Goal: Task Accomplishment & Management: Use online tool/utility

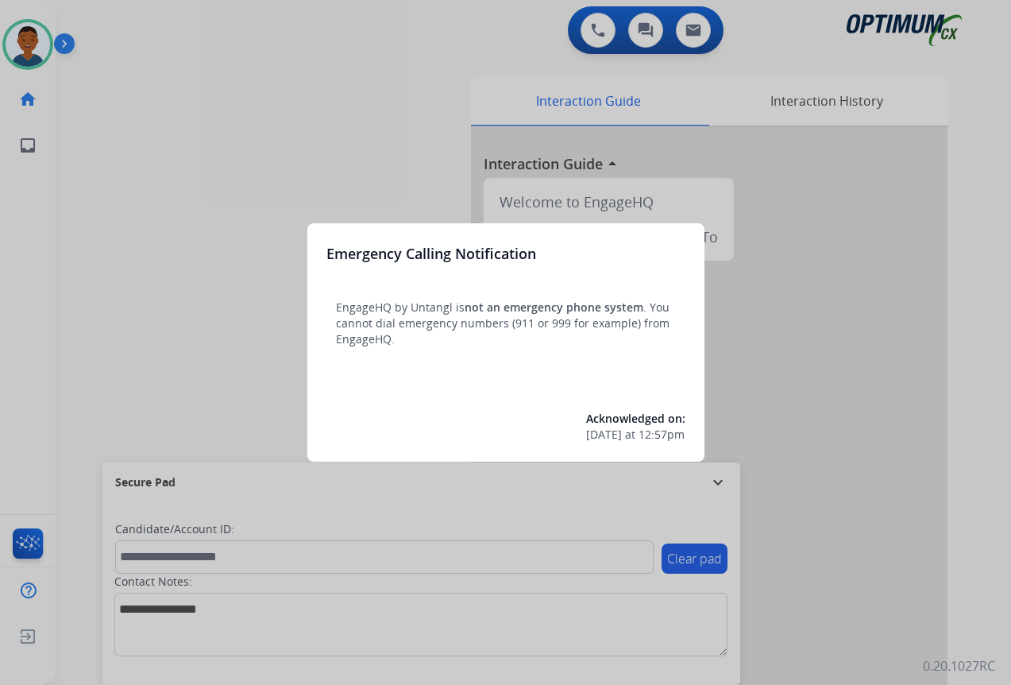
click at [874, 452] on div at bounding box center [505, 342] width 1011 height 685
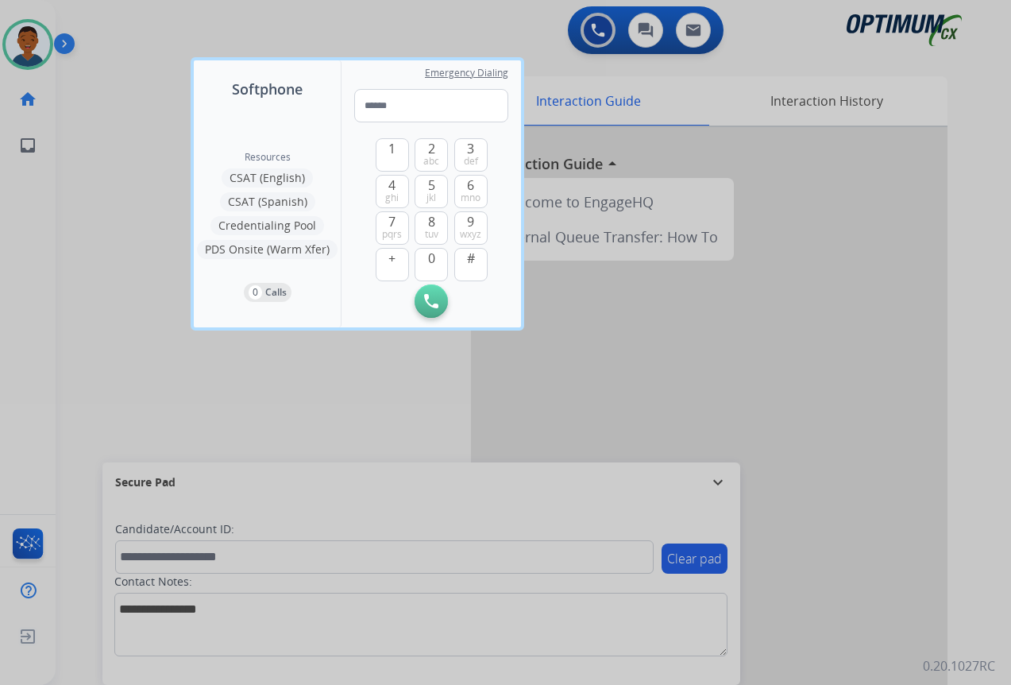
click at [874, 453] on div at bounding box center [505, 342] width 1011 height 685
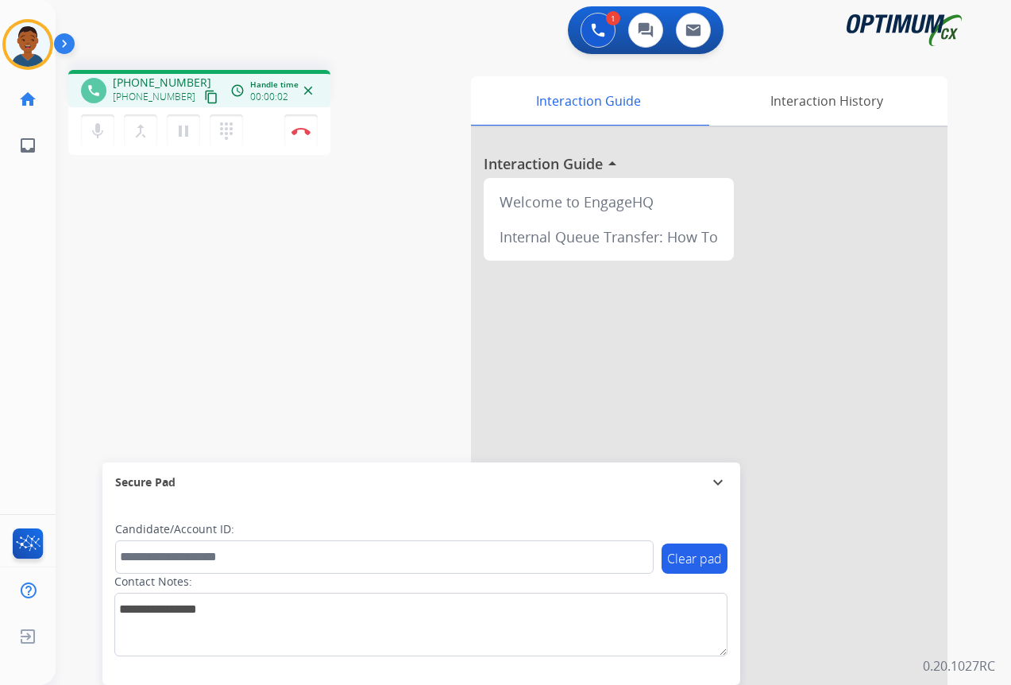
click at [204, 99] on mat-icon "content_copy" at bounding box center [211, 97] width 14 height 14
click at [300, 135] on button "Disconnect" at bounding box center [300, 130] width 33 height 33
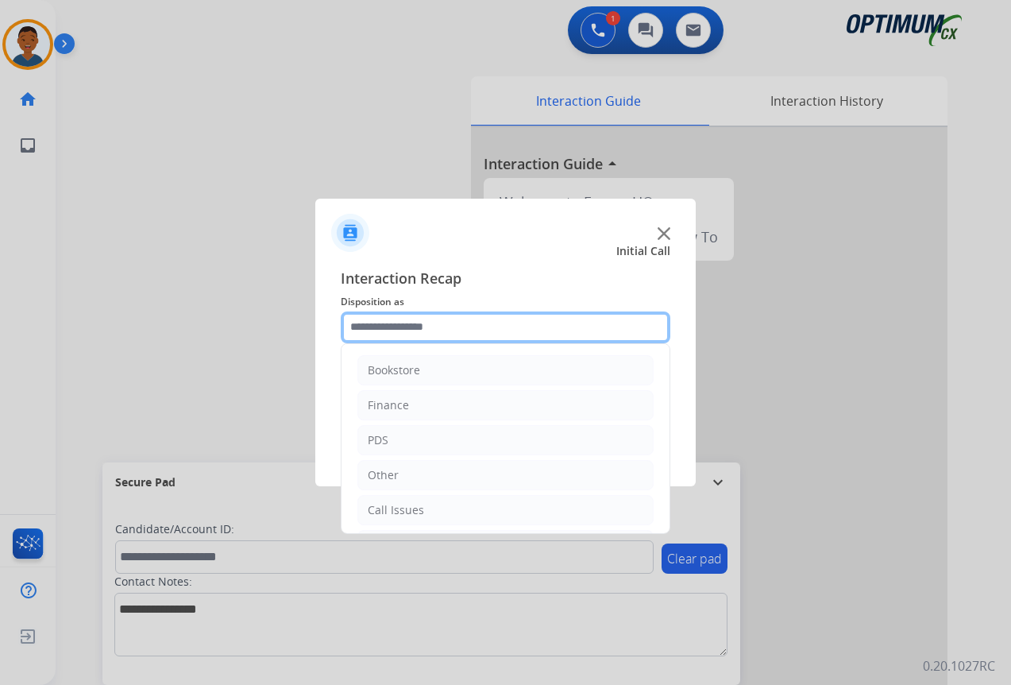
click at [385, 328] on input "text" at bounding box center [506, 327] width 330 height 32
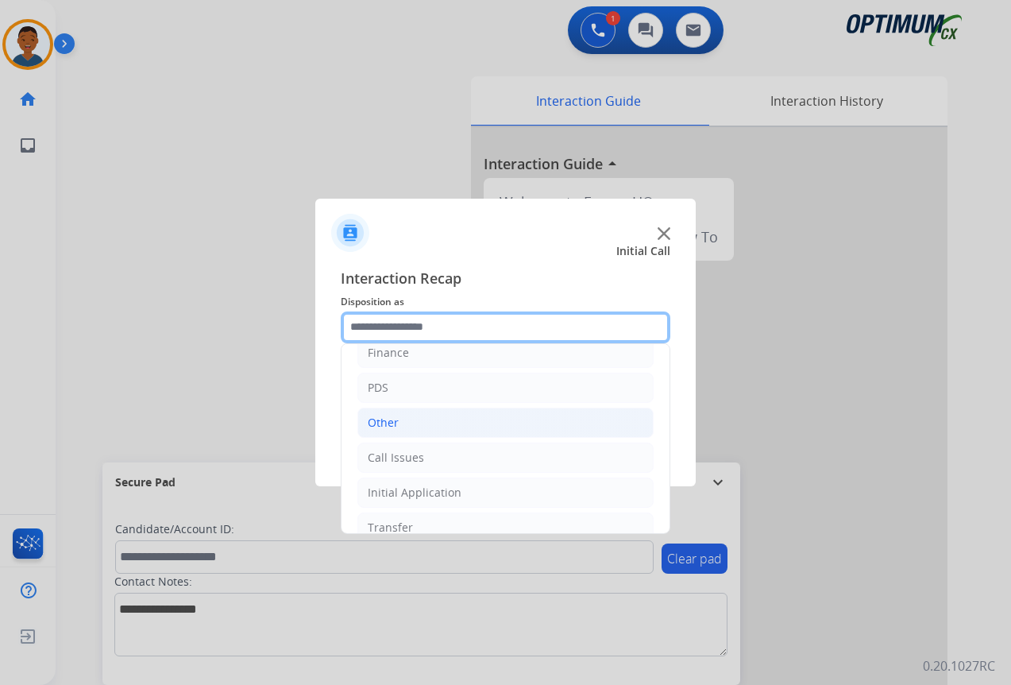
scroll to position [108, 0]
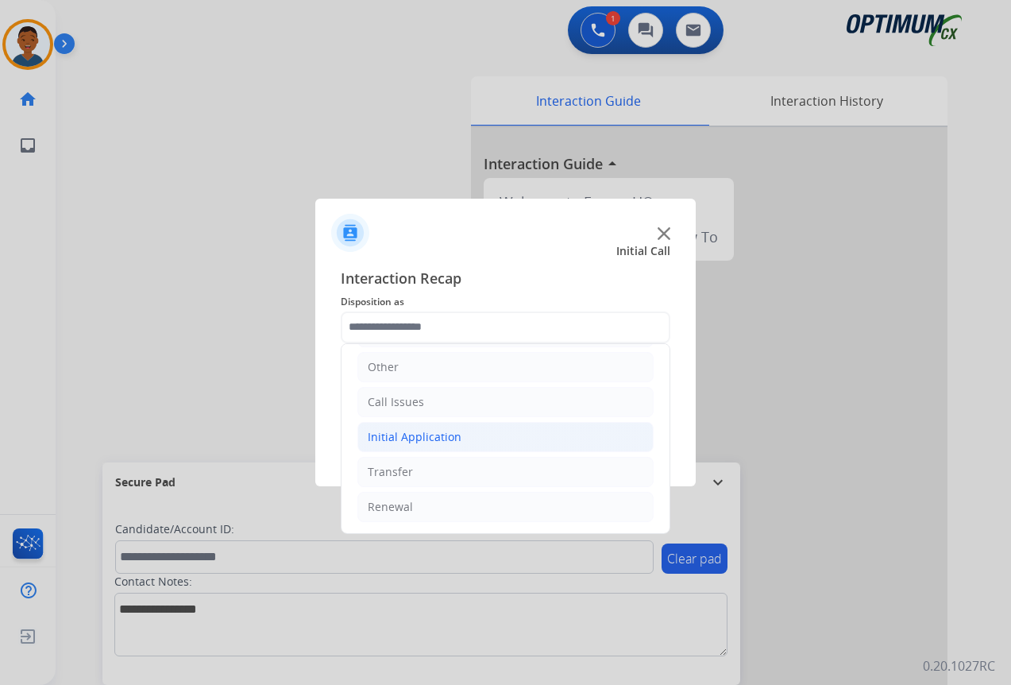
click at [411, 439] on div "Initial Application" at bounding box center [415, 437] width 94 height 16
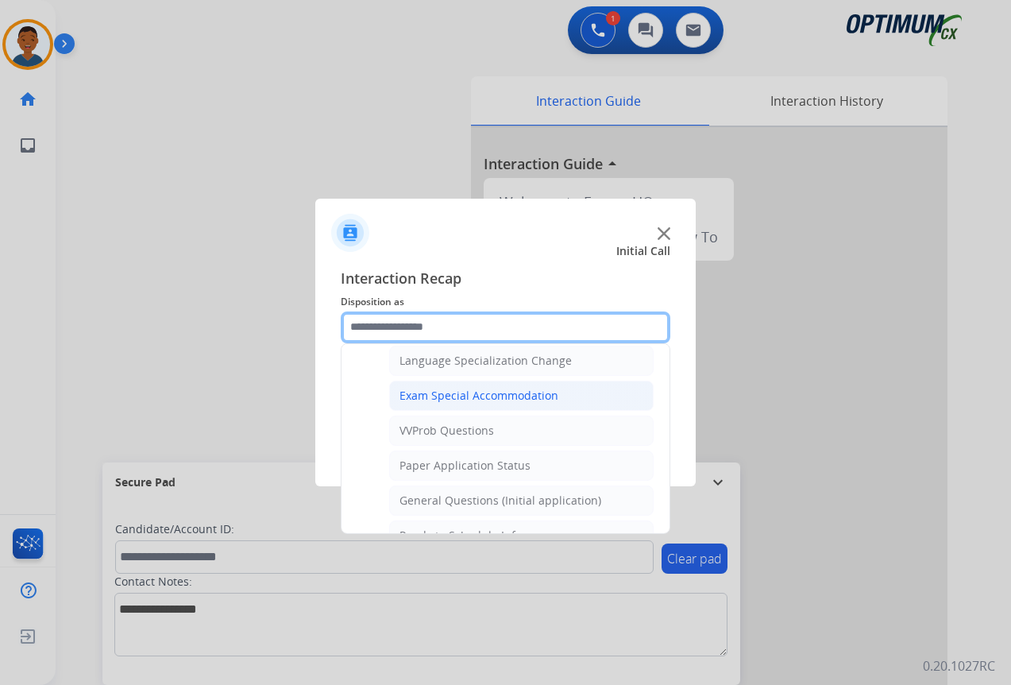
scroll to position [823, 0]
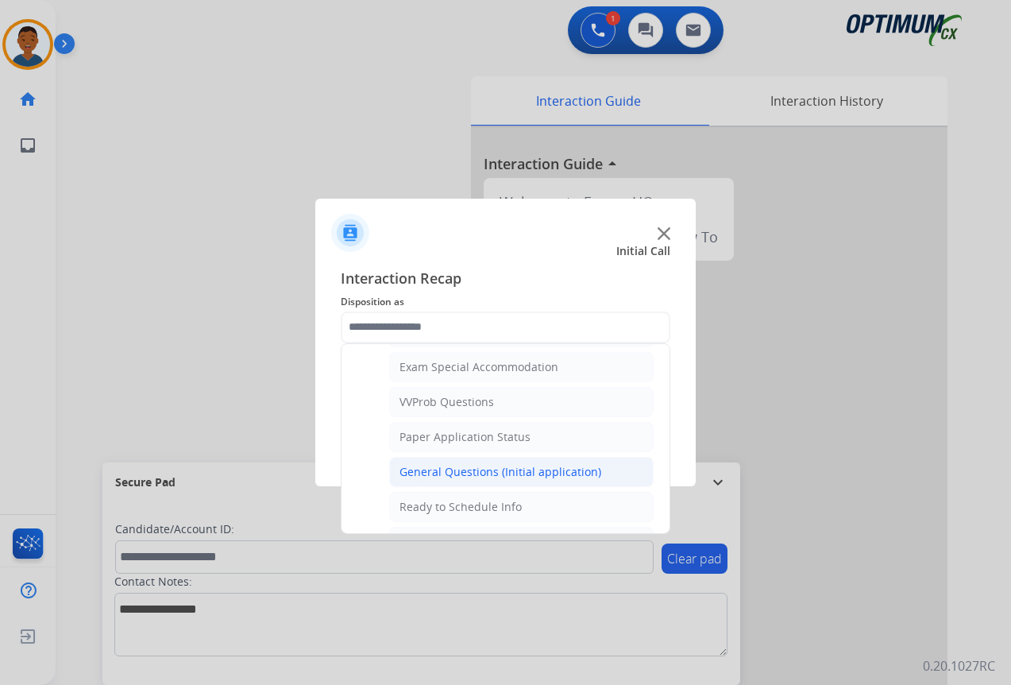
click at [425, 469] on div "General Questions (Initial application)" at bounding box center [501, 472] width 202 height 16
type input "**********"
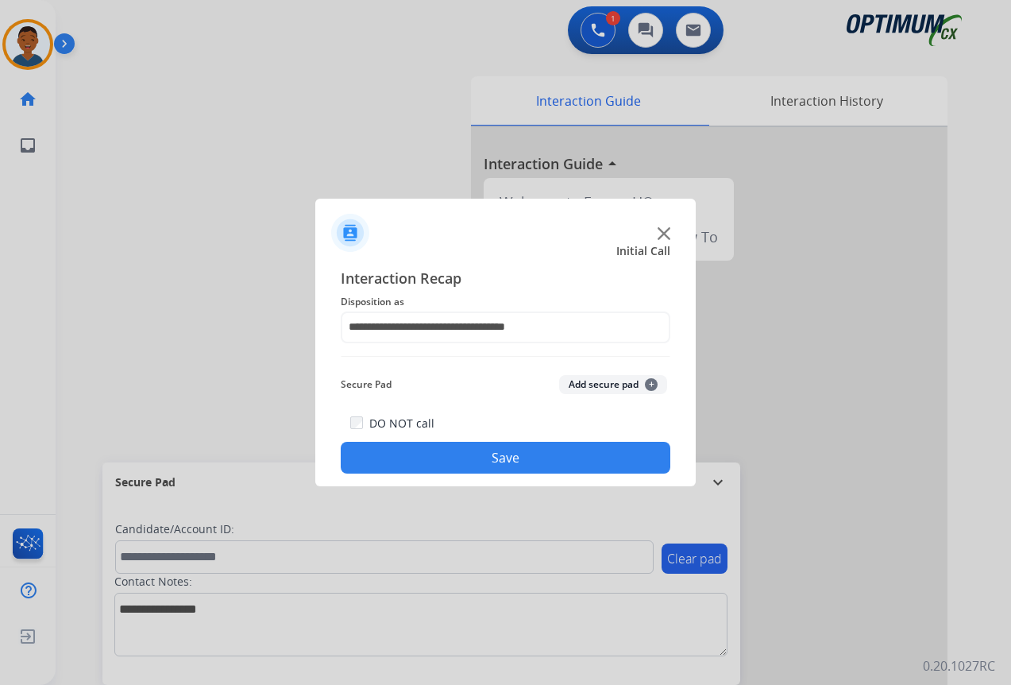
drag, startPoint x: 528, startPoint y: 457, endPoint x: 441, endPoint y: 459, distance: 87.4
click at [527, 456] on button "Save" at bounding box center [506, 458] width 330 height 32
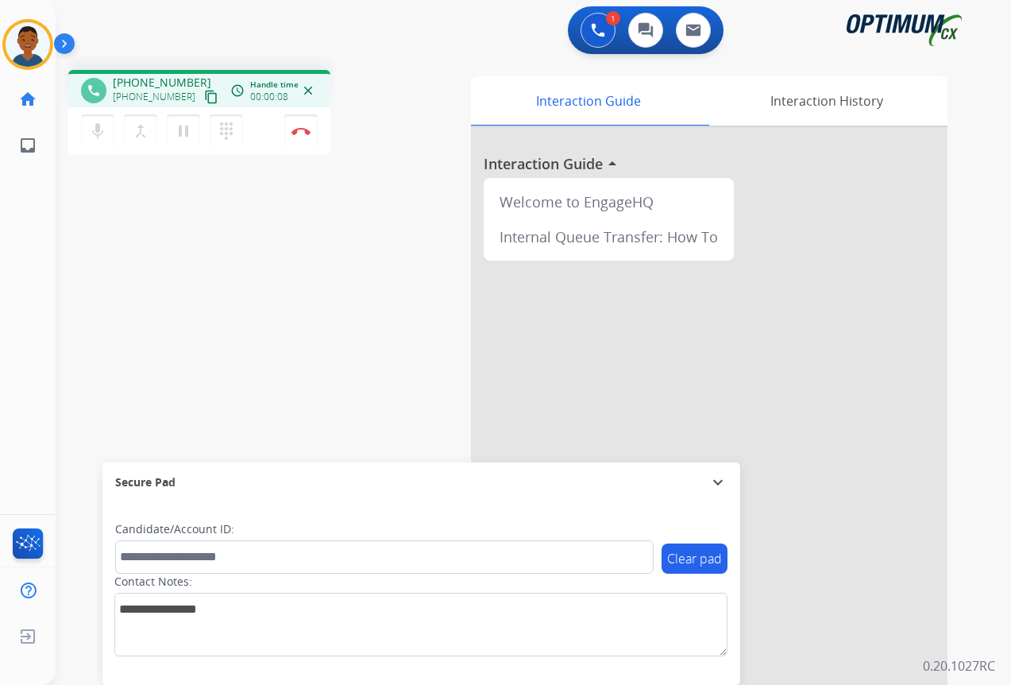
click at [204, 99] on mat-icon "content_copy" at bounding box center [211, 97] width 14 height 14
click at [181, 129] on mat-icon "pause" at bounding box center [183, 131] width 19 height 19
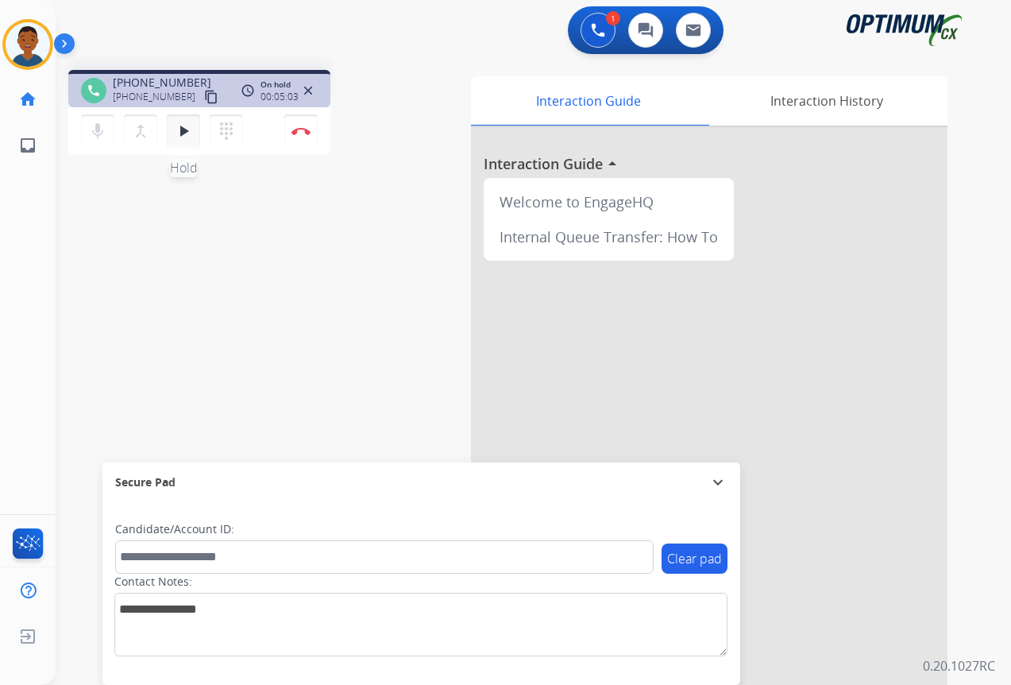
click at [185, 135] on mat-icon "play_arrow" at bounding box center [183, 131] width 19 height 19
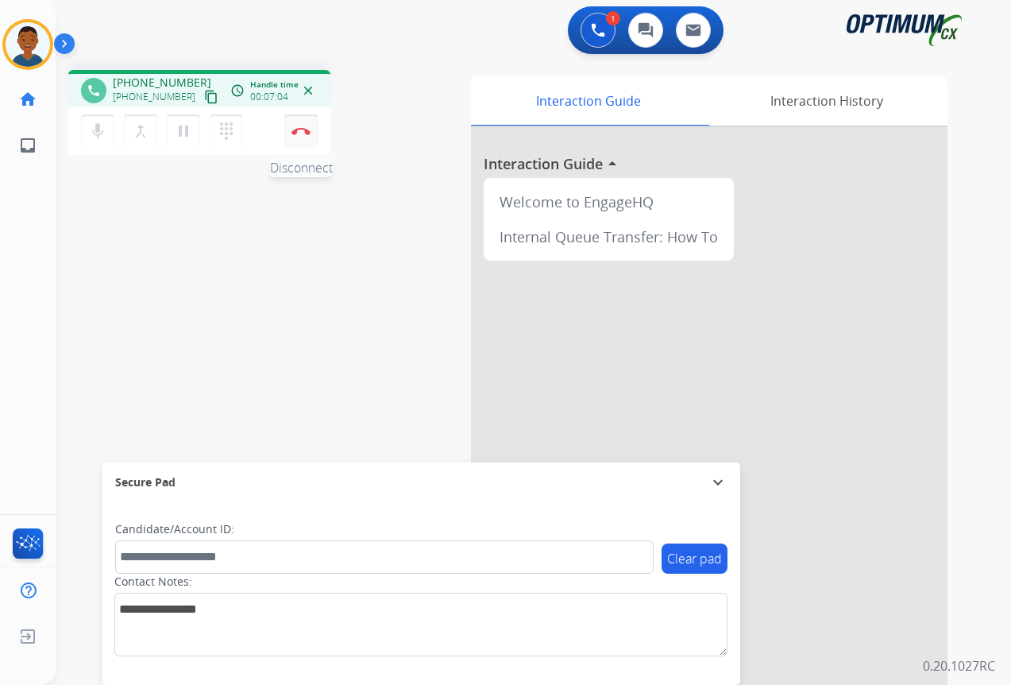
click at [302, 137] on button "Disconnect" at bounding box center [300, 130] width 33 height 33
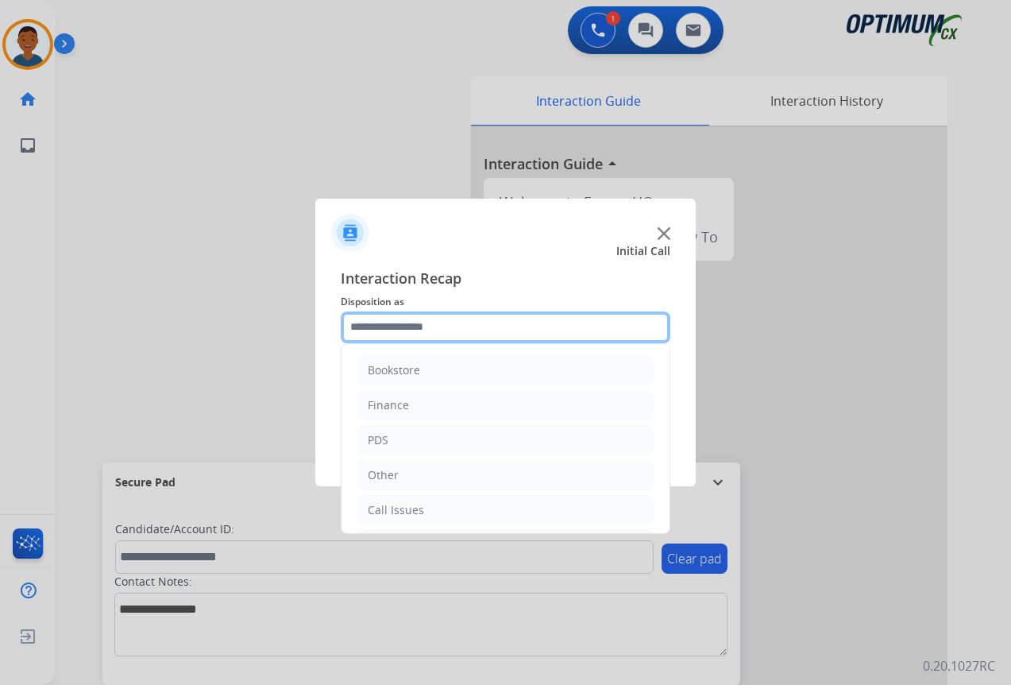
click at [366, 325] on input "text" at bounding box center [506, 327] width 330 height 32
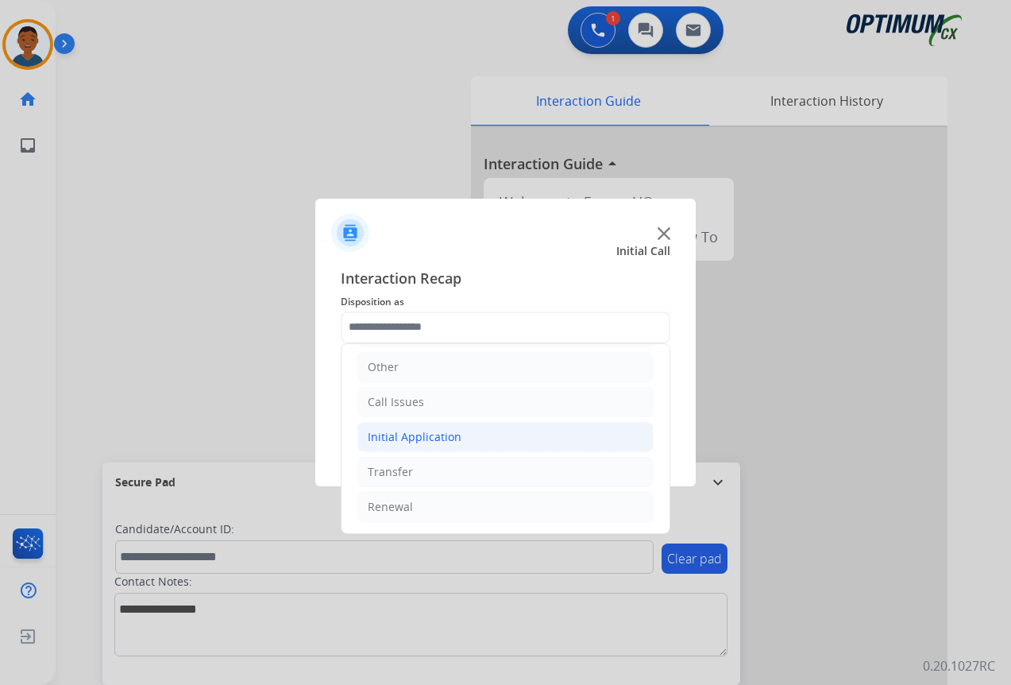
click at [380, 436] on div "Initial Application" at bounding box center [415, 437] width 94 height 16
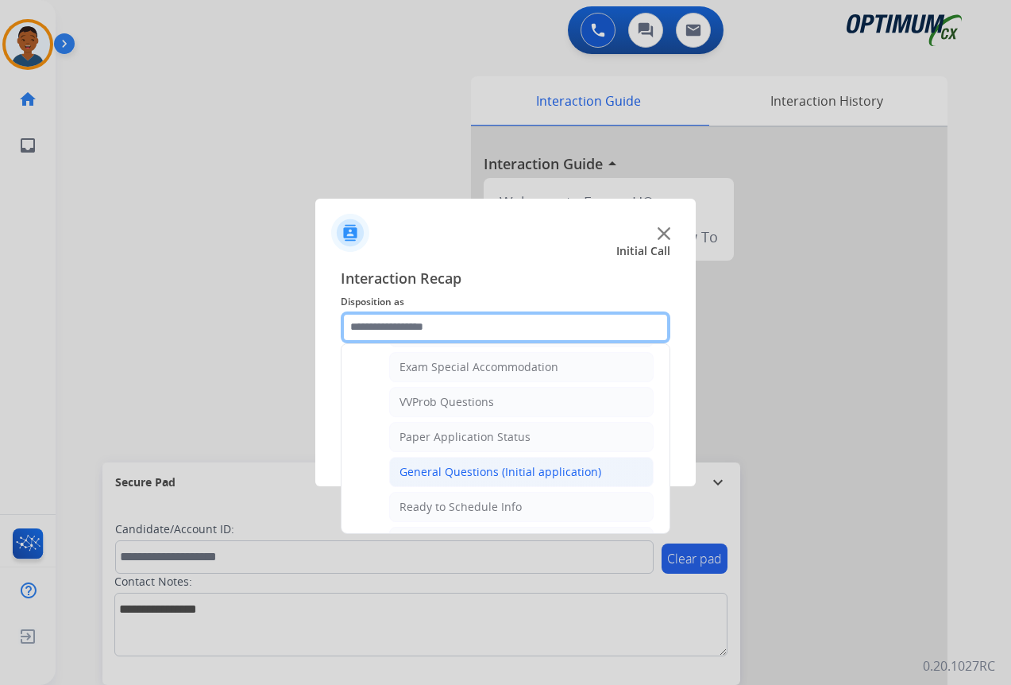
scroll to position [902, 0]
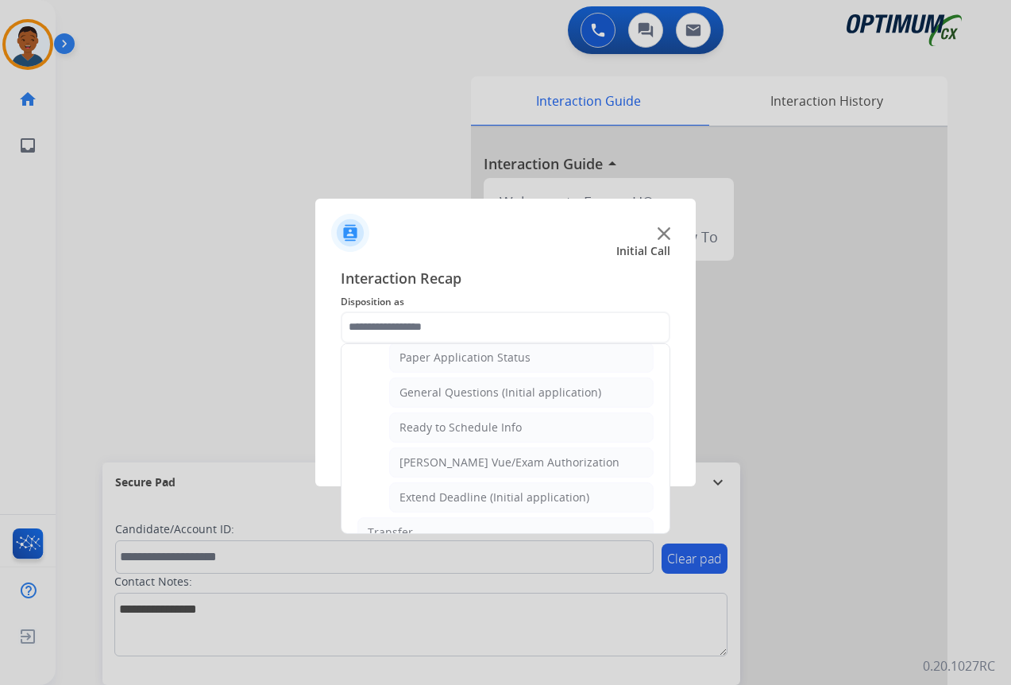
click at [417, 396] on div "General Questions (Initial application)" at bounding box center [501, 392] width 202 height 16
type input "**********"
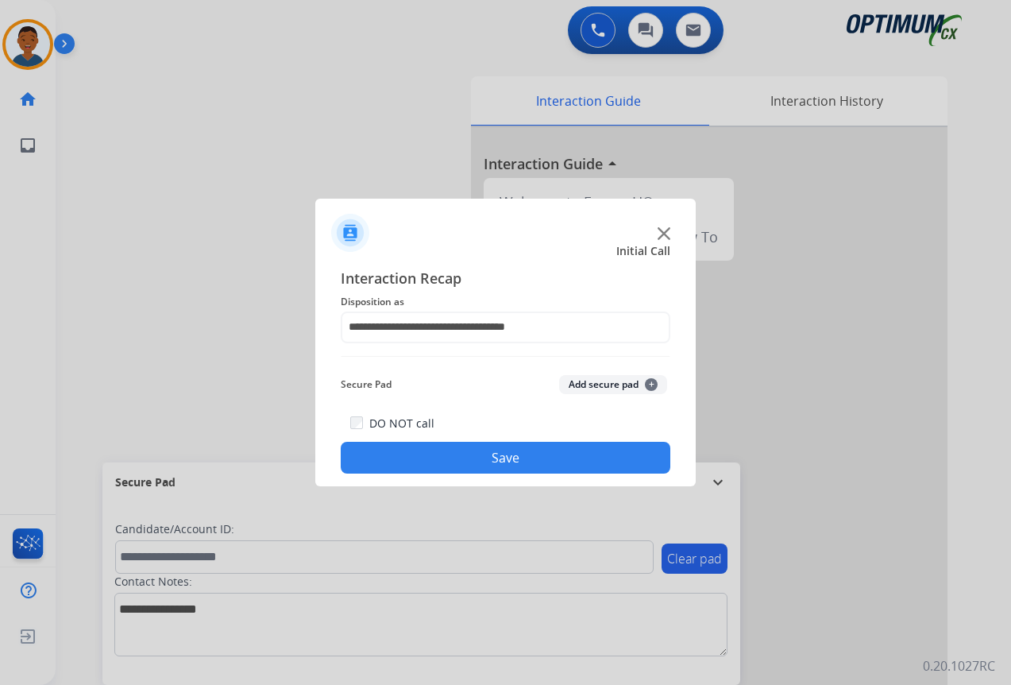
drag, startPoint x: 430, startPoint y: 460, endPoint x: 420, endPoint y: 454, distance: 11.7
click at [429, 459] on button "Save" at bounding box center [506, 458] width 330 height 32
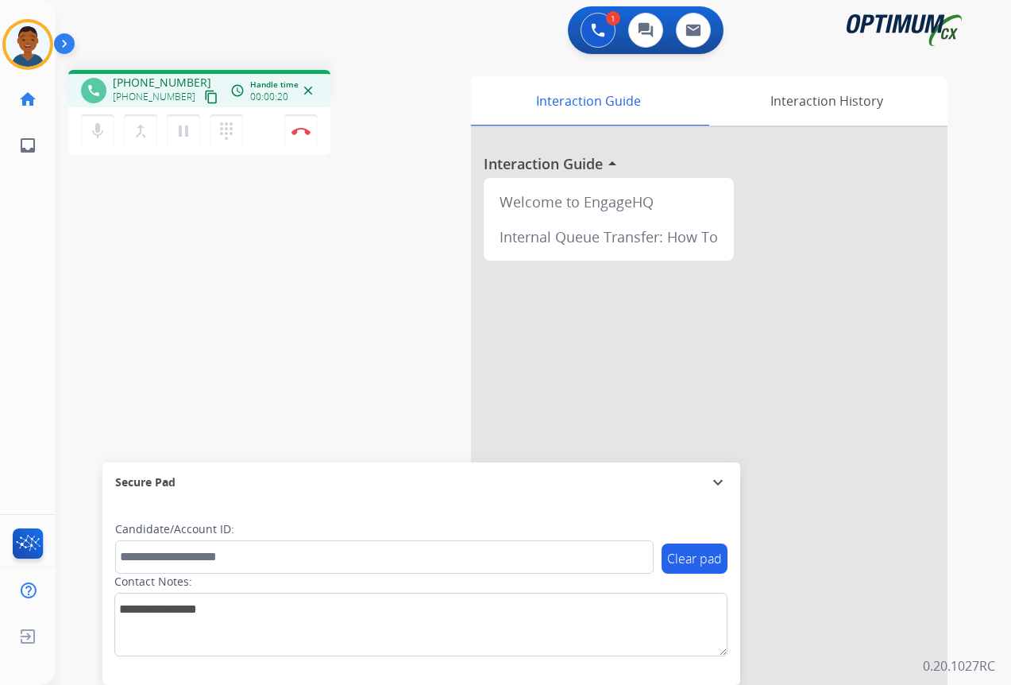
click at [204, 97] on mat-icon "content_copy" at bounding box center [211, 97] width 14 height 14
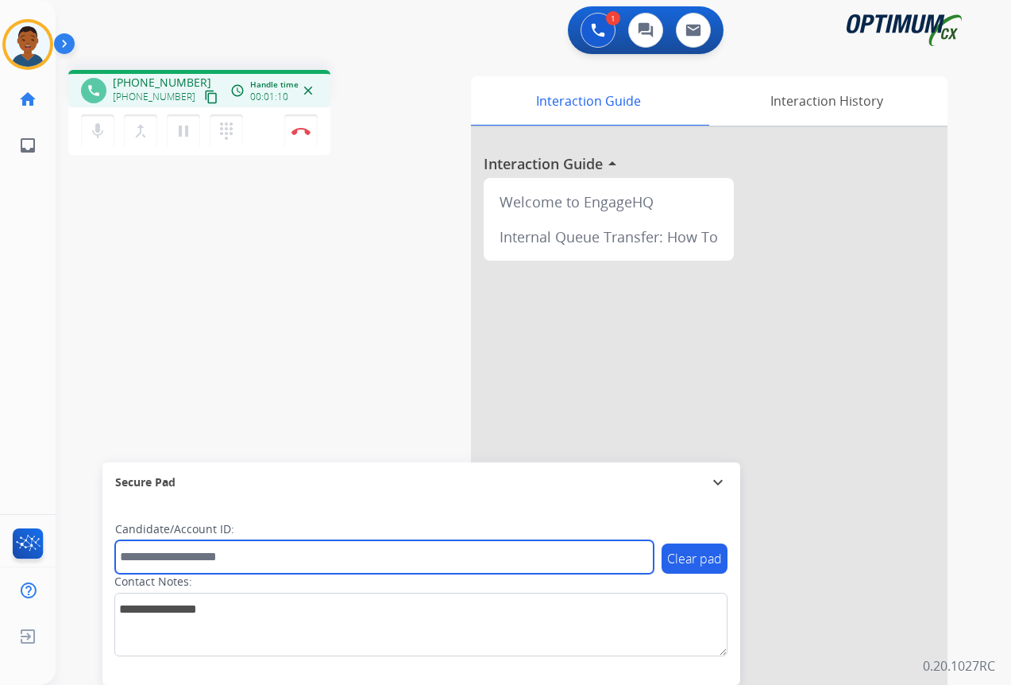
click at [180, 554] on input "text" at bounding box center [384, 556] width 538 height 33
paste input "*******"
type input "*******"
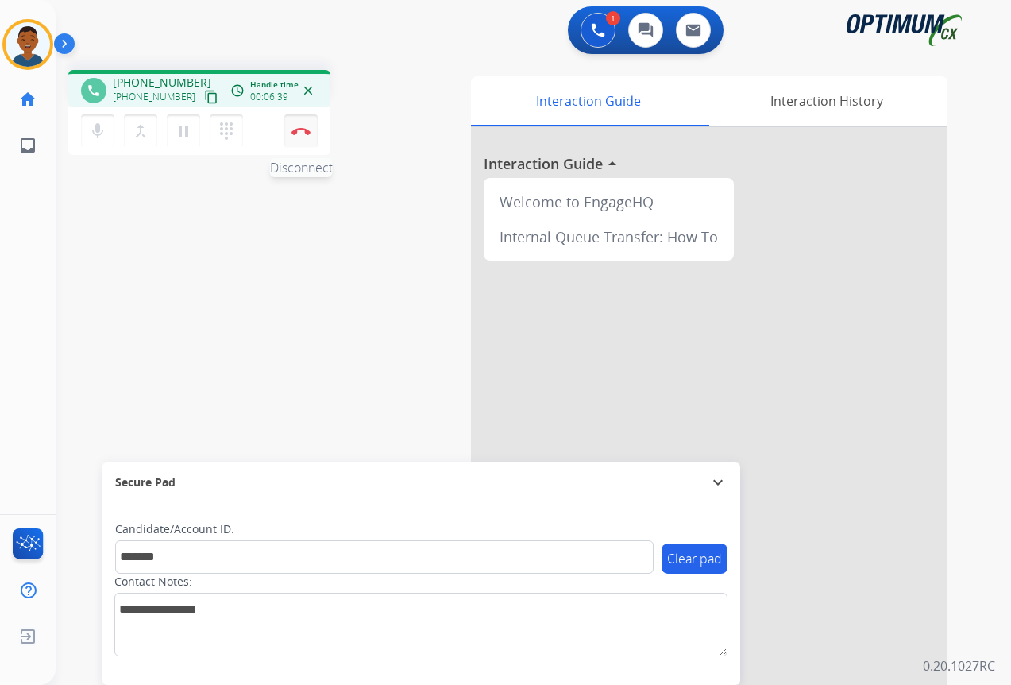
click at [299, 134] on img at bounding box center [300, 131] width 19 height 8
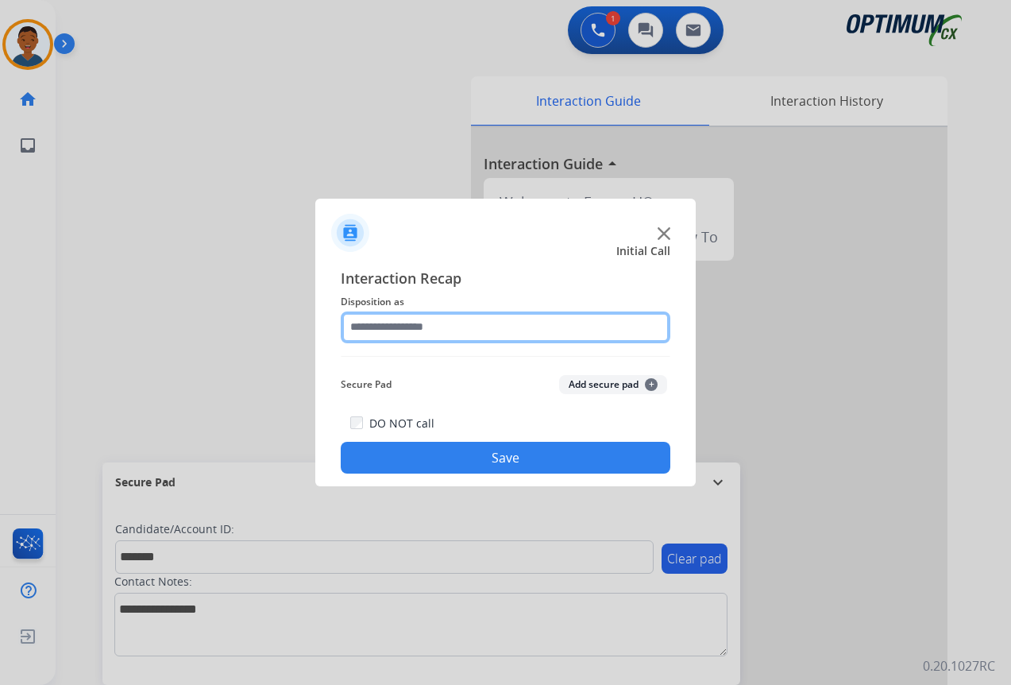
click at [386, 323] on input "text" at bounding box center [506, 327] width 330 height 32
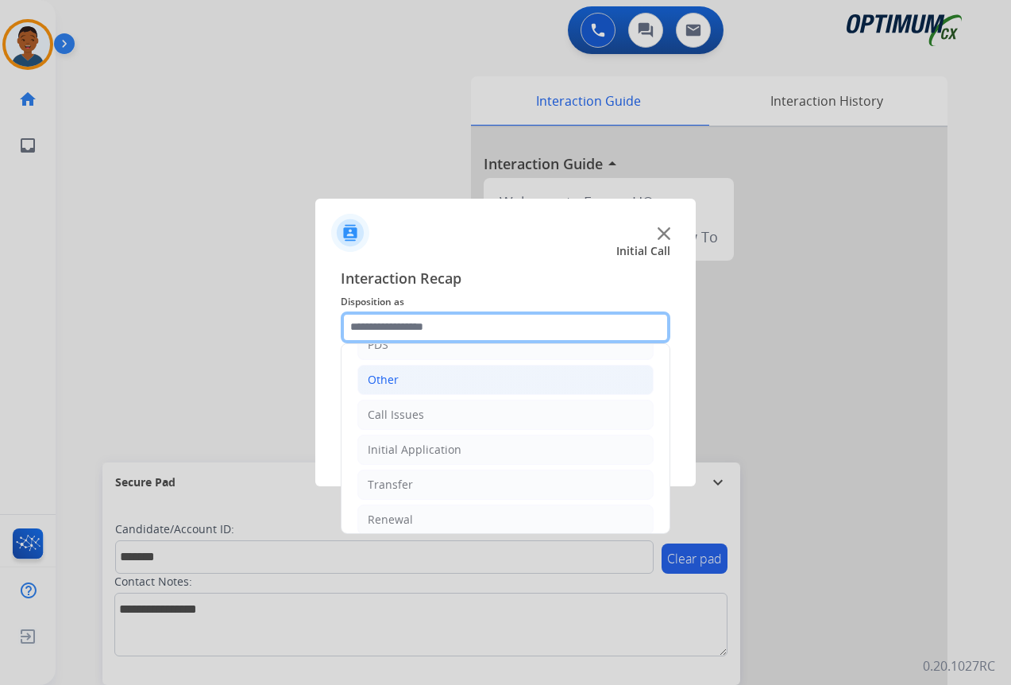
scroll to position [108, 0]
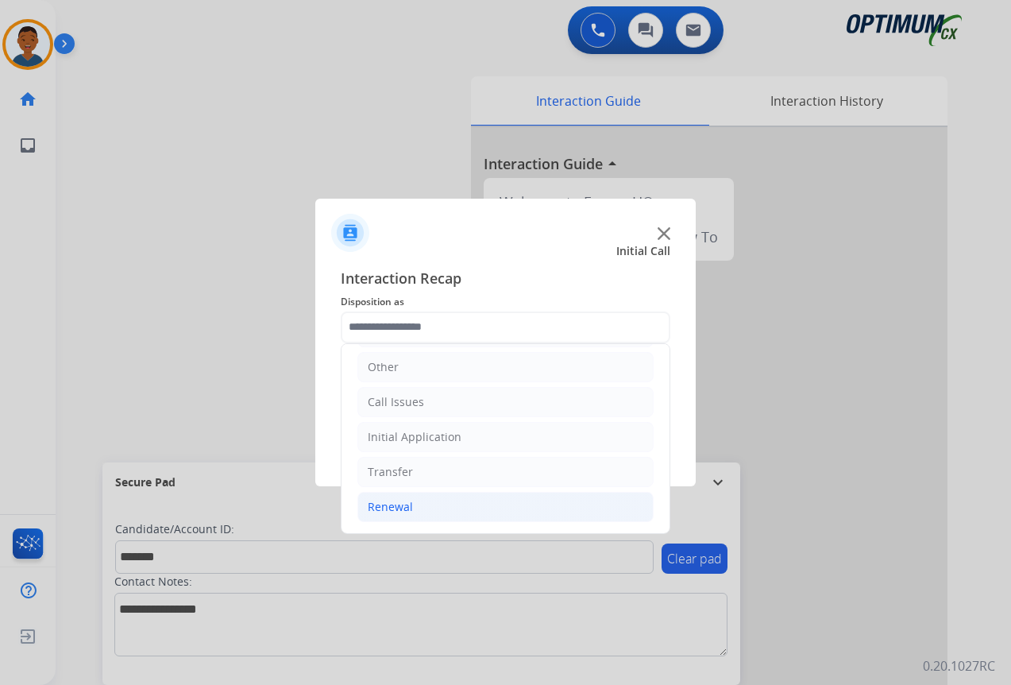
click at [386, 503] on div "Renewal" at bounding box center [390, 507] width 45 height 16
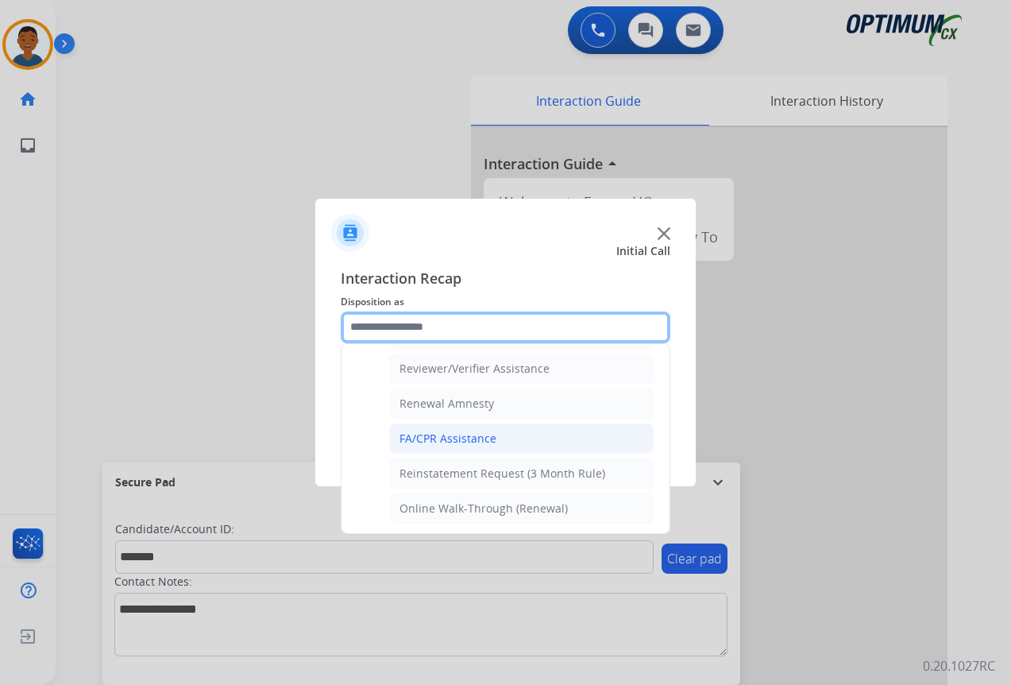
scroll to position [613, 0]
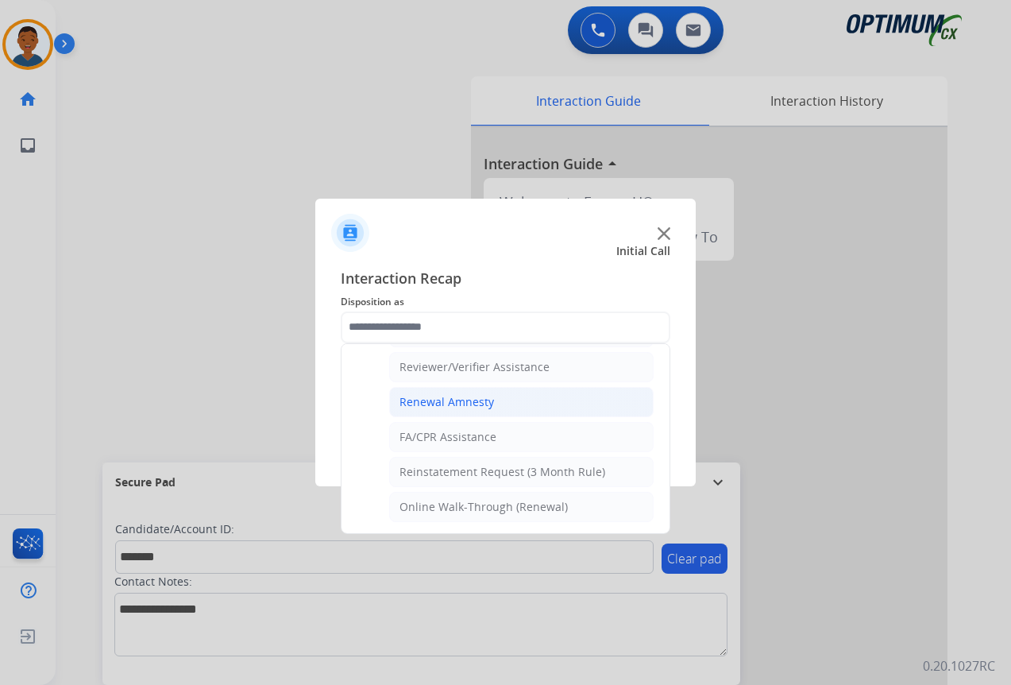
click at [431, 392] on li "Renewal Amnesty" at bounding box center [521, 402] width 264 height 30
type input "**********"
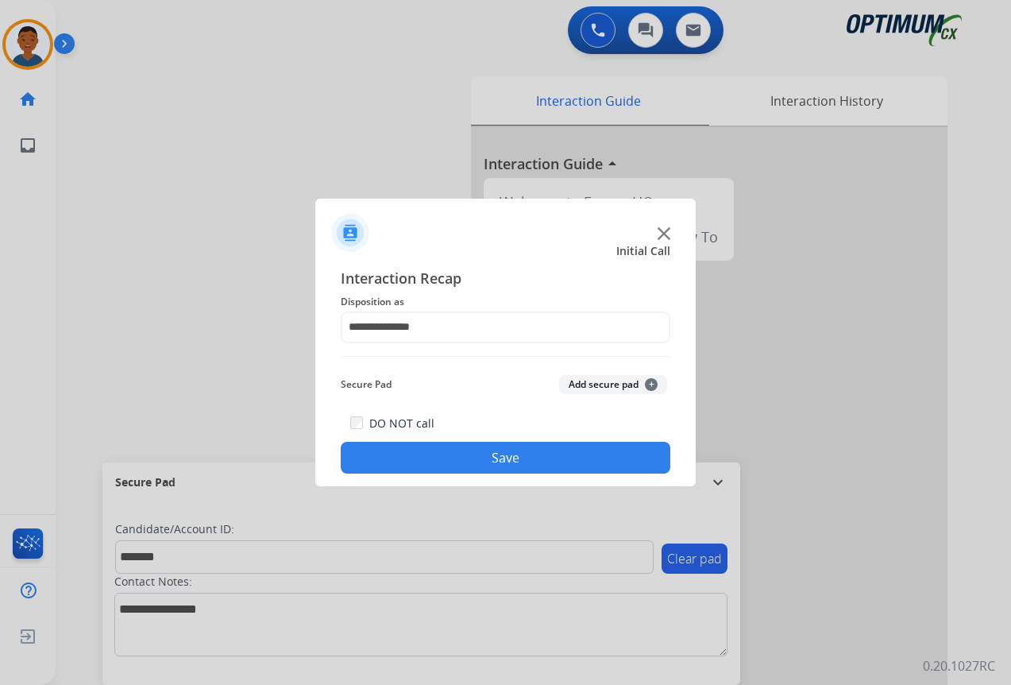
click at [582, 383] on button "Add secure pad +" at bounding box center [613, 384] width 108 height 19
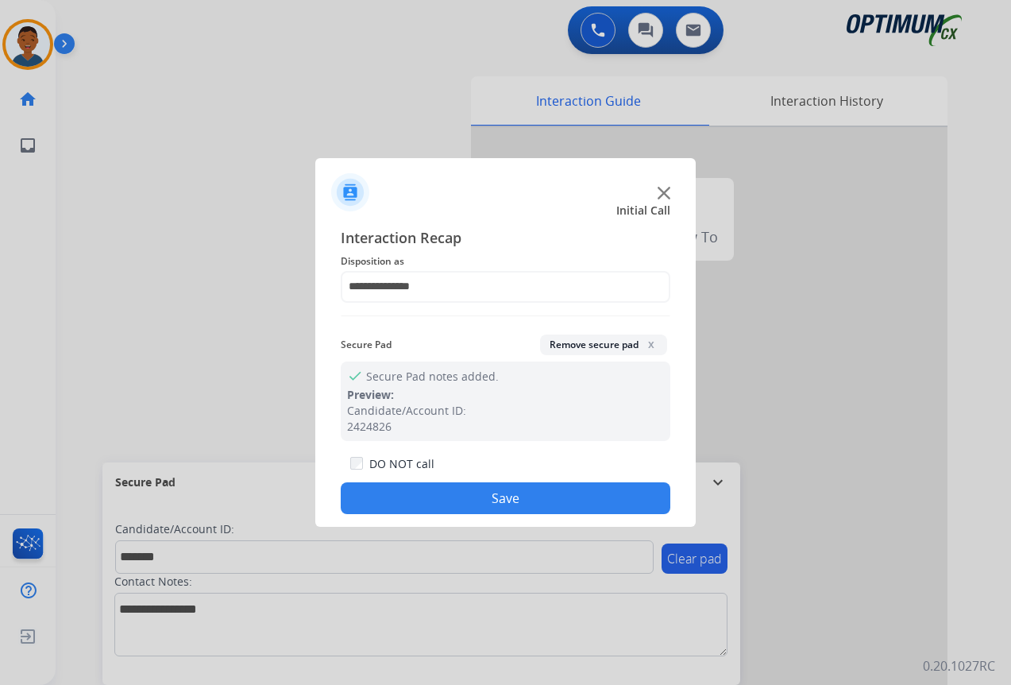
click at [550, 498] on button "Save" at bounding box center [506, 498] width 330 height 32
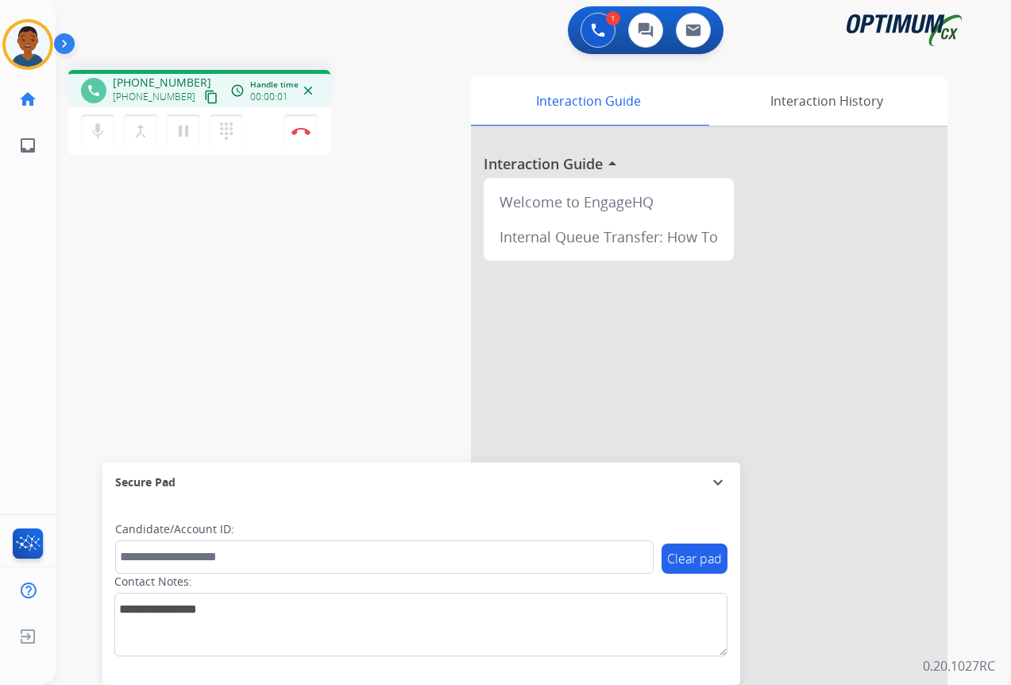
click at [204, 95] on mat-icon "content_copy" at bounding box center [211, 97] width 14 height 14
click at [307, 135] on button "Disconnect" at bounding box center [300, 130] width 33 height 33
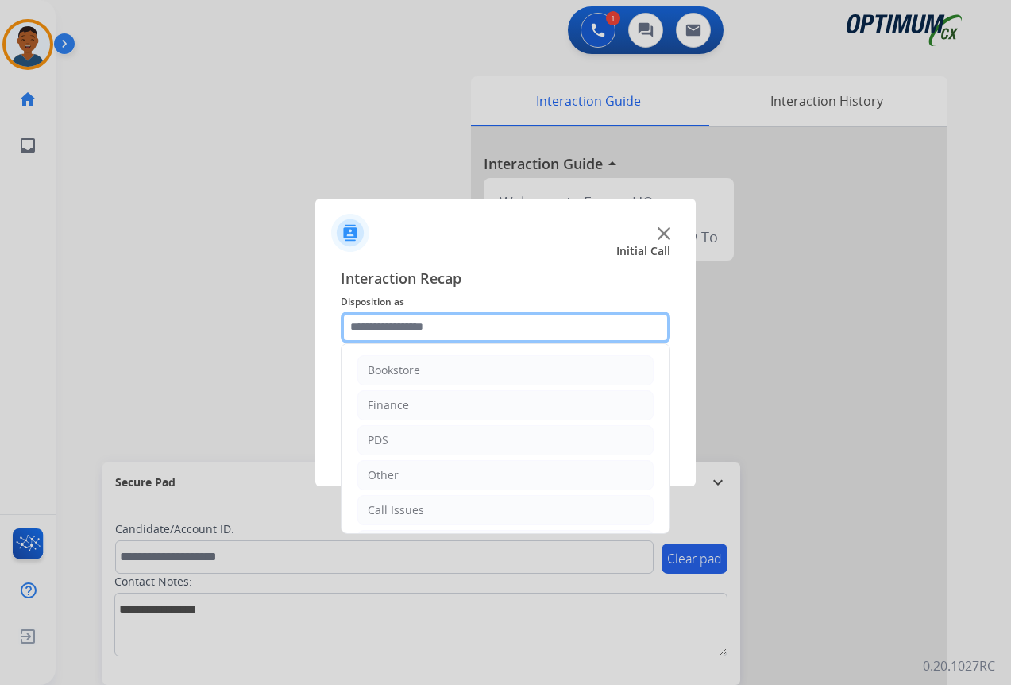
click at [372, 330] on input "text" at bounding box center [506, 327] width 330 height 32
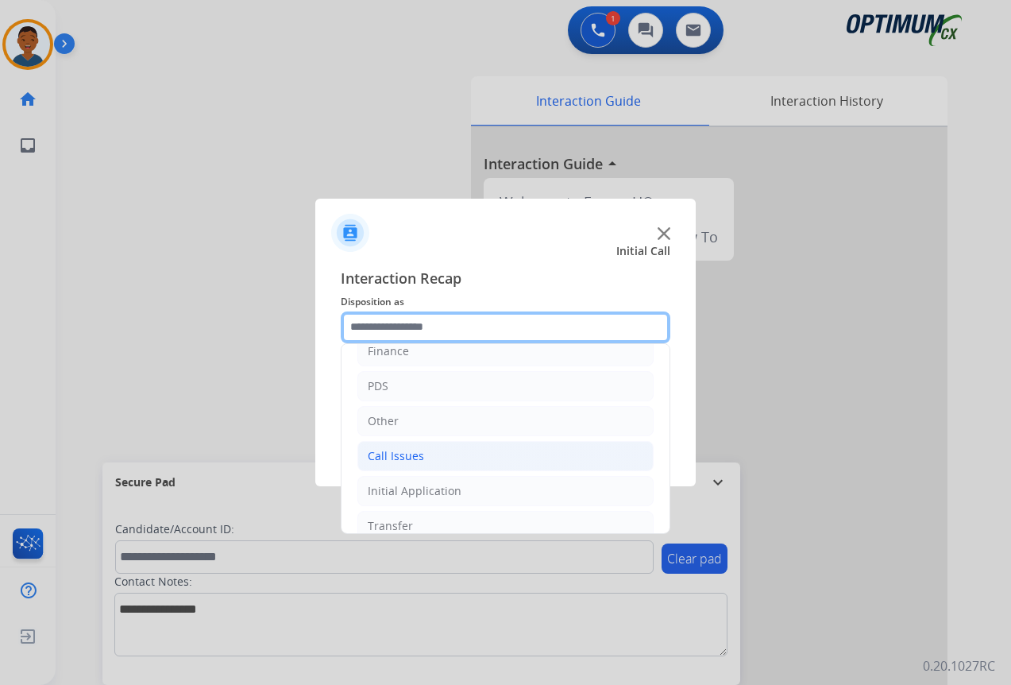
scroll to position [108, 0]
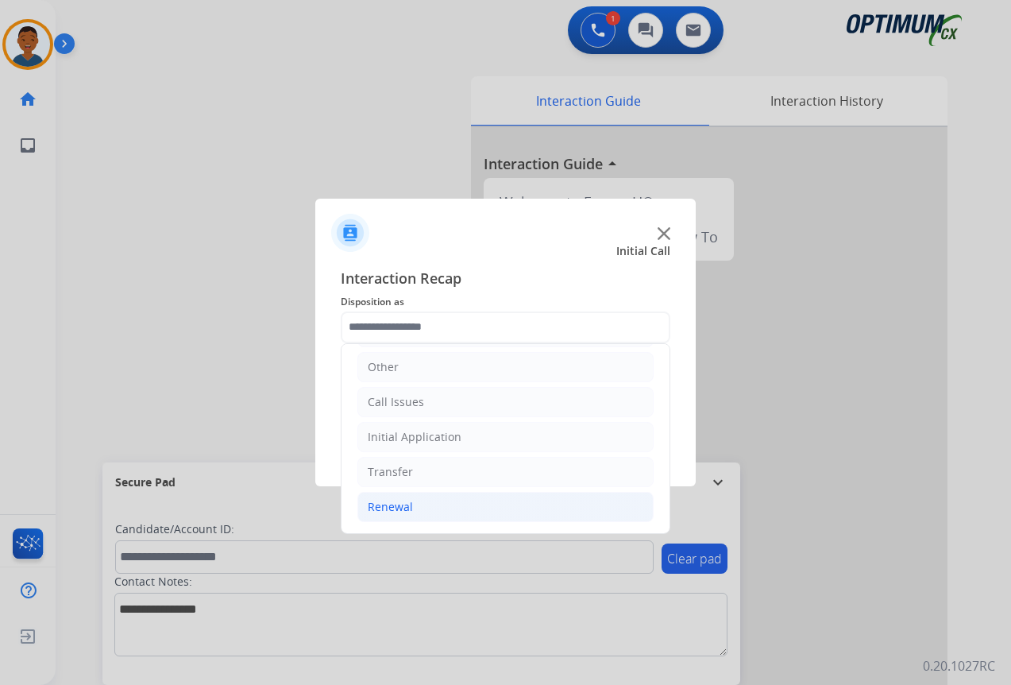
click at [389, 505] on div "Renewal" at bounding box center [390, 507] width 45 height 16
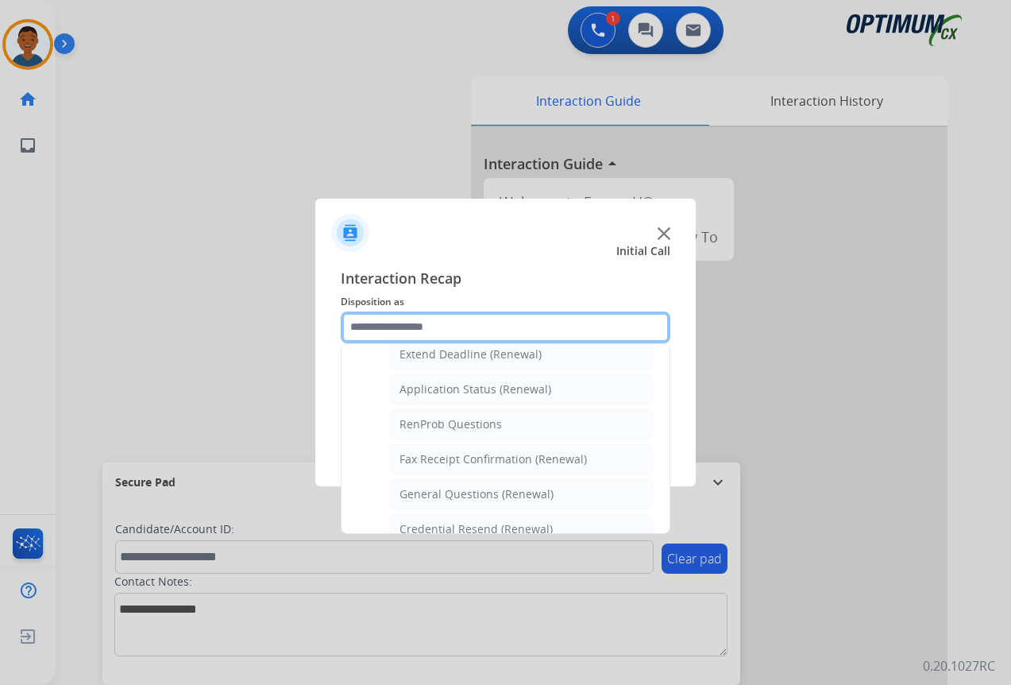
scroll to position [426, 0]
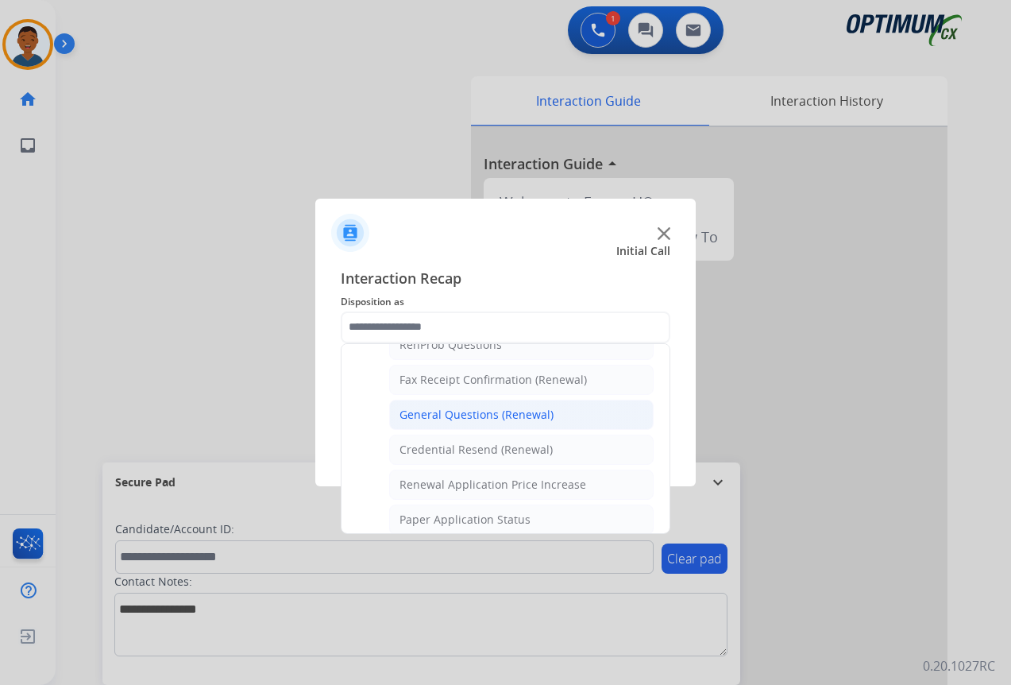
click at [430, 412] on div "General Questions (Renewal)" at bounding box center [477, 415] width 154 height 16
type input "**********"
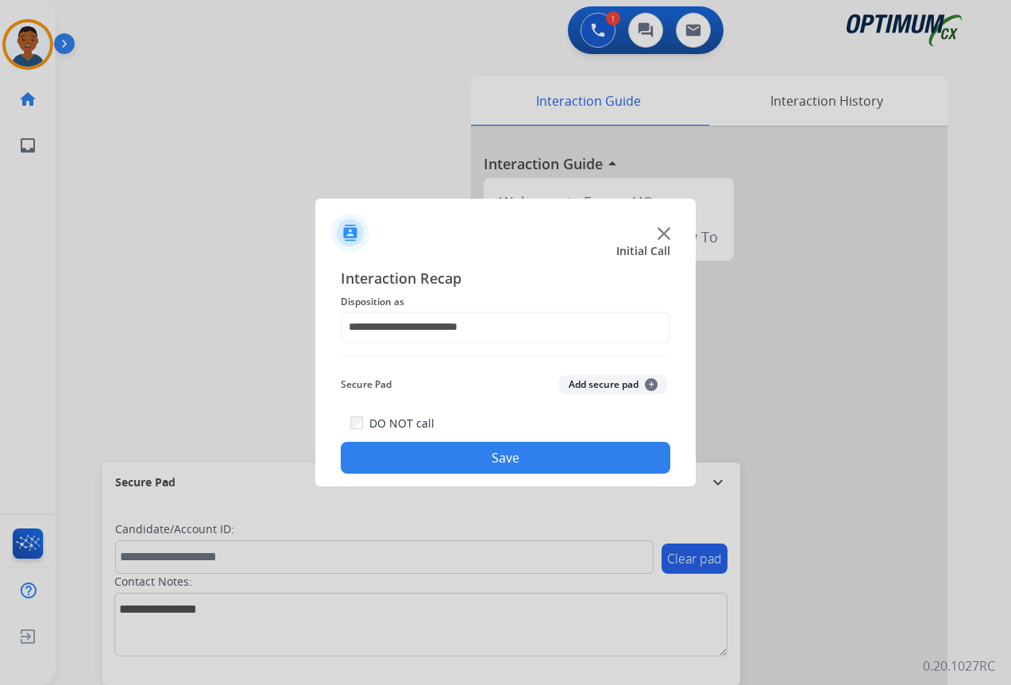
click at [434, 454] on button "Save" at bounding box center [506, 458] width 330 height 32
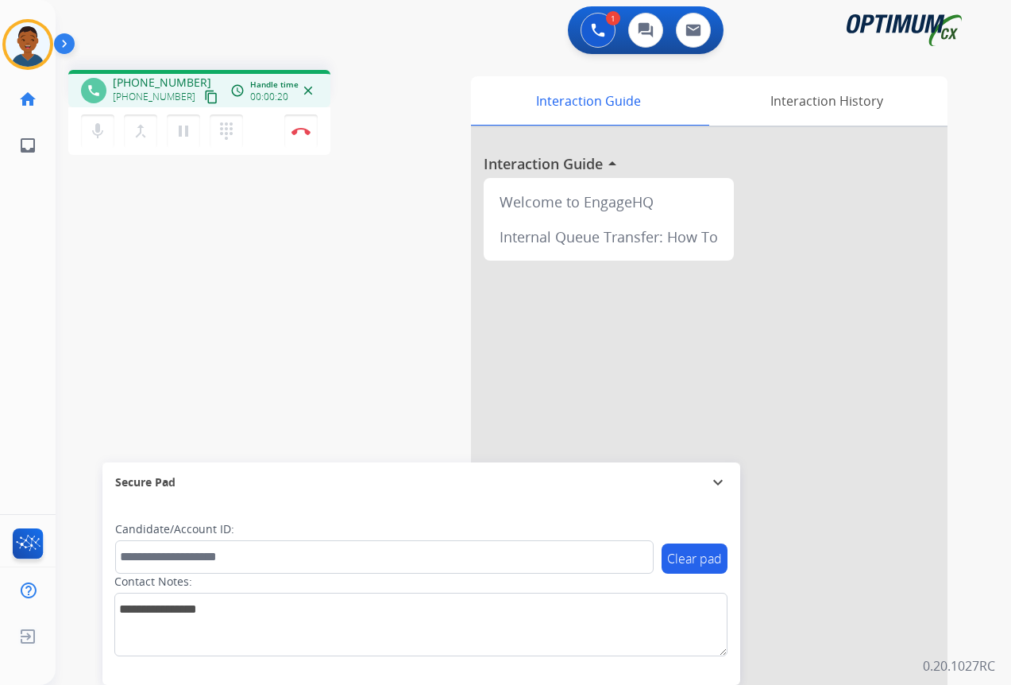
click at [204, 97] on mat-icon "content_copy" at bounding box center [211, 97] width 14 height 14
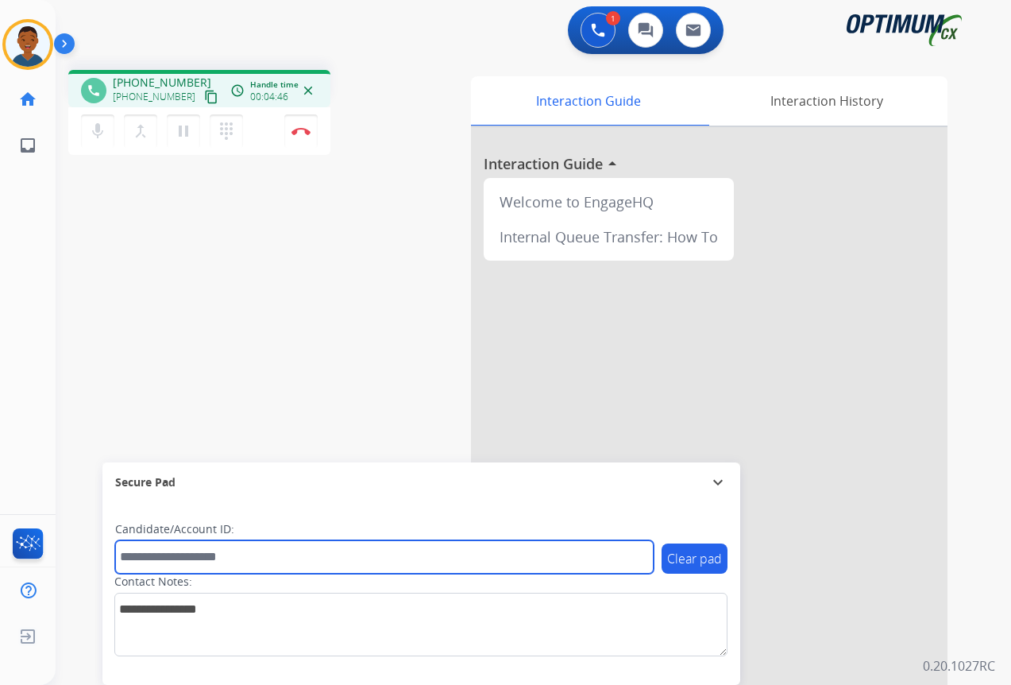
click at [176, 563] on input "text" at bounding box center [384, 556] width 538 height 33
paste input "*******"
type input "*******"
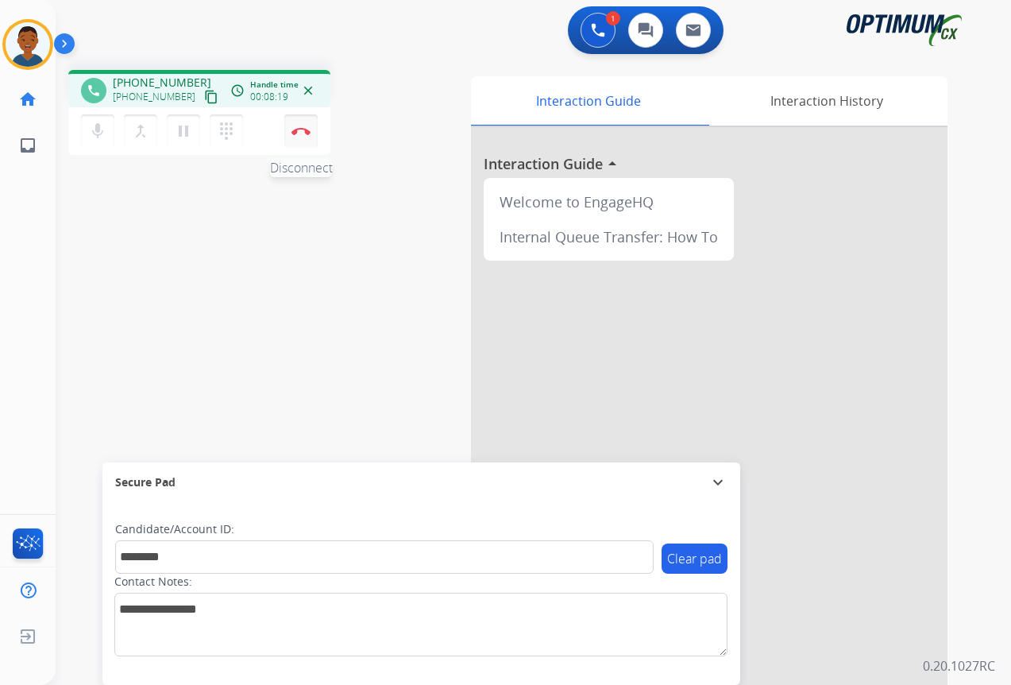
click at [301, 133] on img at bounding box center [300, 131] width 19 height 8
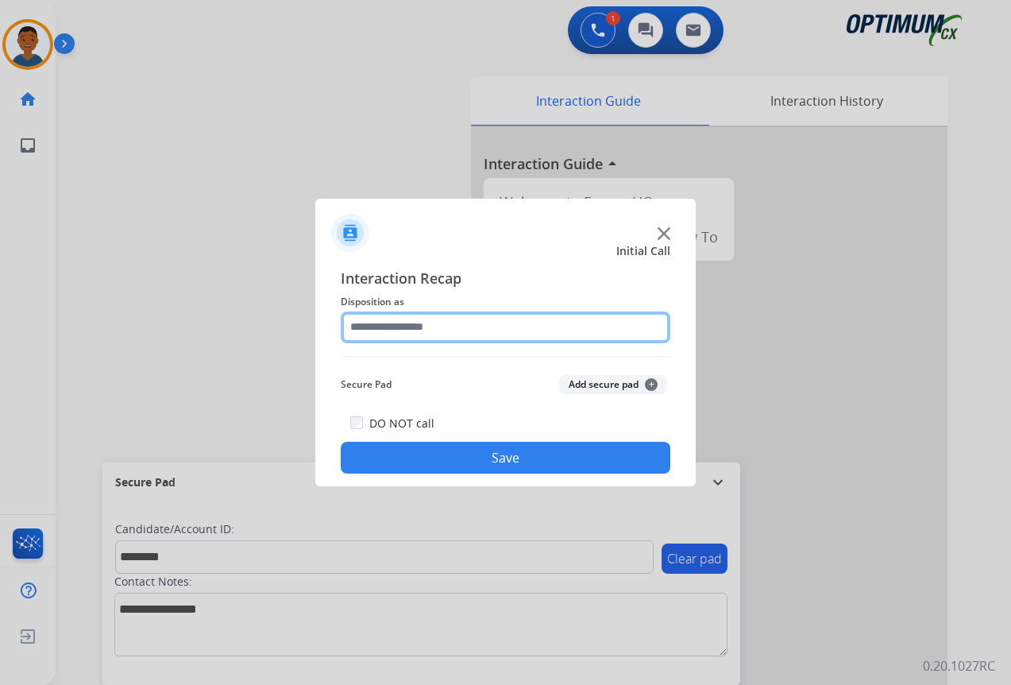
click at [400, 326] on input "text" at bounding box center [506, 327] width 330 height 32
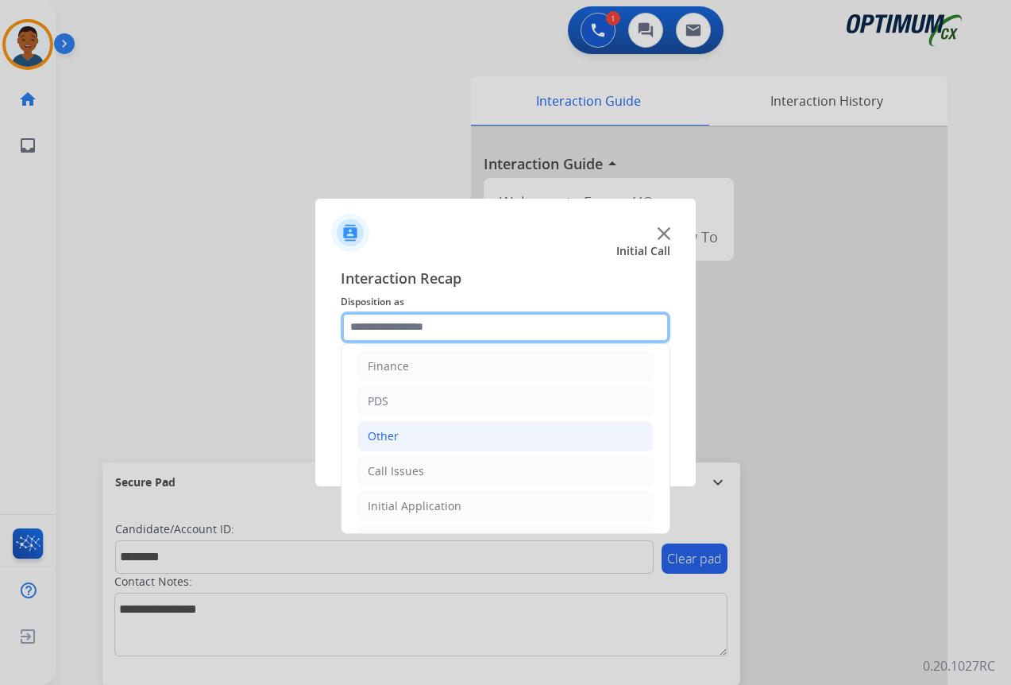
scroll to position [108, 0]
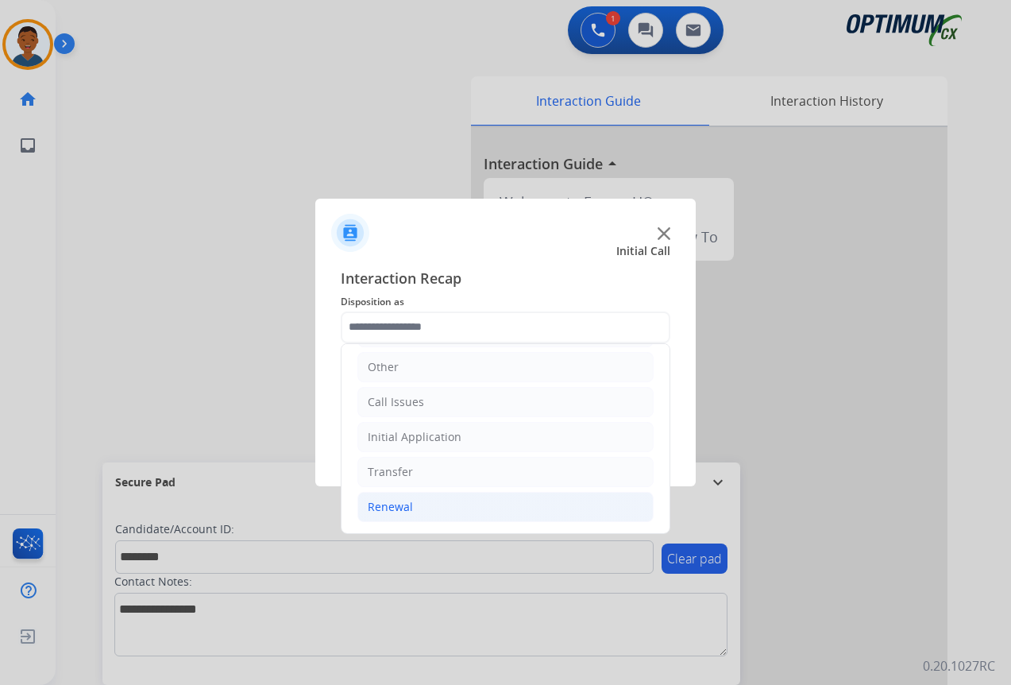
click at [384, 507] on div "Renewal" at bounding box center [390, 507] width 45 height 16
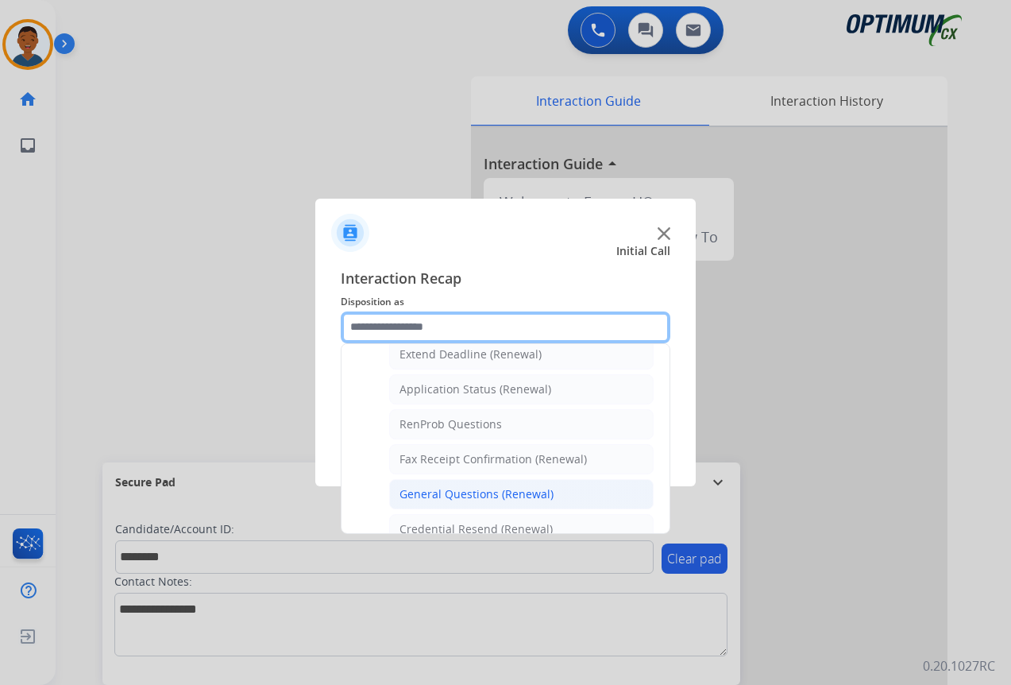
scroll to position [426, 0]
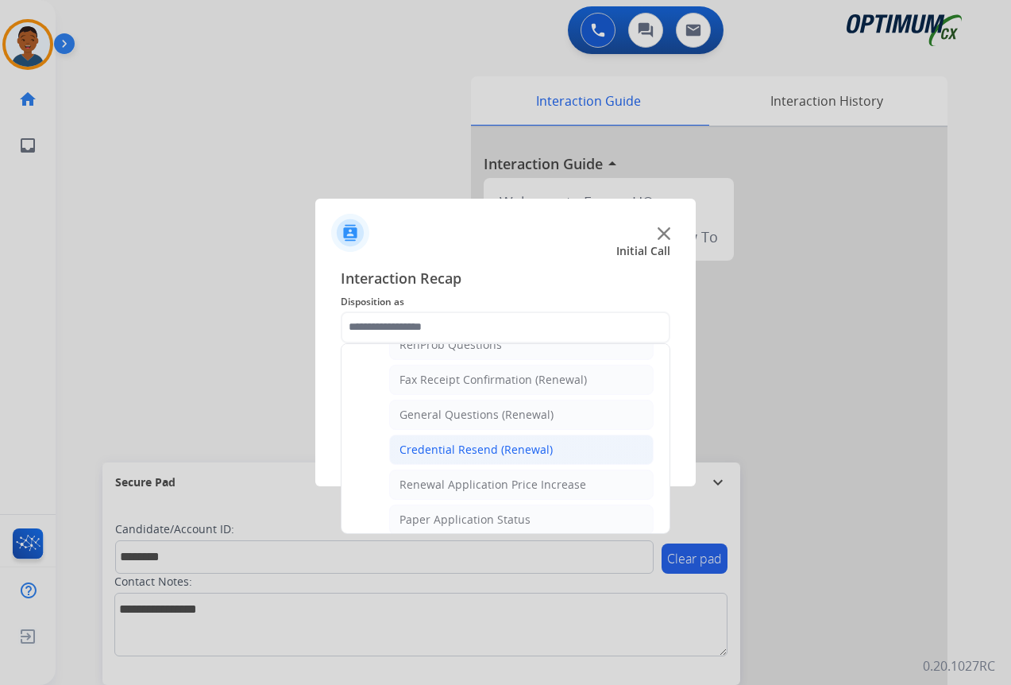
click at [441, 448] on div "Credential Resend (Renewal)" at bounding box center [476, 450] width 153 height 16
type input "**********"
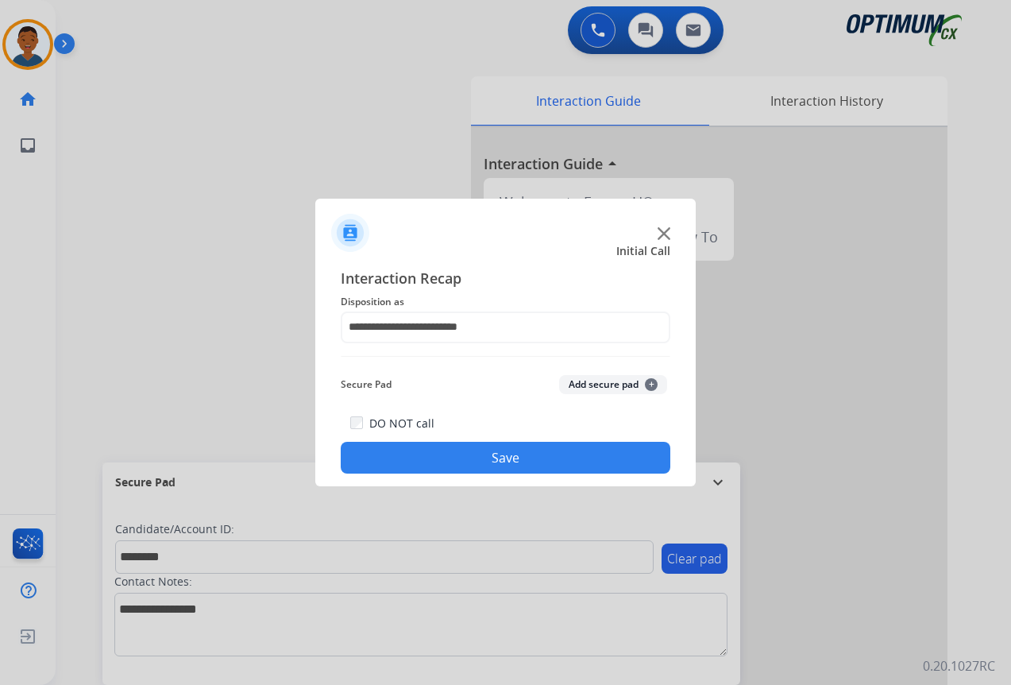
click at [586, 381] on button "Add secure pad +" at bounding box center [613, 384] width 108 height 19
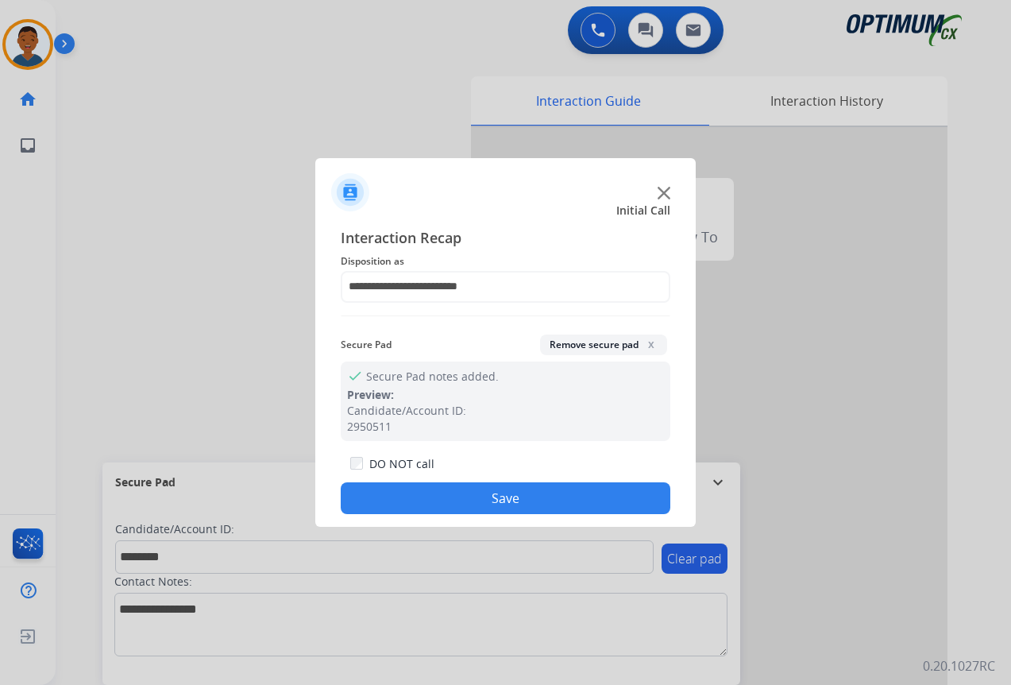
click at [492, 493] on button "Save" at bounding box center [506, 498] width 330 height 32
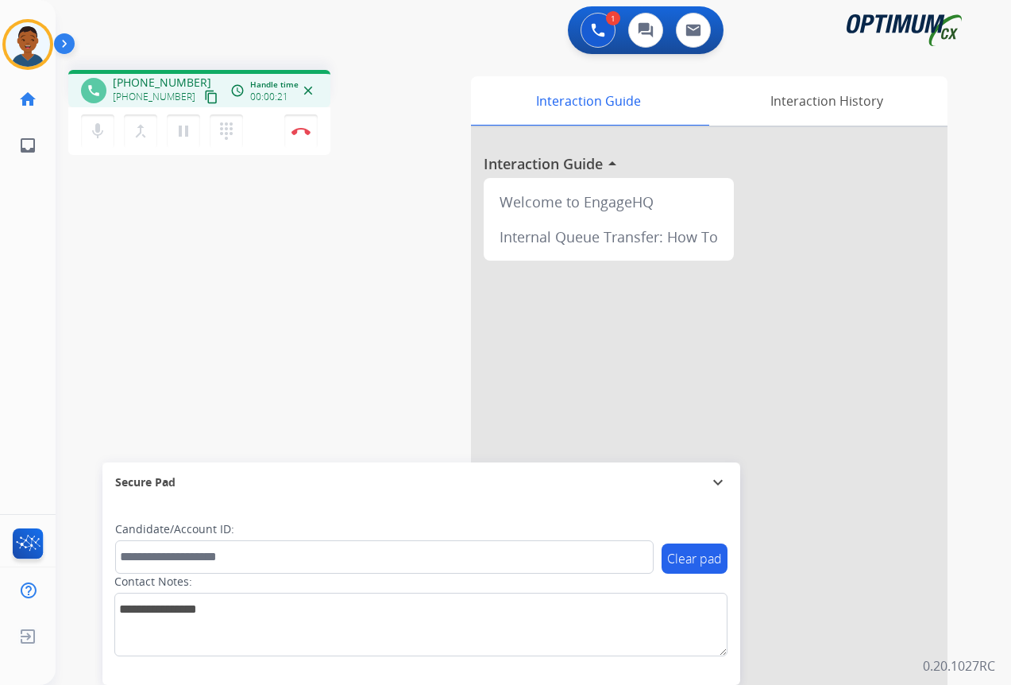
click at [204, 97] on mat-icon "content_copy" at bounding box center [211, 97] width 14 height 14
click at [302, 137] on button "Disconnect" at bounding box center [300, 130] width 33 height 33
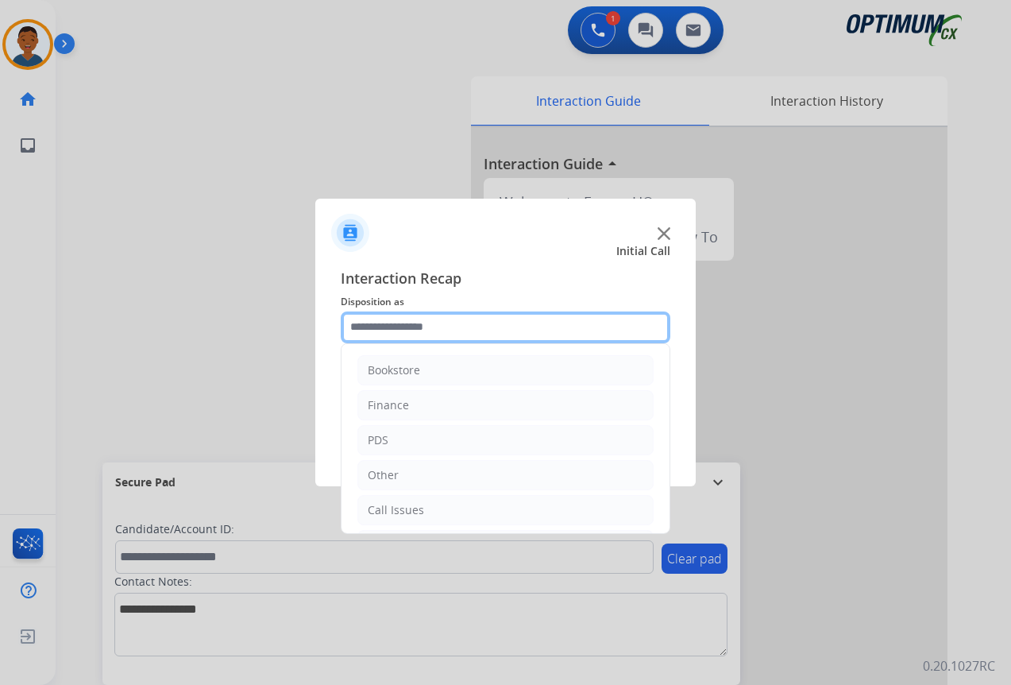
click at [400, 321] on input "text" at bounding box center [506, 327] width 330 height 32
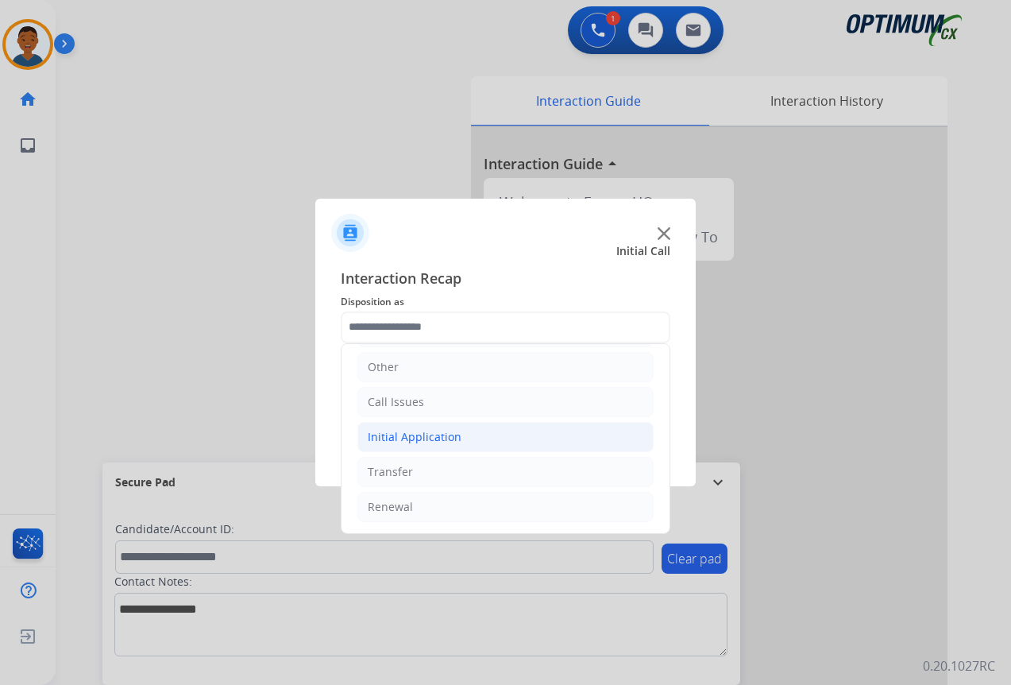
click at [400, 432] on div "Initial Application" at bounding box center [415, 437] width 94 height 16
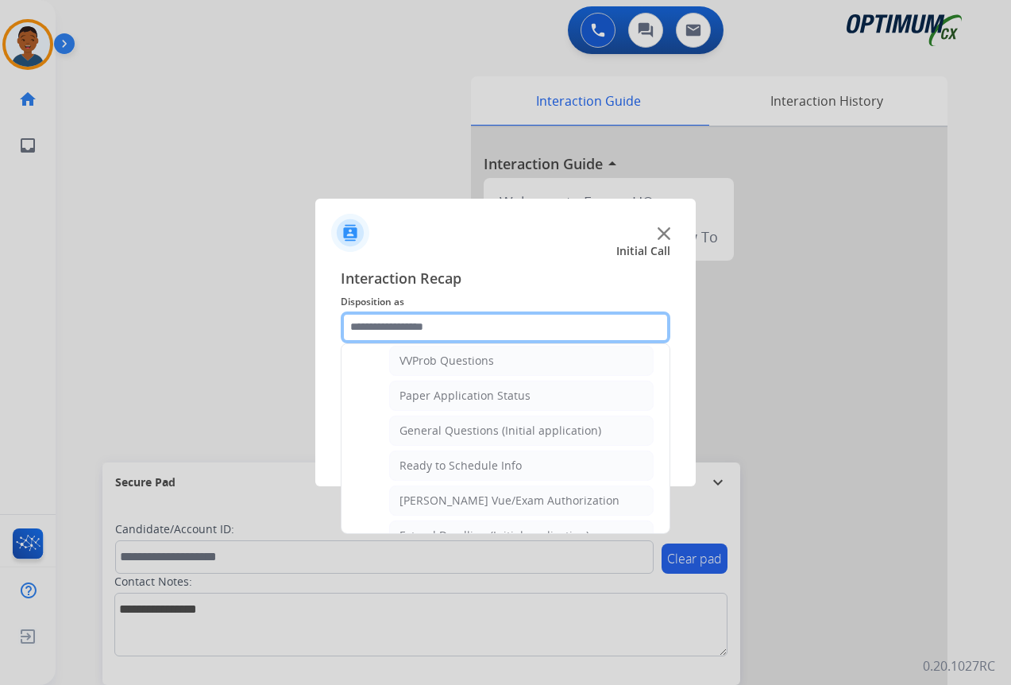
scroll to position [902, 0]
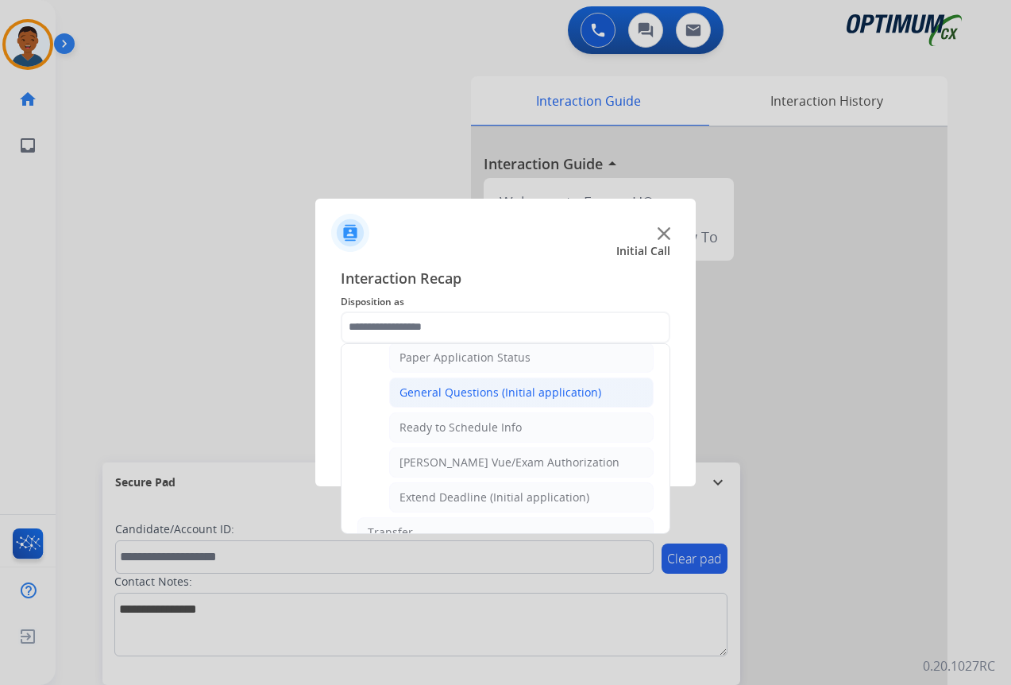
click at [415, 396] on div "General Questions (Initial application)" at bounding box center [501, 392] width 202 height 16
type input "**********"
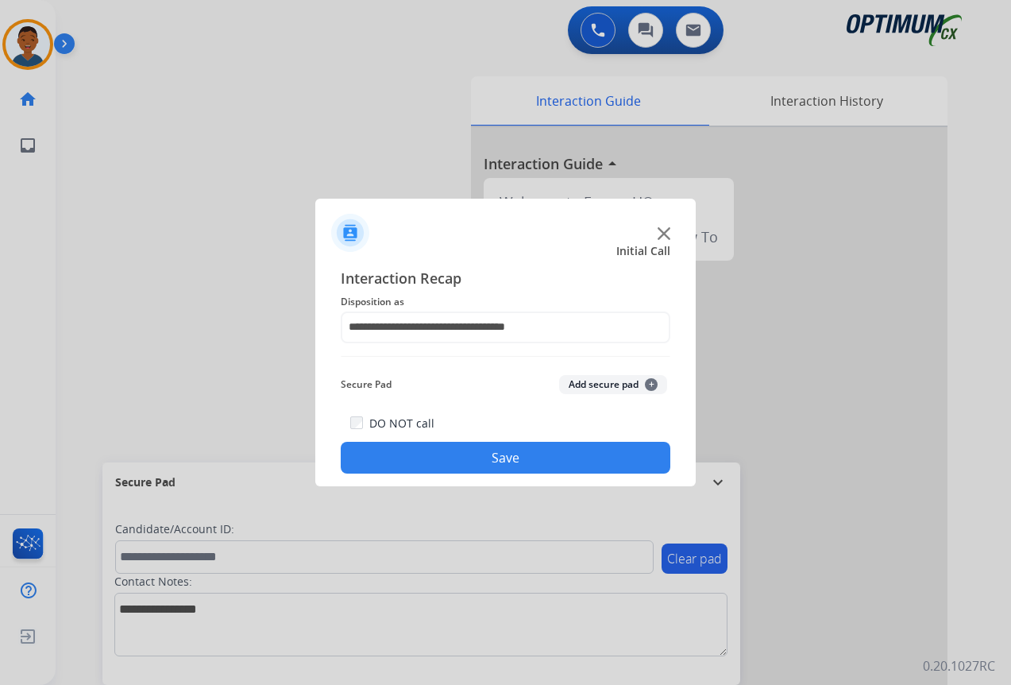
click at [627, 383] on button "Add secure pad +" at bounding box center [613, 384] width 108 height 19
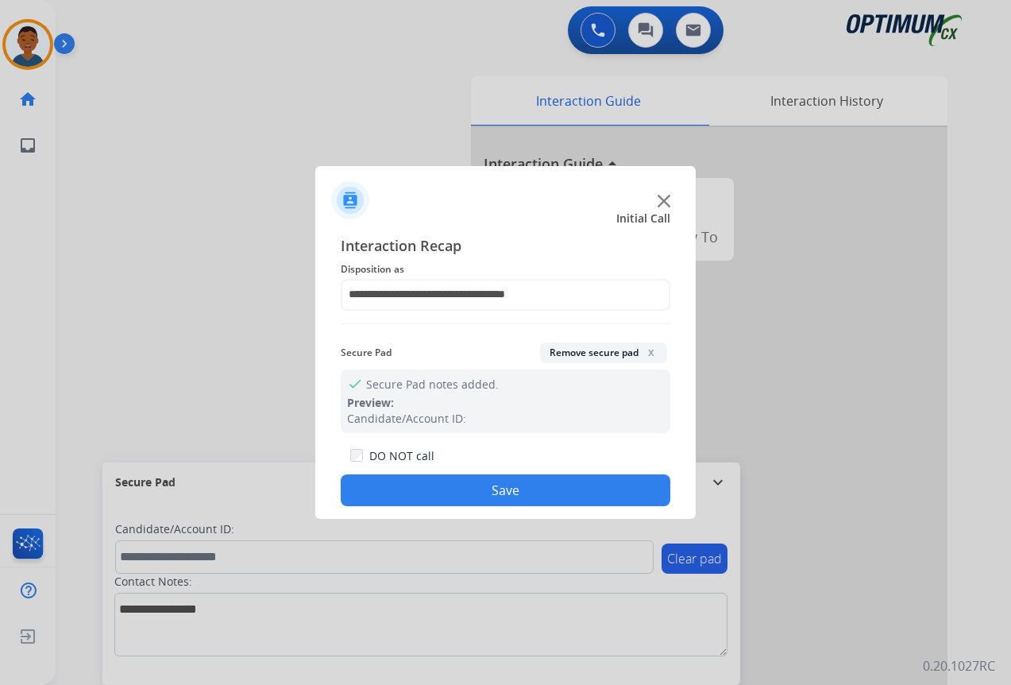
click at [536, 482] on button "Save" at bounding box center [506, 490] width 330 height 32
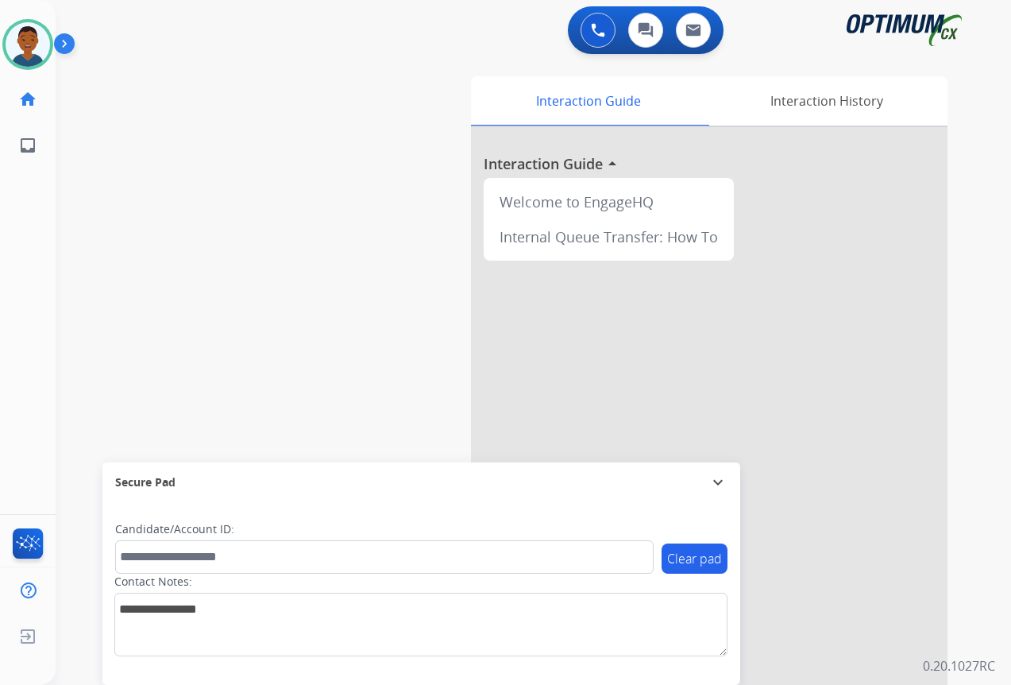
click at [34, 51] on img at bounding box center [28, 44] width 44 height 44
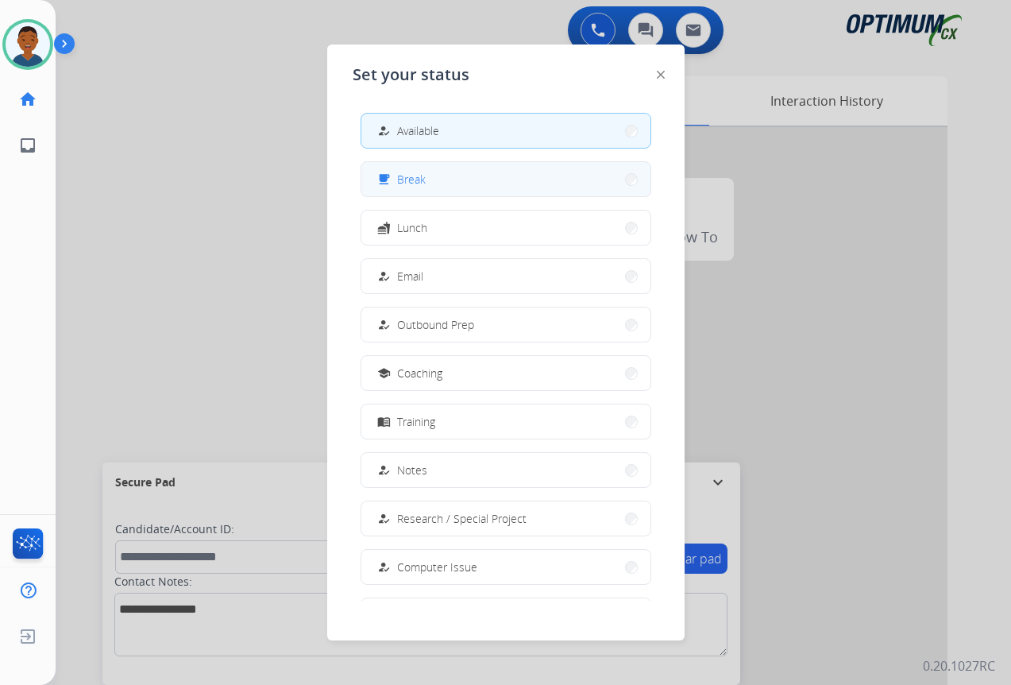
click at [434, 182] on button "free_breakfast Break" at bounding box center [505, 179] width 289 height 34
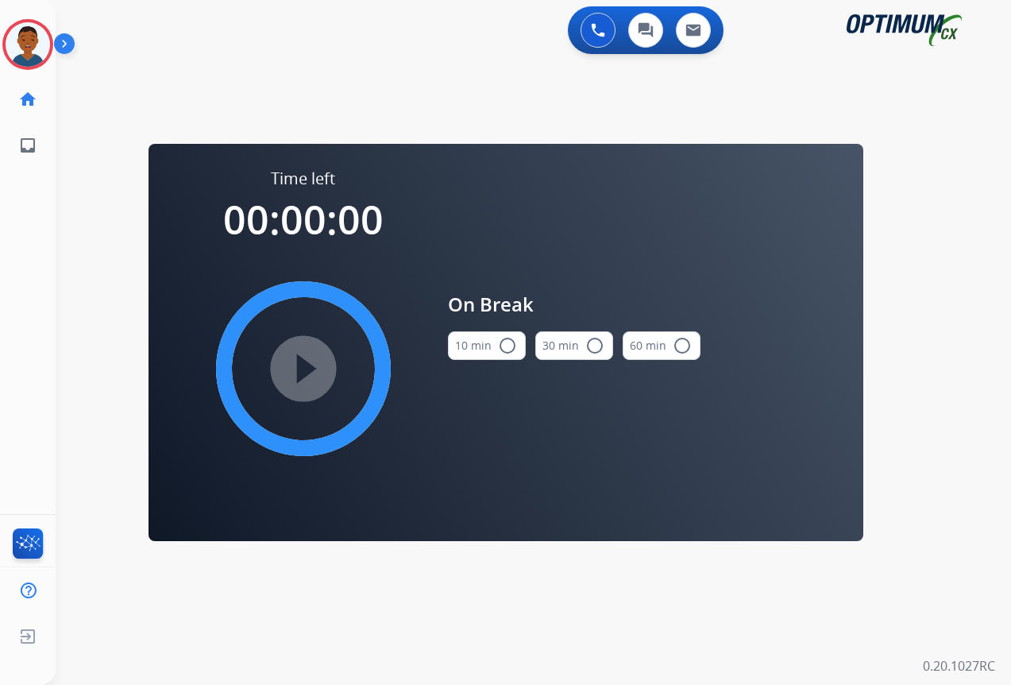
click at [514, 343] on mat-icon "radio_button_unchecked" at bounding box center [507, 345] width 19 height 19
click at [307, 372] on mat-icon "play_circle_filled" at bounding box center [303, 368] width 19 height 19
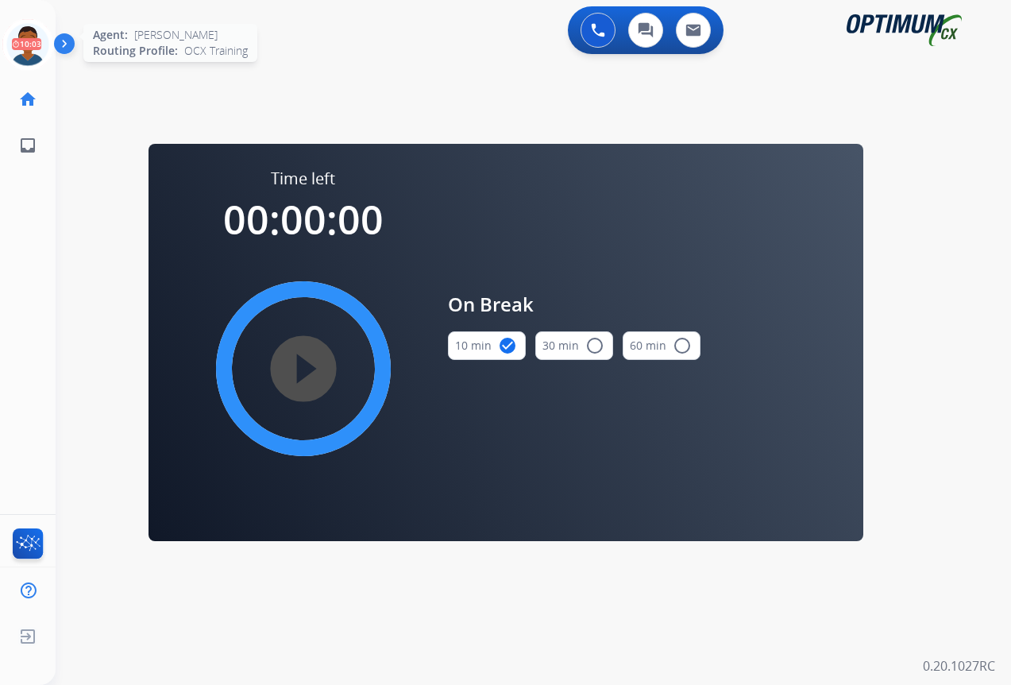
drag, startPoint x: 28, startPoint y: 51, endPoint x: 41, endPoint y: 56, distance: 13.6
click at [28, 51] on icon at bounding box center [28, 45] width 52 height 52
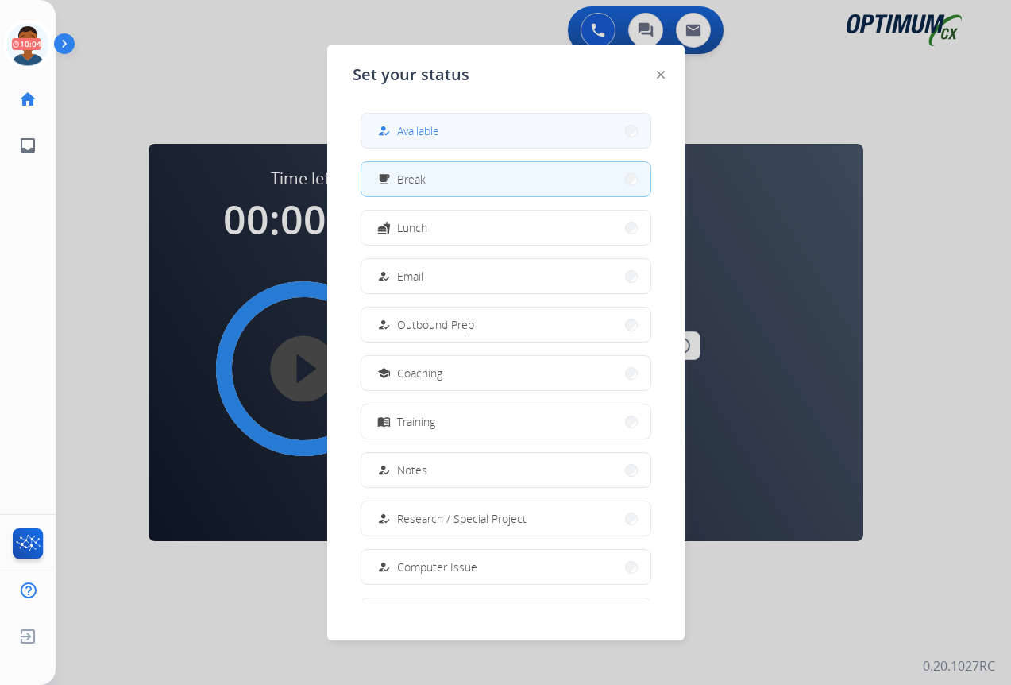
click at [426, 130] on span "Available" at bounding box center [418, 130] width 42 height 17
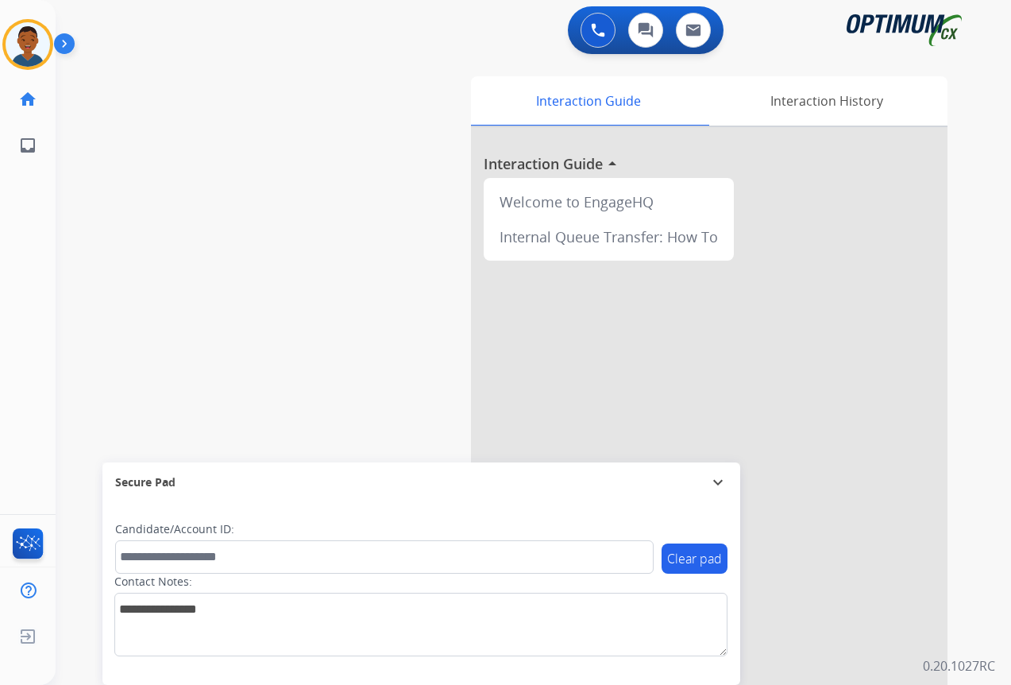
click at [65, 44] on img at bounding box center [67, 47] width 27 height 30
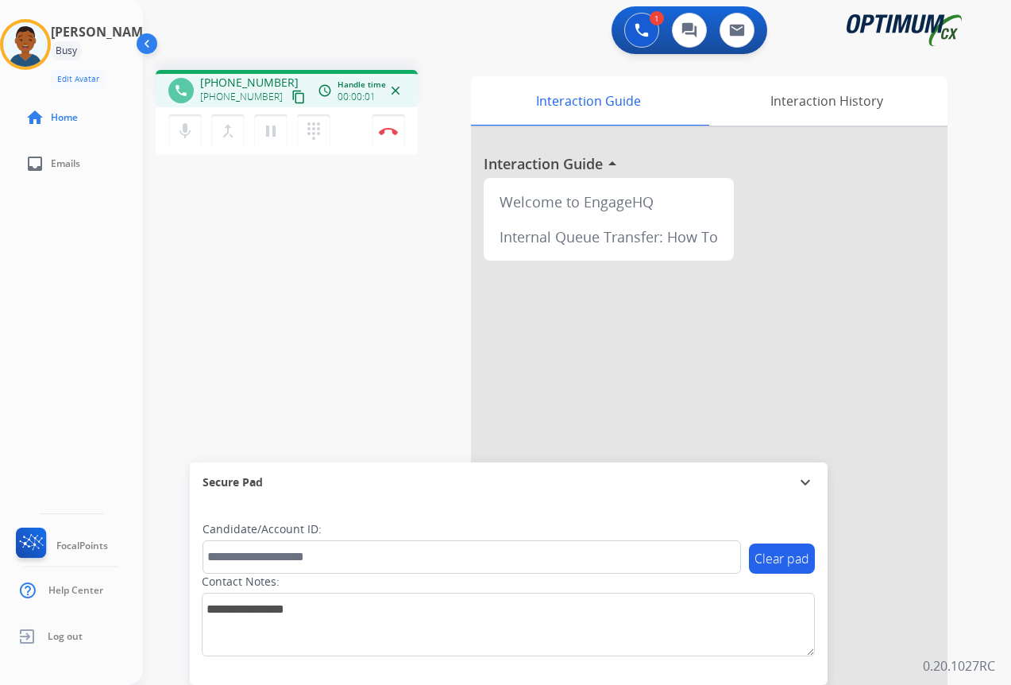
click at [291, 95] on mat-icon "content_copy" at bounding box center [298, 97] width 14 height 14
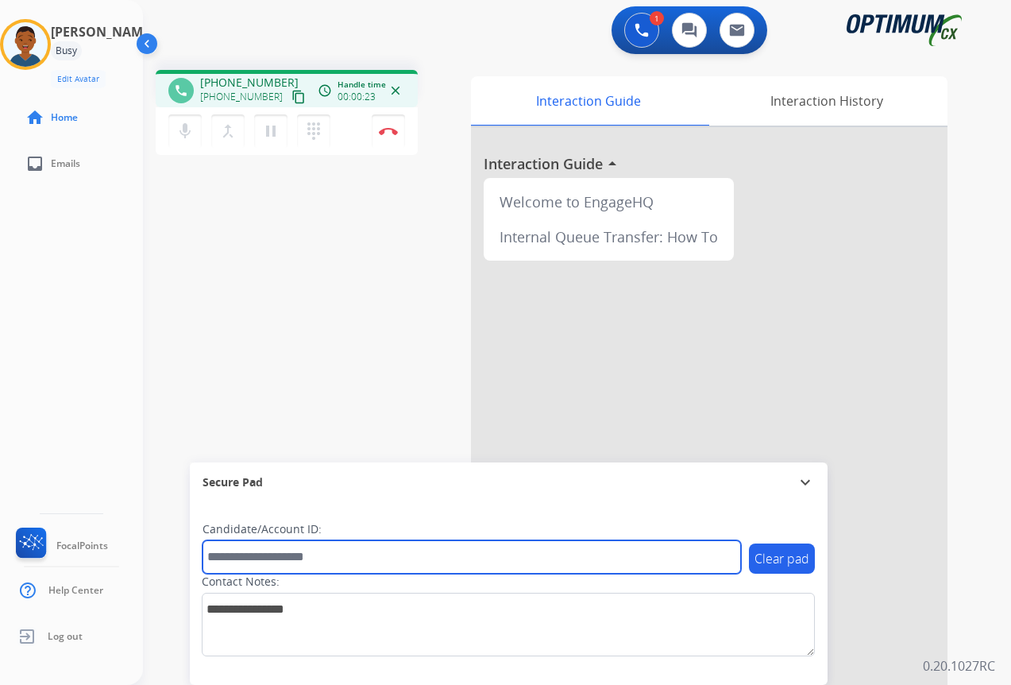
click at [253, 554] on input "text" at bounding box center [472, 556] width 538 height 33
paste input "*******"
type input "*******"
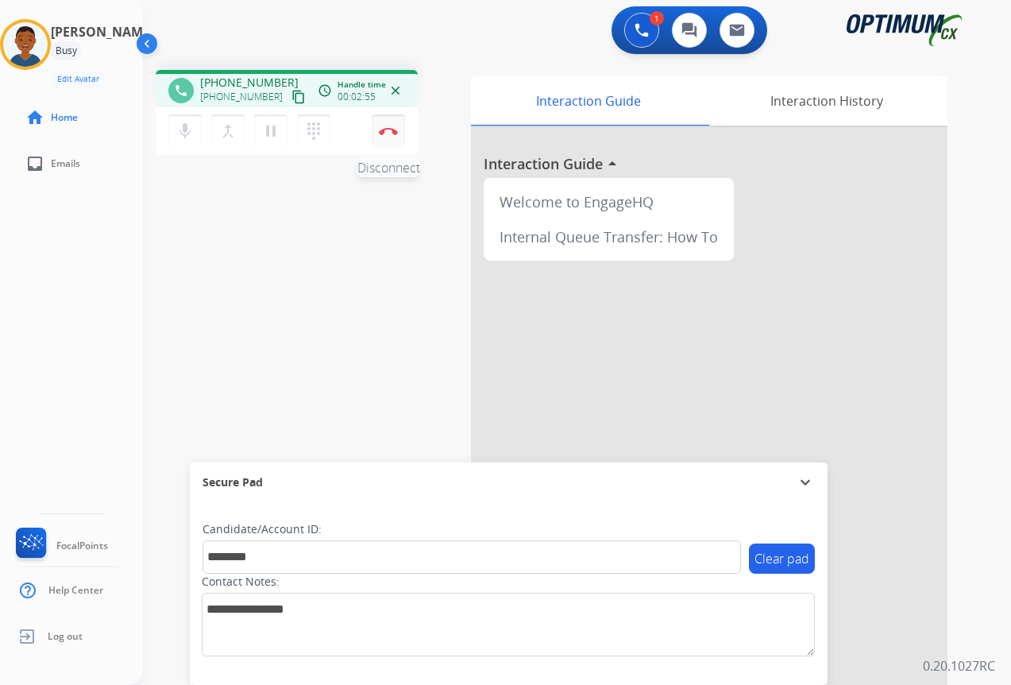
click at [386, 129] on img at bounding box center [388, 131] width 19 height 8
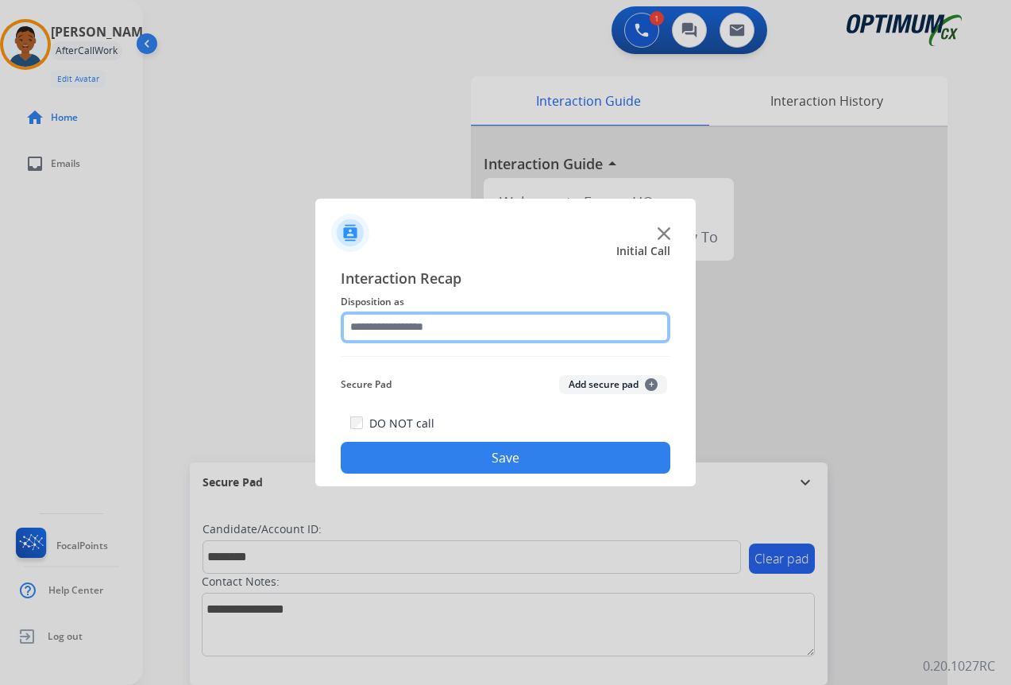
click at [409, 327] on input "text" at bounding box center [506, 327] width 330 height 32
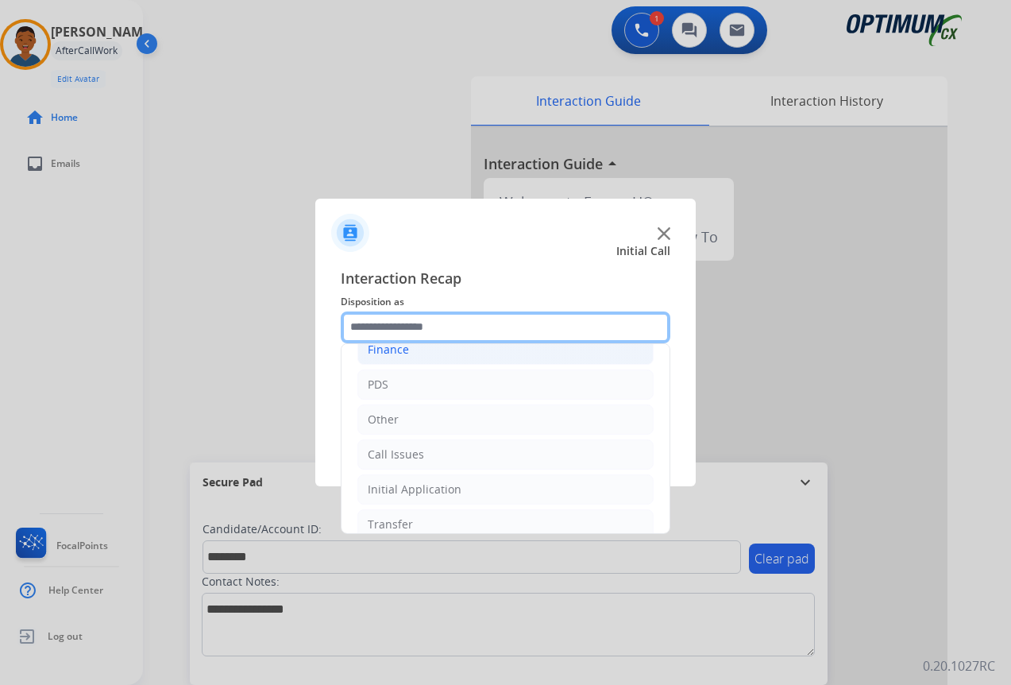
scroll to position [108, 0]
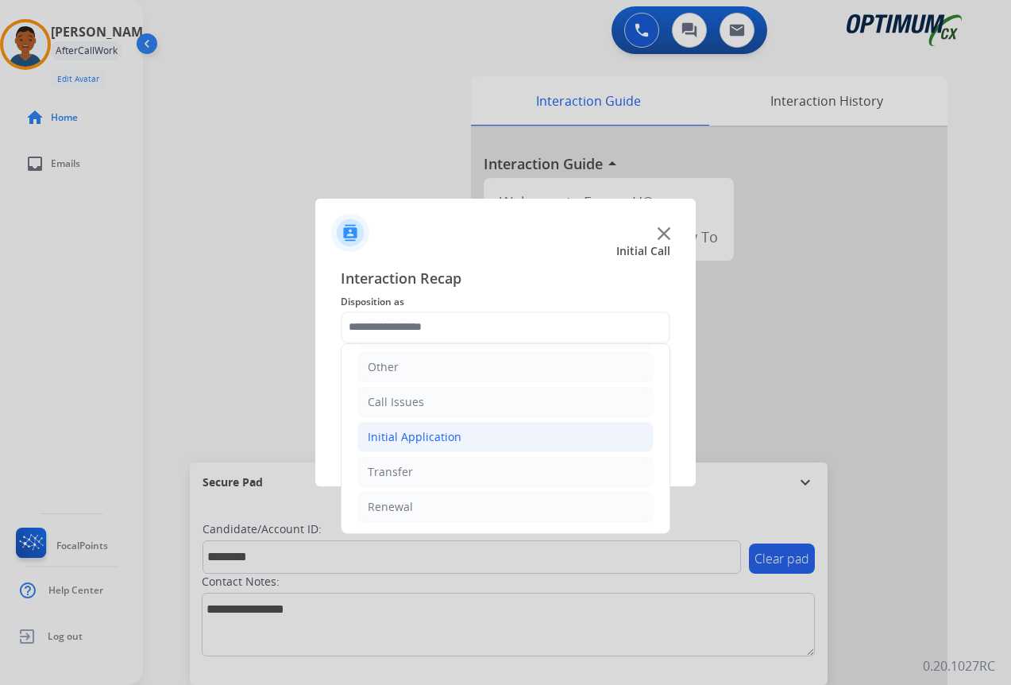
click at [390, 437] on div "Initial Application" at bounding box center [415, 437] width 94 height 16
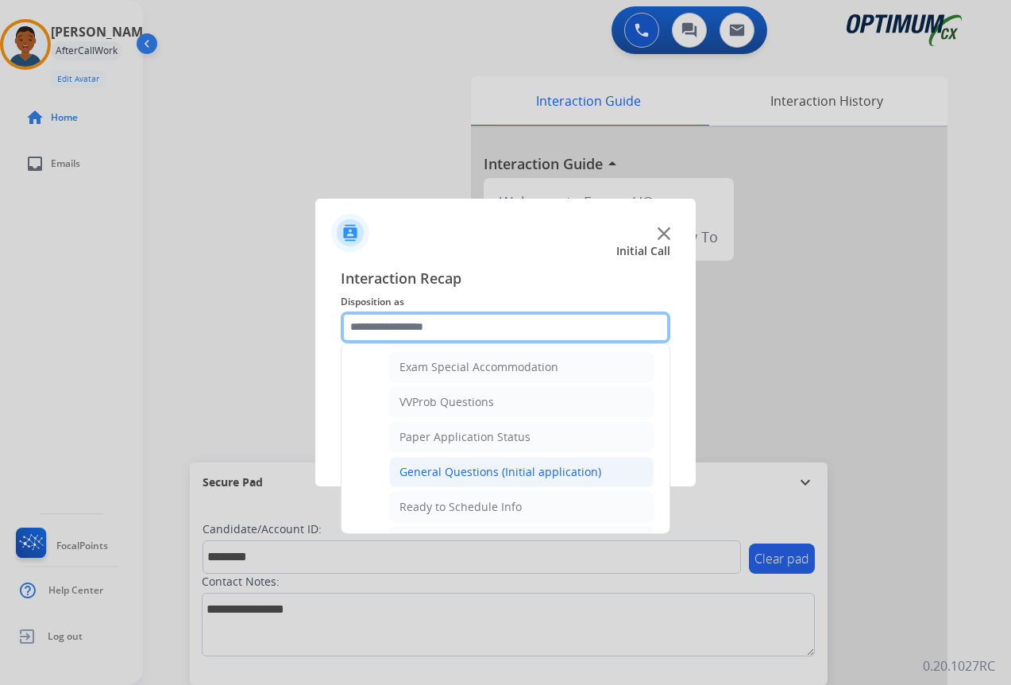
scroll to position [902, 0]
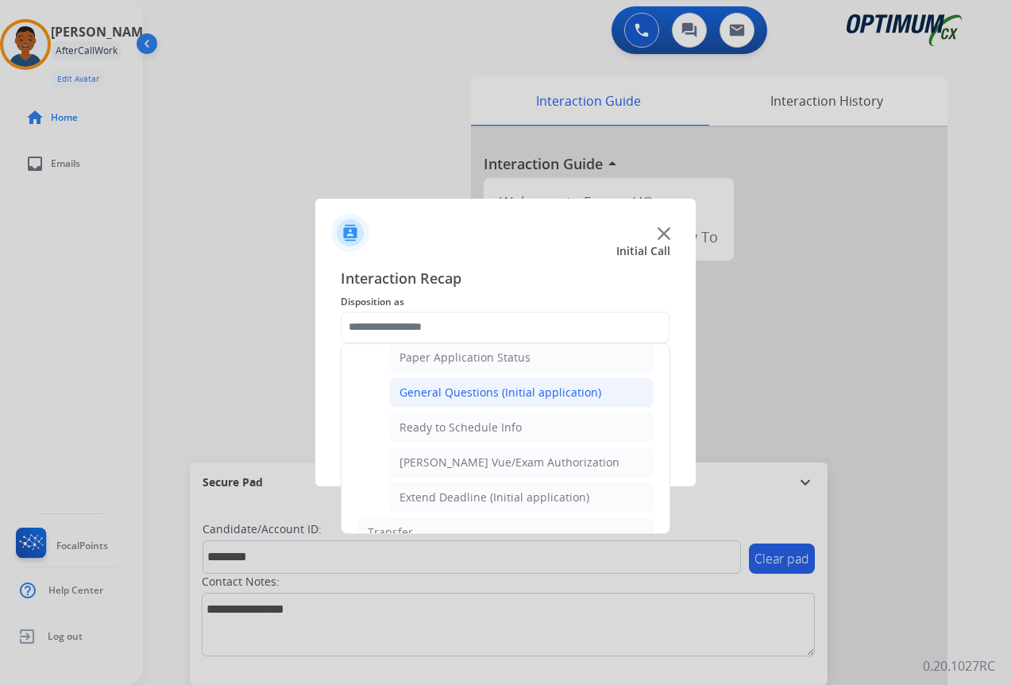
click at [436, 392] on div "General Questions (Initial application)" at bounding box center [501, 392] width 202 height 16
type input "**********"
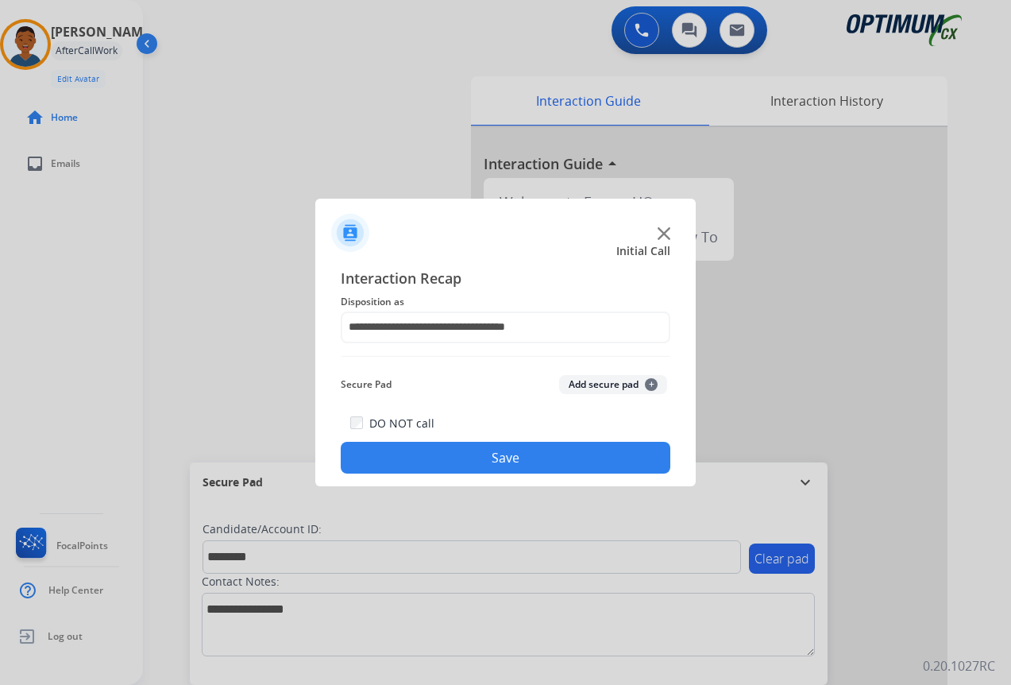
click at [607, 380] on button "Add secure pad +" at bounding box center [613, 384] width 108 height 19
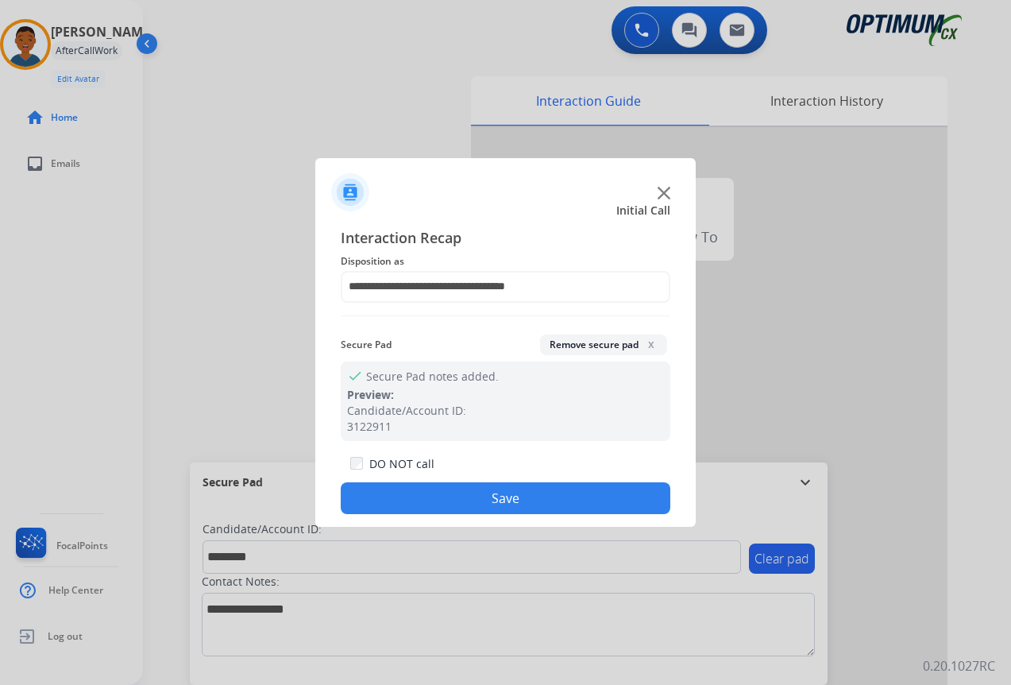
click at [537, 491] on button "Save" at bounding box center [506, 498] width 330 height 32
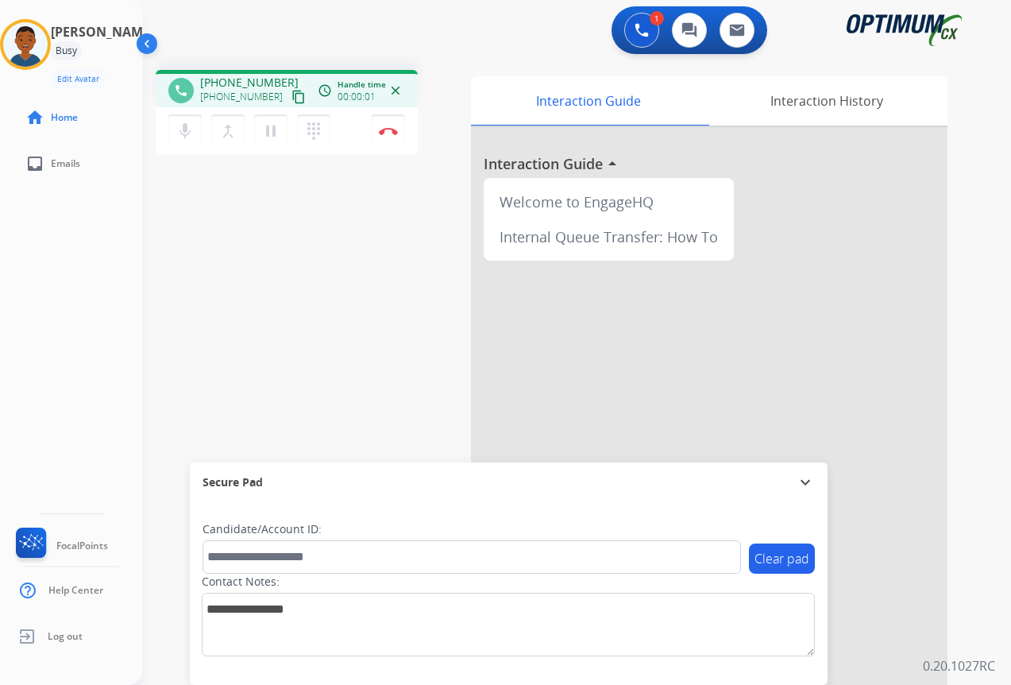
click at [291, 98] on mat-icon "content_copy" at bounding box center [298, 97] width 14 height 14
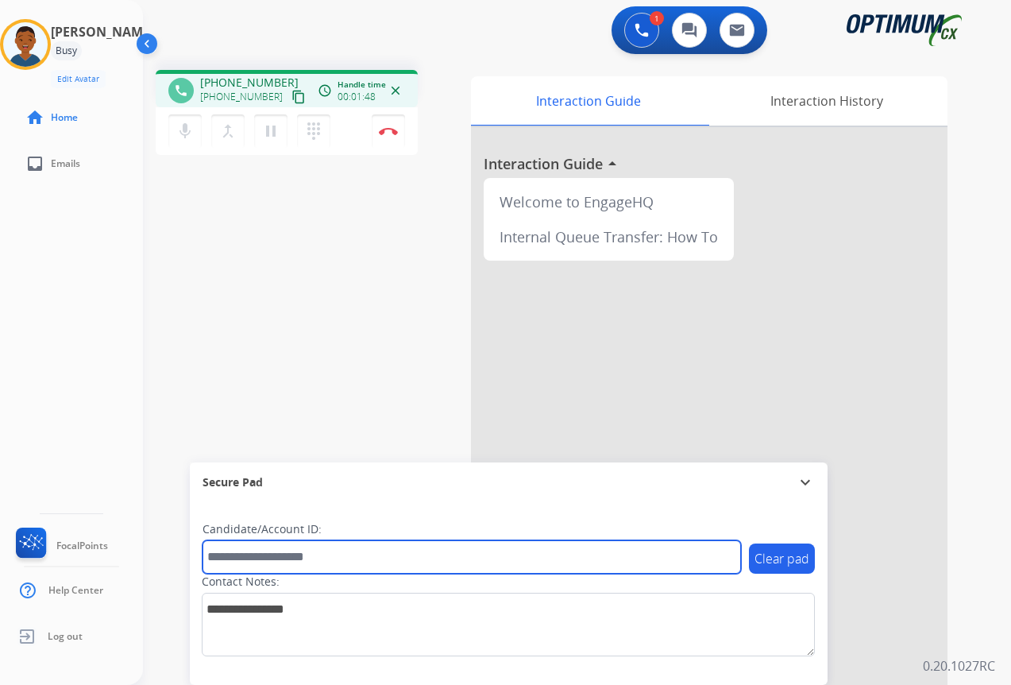
click at [254, 550] on input "text" at bounding box center [472, 556] width 538 height 33
click at [230, 554] on input "text" at bounding box center [472, 556] width 538 height 33
click at [242, 553] on input "text" at bounding box center [472, 556] width 538 height 33
paste input "*******"
type input "*******"
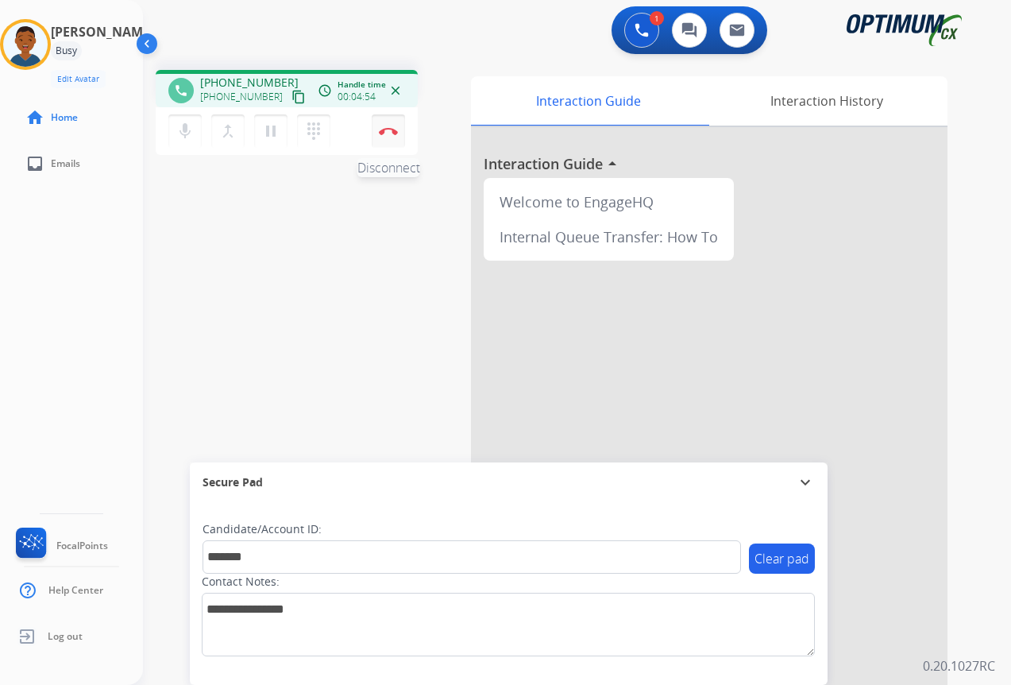
click at [388, 137] on button "Disconnect" at bounding box center [388, 130] width 33 height 33
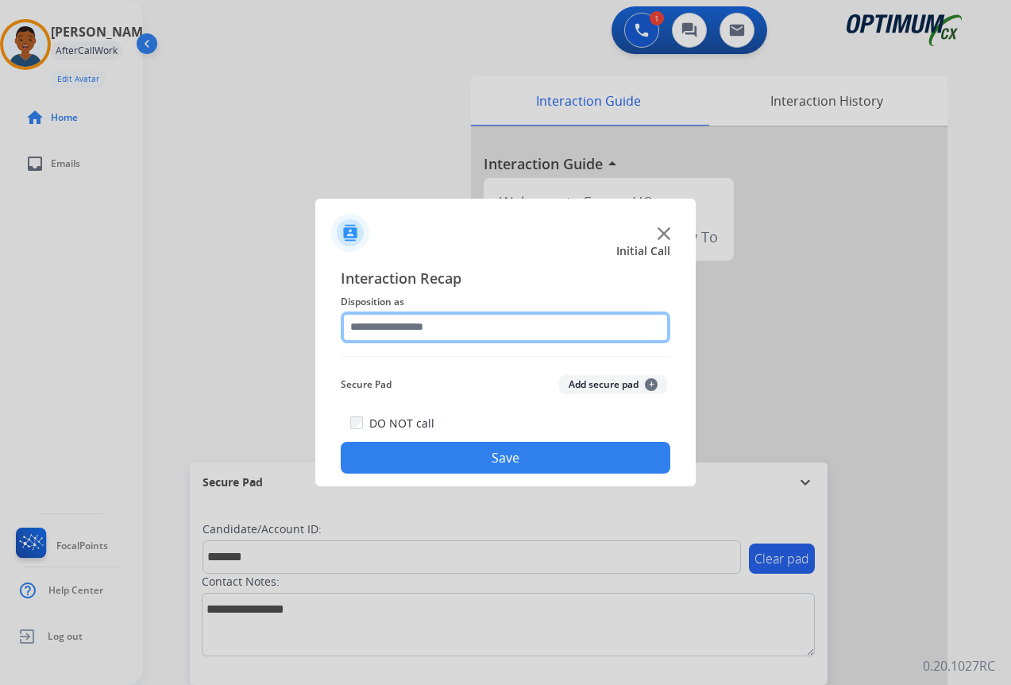
click at [358, 325] on input "text" at bounding box center [506, 327] width 330 height 32
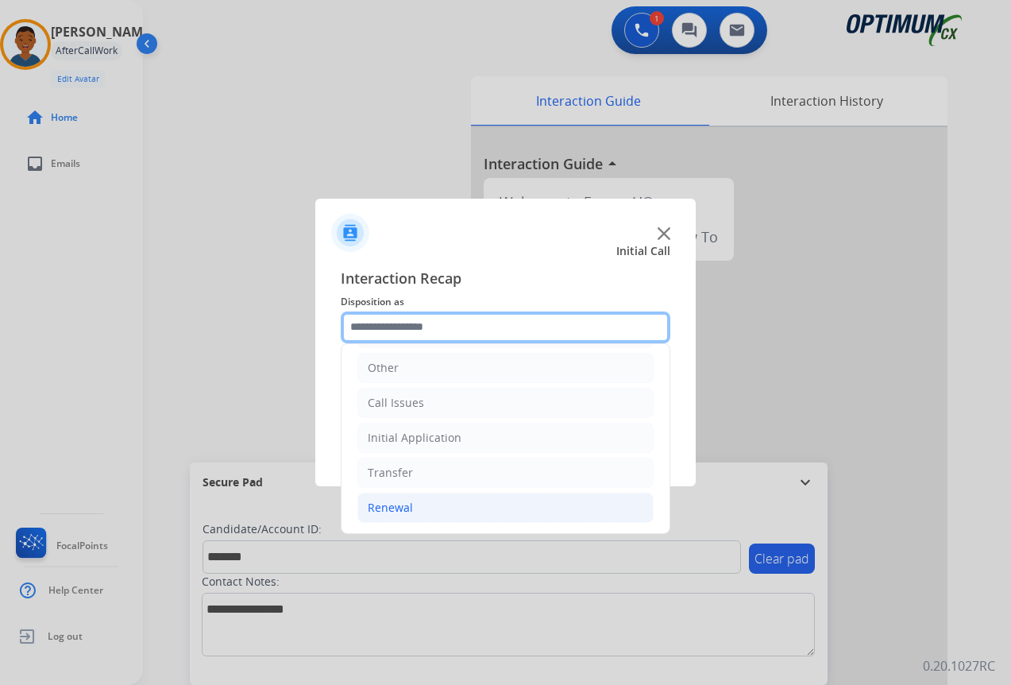
scroll to position [108, 0]
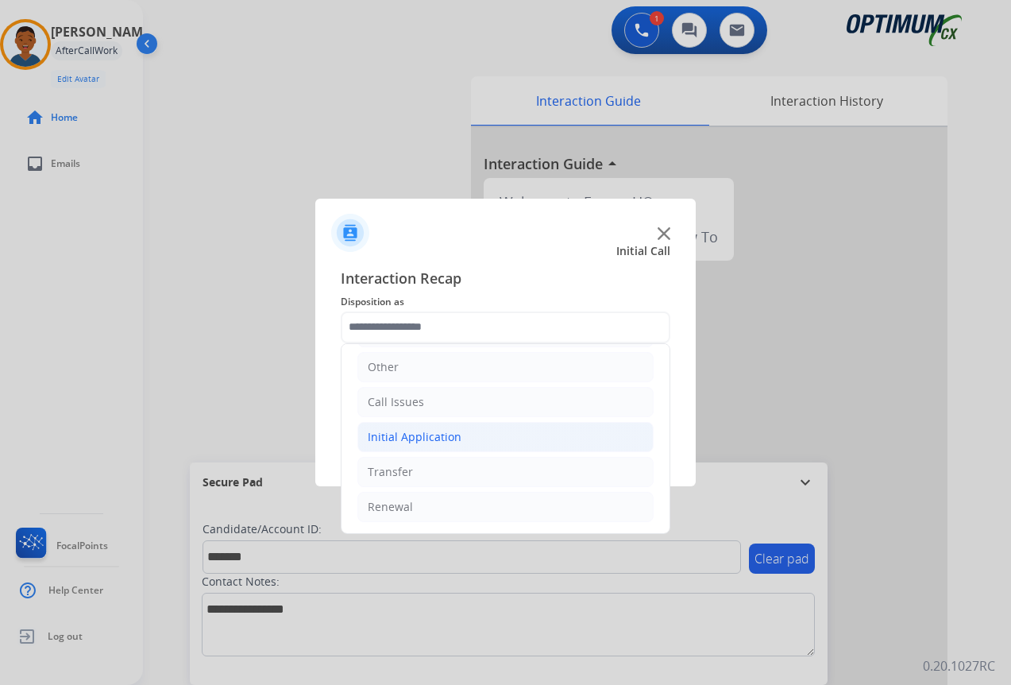
click at [392, 439] on div "Initial Application" at bounding box center [415, 437] width 94 height 16
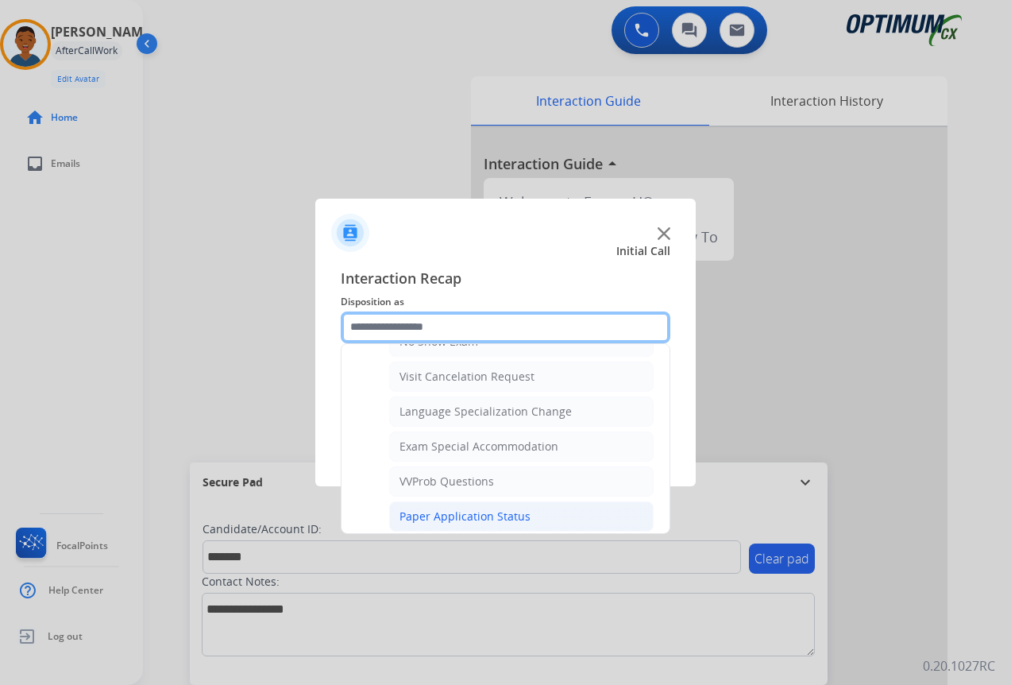
scroll to position [902, 0]
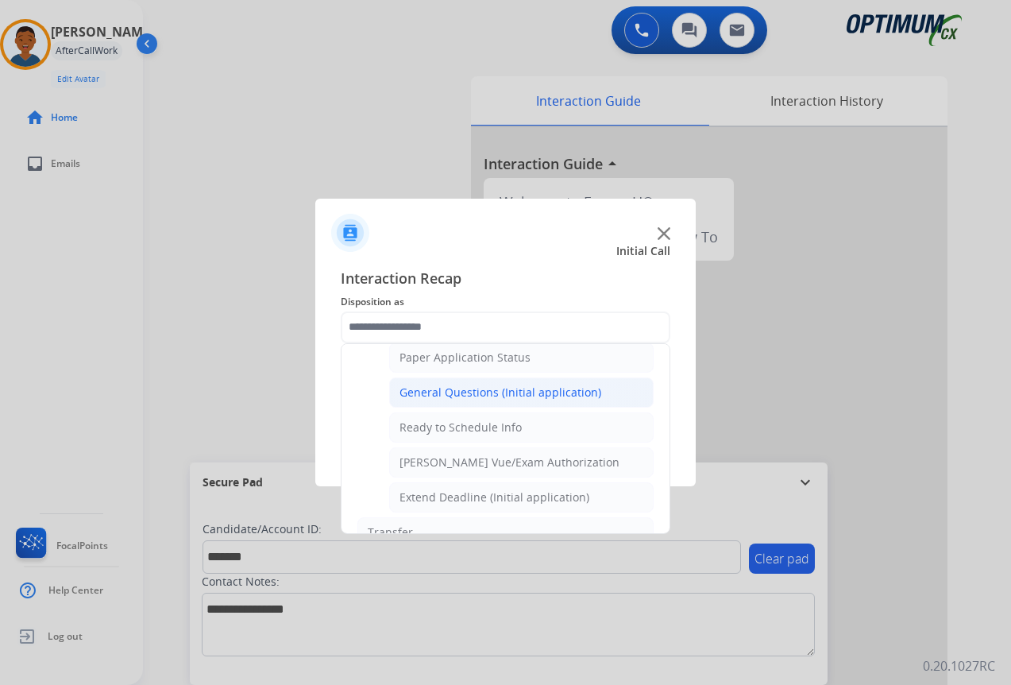
click at [419, 392] on div "General Questions (Initial application)" at bounding box center [501, 392] width 202 height 16
type input "**********"
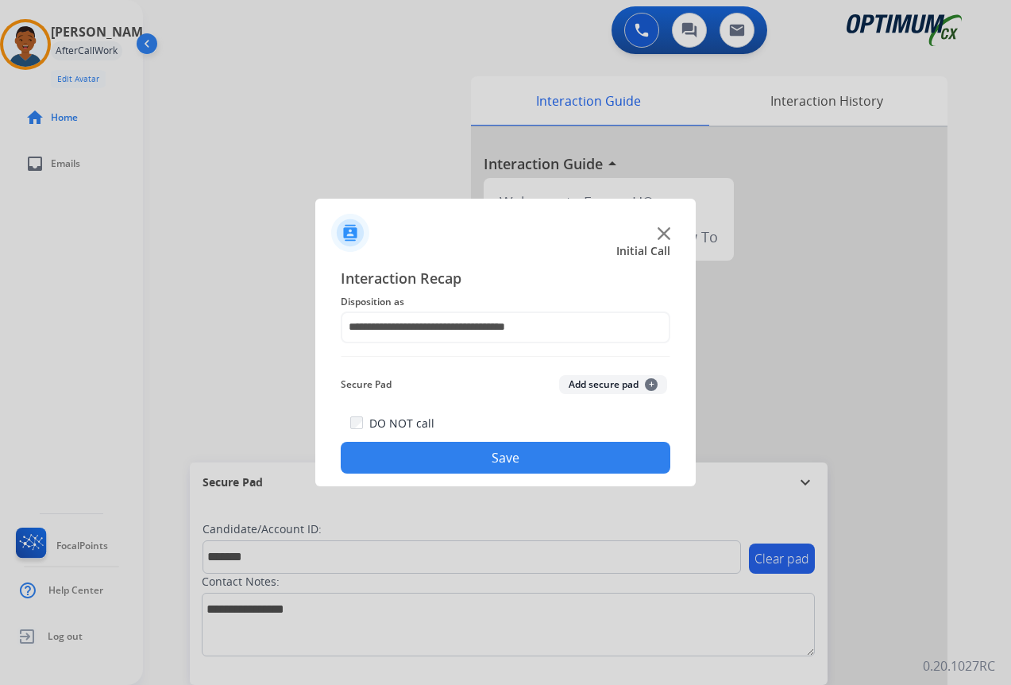
click at [583, 388] on button "Add secure pad +" at bounding box center [613, 384] width 108 height 19
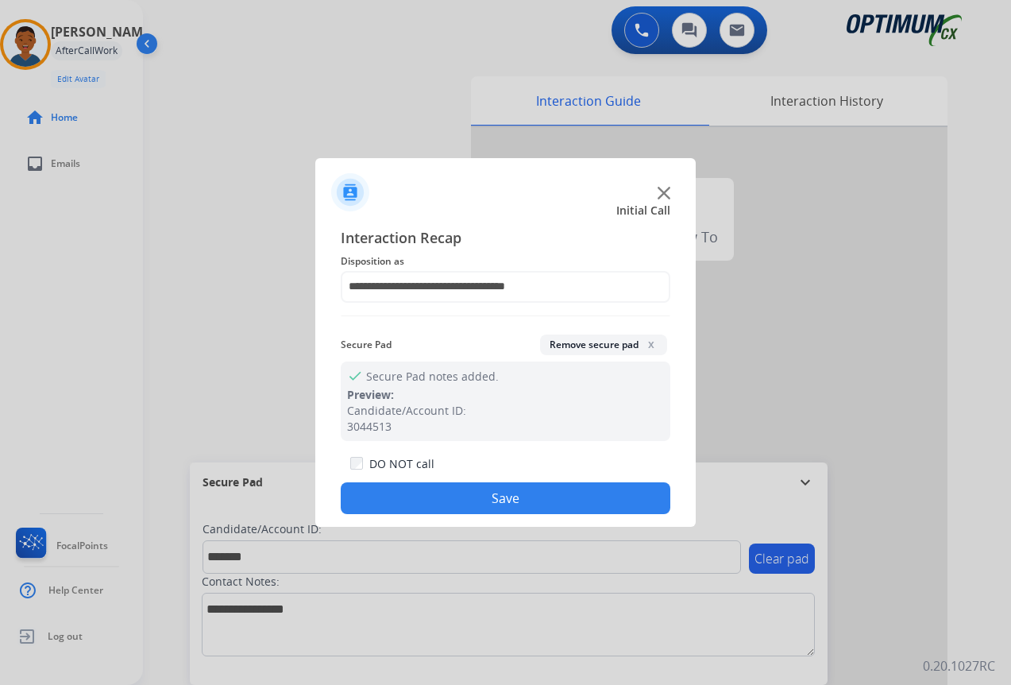
click at [488, 497] on button "Save" at bounding box center [506, 498] width 330 height 32
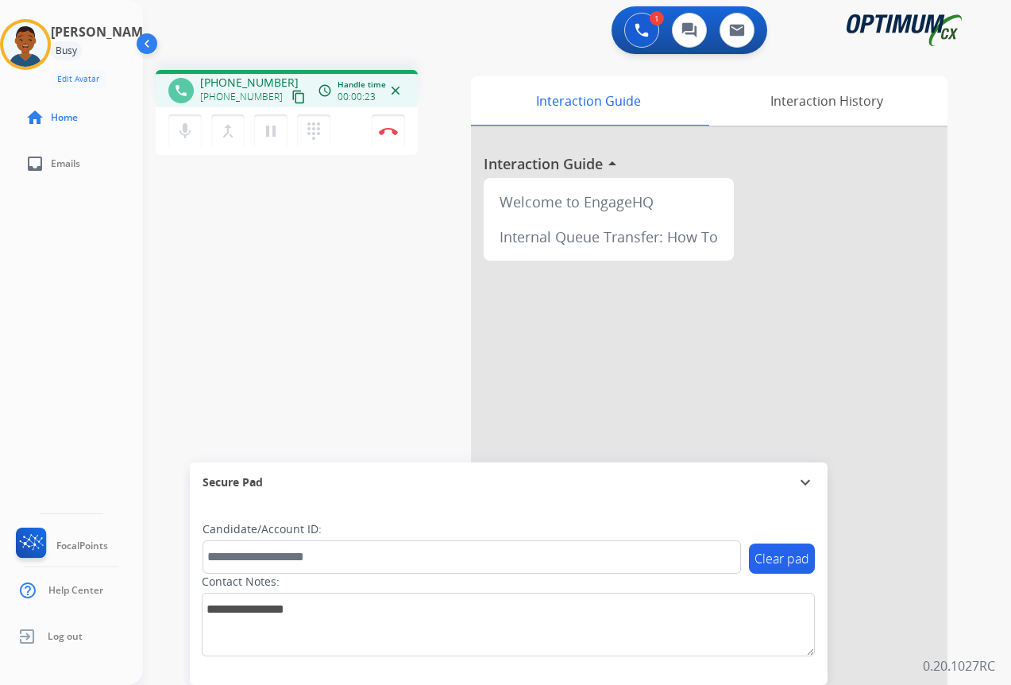
click at [291, 97] on mat-icon "content_copy" at bounding box center [298, 97] width 14 height 14
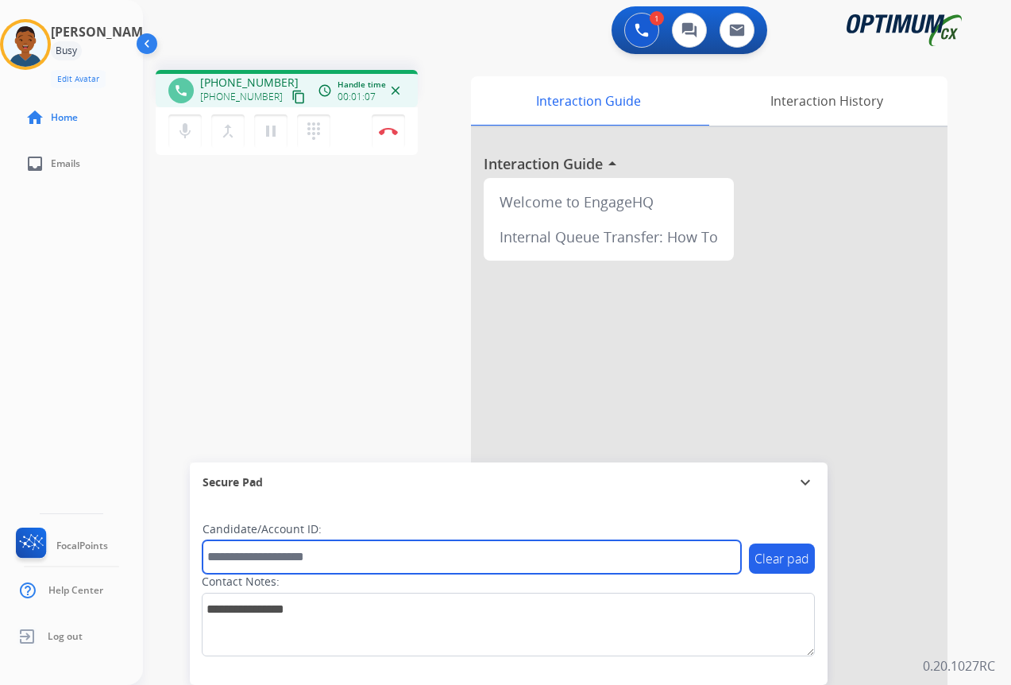
click at [276, 561] on input "text" at bounding box center [472, 556] width 538 height 33
paste input "*******"
type input "*******"
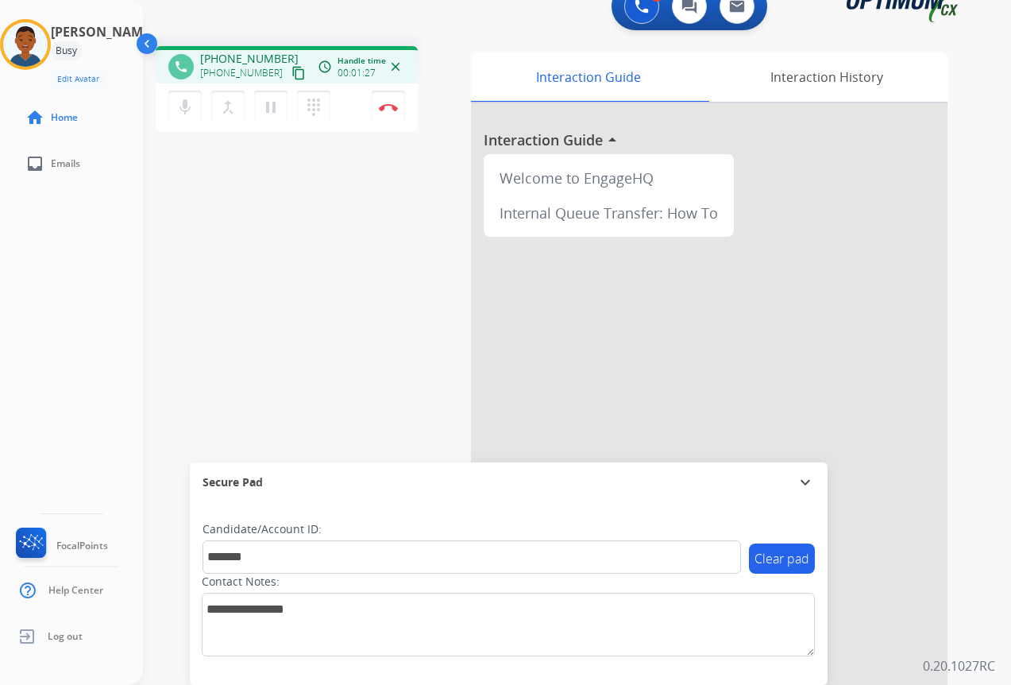
scroll to position [35, 0]
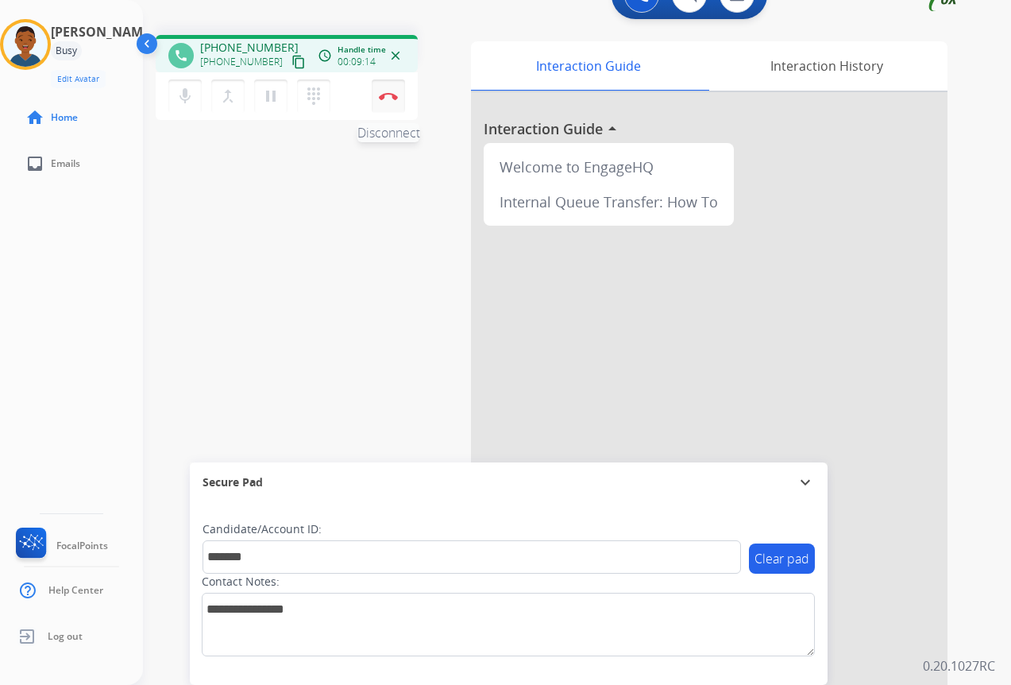
click at [386, 98] on img at bounding box center [388, 96] width 19 height 8
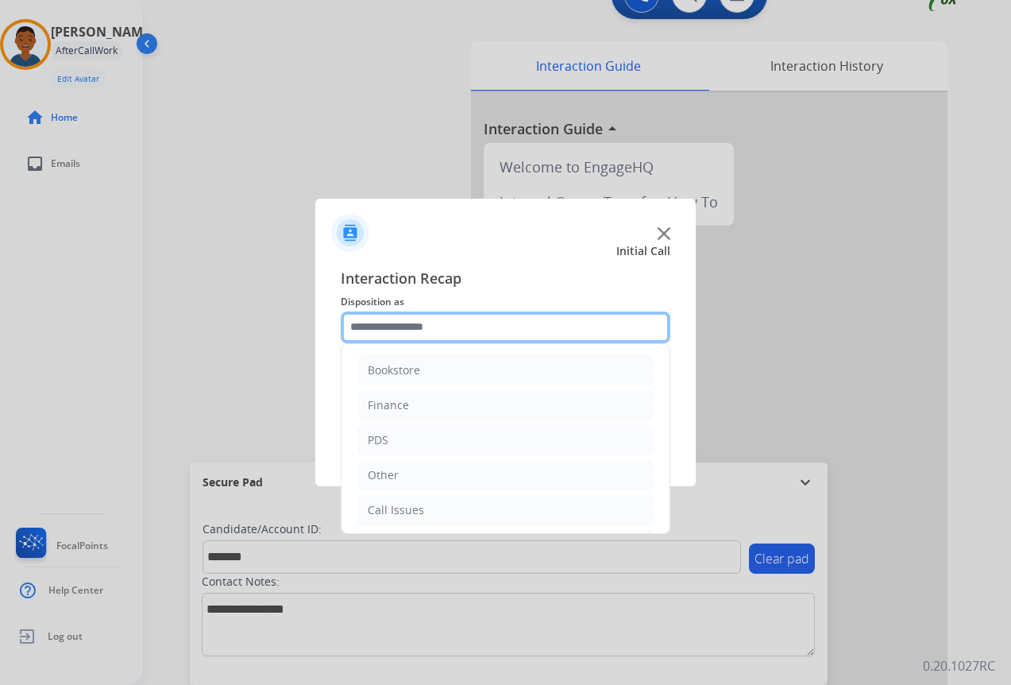
click at [397, 326] on input "text" at bounding box center [506, 327] width 330 height 32
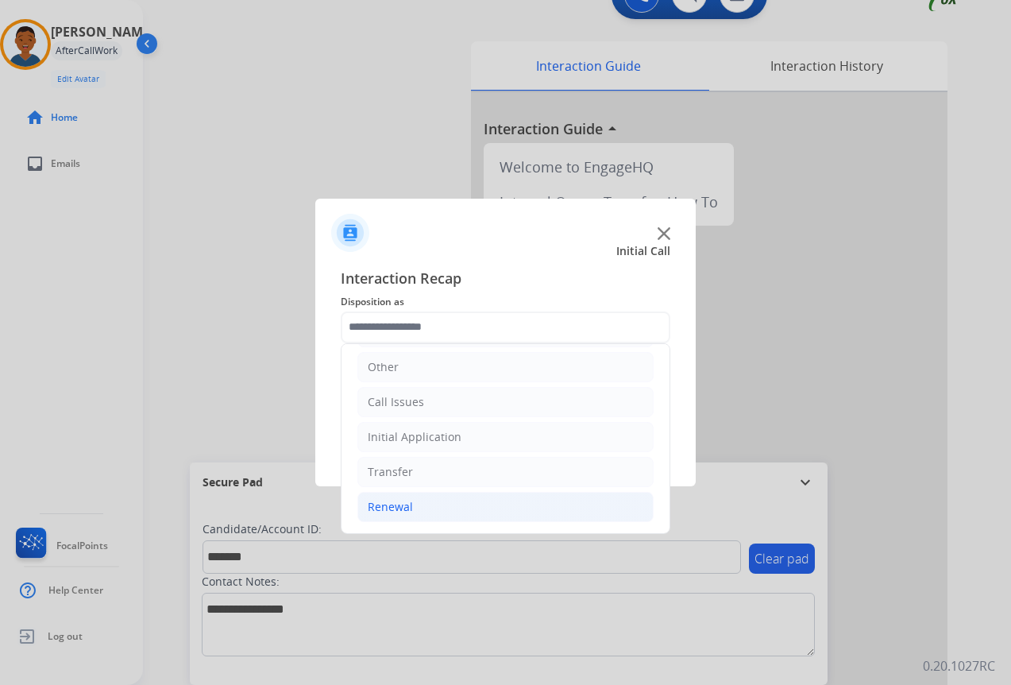
click at [388, 505] on div "Renewal" at bounding box center [390, 507] width 45 height 16
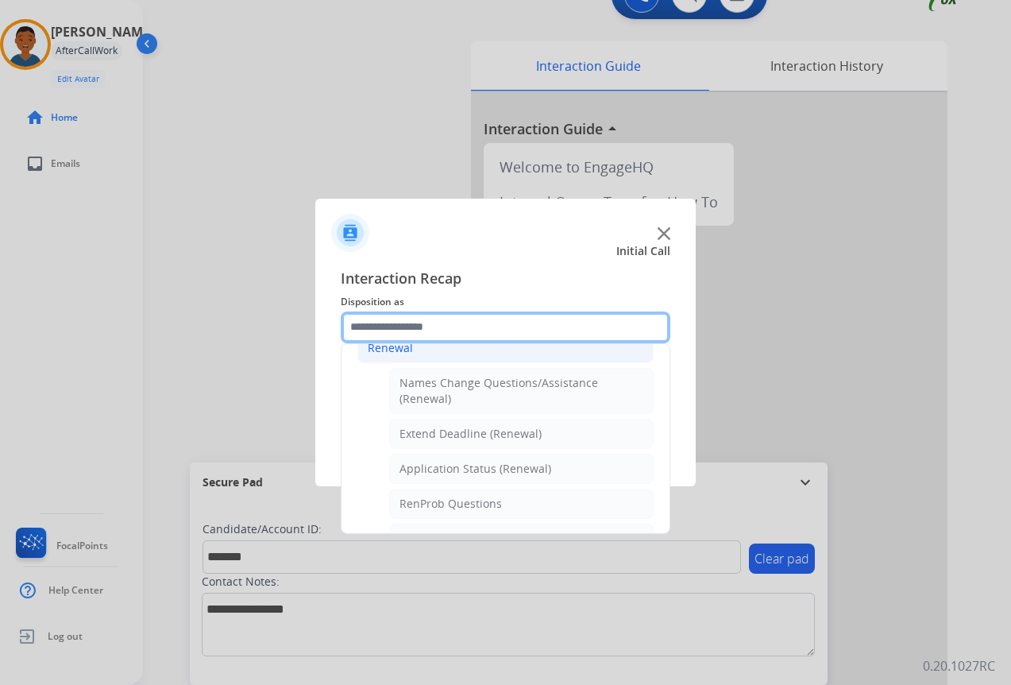
scroll to position [346, 0]
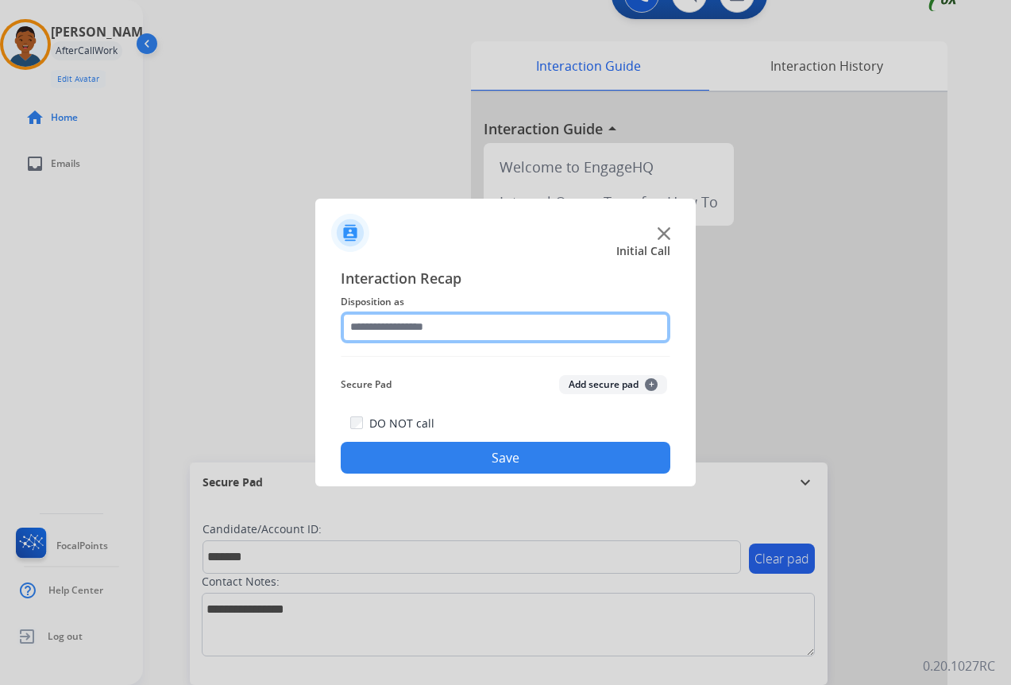
click at [377, 320] on input "text" at bounding box center [506, 327] width 330 height 32
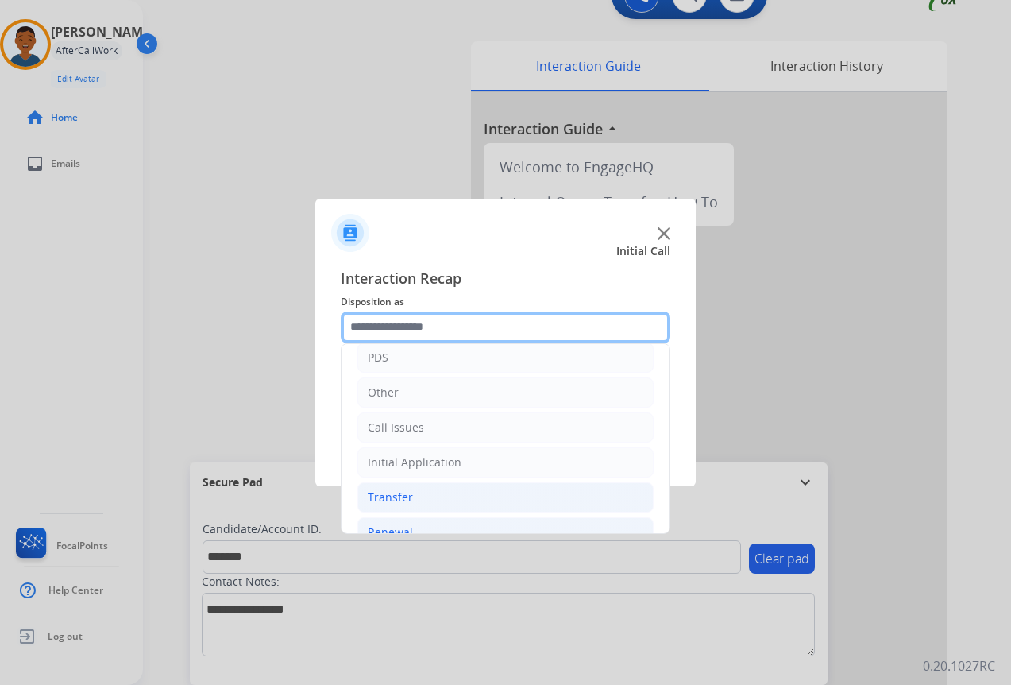
scroll to position [318, 0]
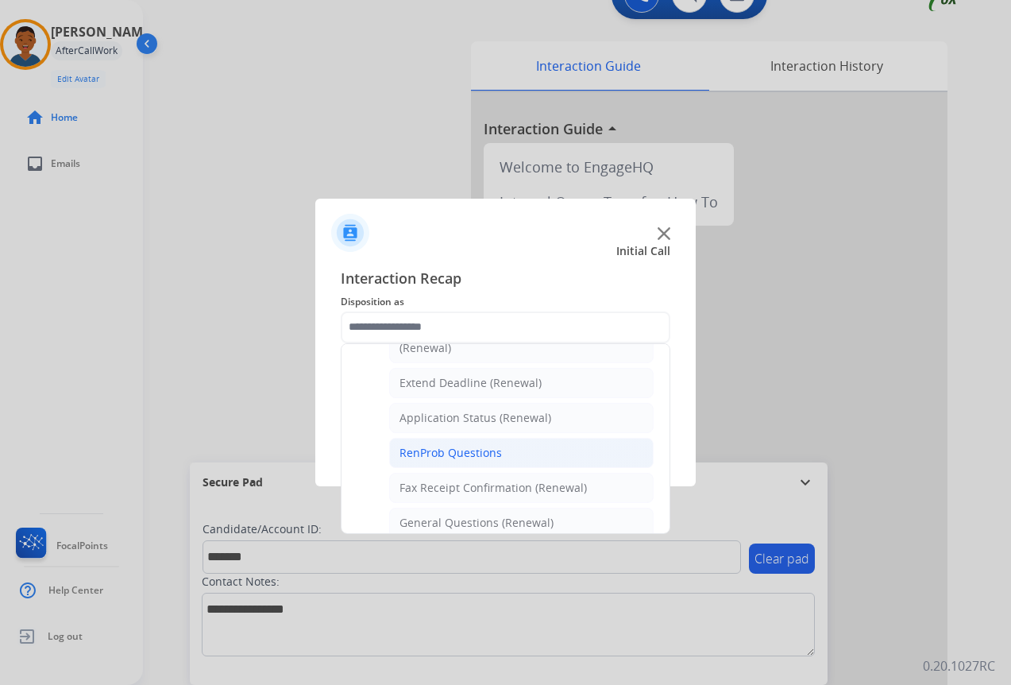
click at [423, 454] on div "RenProb Questions" at bounding box center [451, 453] width 102 height 16
type input "**********"
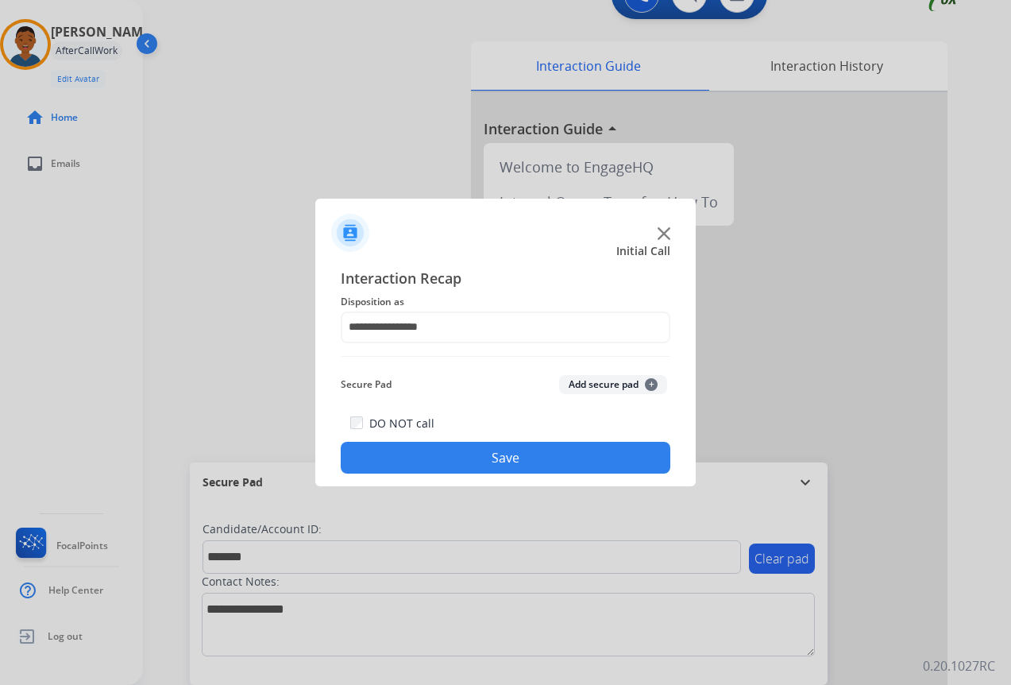
click at [590, 380] on button "Add secure pad +" at bounding box center [613, 384] width 108 height 19
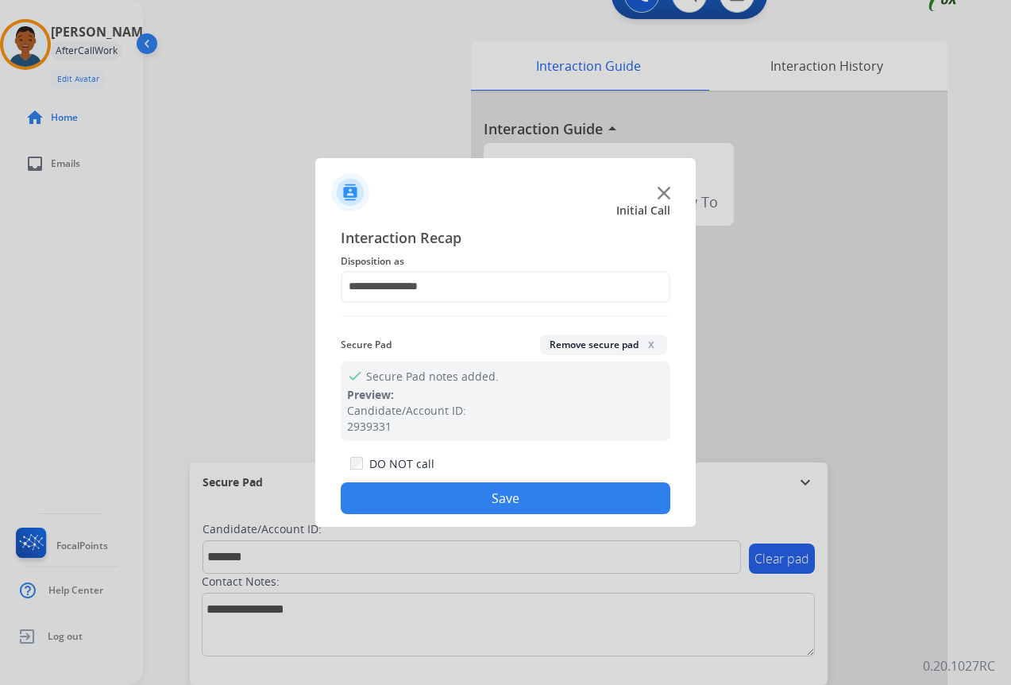
click at [528, 496] on button "Save" at bounding box center [506, 498] width 330 height 32
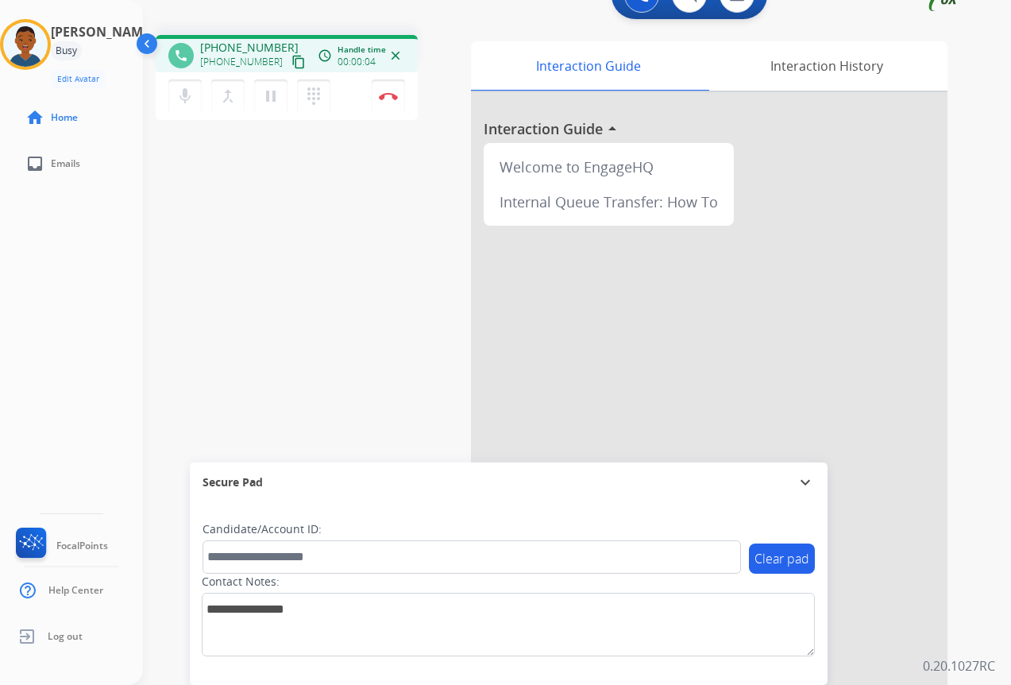
click at [291, 64] on mat-icon "content_copy" at bounding box center [298, 62] width 14 height 14
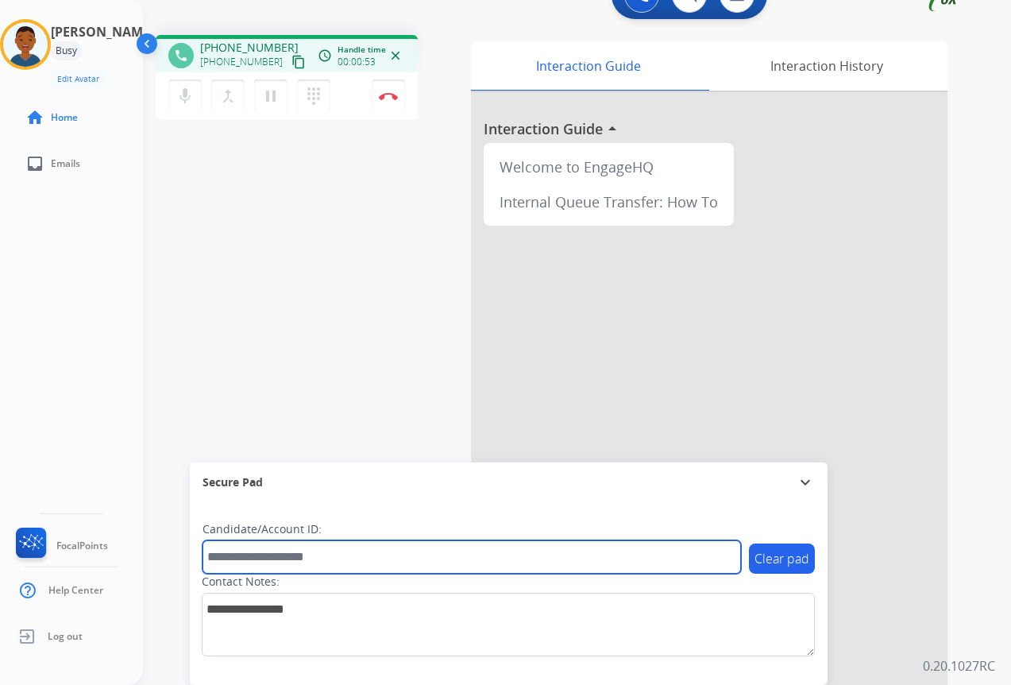
click at [253, 560] on input "text" at bounding box center [472, 556] width 538 height 33
paste input "*******"
type input "*******"
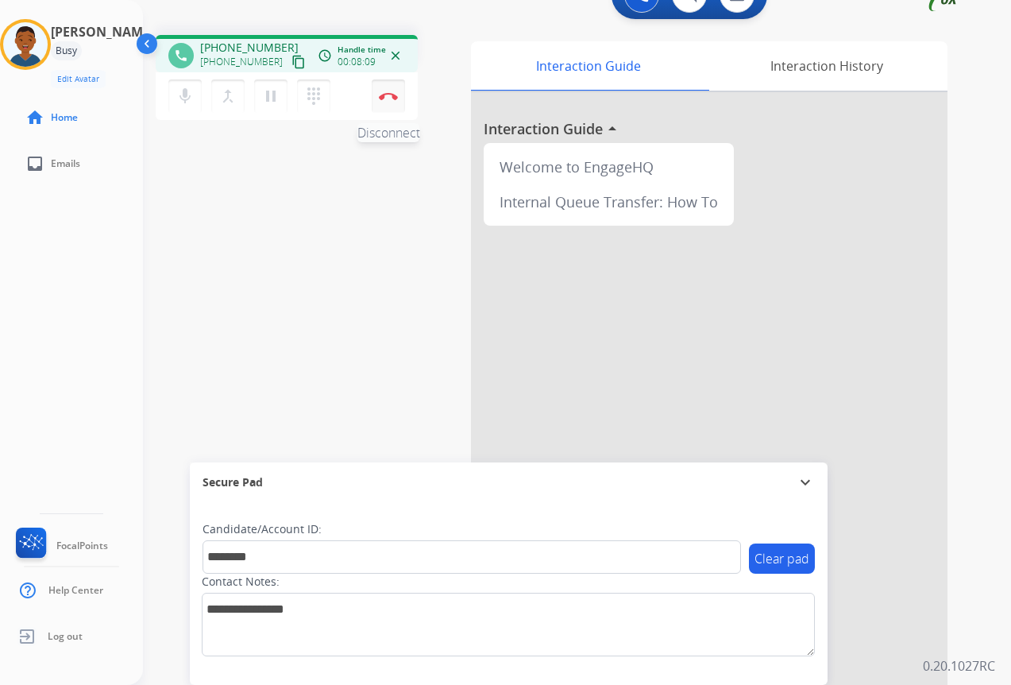
click at [388, 95] on img at bounding box center [388, 96] width 19 height 8
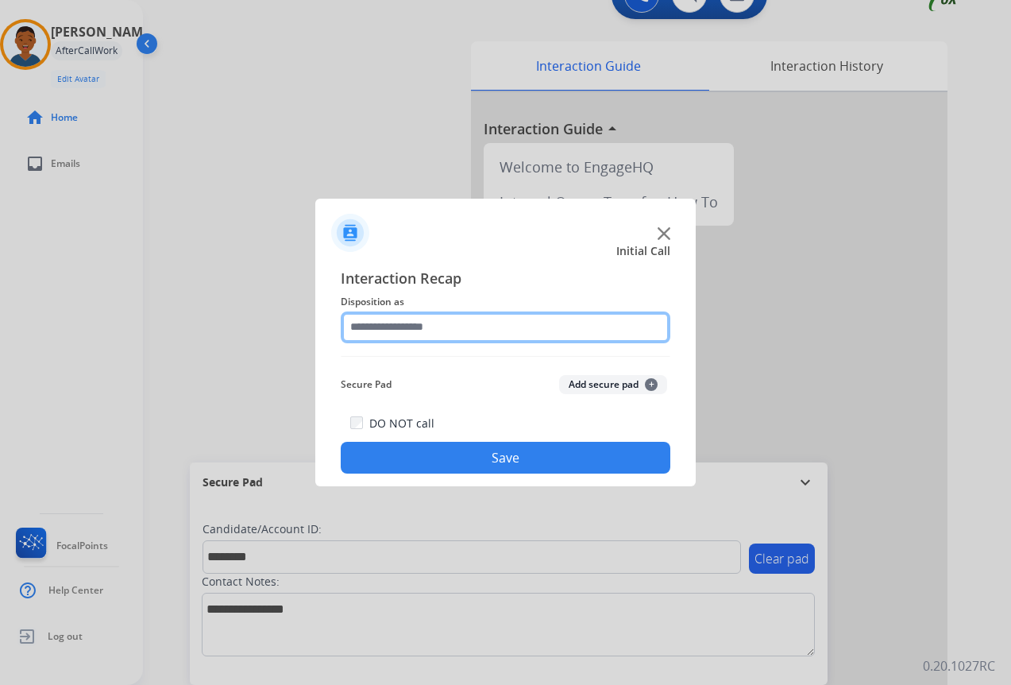
click at [368, 325] on input "text" at bounding box center [506, 327] width 330 height 32
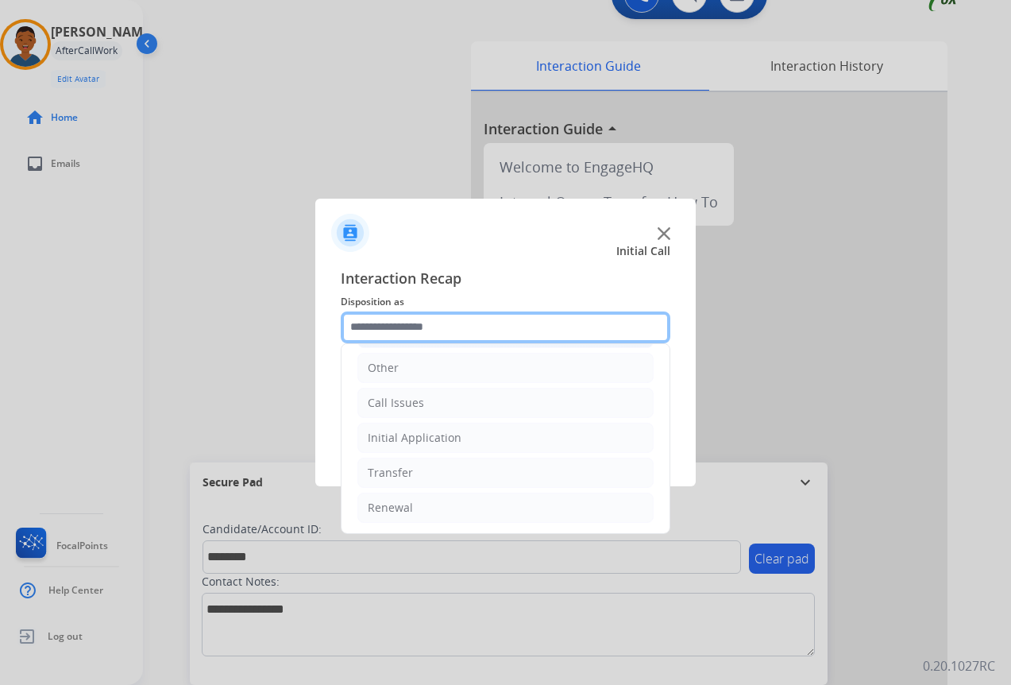
scroll to position [108, 0]
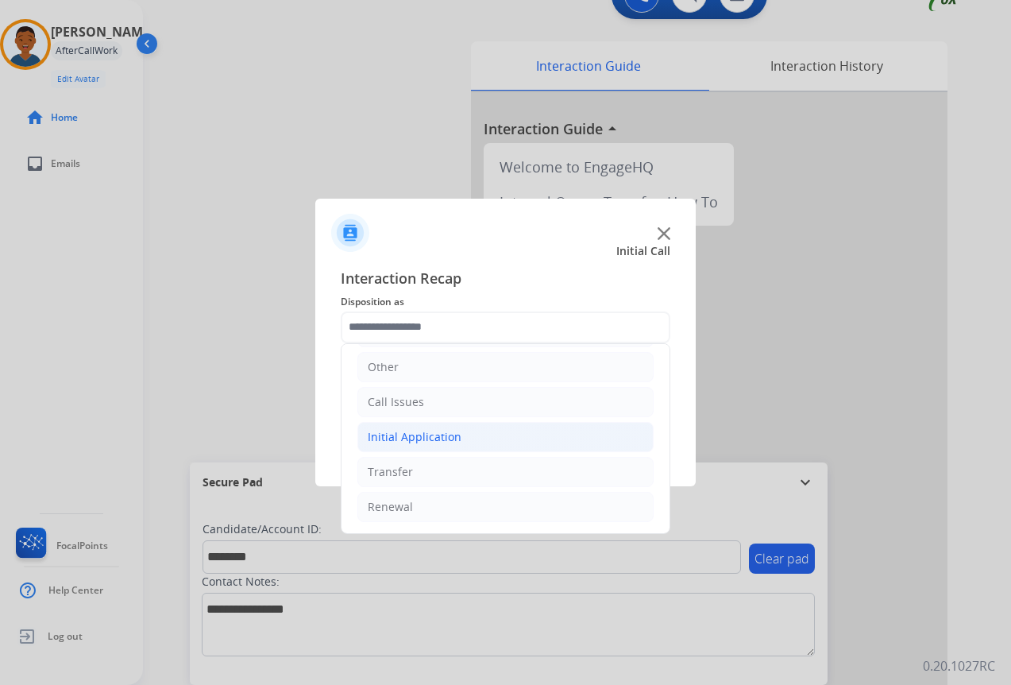
click at [391, 431] on div "Initial Application" at bounding box center [415, 437] width 94 height 16
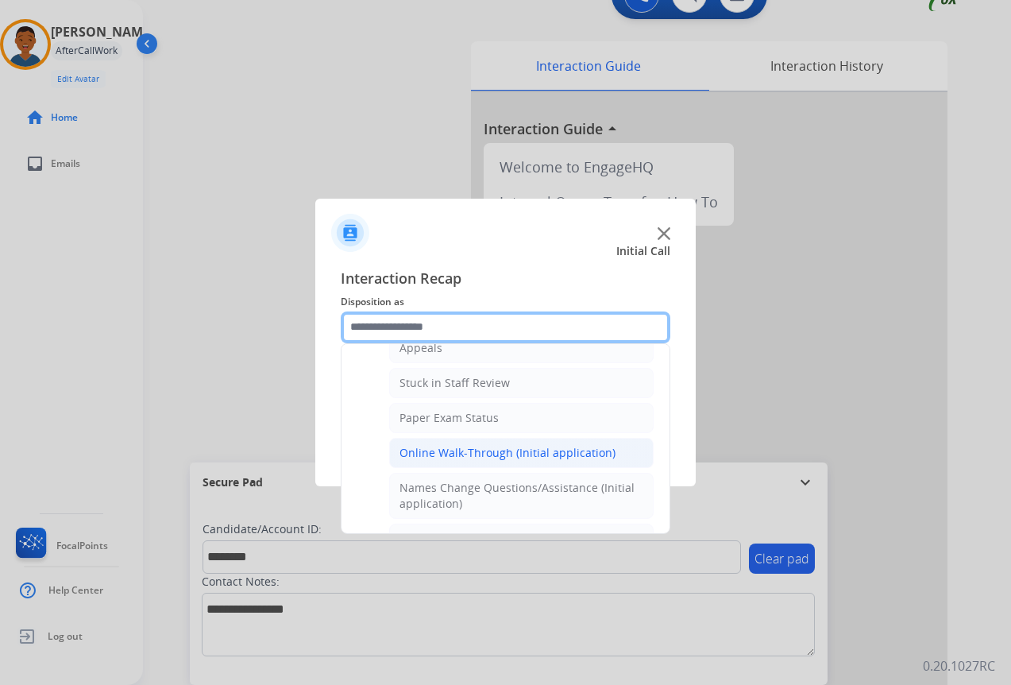
scroll to position [346, 0]
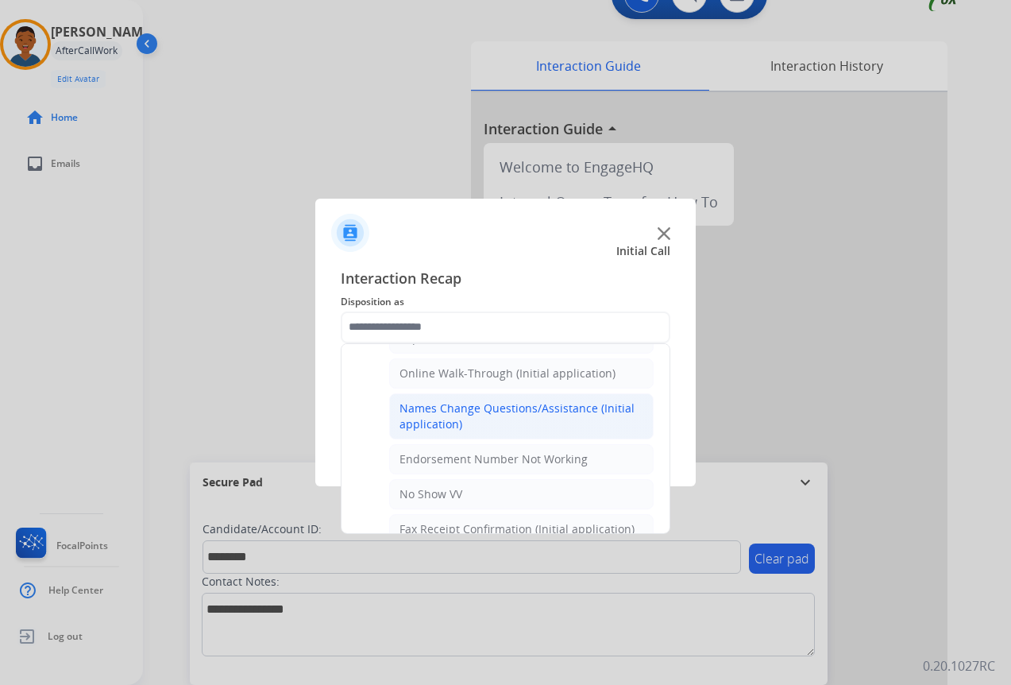
click at [430, 415] on div "Names Change Questions/Assistance (Initial application)" at bounding box center [522, 416] width 244 height 32
type input "**********"
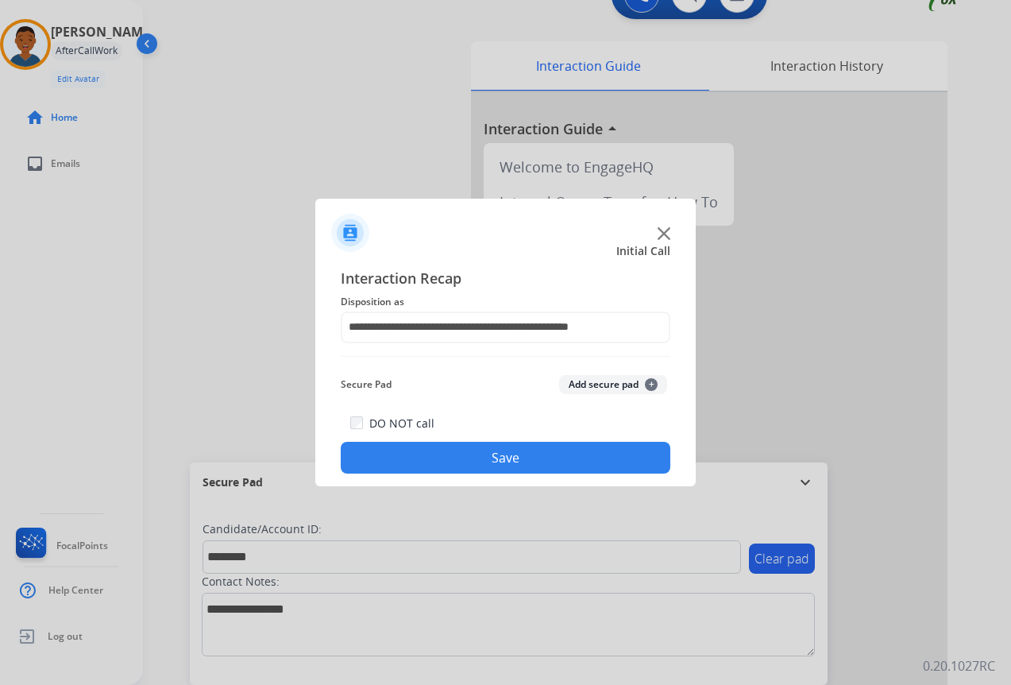
click at [606, 377] on button "Add secure pad +" at bounding box center [613, 384] width 108 height 19
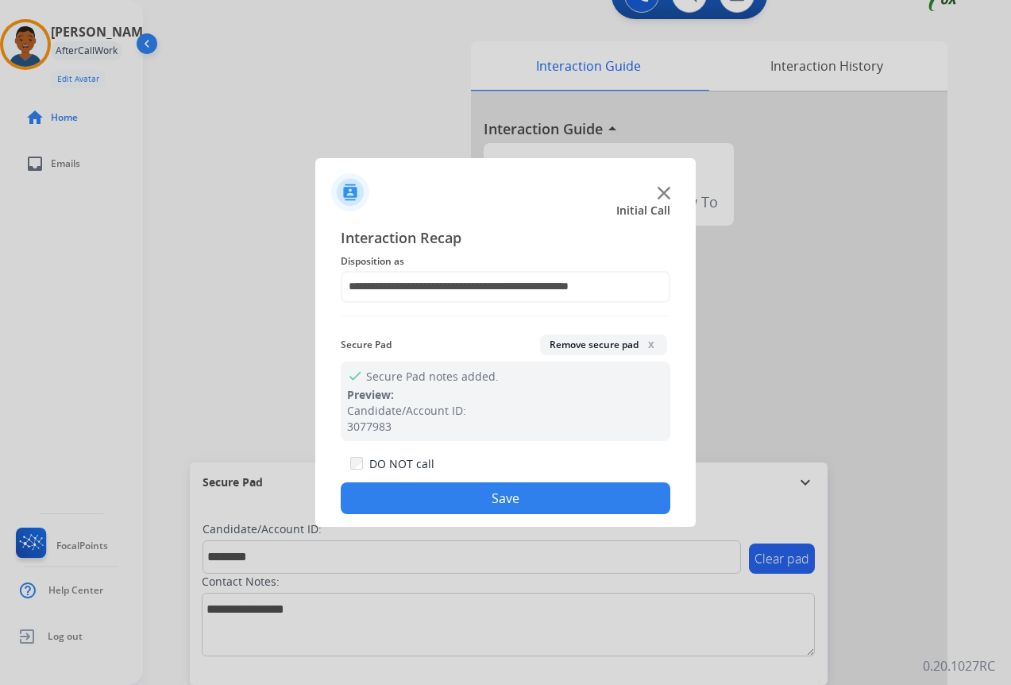
click at [517, 497] on button "Save" at bounding box center [506, 498] width 330 height 32
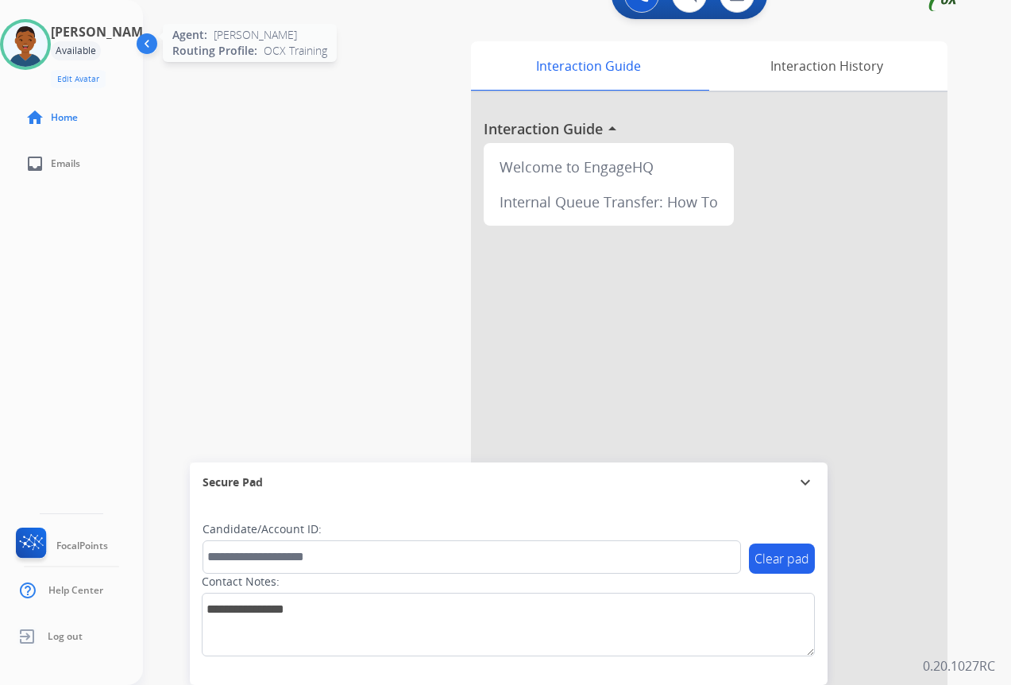
click at [28, 46] on img at bounding box center [25, 44] width 44 height 44
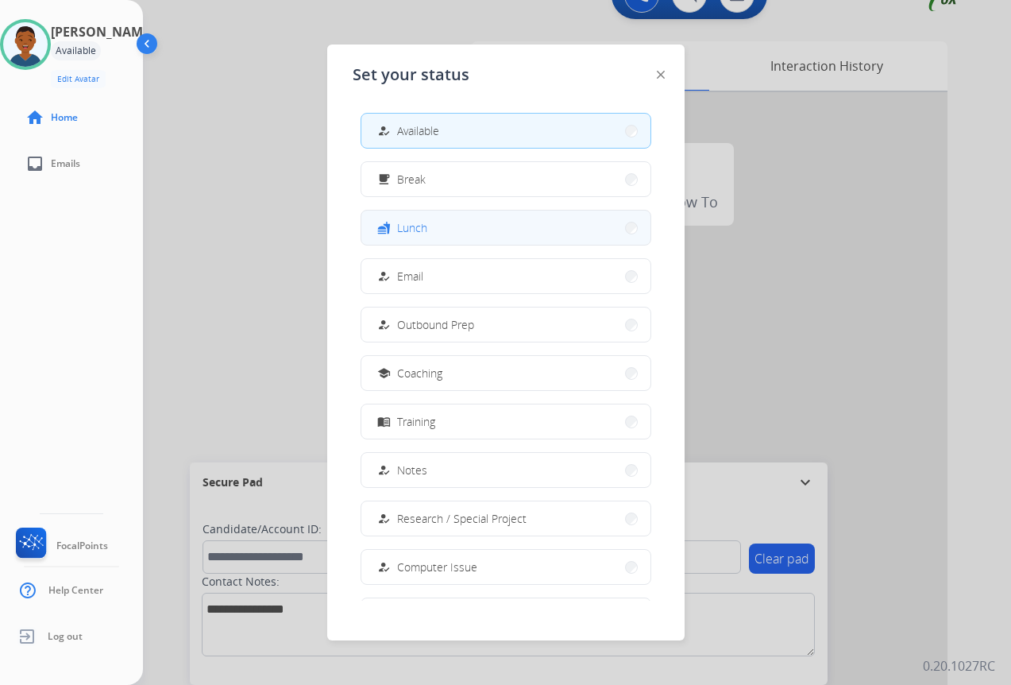
click at [459, 227] on button "fastfood Lunch" at bounding box center [505, 227] width 289 height 34
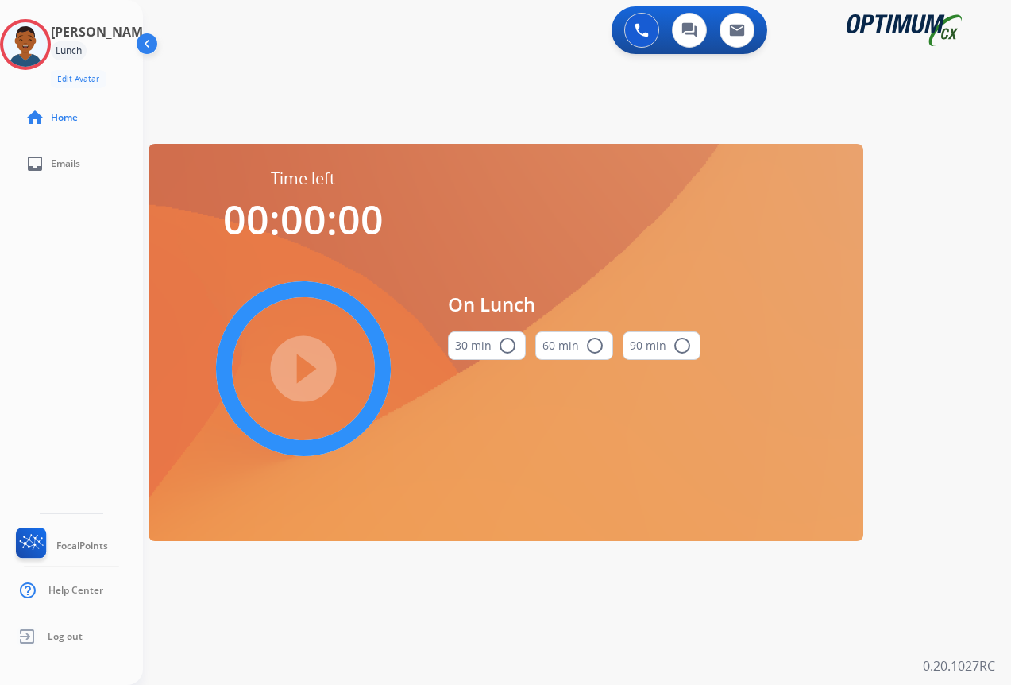
scroll to position [0, 0]
click at [506, 347] on mat-icon "radio_button_unchecked" at bounding box center [507, 345] width 19 height 19
click at [302, 367] on mat-icon "play_circle_filled" at bounding box center [303, 368] width 19 height 19
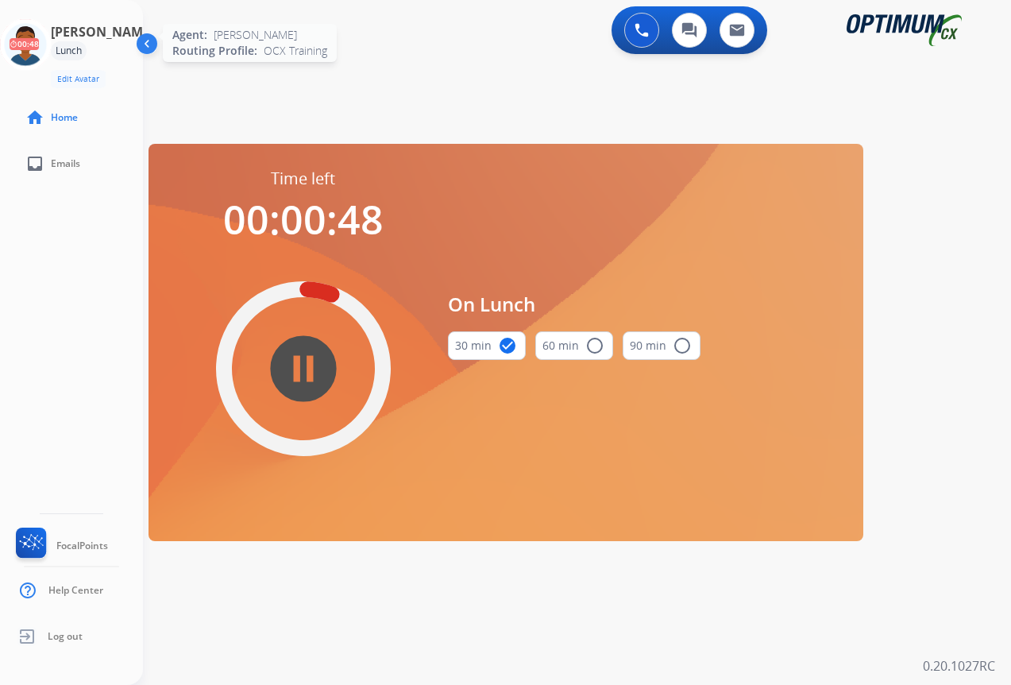
click at [32, 54] on icon at bounding box center [26, 45] width 52 height 52
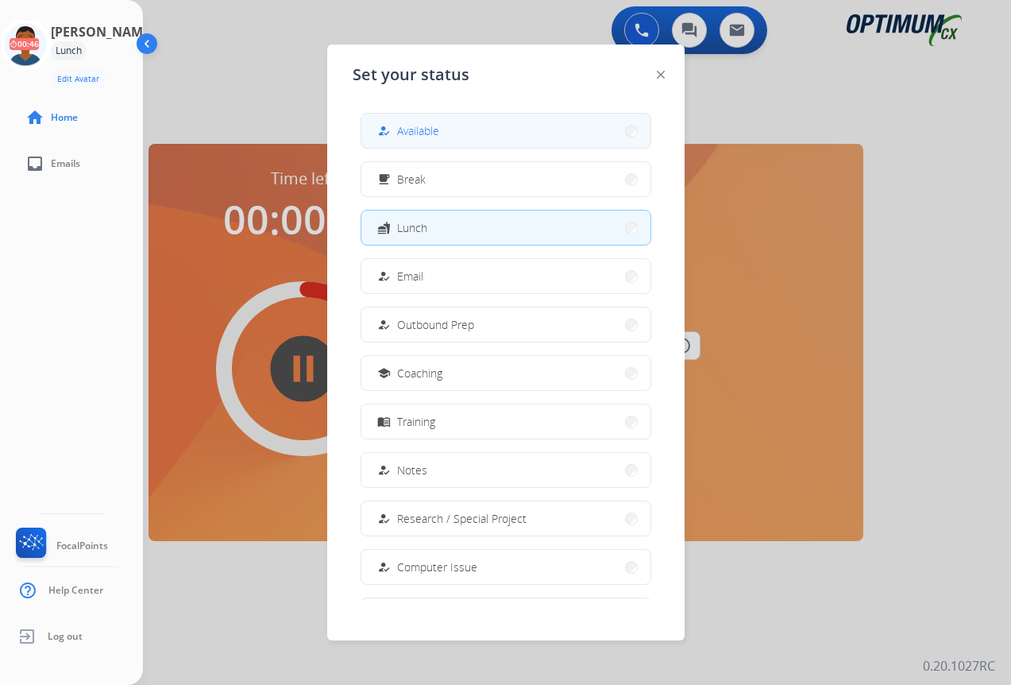
click at [453, 125] on button "how_to_reg Available" at bounding box center [505, 131] width 289 height 34
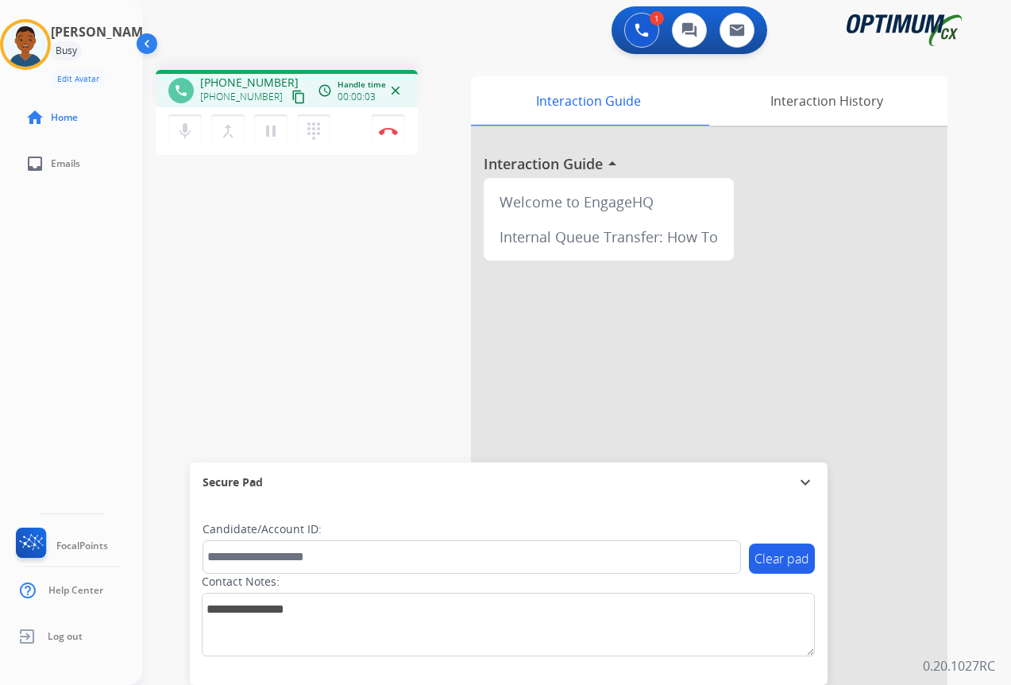
click at [291, 98] on mat-icon "content_copy" at bounding box center [298, 97] width 14 height 14
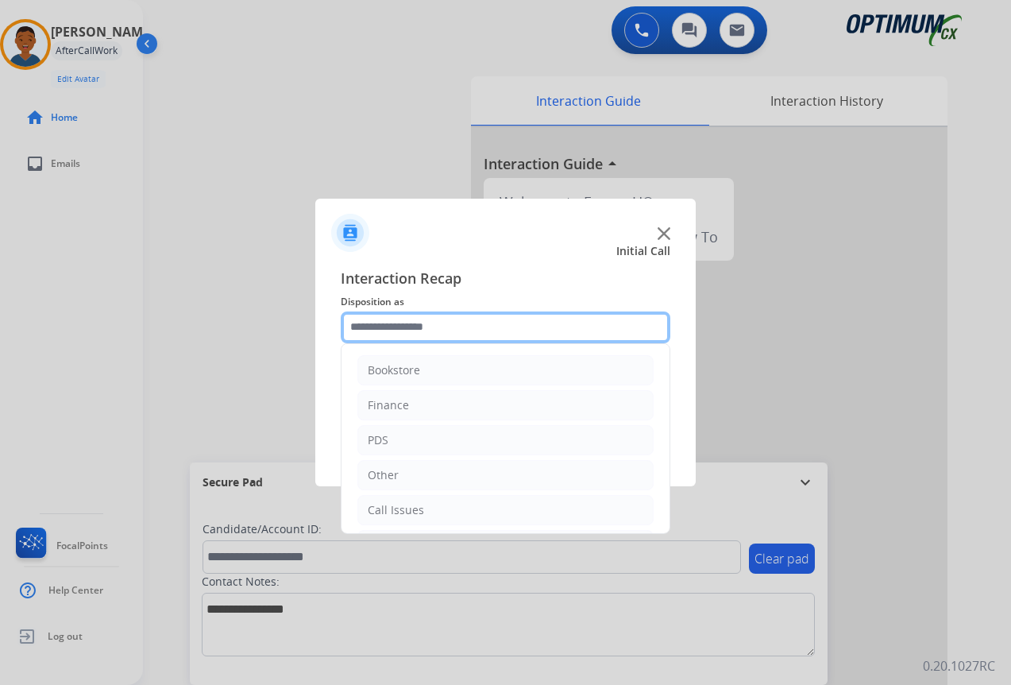
click at [423, 322] on input "text" at bounding box center [506, 327] width 330 height 32
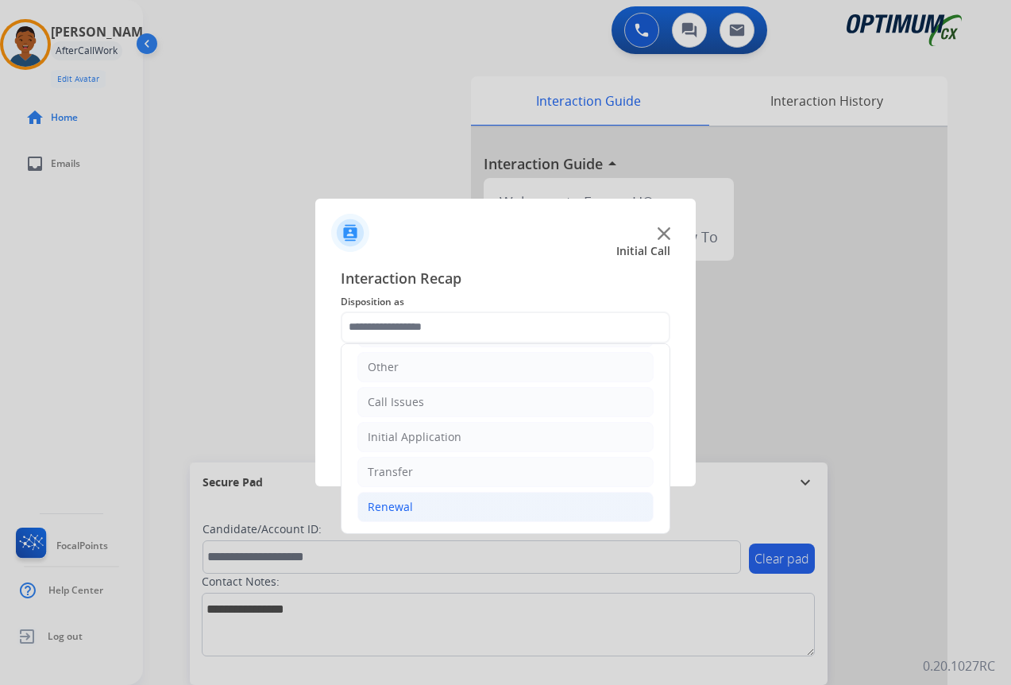
click at [388, 507] on div "Renewal" at bounding box center [390, 507] width 45 height 16
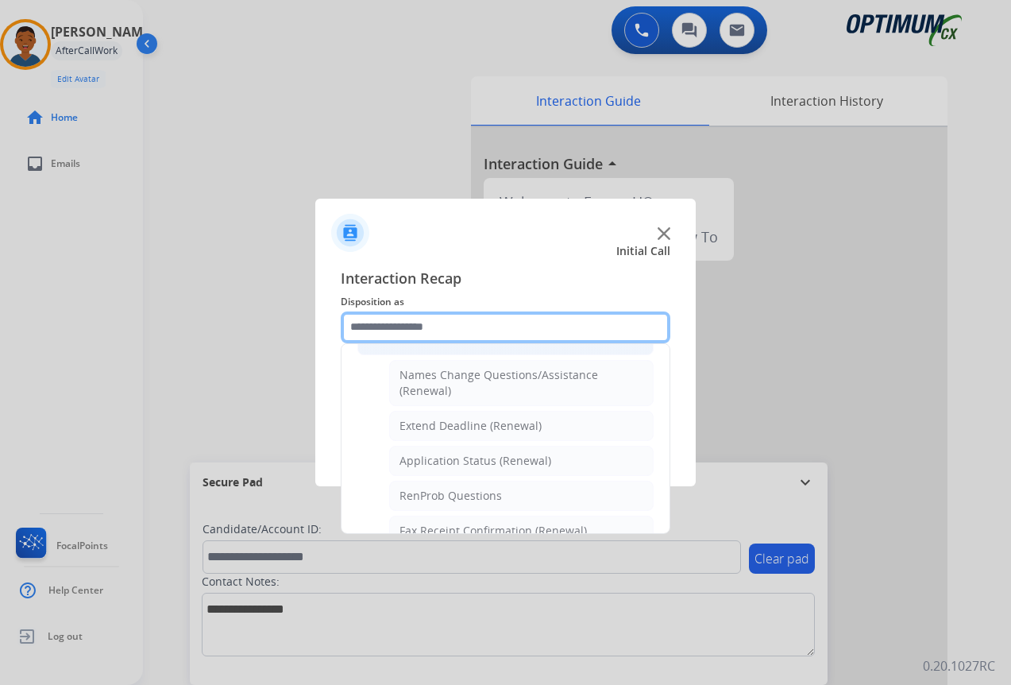
scroll to position [346, 0]
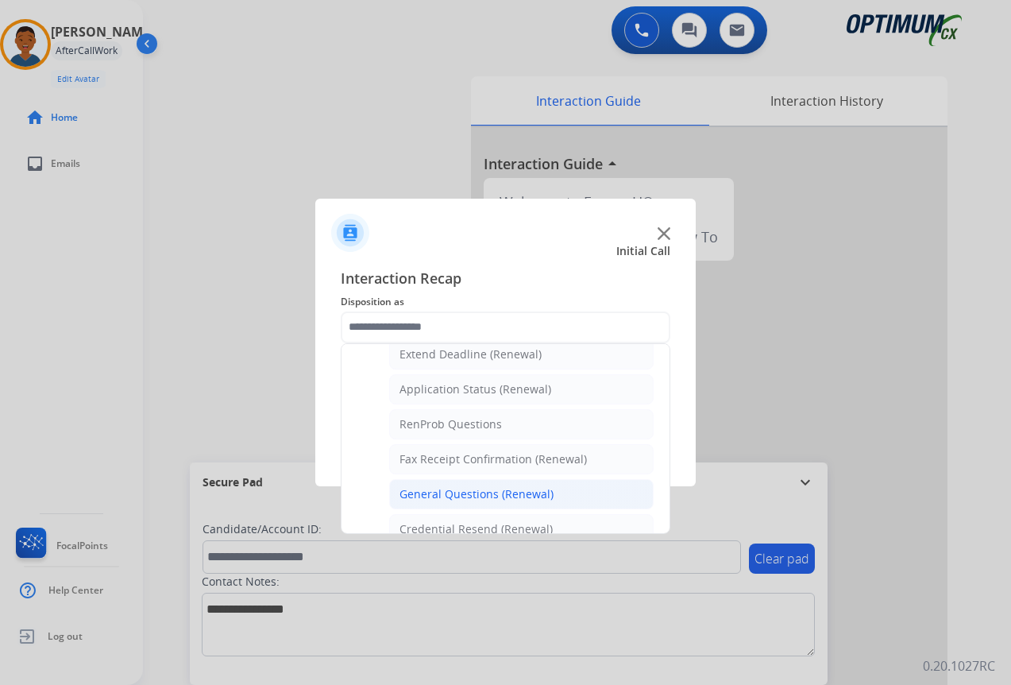
click at [452, 490] on div "General Questions (Renewal)" at bounding box center [477, 494] width 154 height 16
type input "**********"
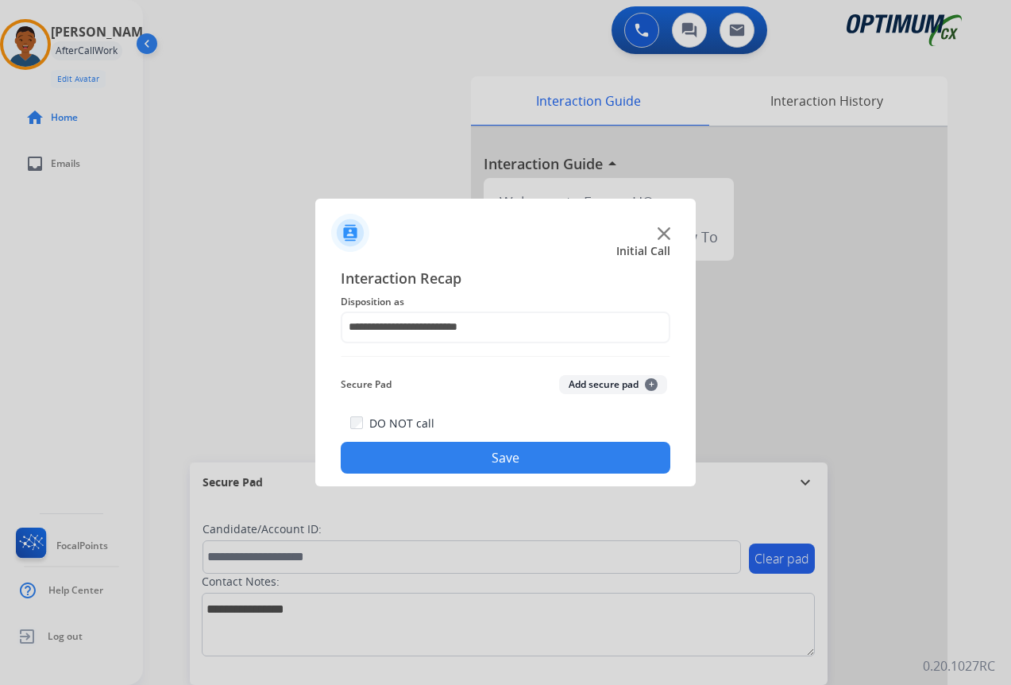
click at [531, 452] on button "Save" at bounding box center [506, 458] width 330 height 32
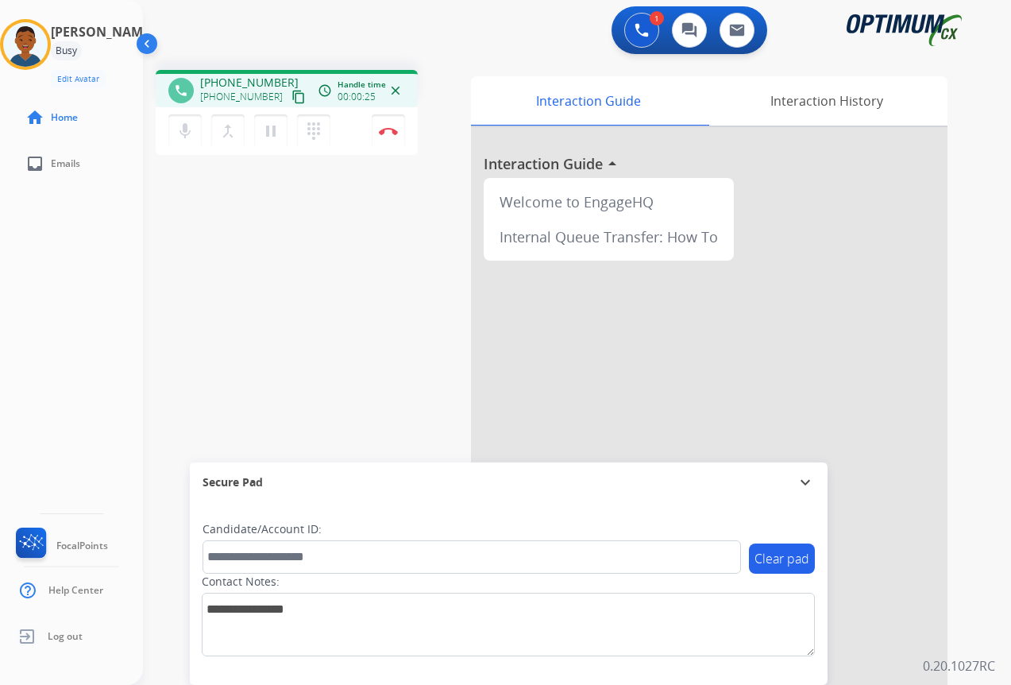
click at [291, 100] on mat-icon "content_copy" at bounding box center [298, 97] width 14 height 14
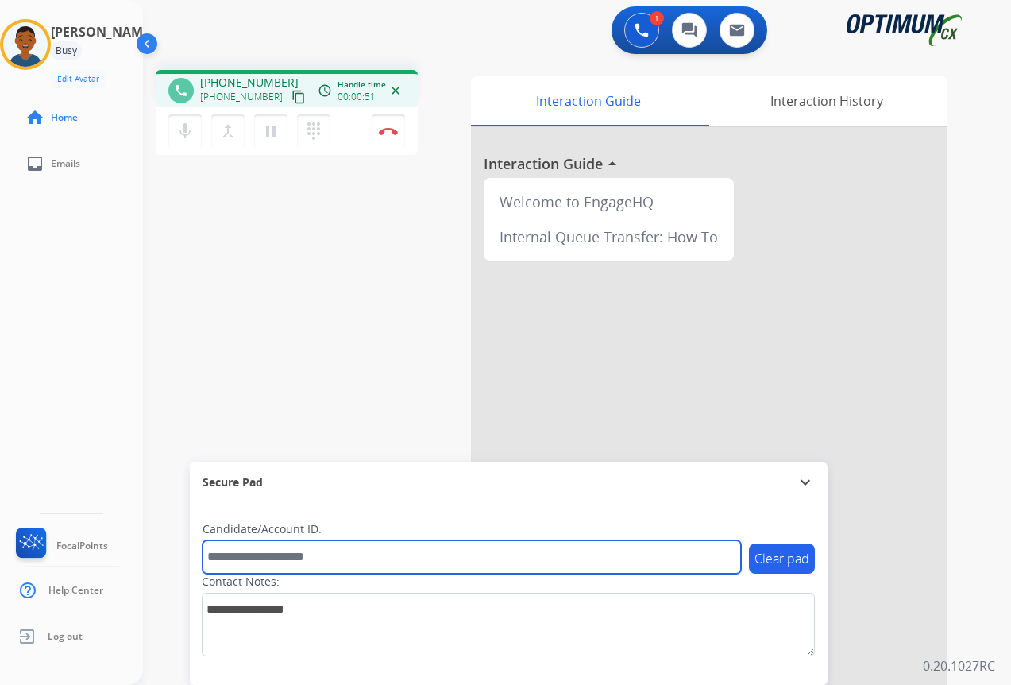
click at [282, 562] on input "text" at bounding box center [472, 556] width 538 height 33
paste input "*******"
type input "*******"
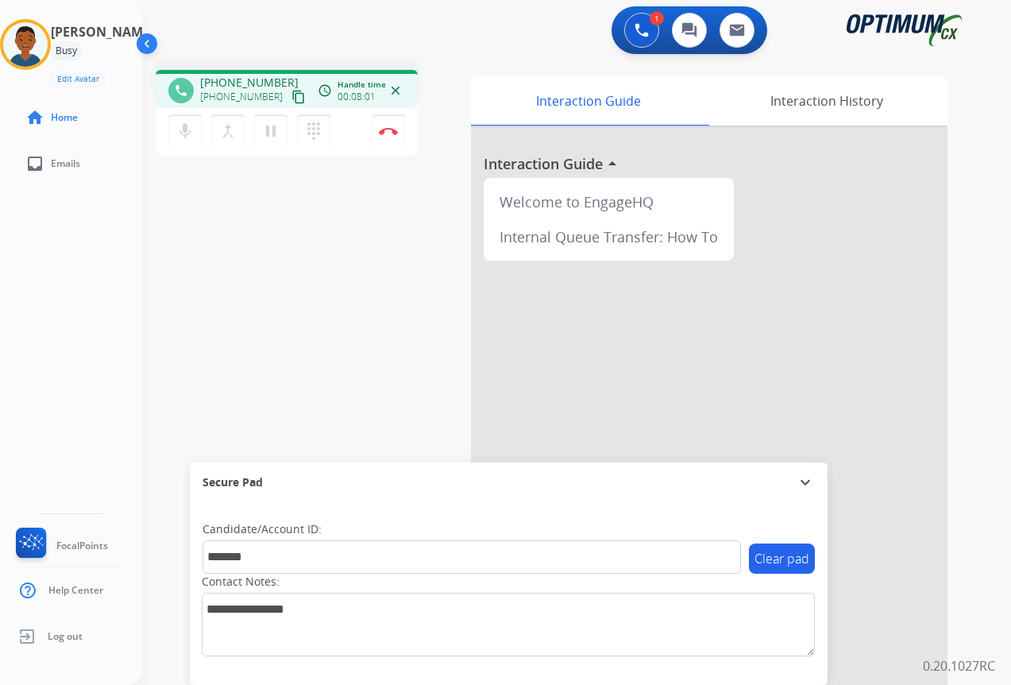
click at [250, 195] on div "phone [PHONE_NUMBER] [PHONE_NUMBER] content_copy access_time Call metrics Queue…" at bounding box center [558, 388] width 830 height 662
click at [385, 131] on img at bounding box center [388, 131] width 19 height 8
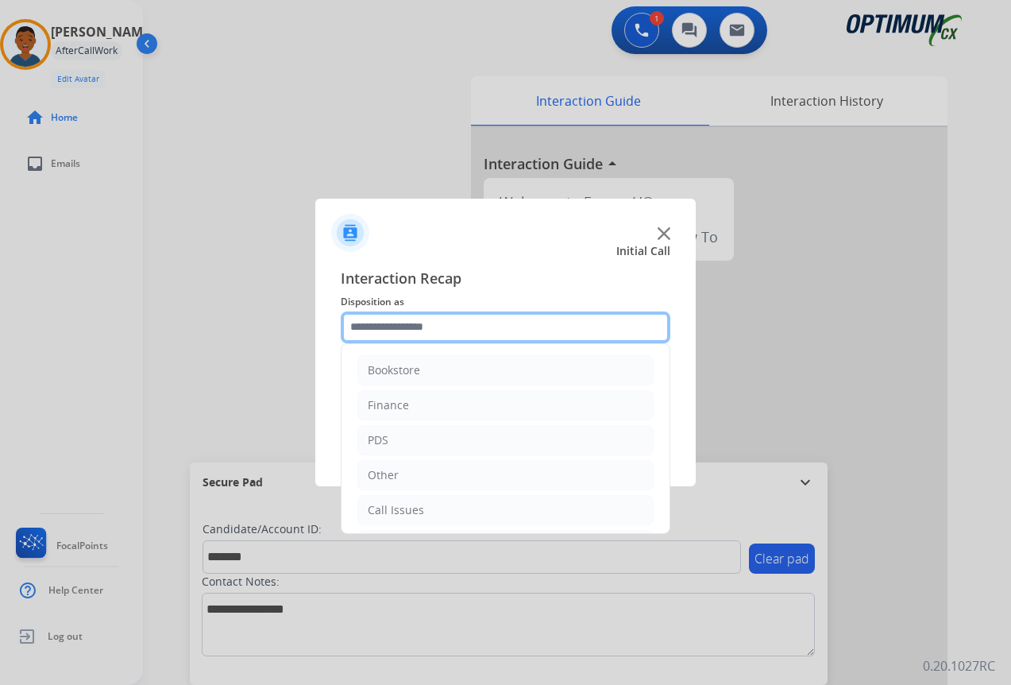
click at [357, 322] on input "text" at bounding box center [506, 327] width 330 height 32
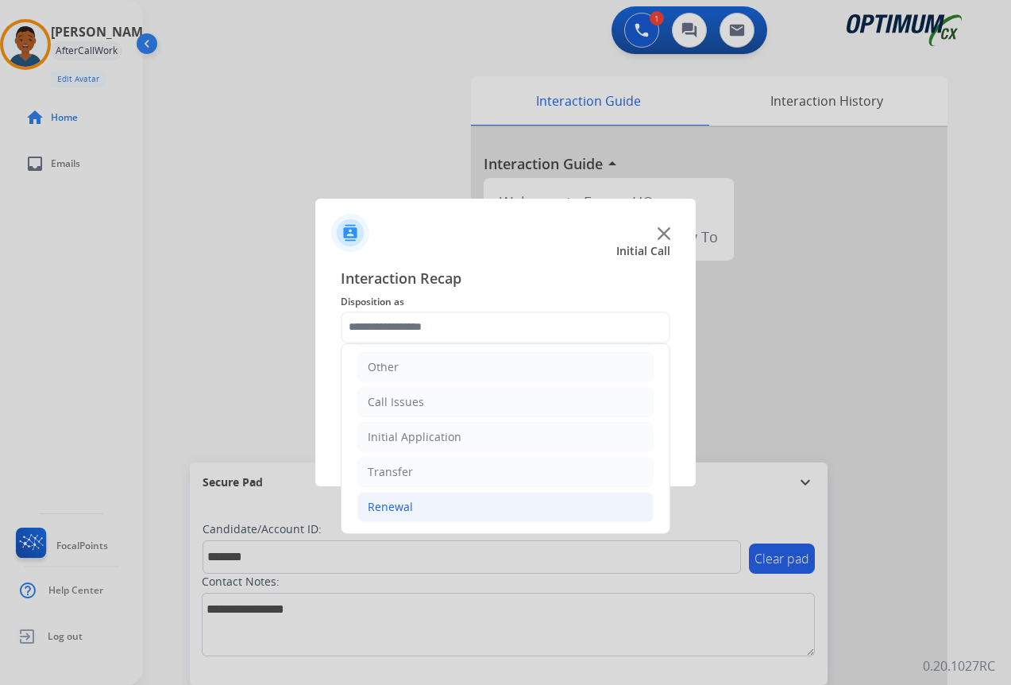
click at [399, 508] on div "Renewal" at bounding box center [390, 507] width 45 height 16
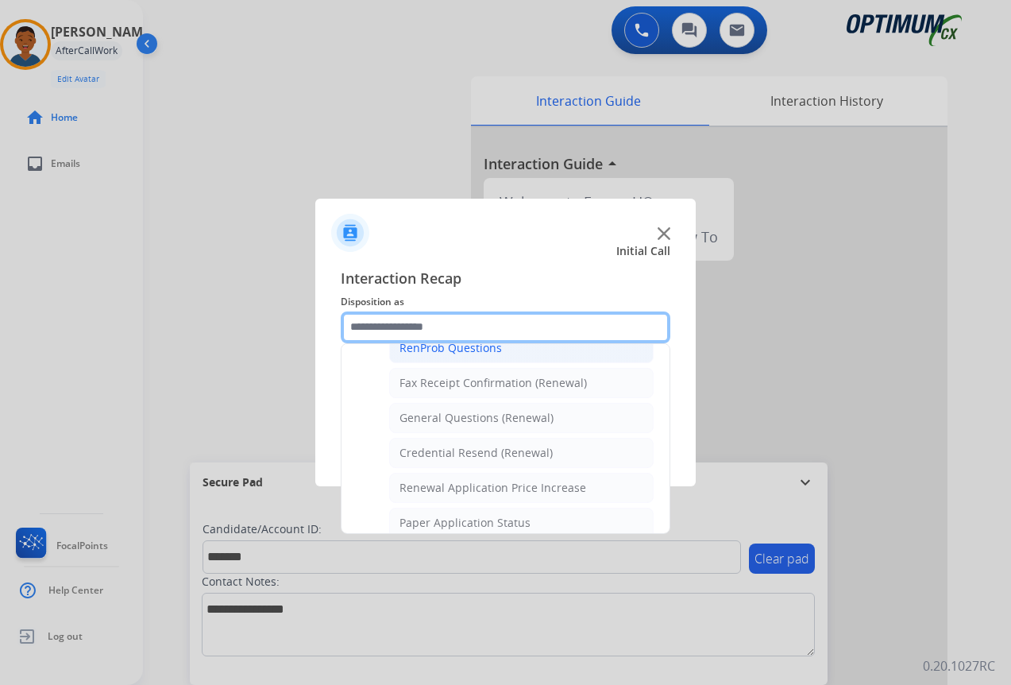
scroll to position [426, 0]
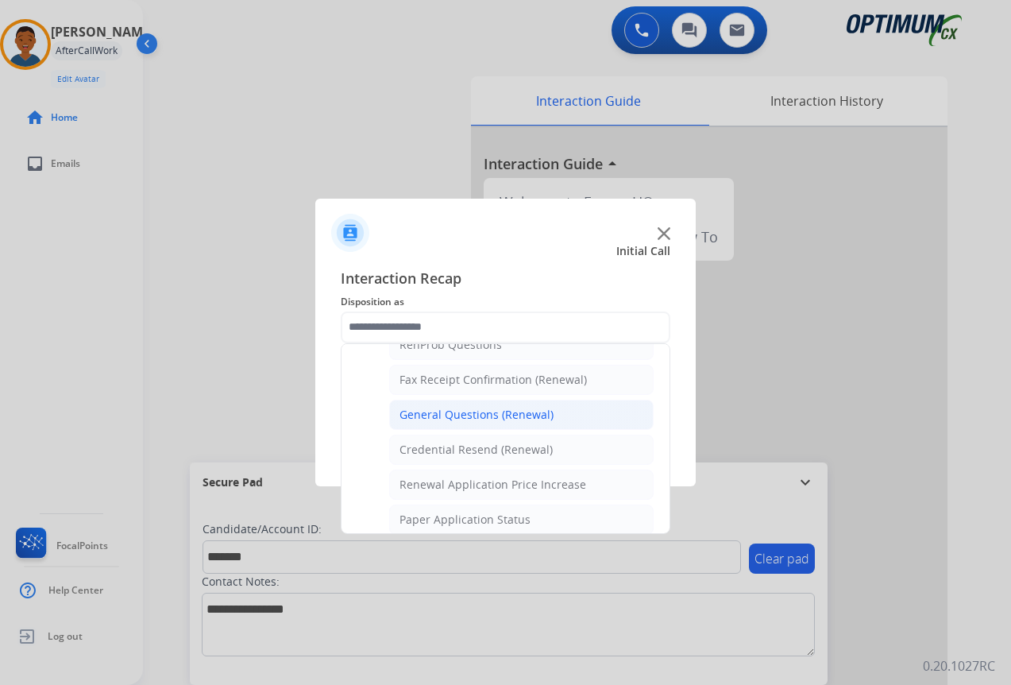
click at [452, 416] on div "General Questions (Renewal)" at bounding box center [477, 415] width 154 height 16
type input "**********"
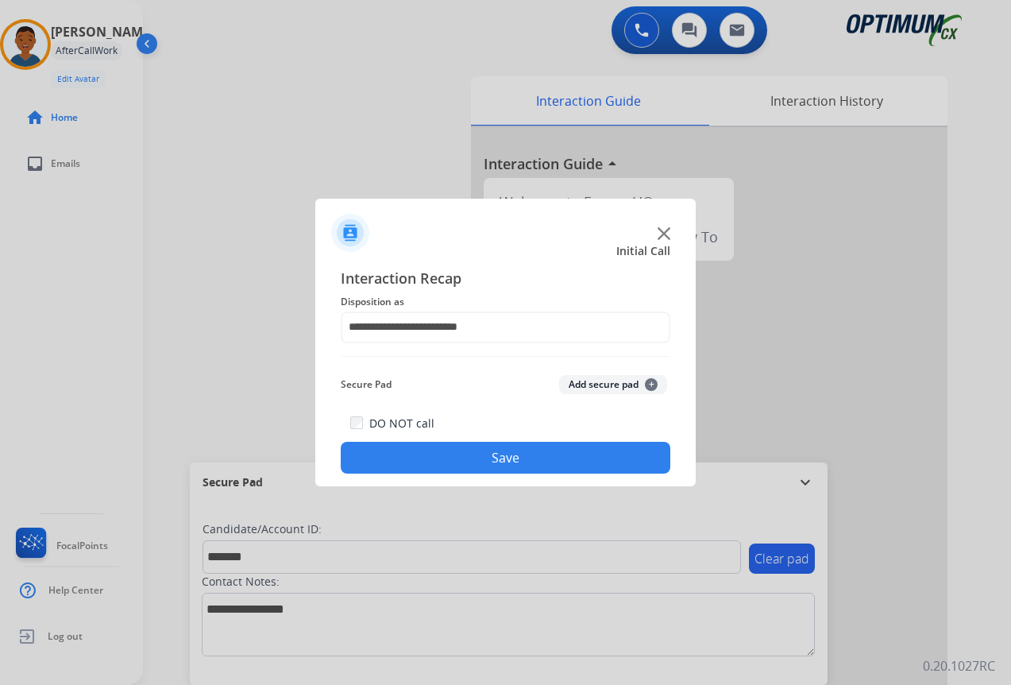
drag, startPoint x: 593, startPoint y: 380, endPoint x: 548, endPoint y: 450, distance: 82.8
click at [593, 380] on button "Add secure pad +" at bounding box center [613, 384] width 108 height 19
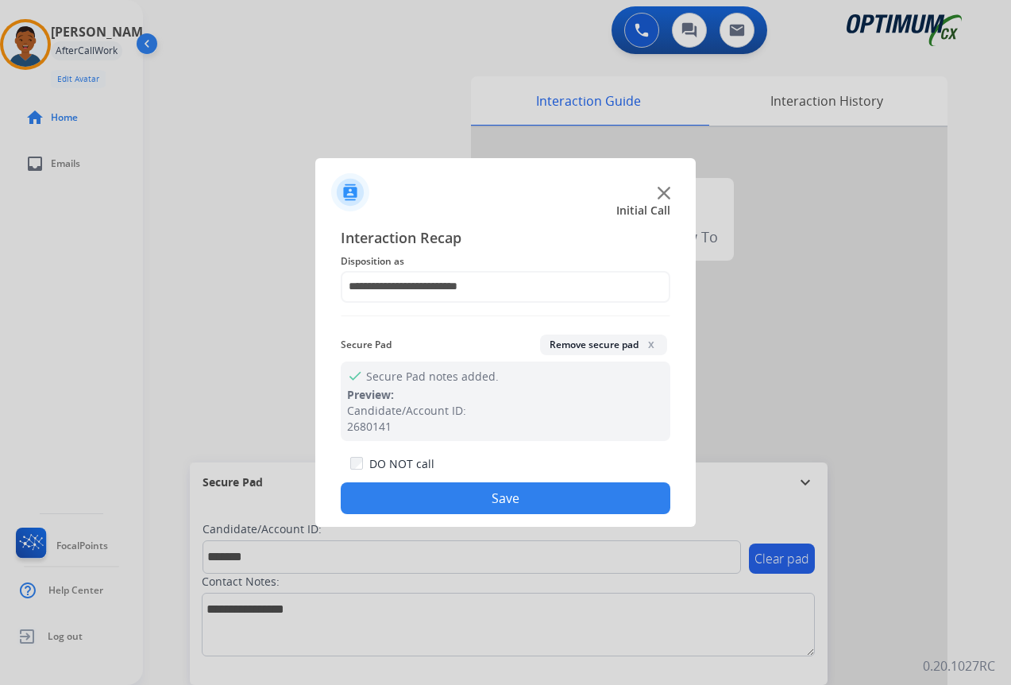
click at [504, 495] on button "Save" at bounding box center [506, 498] width 330 height 32
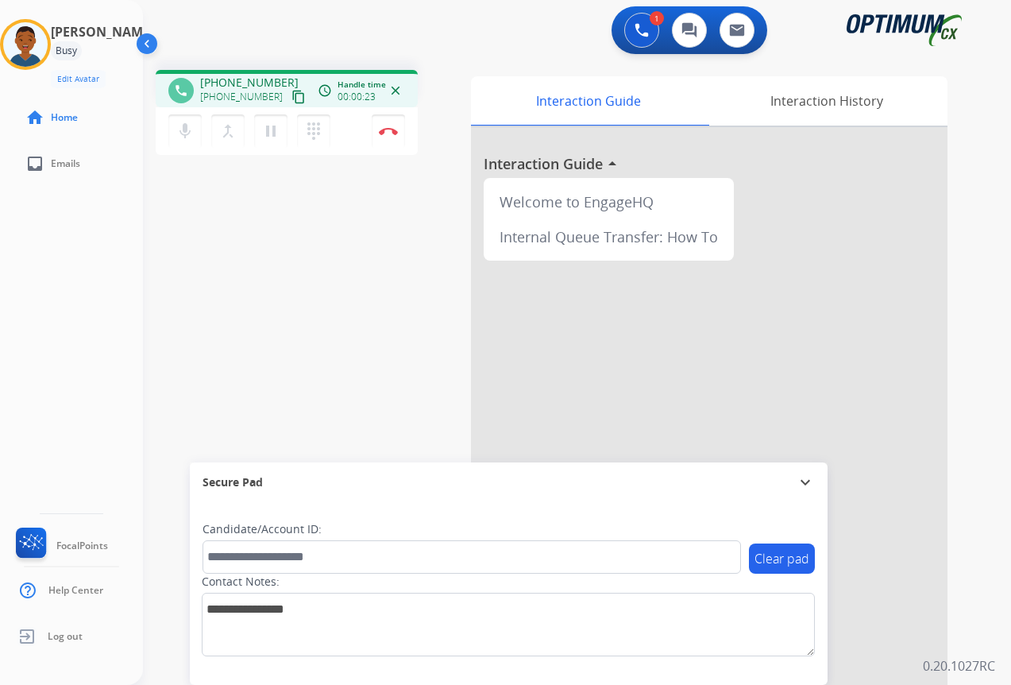
click at [291, 101] on mat-icon "content_copy" at bounding box center [298, 97] width 14 height 14
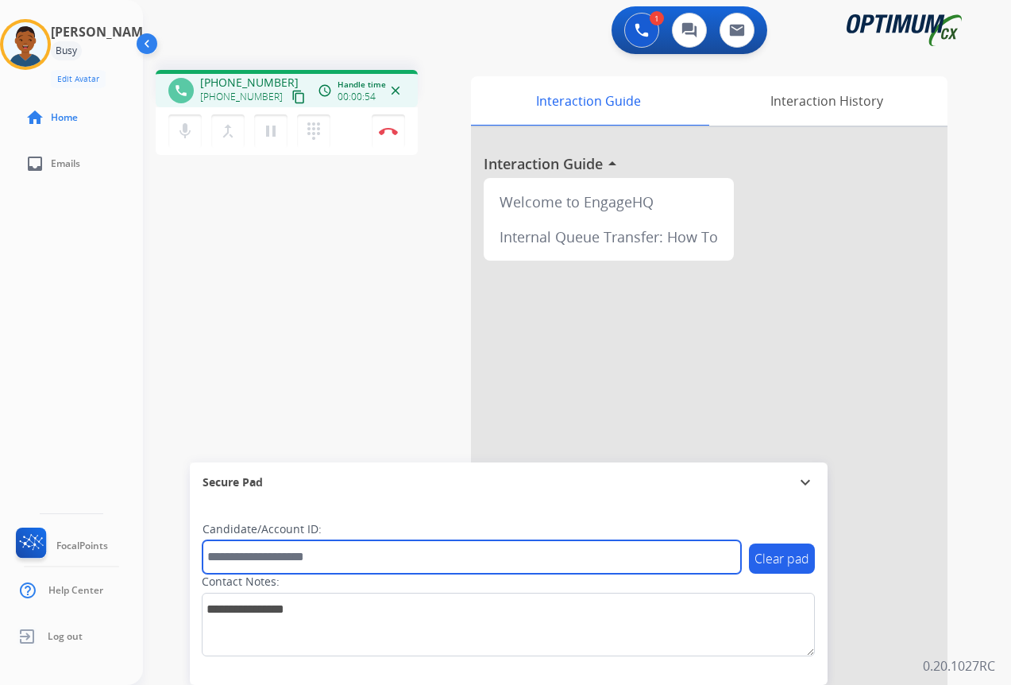
click at [240, 554] on input "text" at bounding box center [472, 556] width 538 height 33
paste input "*******"
type input "*******"
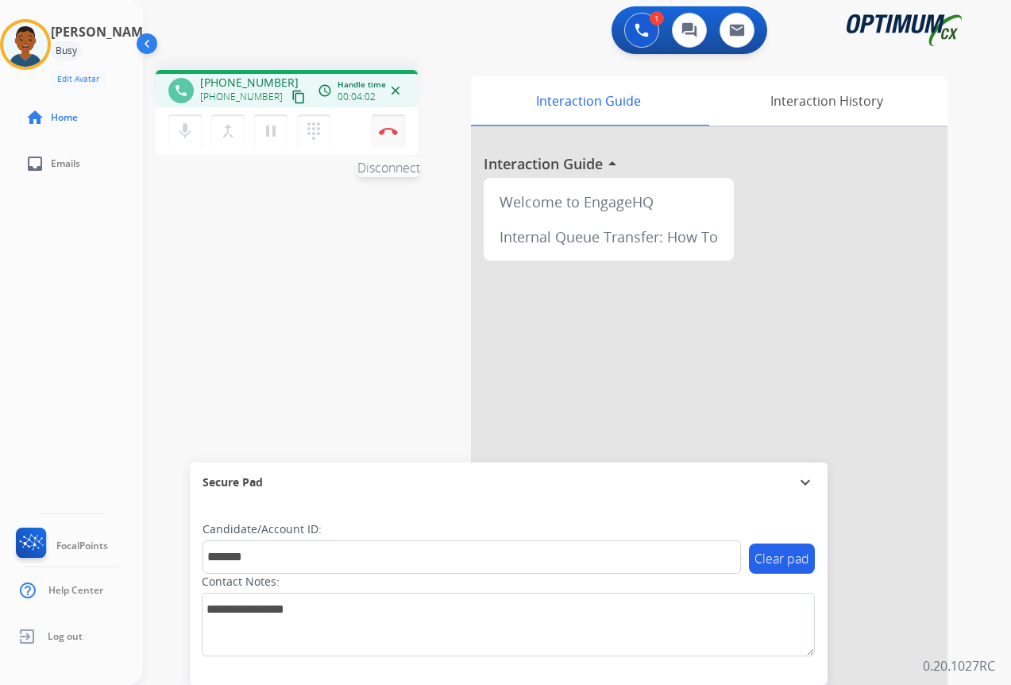
click at [388, 133] on img at bounding box center [388, 131] width 19 height 8
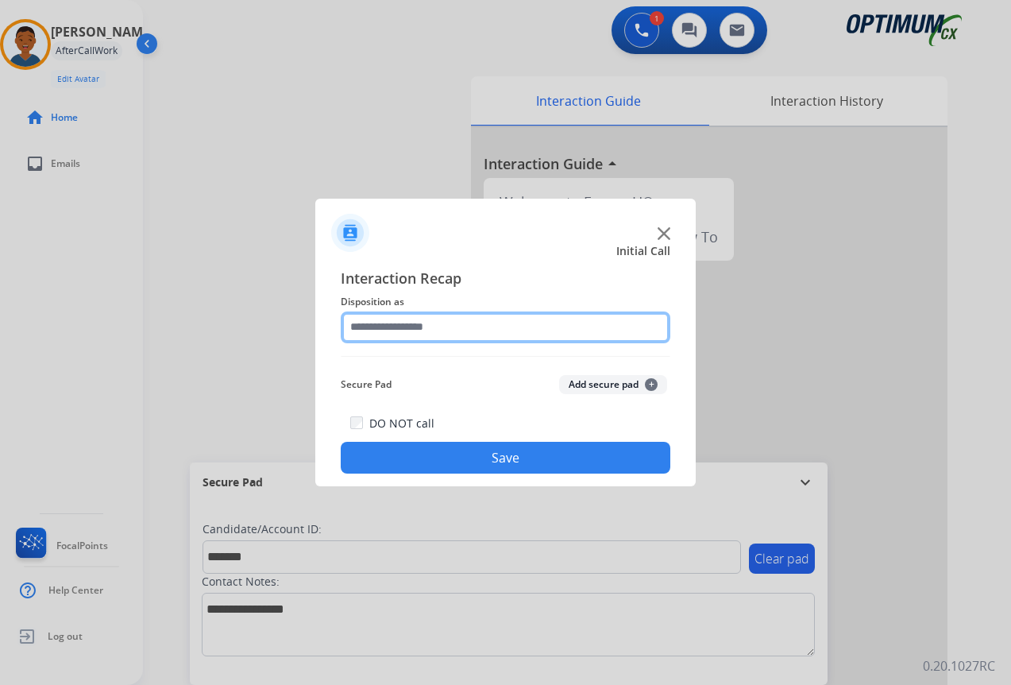
click at [390, 324] on input "text" at bounding box center [506, 327] width 330 height 32
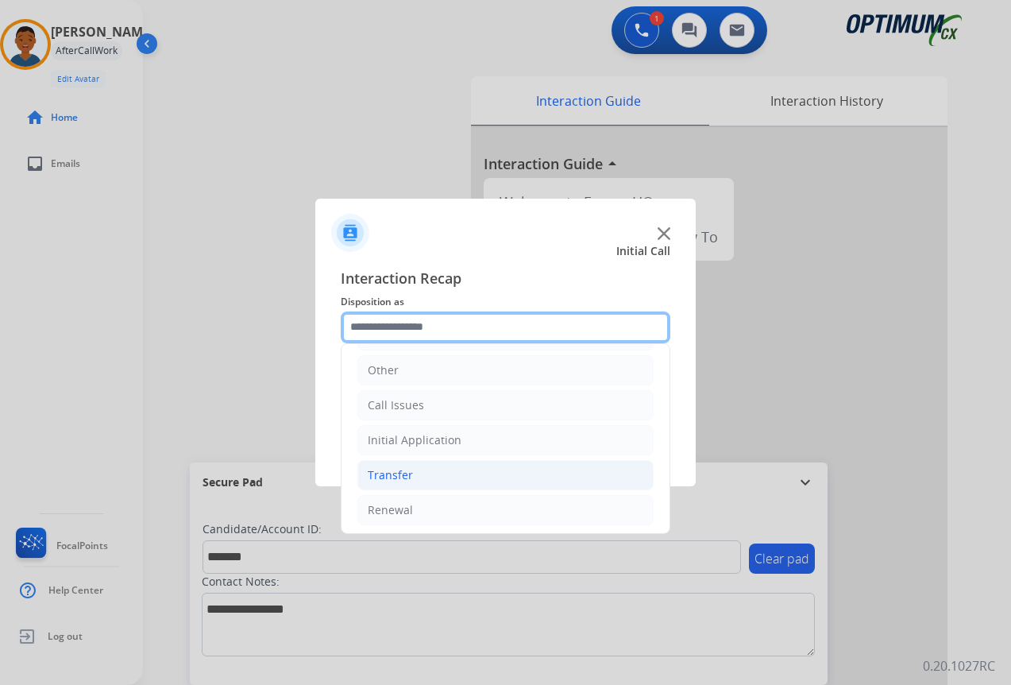
scroll to position [108, 0]
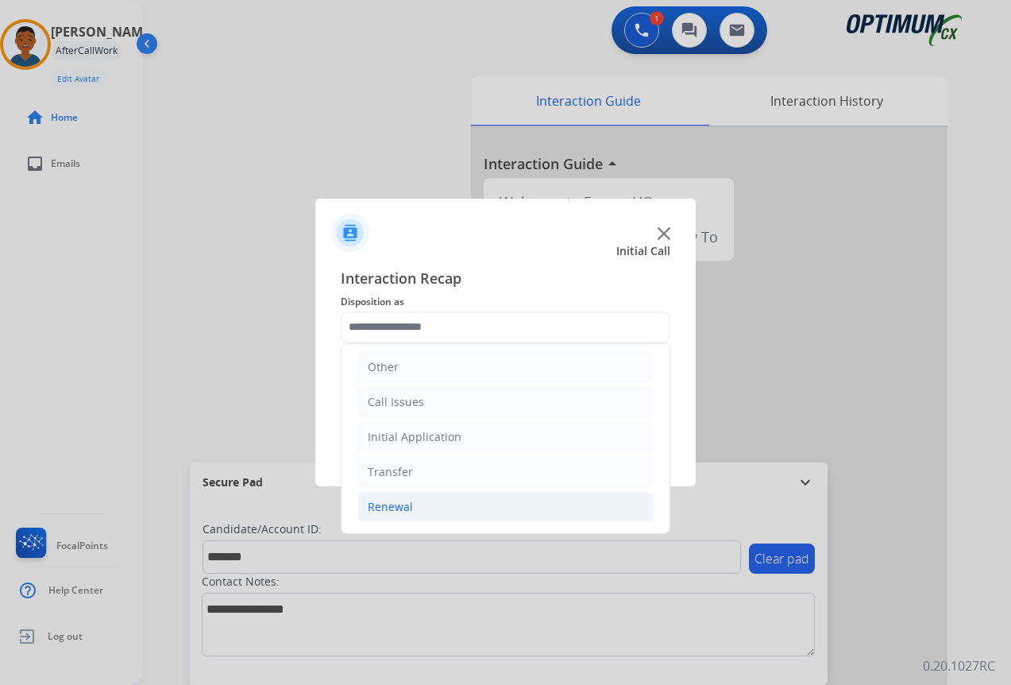
click at [372, 506] on div "Renewal" at bounding box center [390, 507] width 45 height 16
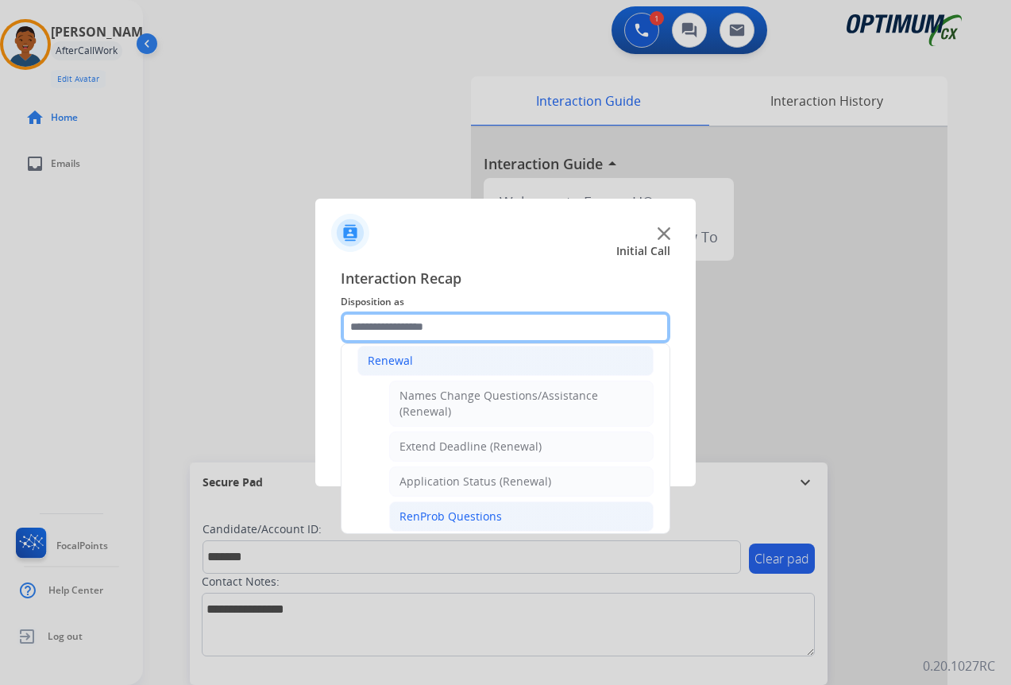
scroll to position [346, 0]
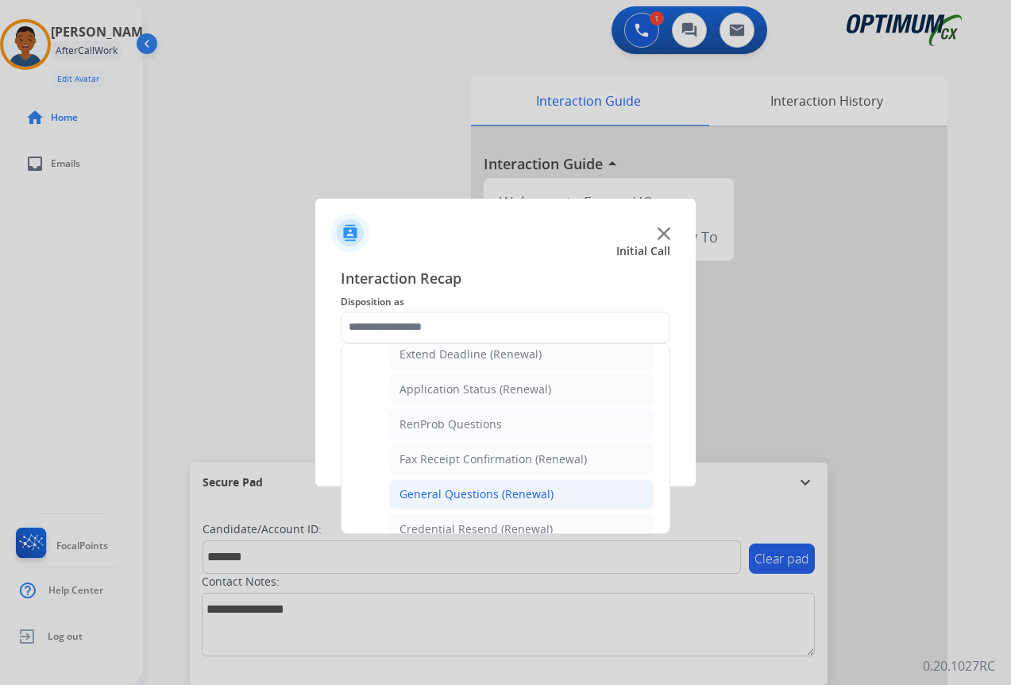
click at [439, 493] on div "General Questions (Renewal)" at bounding box center [477, 494] width 154 height 16
type input "**********"
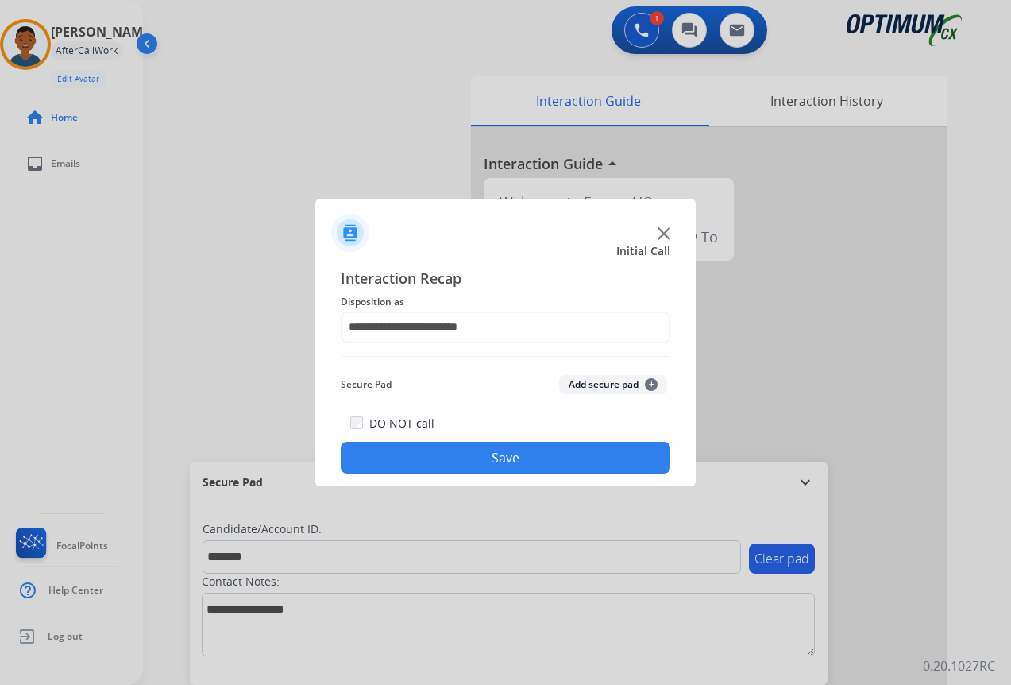
click at [602, 386] on button "Add secure pad +" at bounding box center [613, 384] width 108 height 19
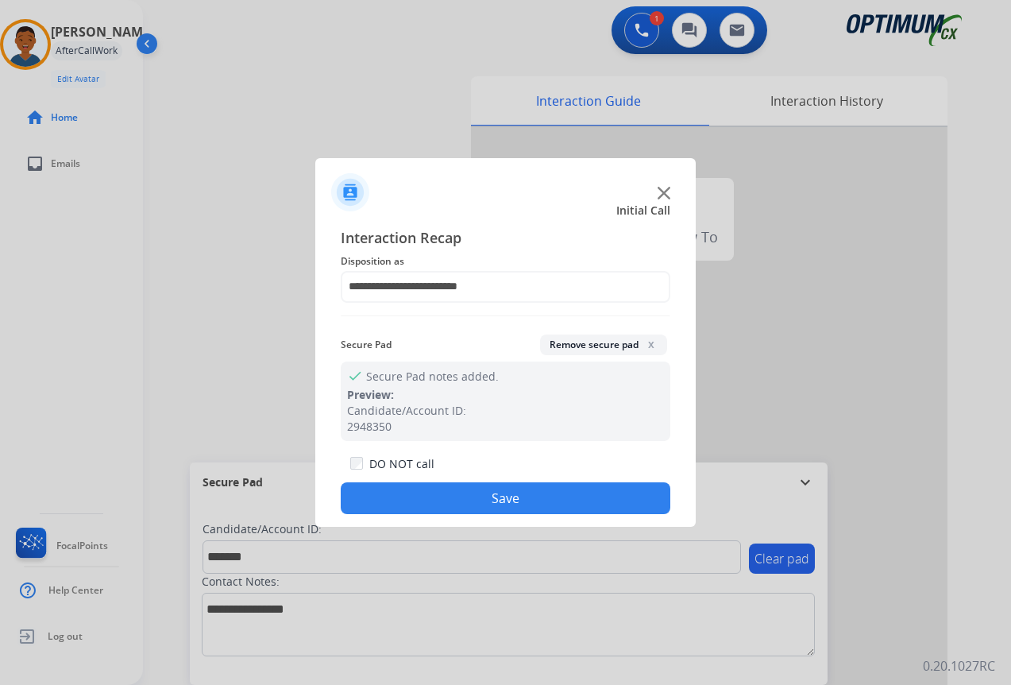
click at [562, 486] on button "Save" at bounding box center [506, 498] width 330 height 32
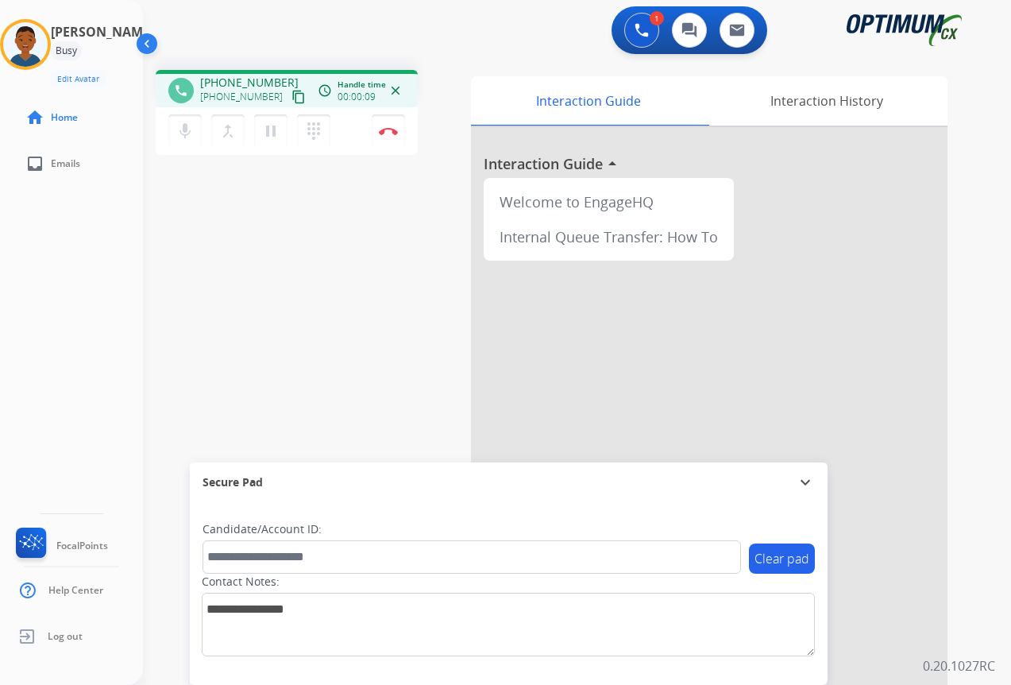
click at [291, 98] on mat-icon "content_copy" at bounding box center [298, 97] width 14 height 14
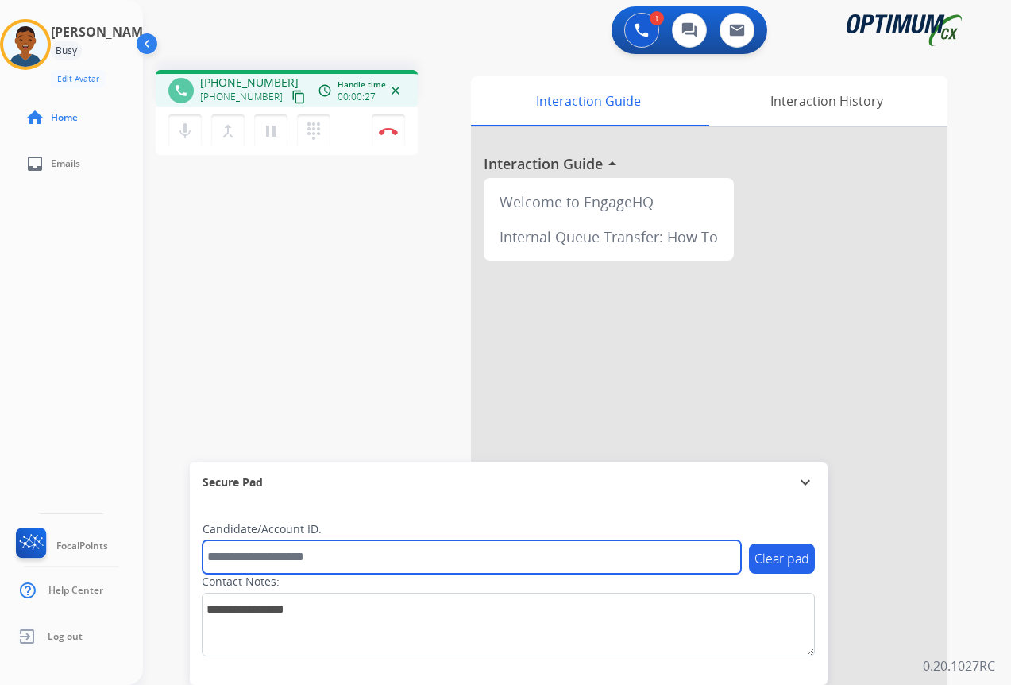
click at [288, 553] on input "text" at bounding box center [472, 556] width 538 height 33
paste input "*******"
type input "*******"
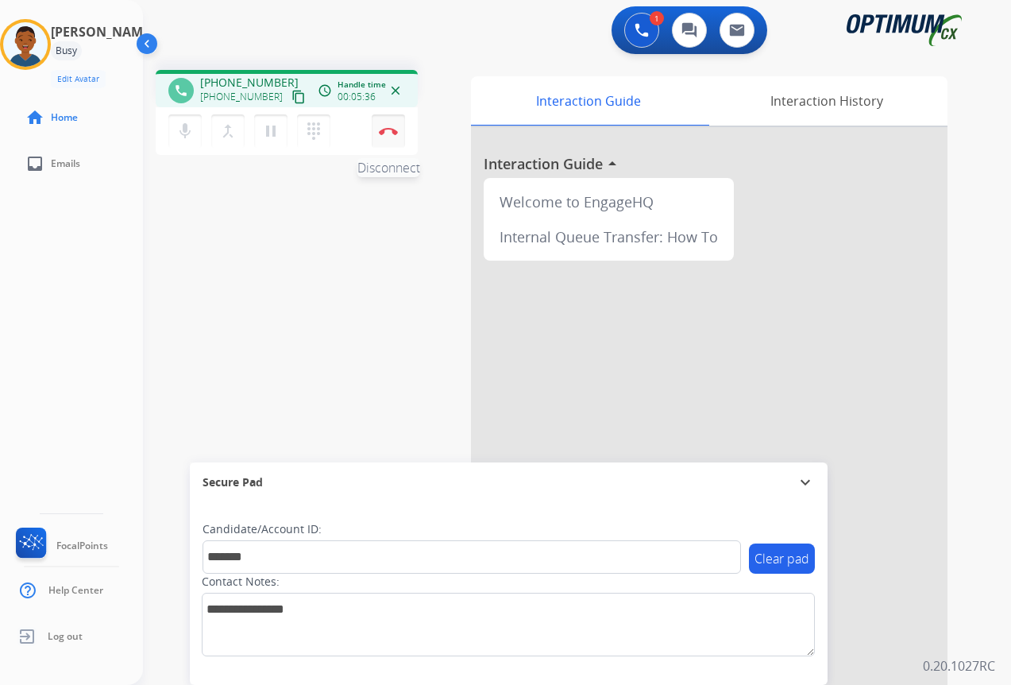
click at [391, 137] on button "Disconnect" at bounding box center [388, 130] width 33 height 33
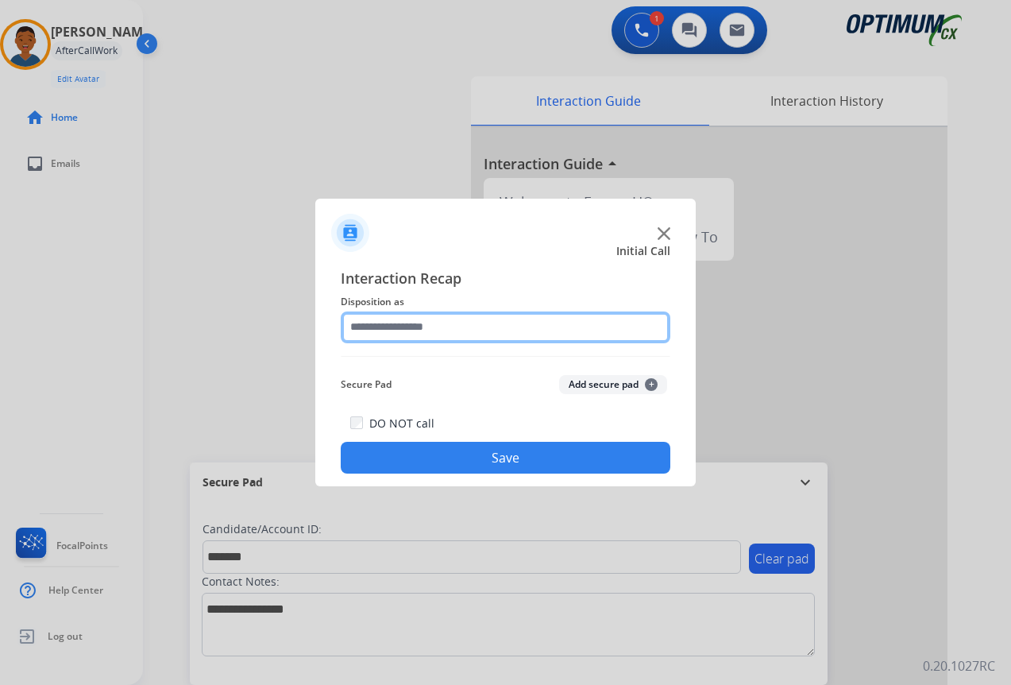
click at [413, 330] on input "text" at bounding box center [506, 327] width 330 height 32
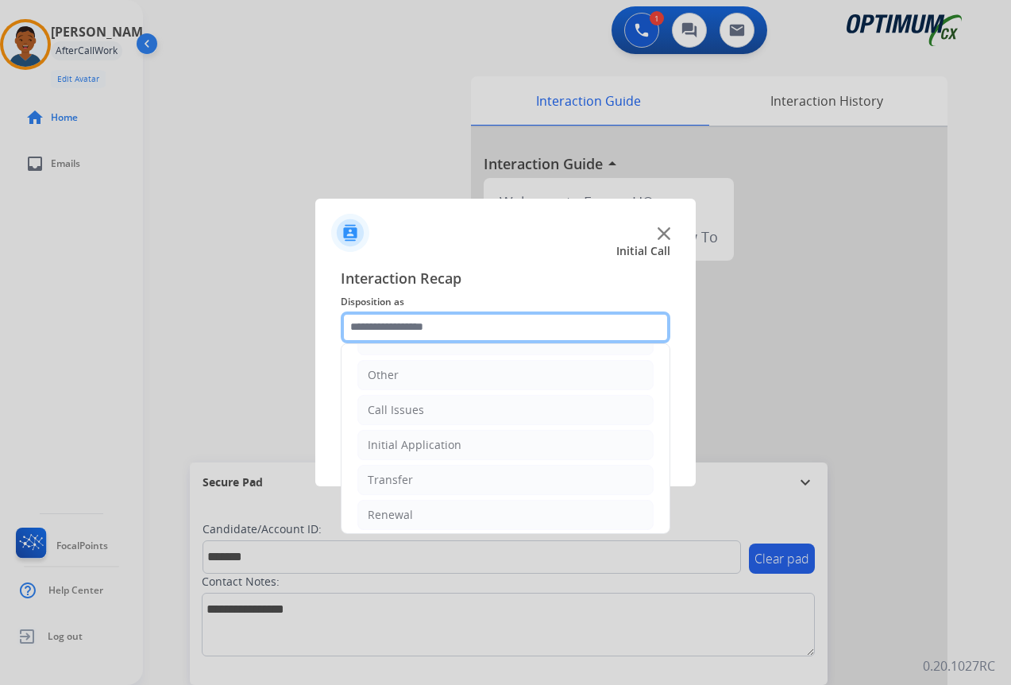
scroll to position [108, 0]
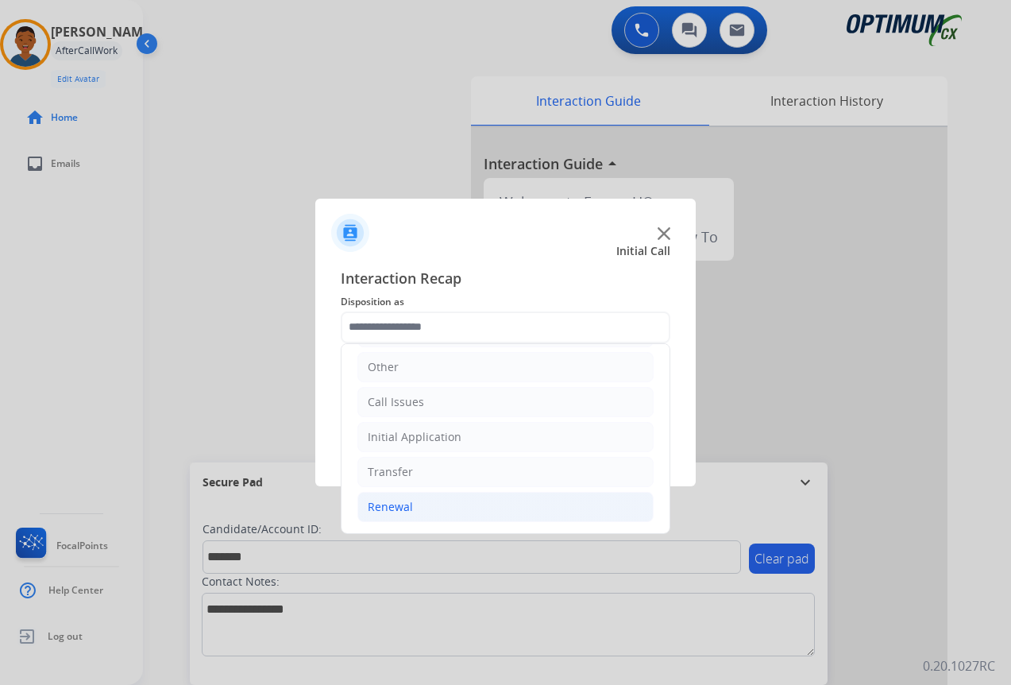
click at [386, 501] on div "Renewal" at bounding box center [390, 507] width 45 height 16
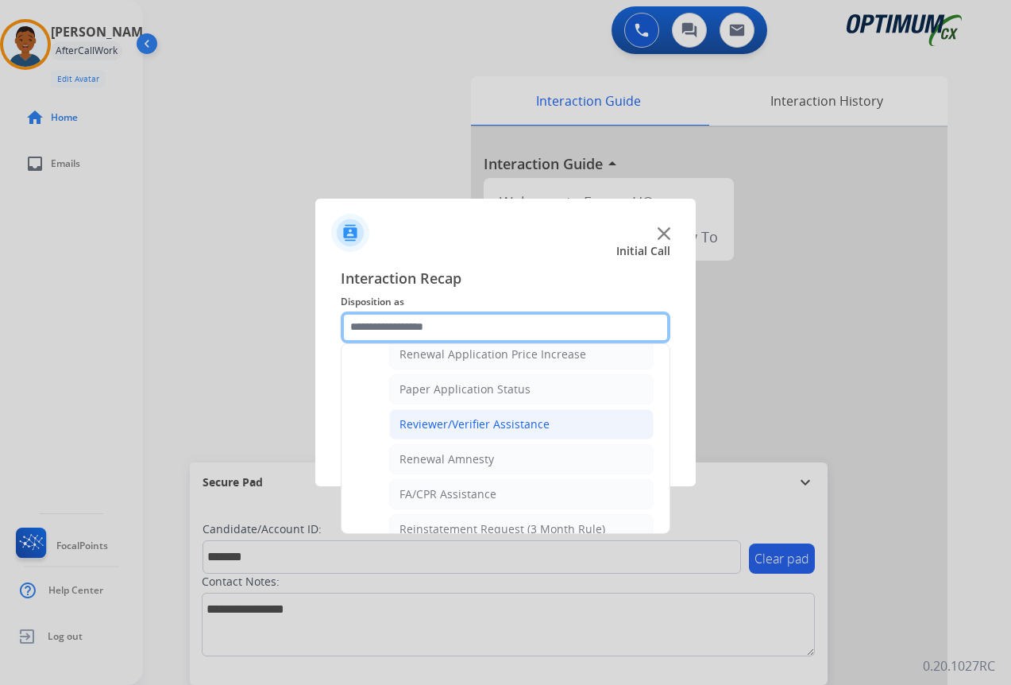
scroll to position [585, 0]
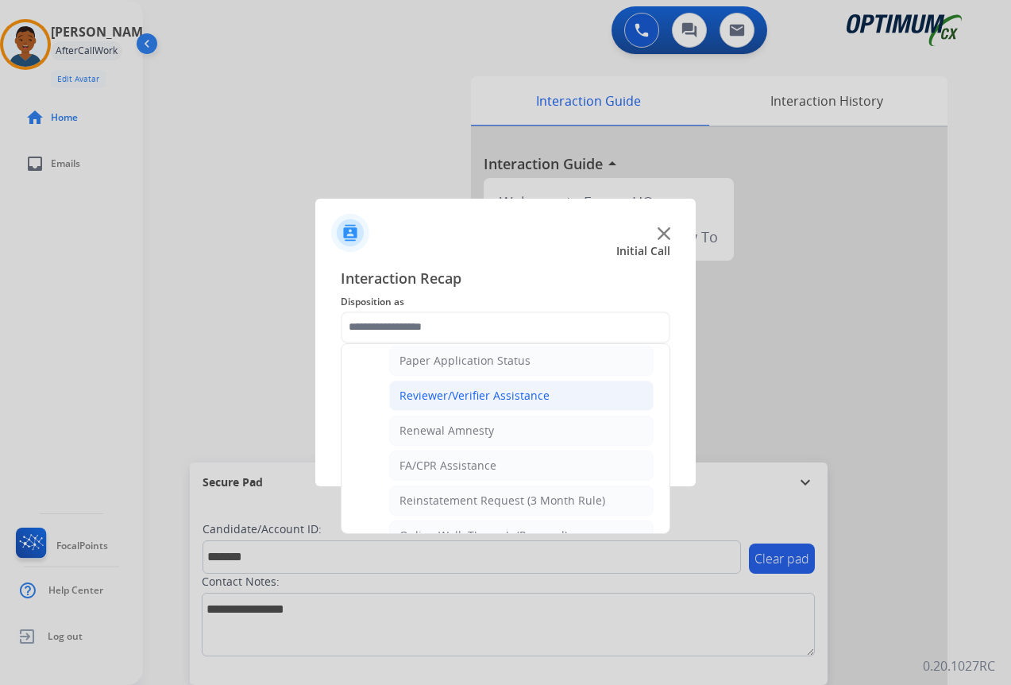
click at [471, 401] on div "Reviewer/Verifier Assistance" at bounding box center [475, 396] width 150 height 16
type input "**********"
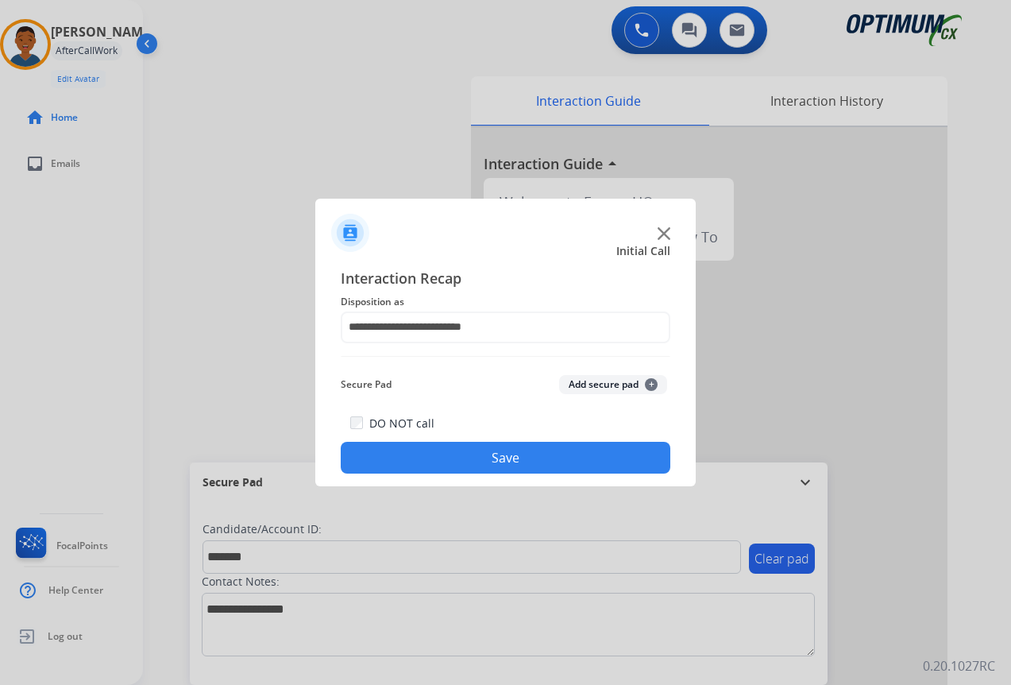
click at [616, 380] on button "Add secure pad +" at bounding box center [613, 384] width 108 height 19
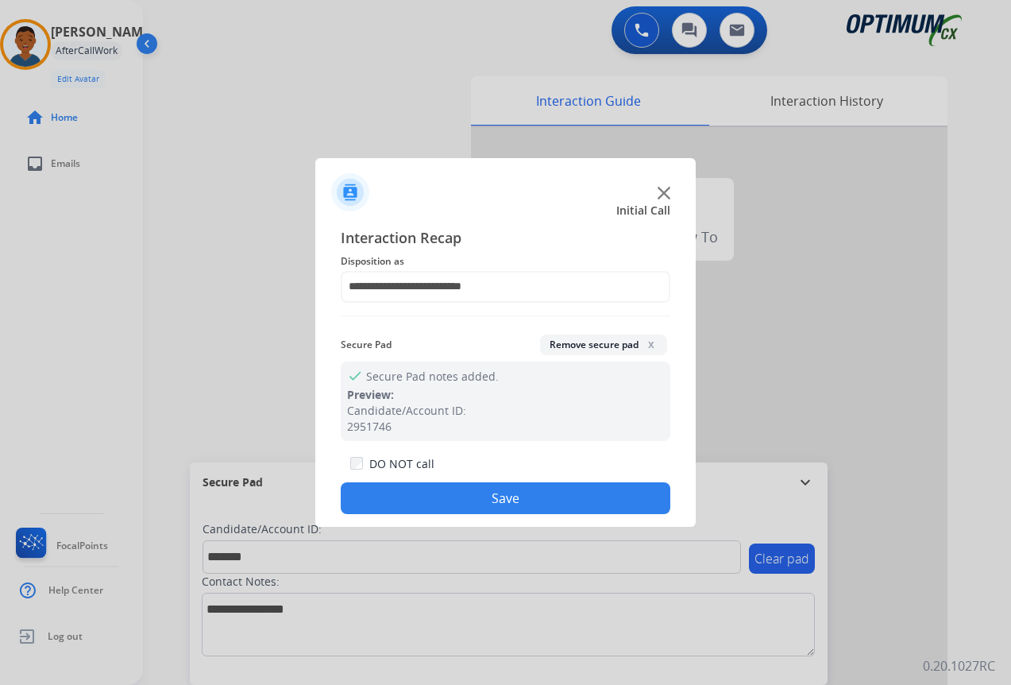
click at [544, 489] on button "Save" at bounding box center [506, 498] width 330 height 32
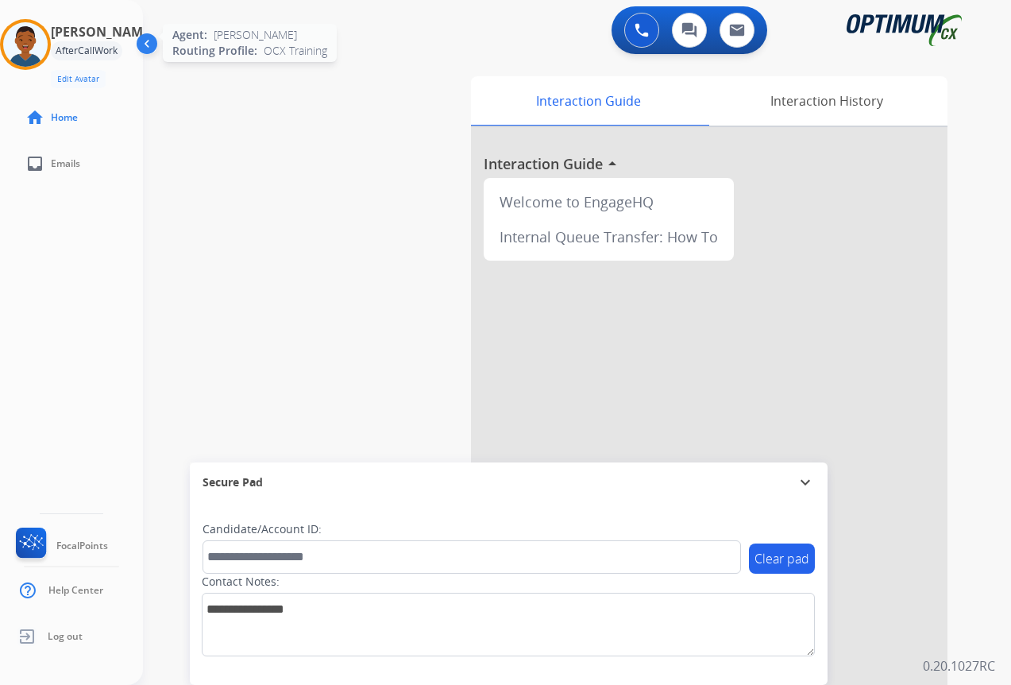
click at [33, 48] on img at bounding box center [25, 44] width 44 height 44
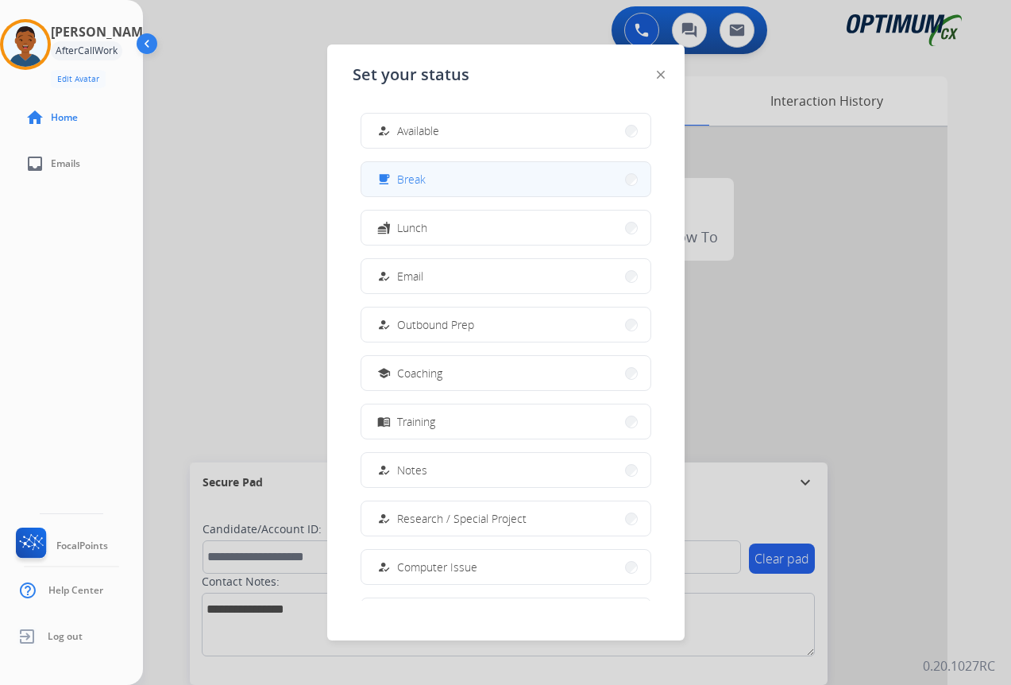
click at [421, 179] on span "Break" at bounding box center [411, 179] width 29 height 17
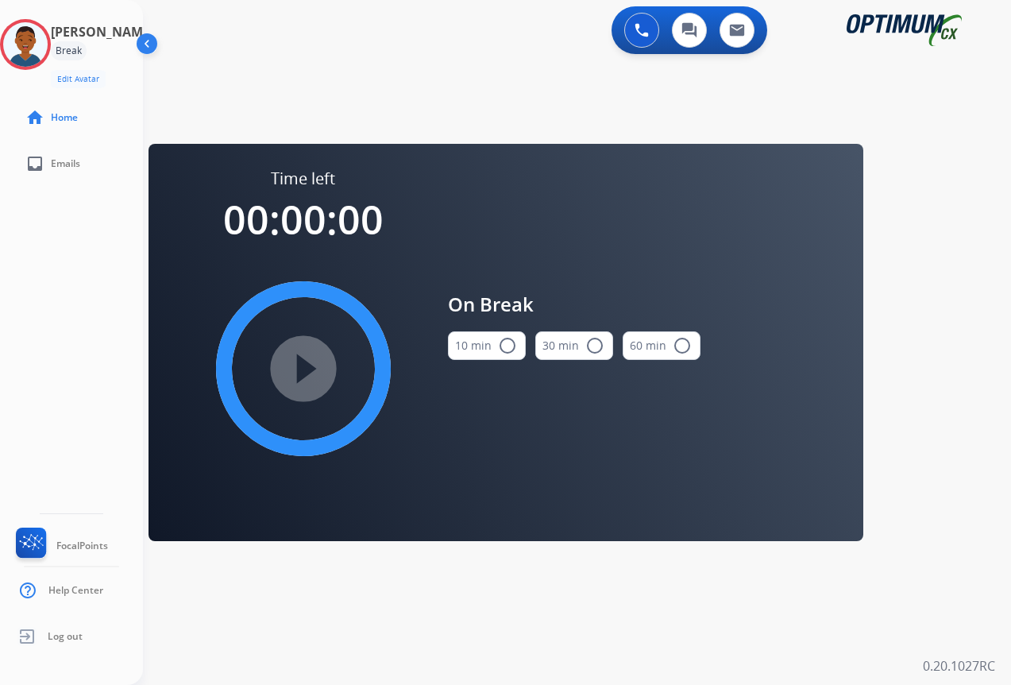
drag, startPoint x: 510, startPoint y: 338, endPoint x: 454, endPoint y: 356, distance: 58.5
click at [509, 338] on mat-icon "radio_button_unchecked" at bounding box center [507, 345] width 19 height 19
click at [294, 366] on mat-icon "play_circle_filled" at bounding box center [303, 368] width 19 height 19
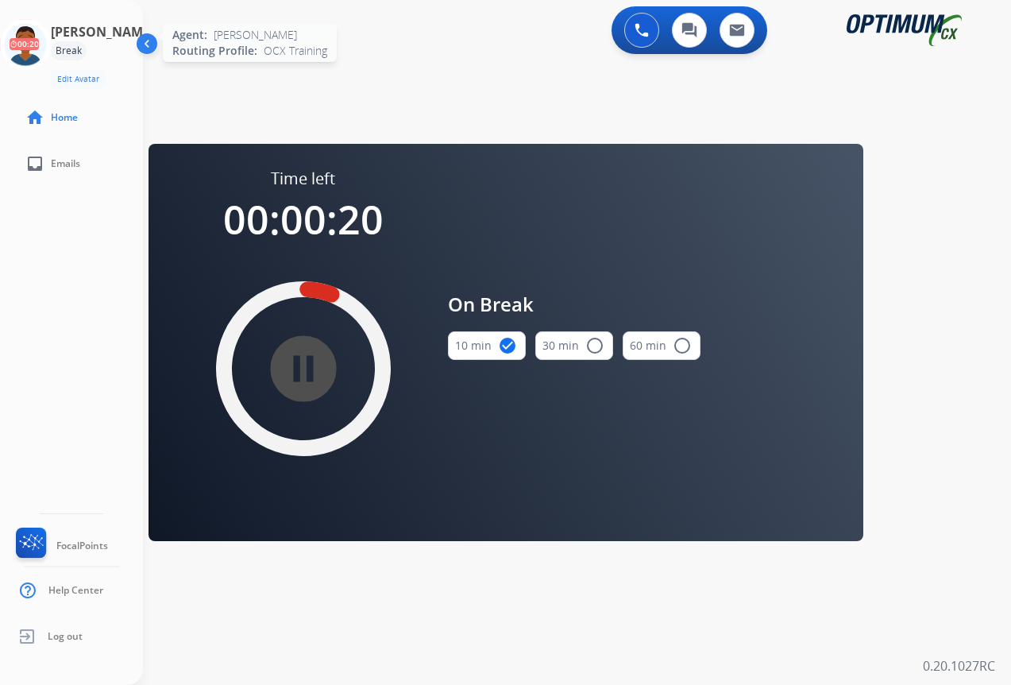
click at [31, 43] on icon at bounding box center [26, 45] width 52 height 52
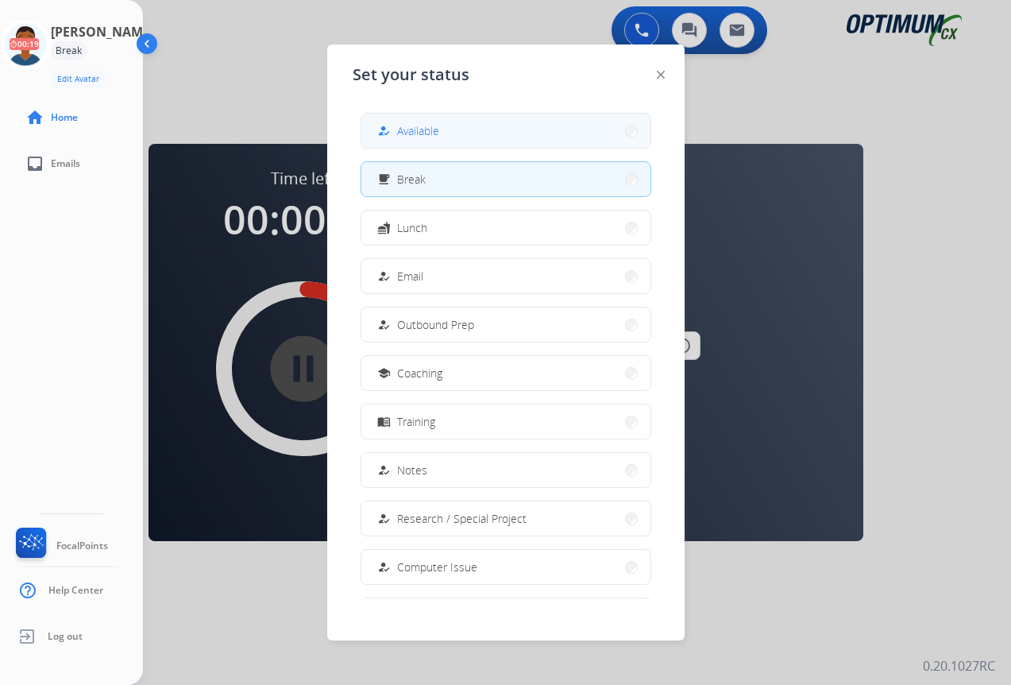
click at [488, 137] on button "how_to_reg Available" at bounding box center [505, 131] width 289 height 34
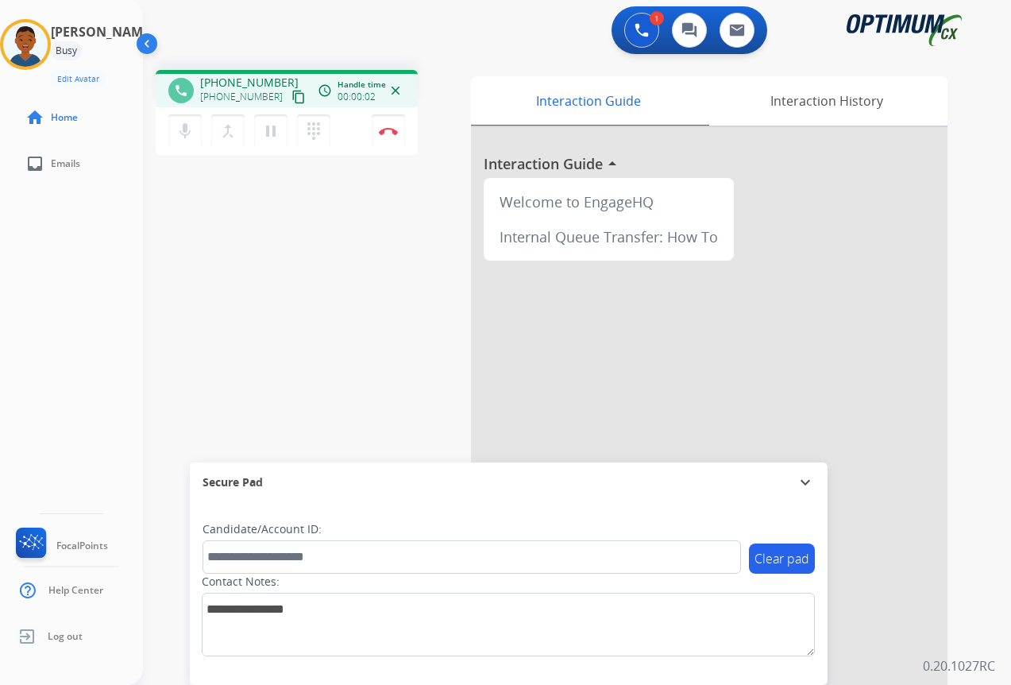
click at [291, 98] on mat-icon "content_copy" at bounding box center [298, 97] width 14 height 14
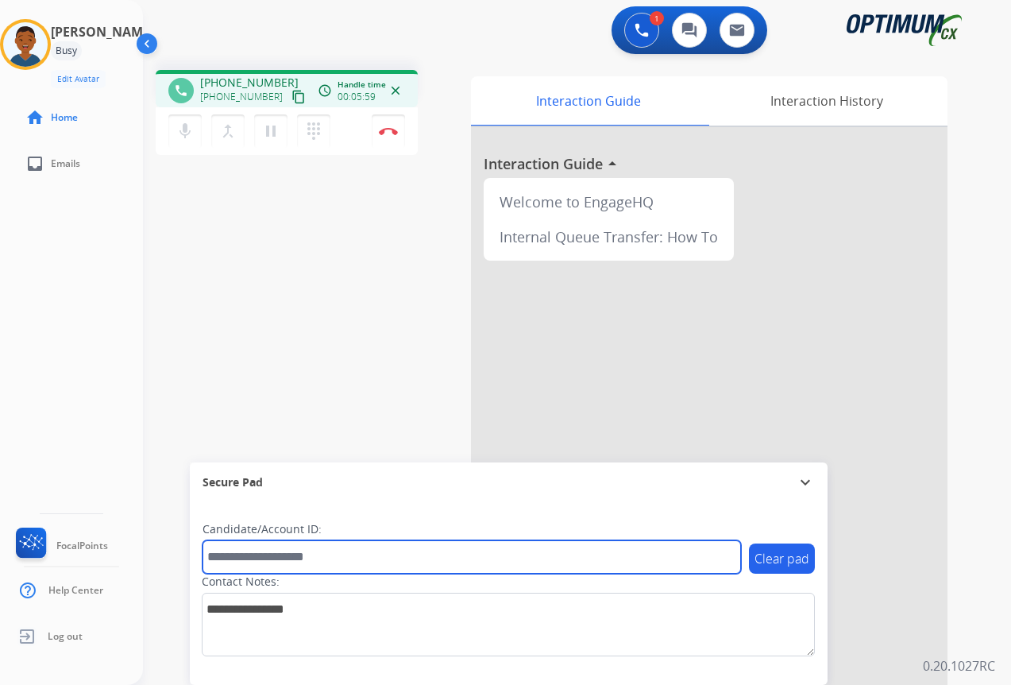
click at [256, 555] on input "text" at bounding box center [472, 556] width 538 height 33
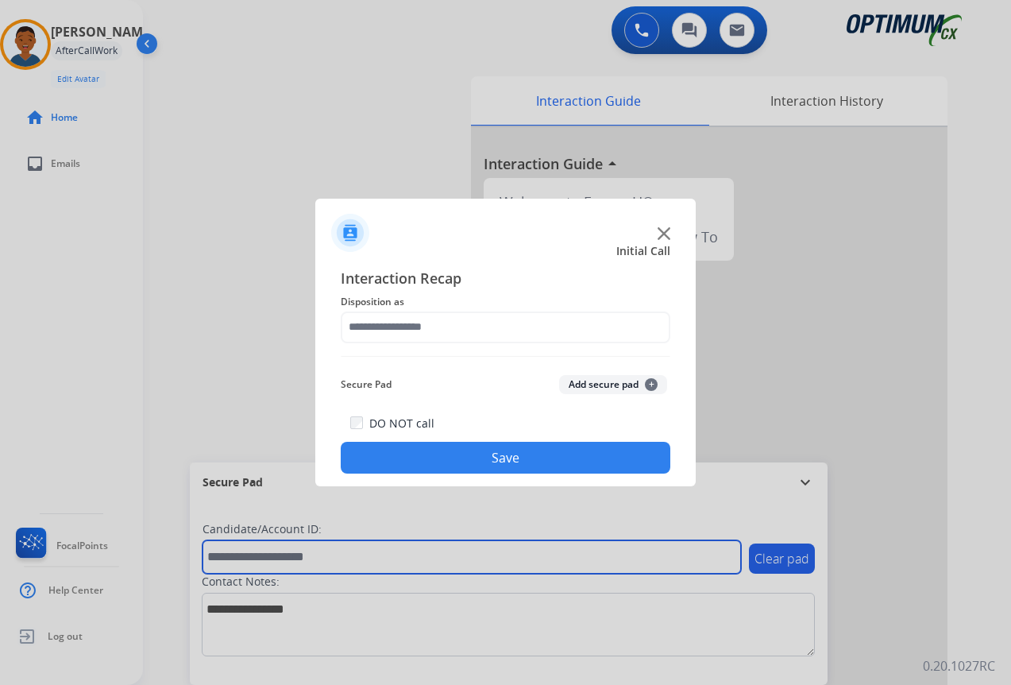
paste input "*******"
type input "*******"
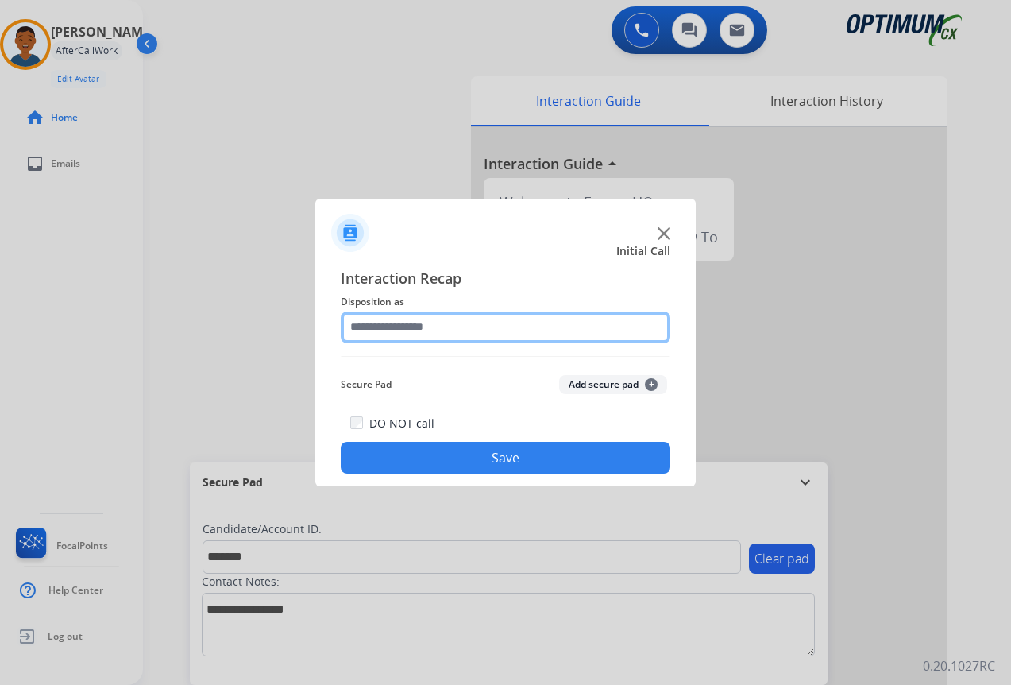
click at [412, 330] on input "text" at bounding box center [506, 327] width 330 height 32
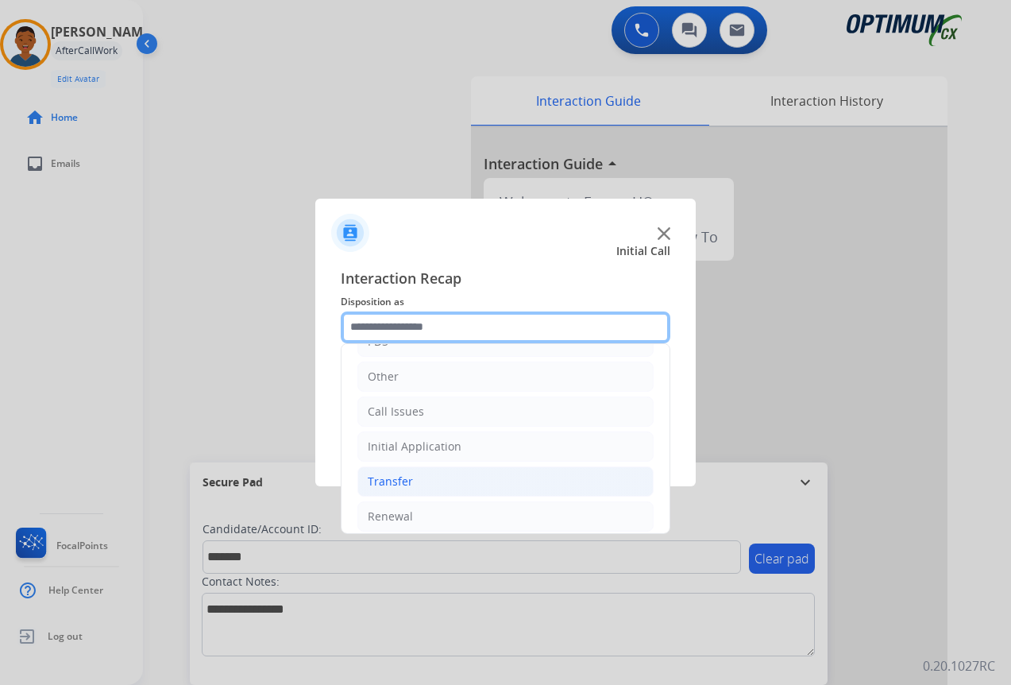
scroll to position [108, 0]
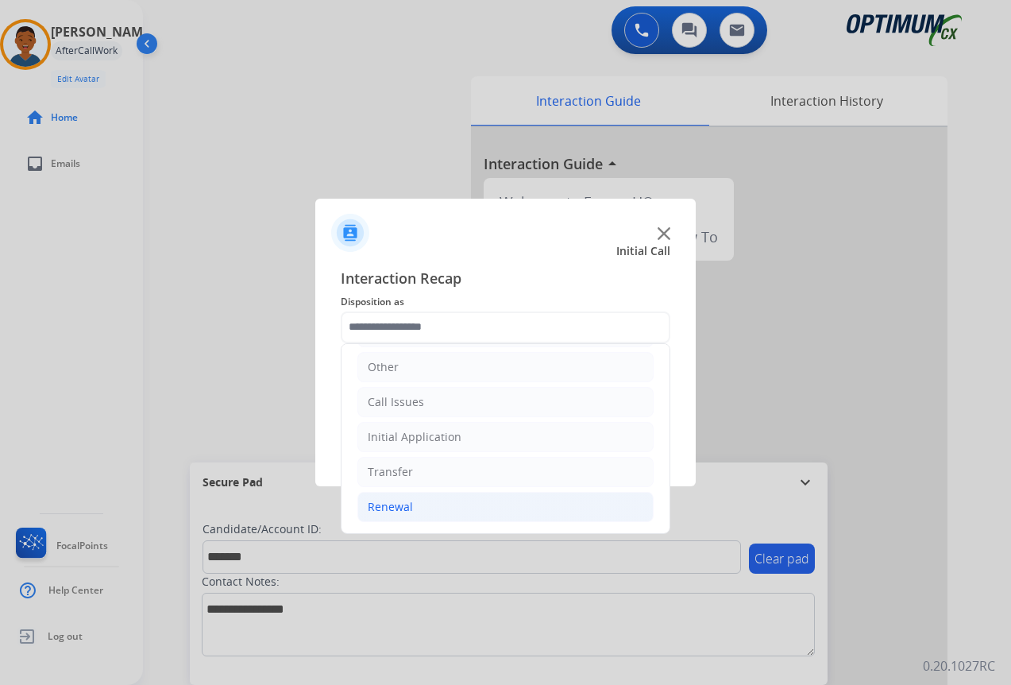
click at [404, 504] on div "Renewal" at bounding box center [390, 507] width 45 height 16
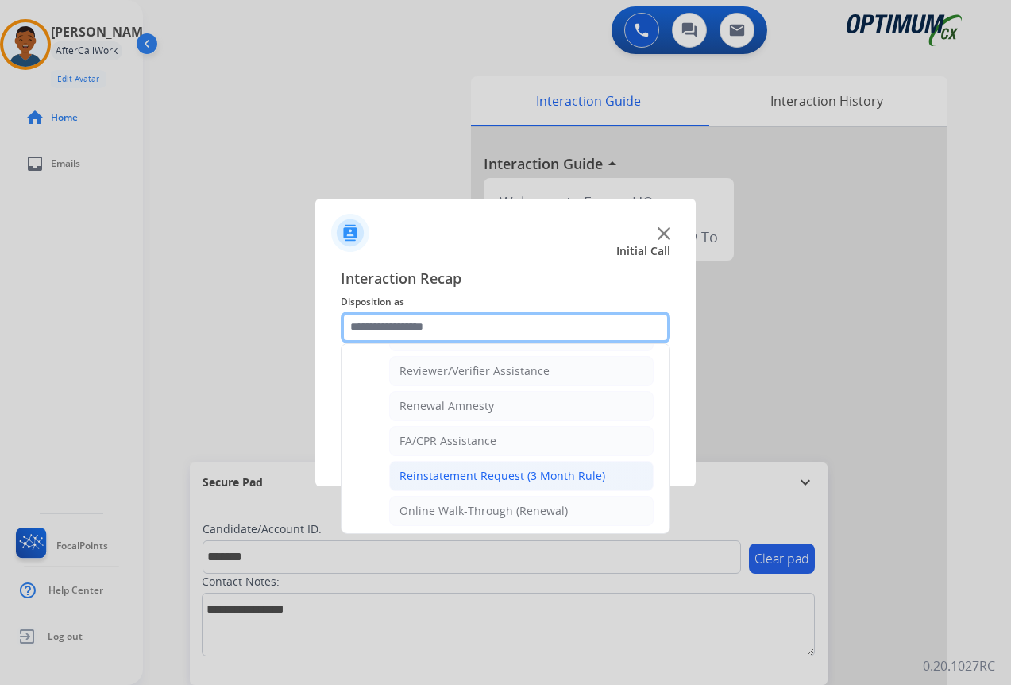
scroll to position [613, 0]
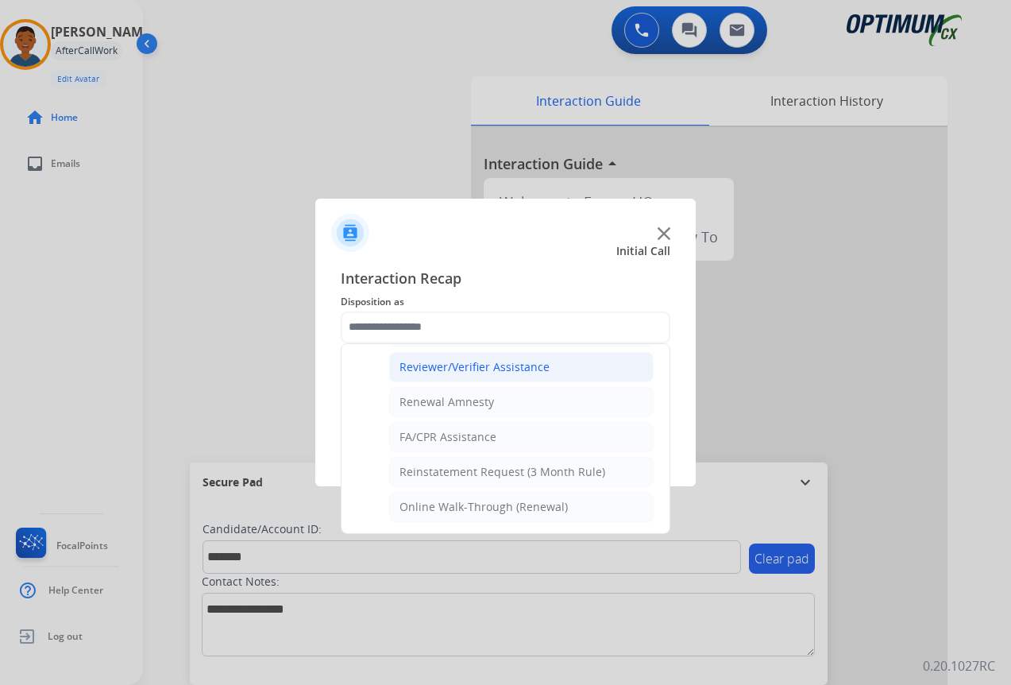
click at [456, 366] on div "Reviewer/Verifier Assistance" at bounding box center [475, 367] width 150 height 16
type input "**********"
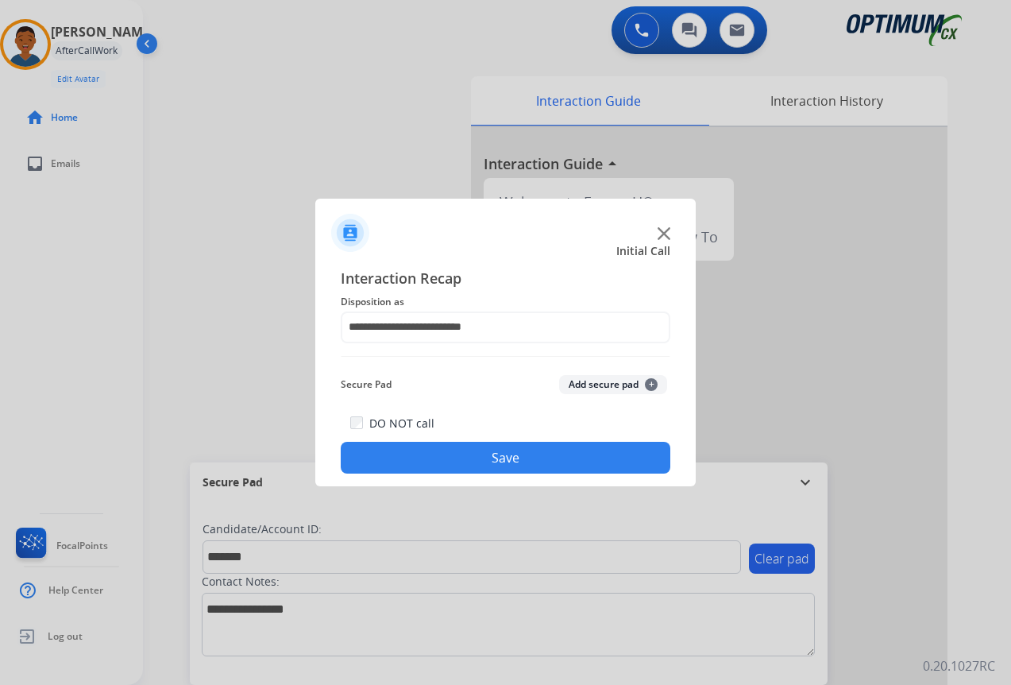
click at [608, 384] on button "Add secure pad +" at bounding box center [613, 384] width 108 height 19
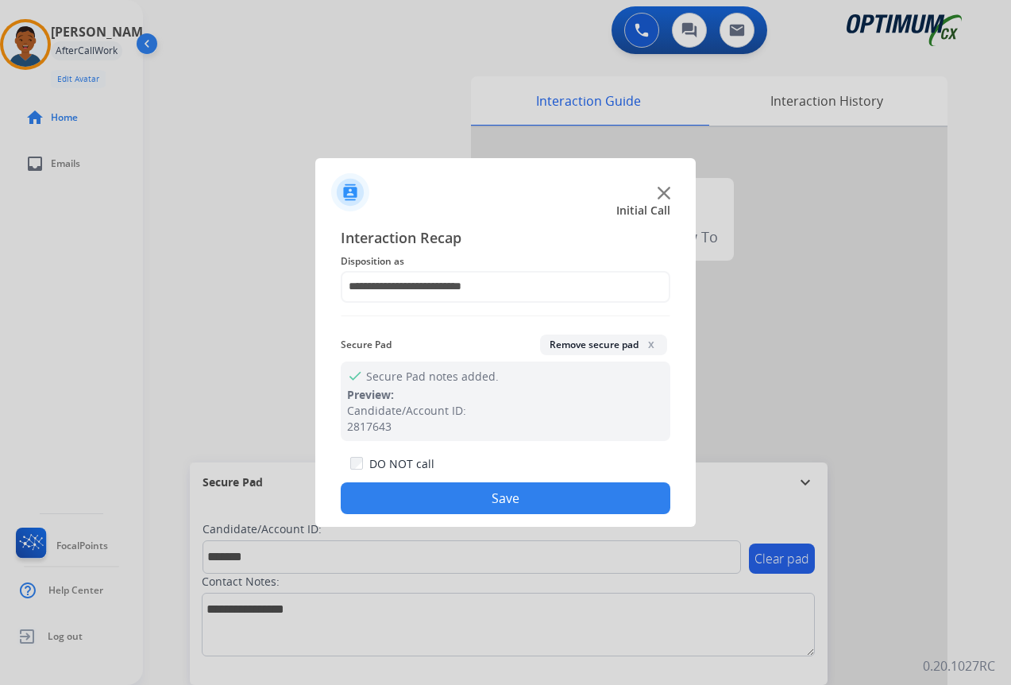
click at [575, 500] on button "Save" at bounding box center [506, 498] width 330 height 32
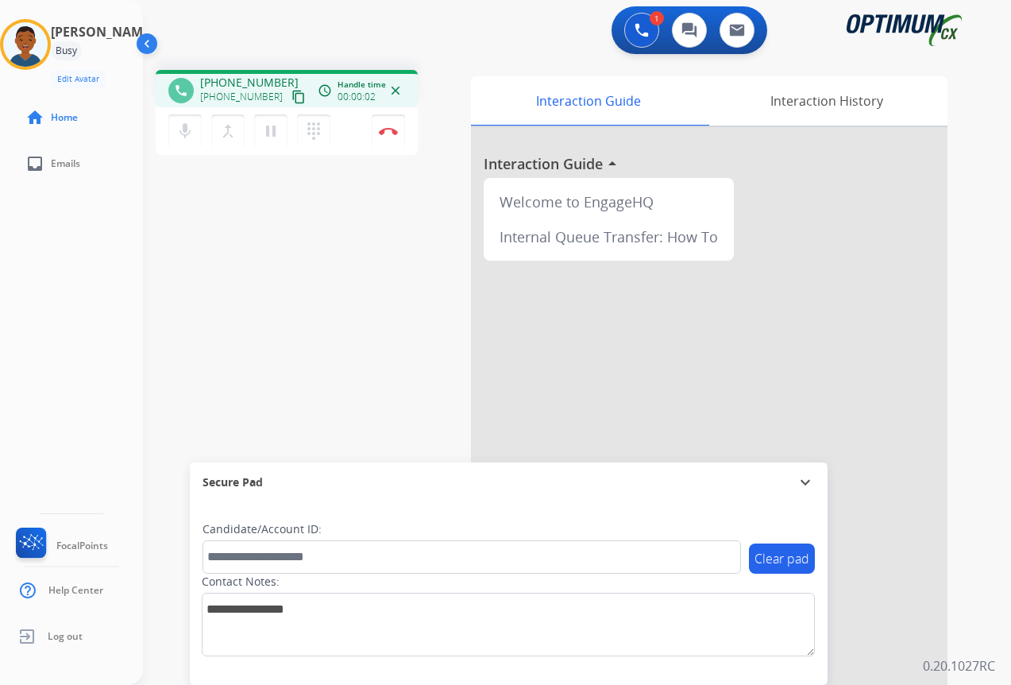
click at [291, 95] on mat-icon "content_copy" at bounding box center [298, 97] width 14 height 14
click at [395, 136] on button "Disconnect" at bounding box center [388, 130] width 33 height 33
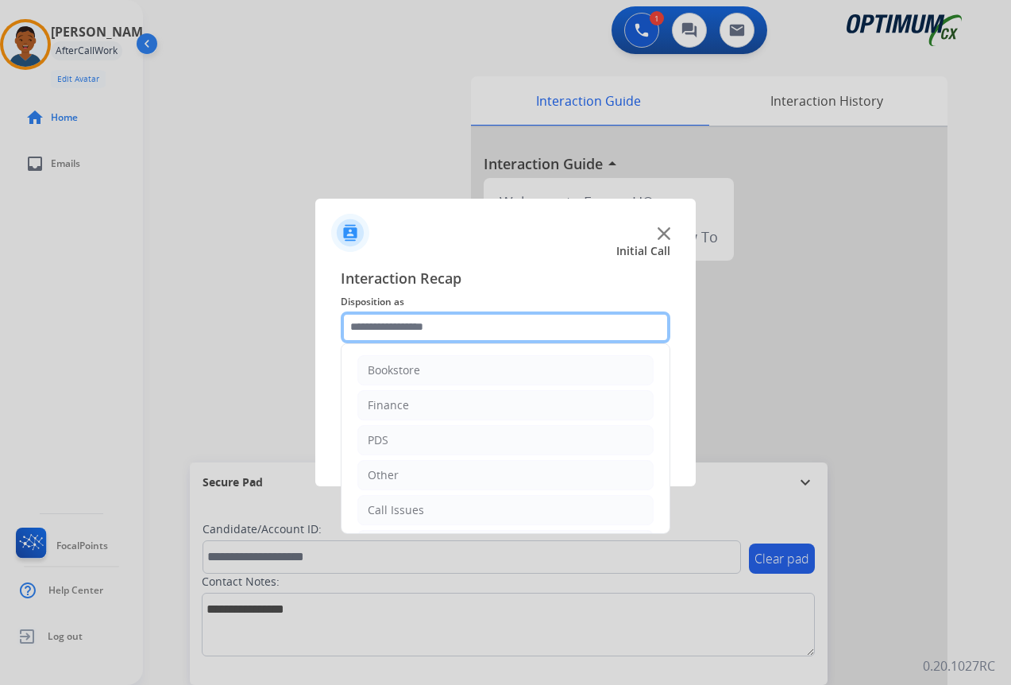
click at [395, 330] on input "text" at bounding box center [506, 327] width 330 height 32
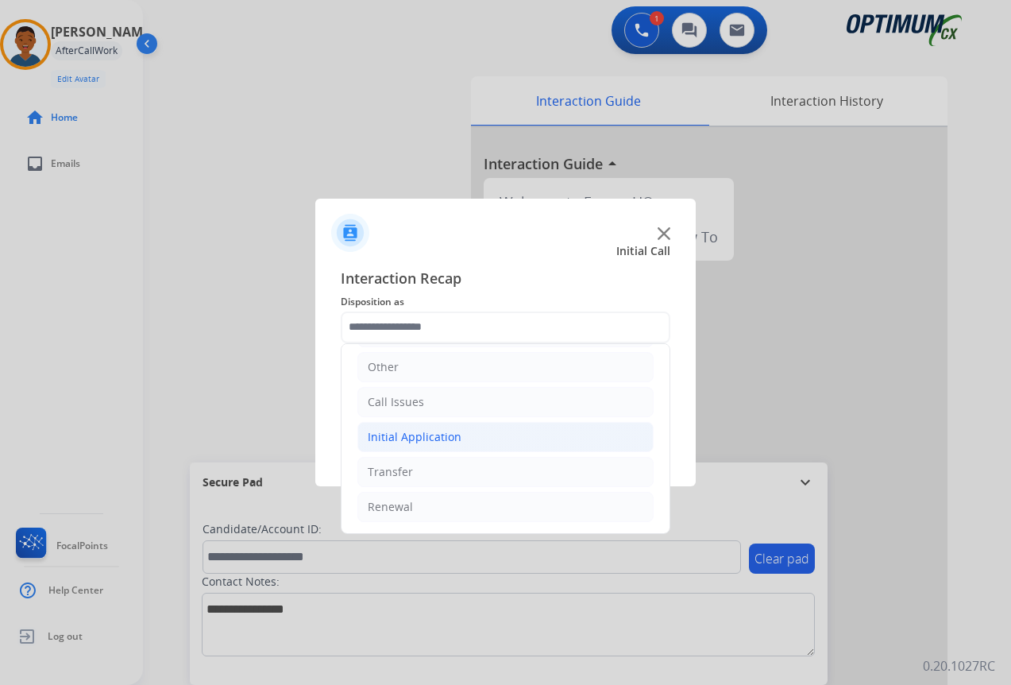
click at [403, 438] on div "Initial Application" at bounding box center [415, 437] width 94 height 16
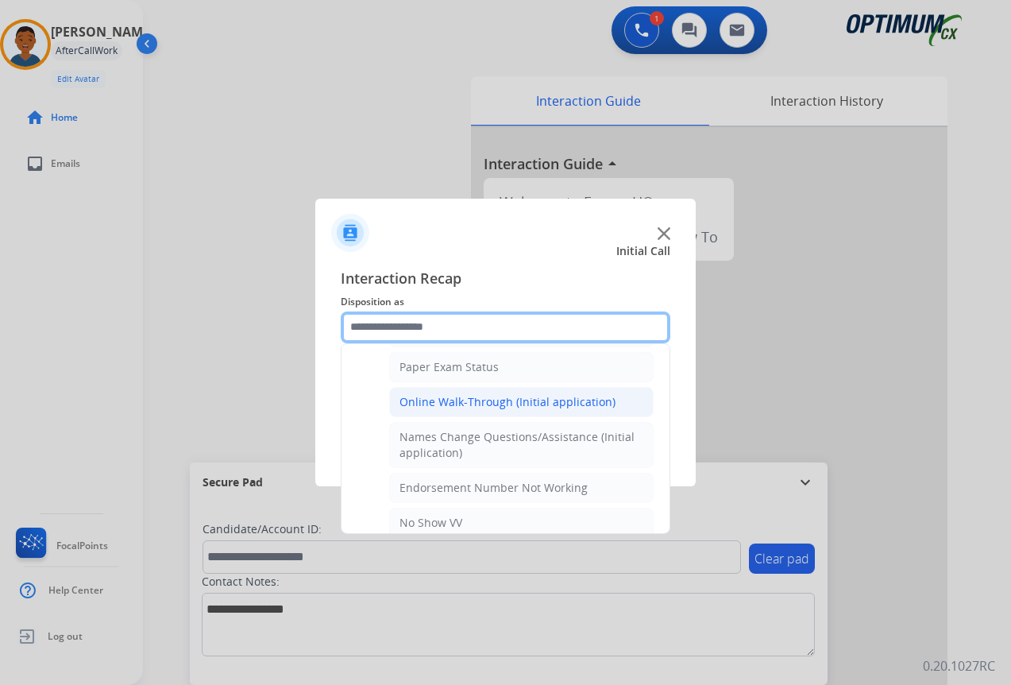
scroll to position [346, 0]
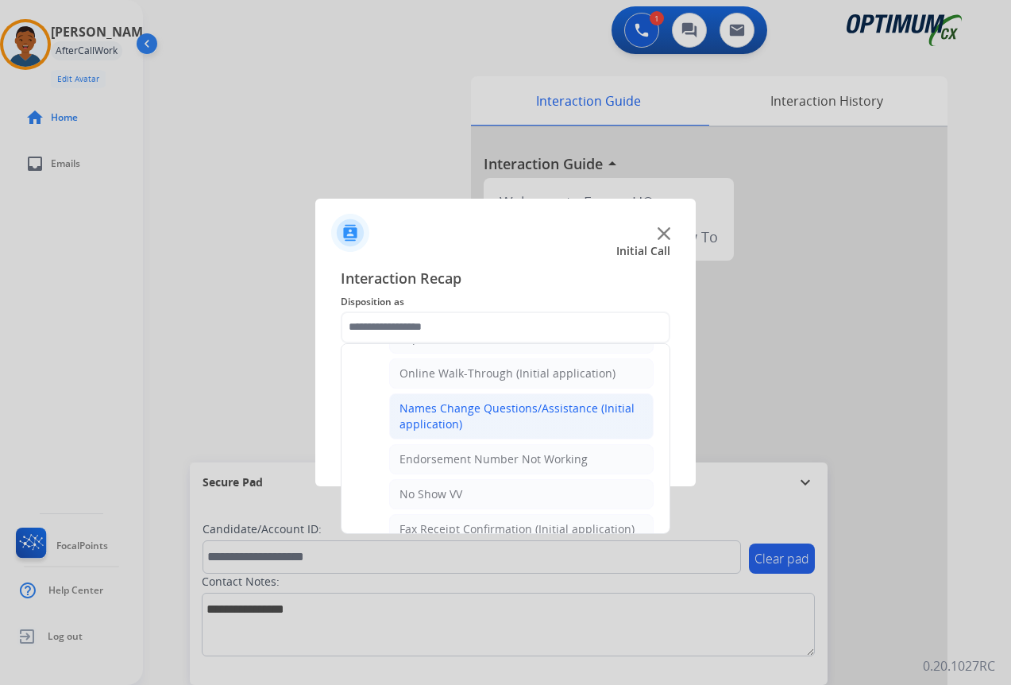
click at [433, 420] on div "Names Change Questions/Assistance (Initial application)" at bounding box center [522, 416] width 244 height 32
type input "**********"
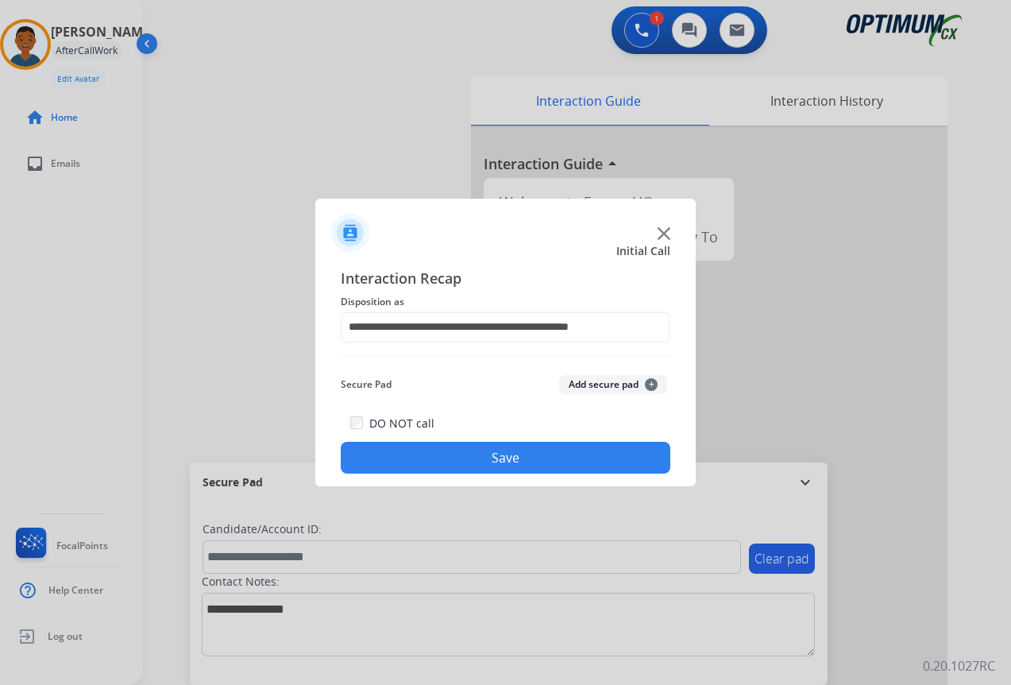
click at [516, 466] on button "Save" at bounding box center [506, 458] width 330 height 32
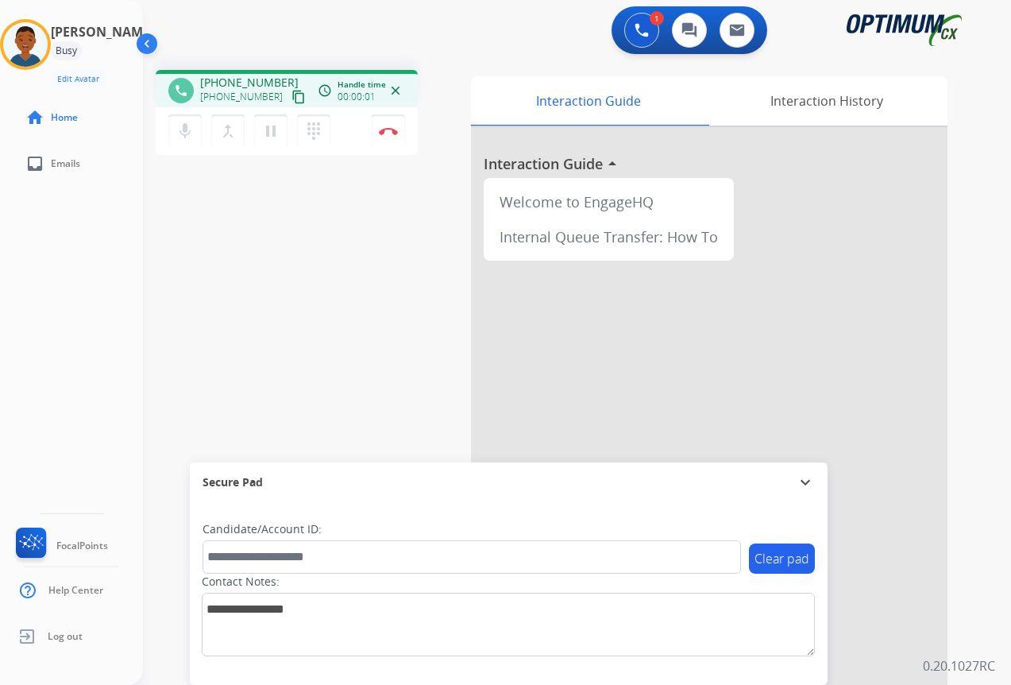
click at [291, 99] on mat-icon "content_copy" at bounding box center [298, 97] width 14 height 14
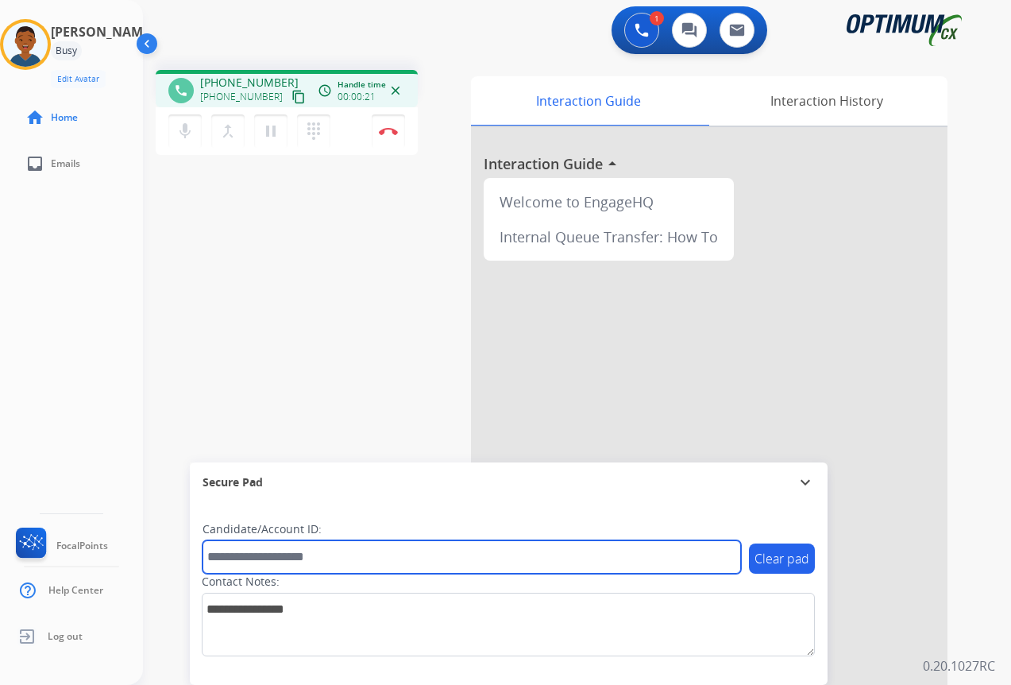
click at [273, 550] on input "text" at bounding box center [472, 556] width 538 height 33
paste input "*******"
type input "*******"
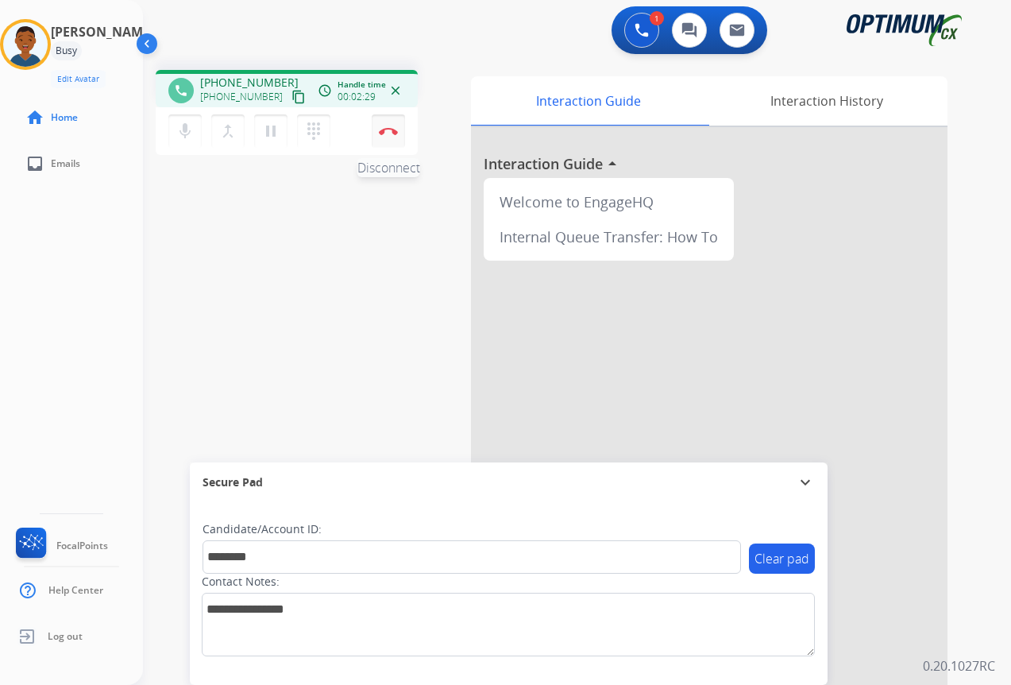
click at [387, 134] on img at bounding box center [388, 131] width 19 height 8
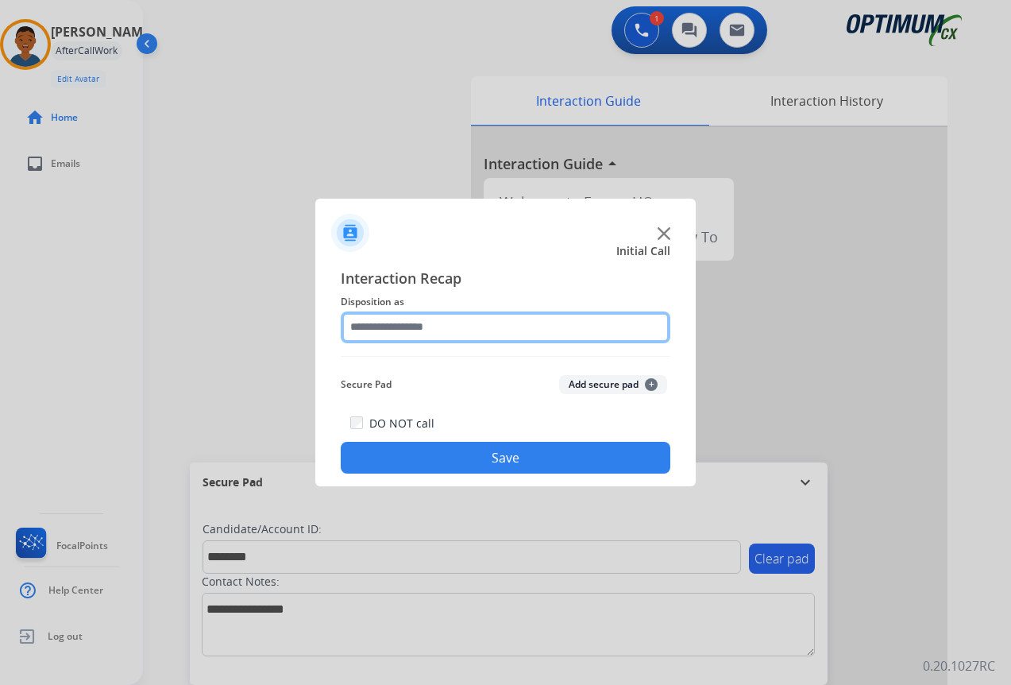
click at [377, 324] on input "text" at bounding box center [506, 327] width 330 height 32
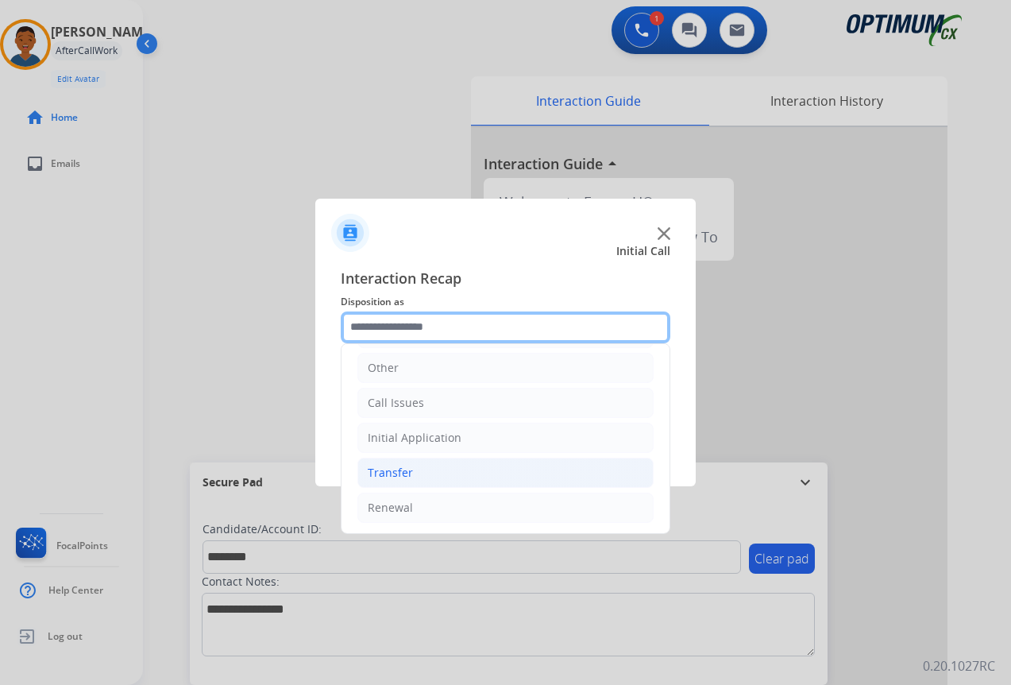
scroll to position [108, 0]
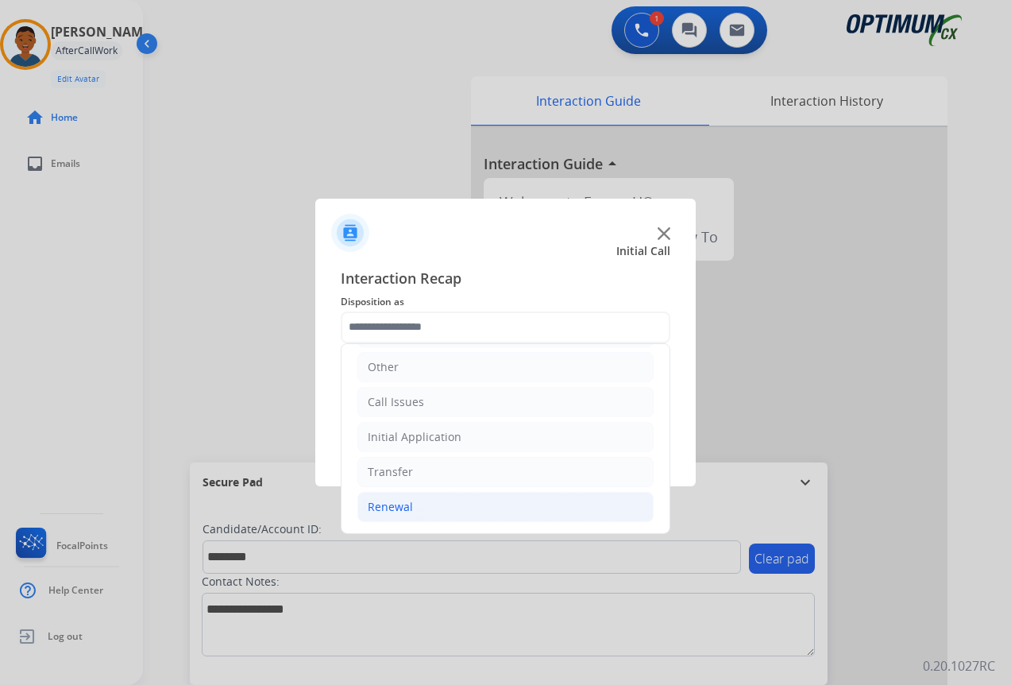
click at [395, 511] on div "Renewal" at bounding box center [390, 507] width 45 height 16
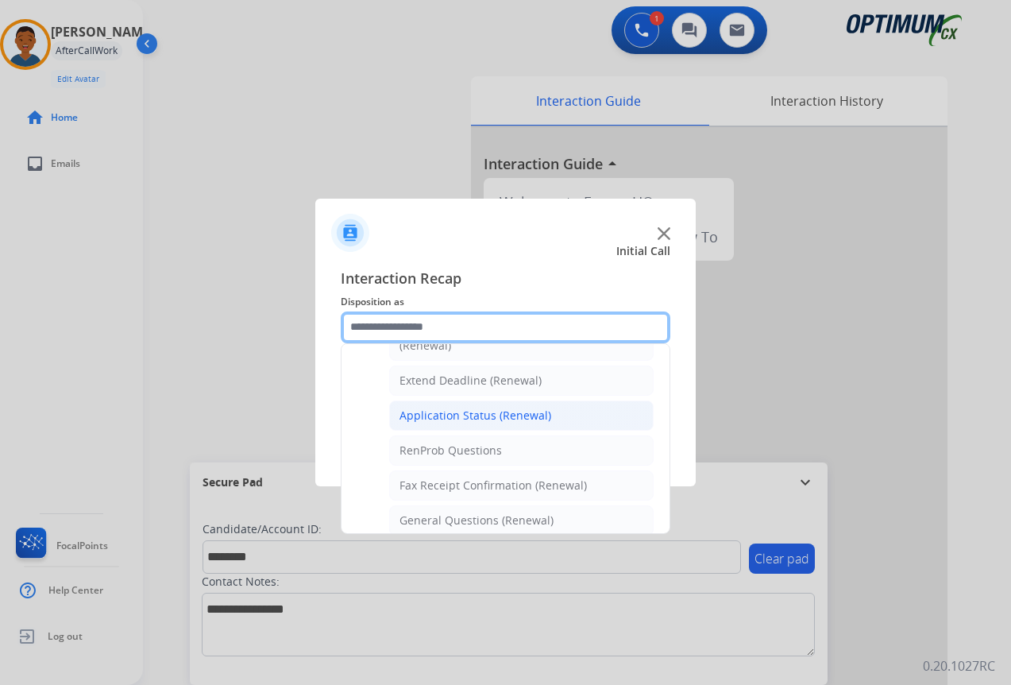
scroll to position [346, 0]
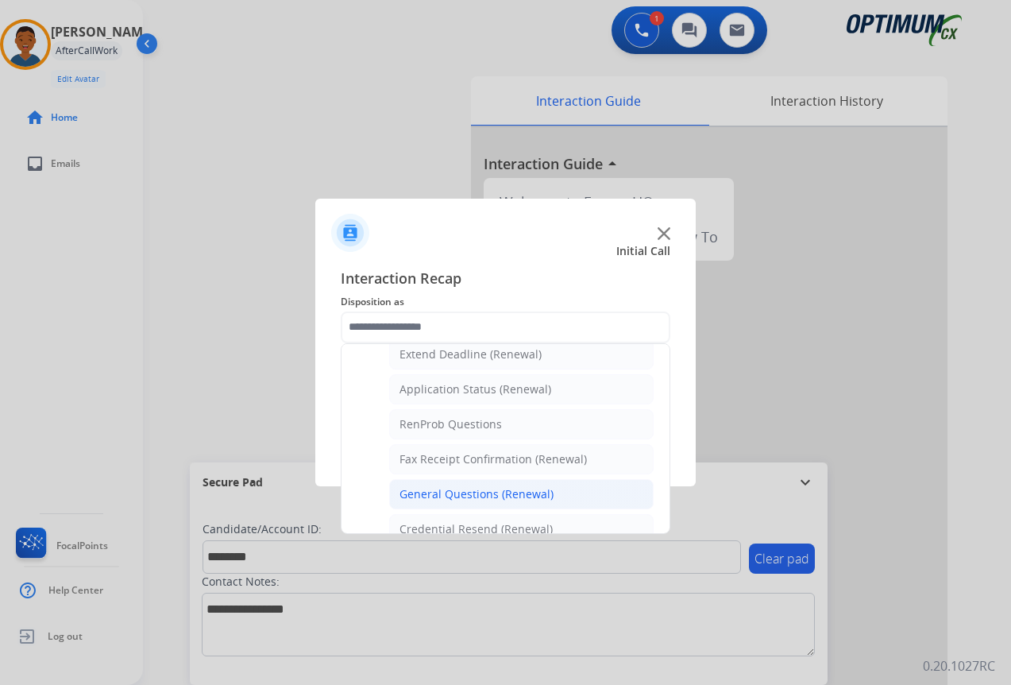
click at [431, 489] on div "General Questions (Renewal)" at bounding box center [477, 494] width 154 height 16
type input "**********"
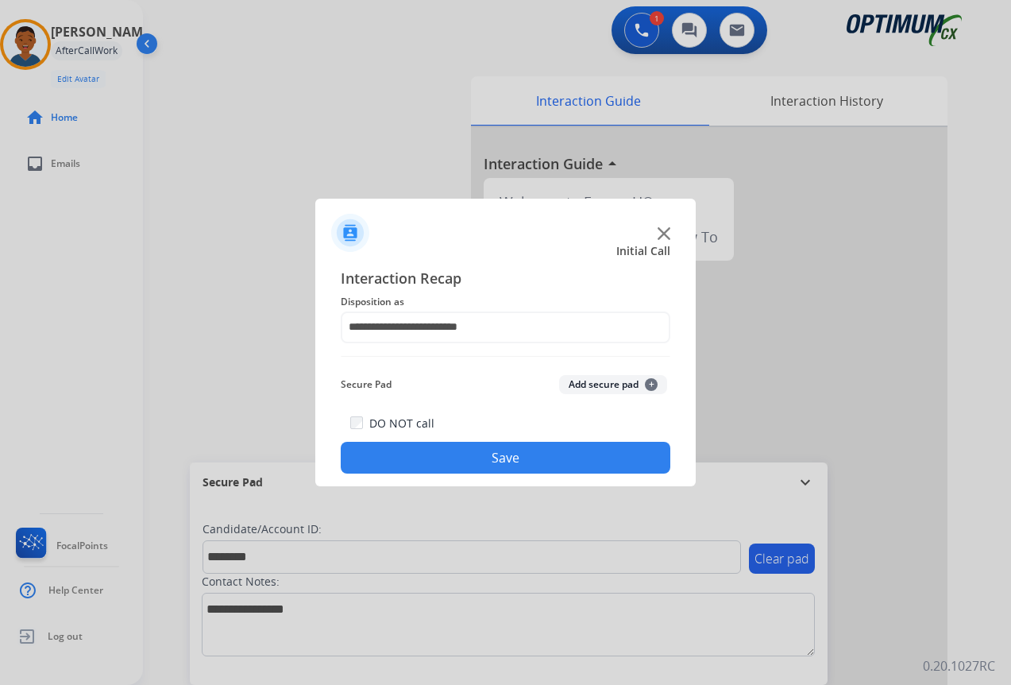
click at [581, 381] on button "Add secure pad +" at bounding box center [613, 384] width 108 height 19
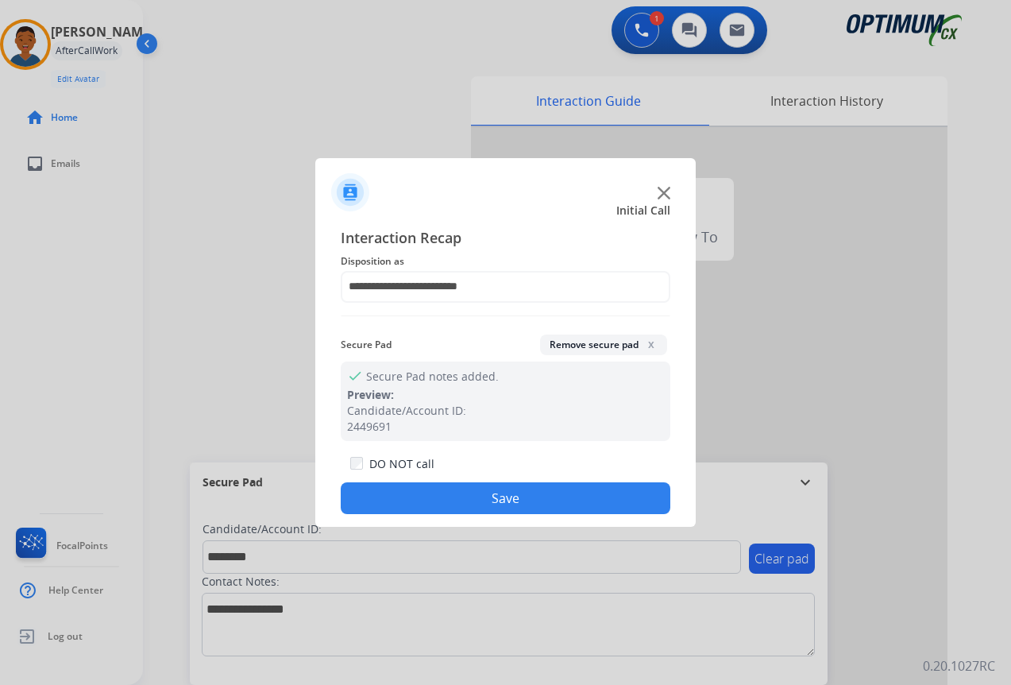
click at [558, 488] on button "Save" at bounding box center [506, 498] width 330 height 32
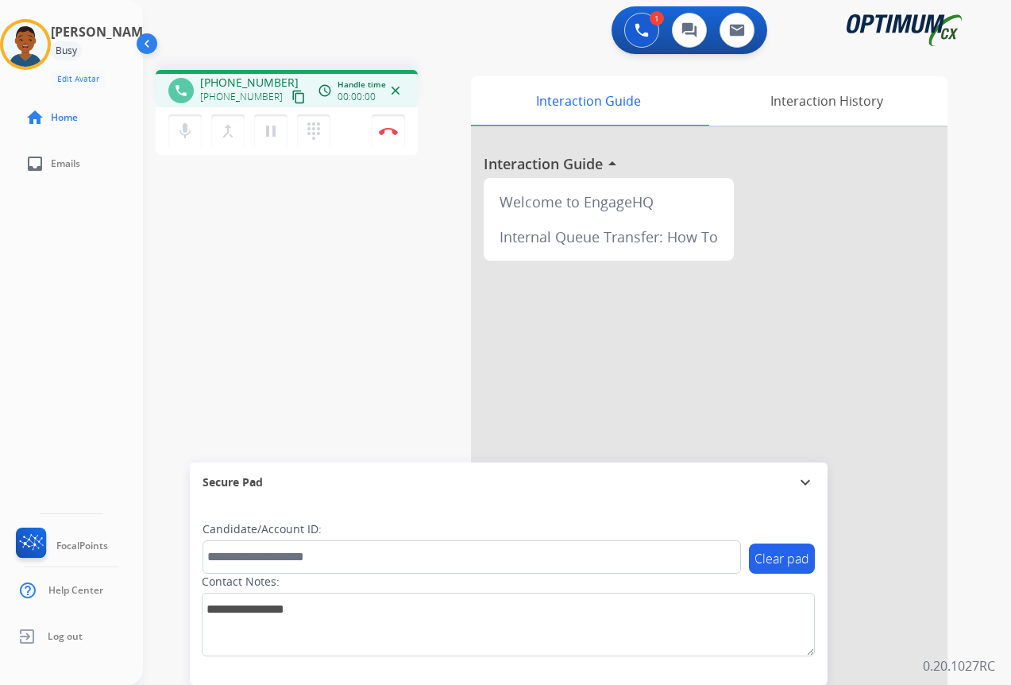
click at [291, 95] on mat-icon "content_copy" at bounding box center [298, 97] width 14 height 14
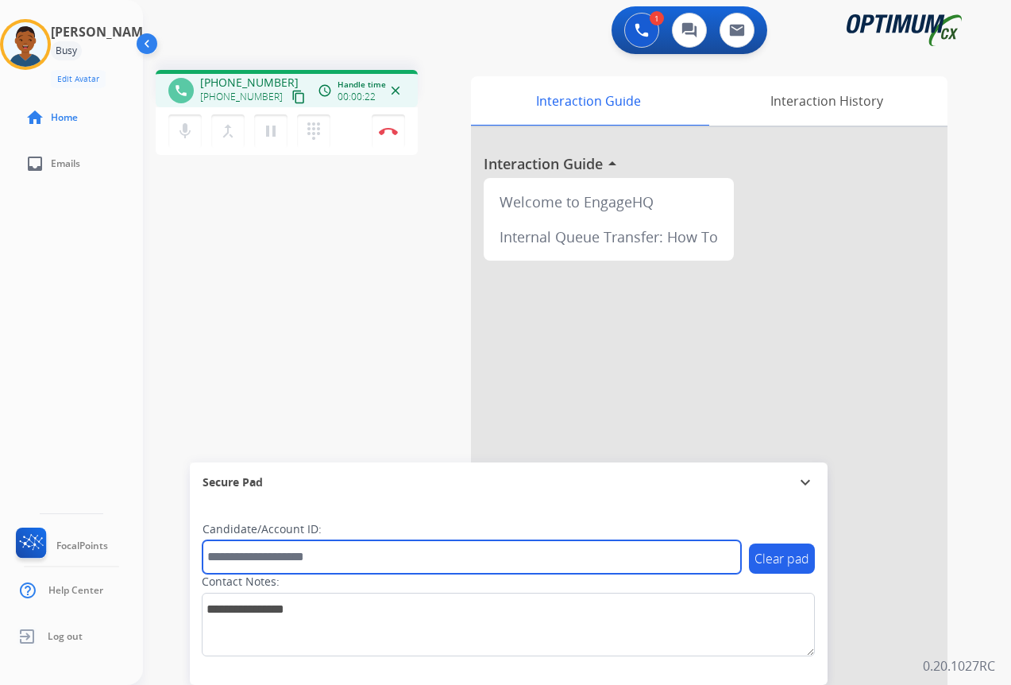
click at [268, 558] on input "text" at bounding box center [472, 556] width 538 height 33
paste input "*******"
type input "*******"
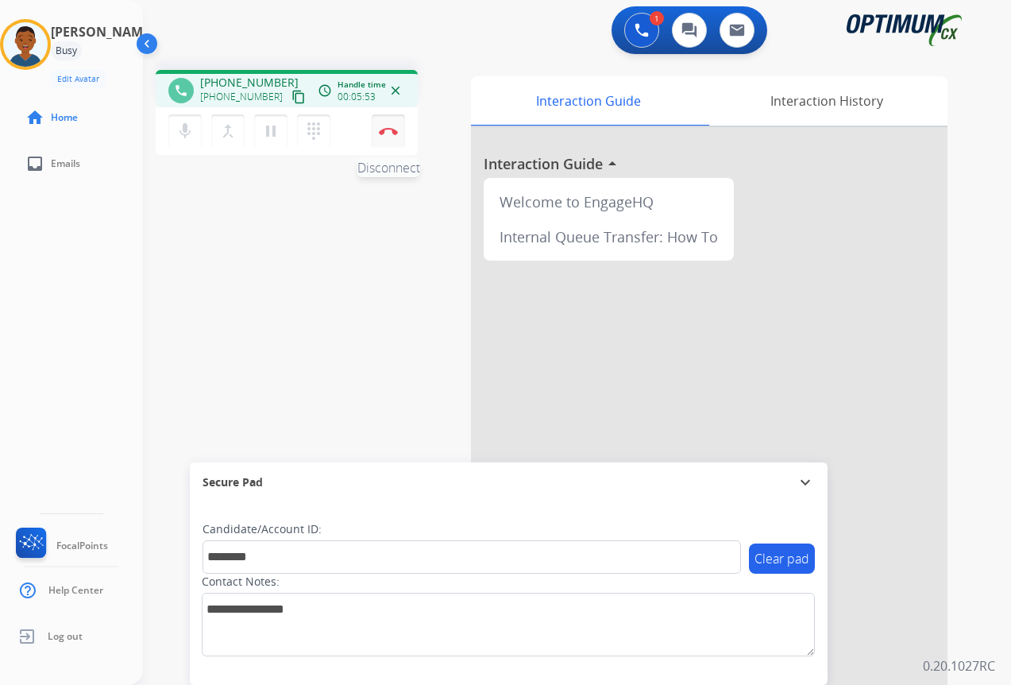
click at [384, 136] on button "Disconnect" at bounding box center [388, 130] width 33 height 33
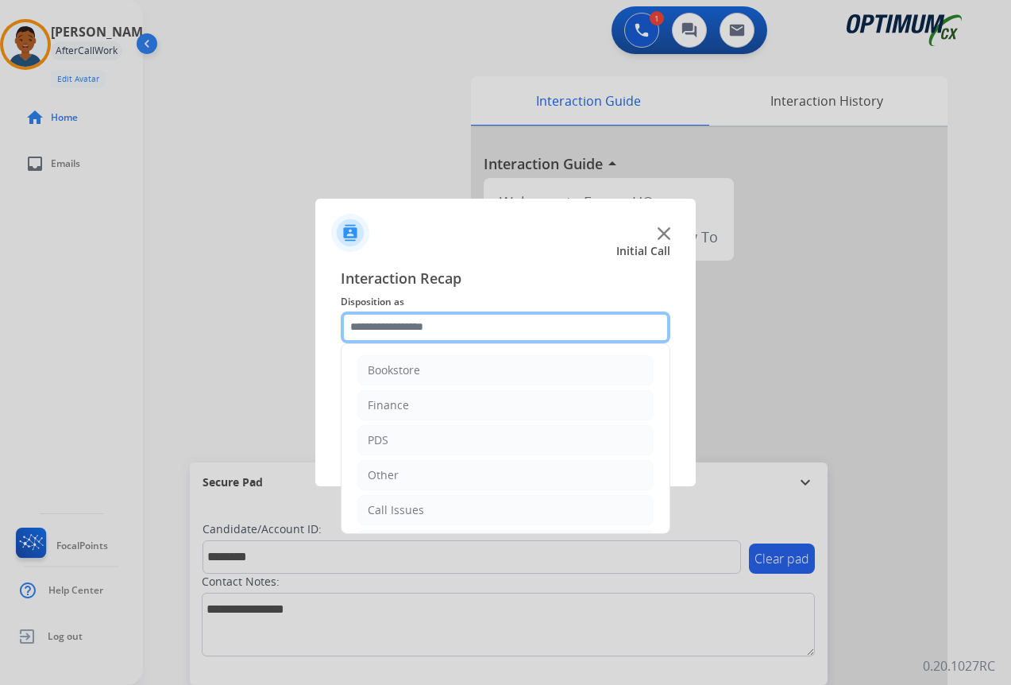
click at [360, 326] on input "text" at bounding box center [506, 327] width 330 height 32
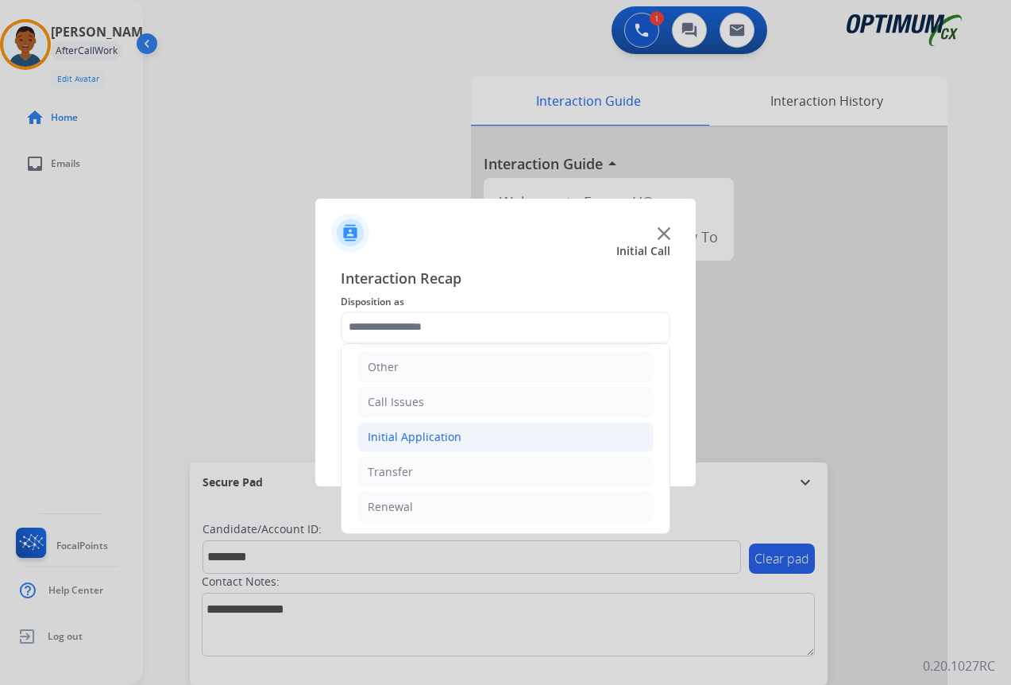
click at [392, 433] on div "Initial Application" at bounding box center [415, 437] width 94 height 16
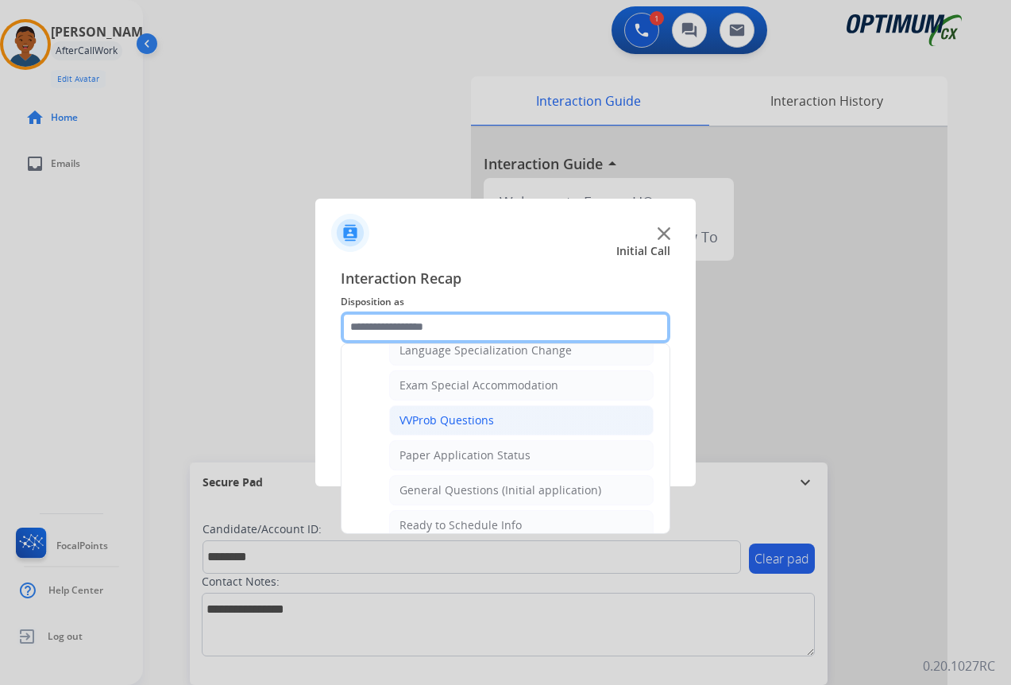
scroll to position [902, 0]
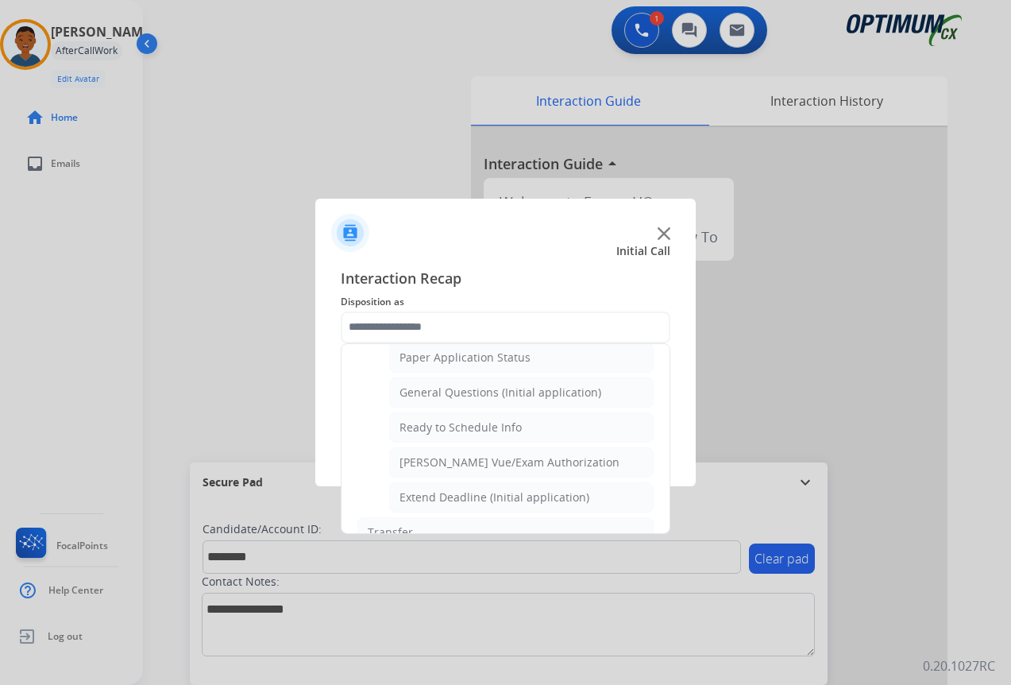
click at [422, 396] on div "General Questions (Initial application)" at bounding box center [501, 392] width 202 height 16
type input "**********"
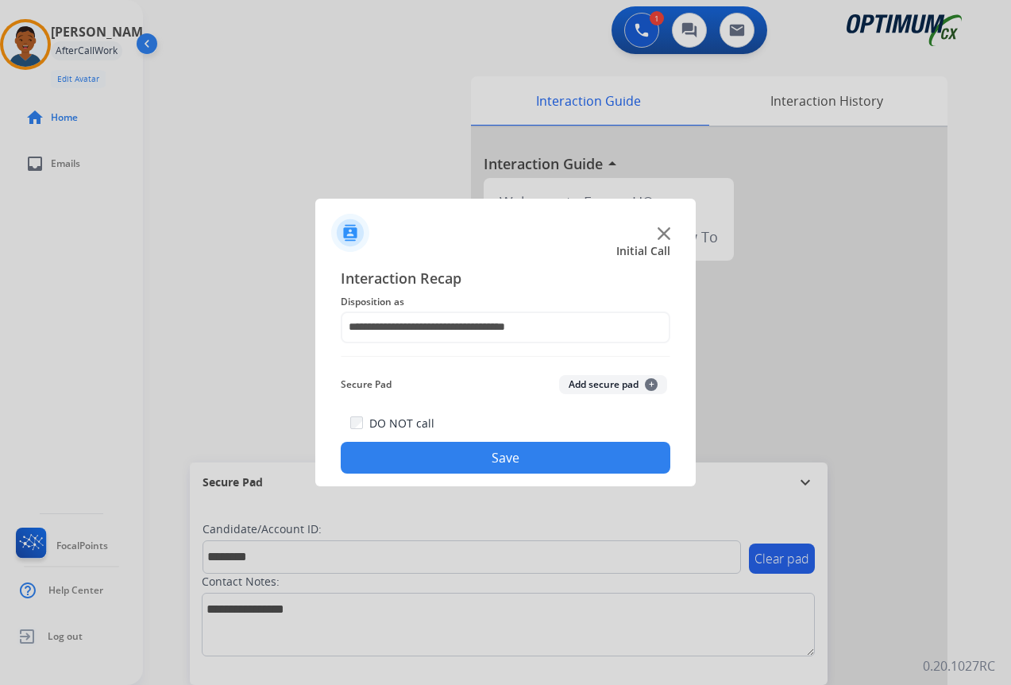
click at [580, 386] on button "Add secure pad +" at bounding box center [613, 384] width 108 height 19
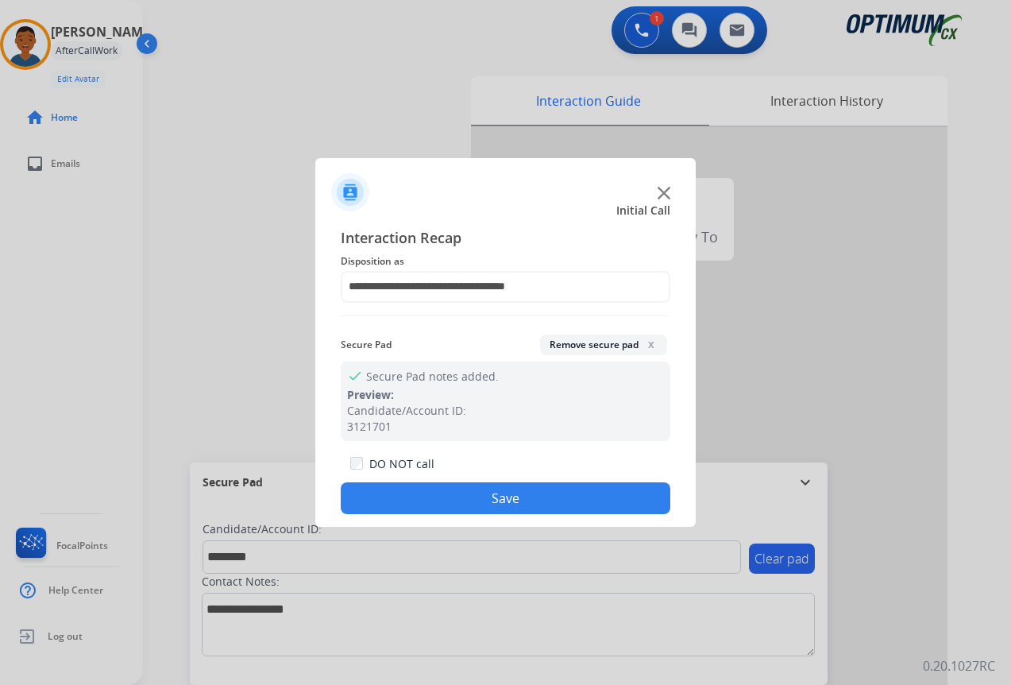
click at [548, 490] on button "Save" at bounding box center [506, 498] width 330 height 32
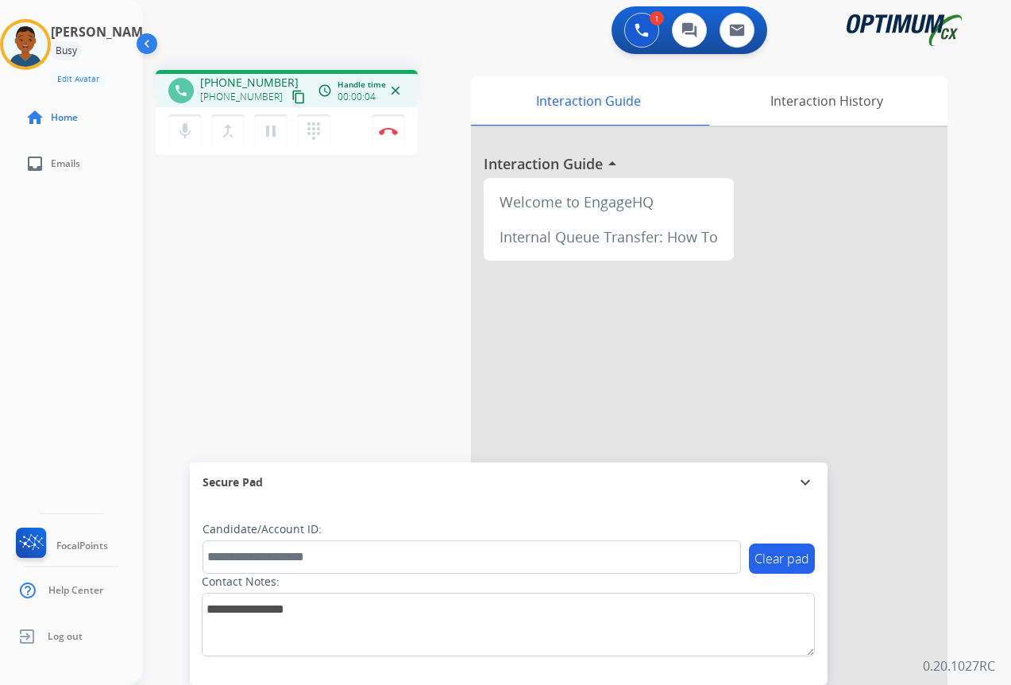
click at [291, 98] on mat-icon "content_copy" at bounding box center [298, 97] width 14 height 14
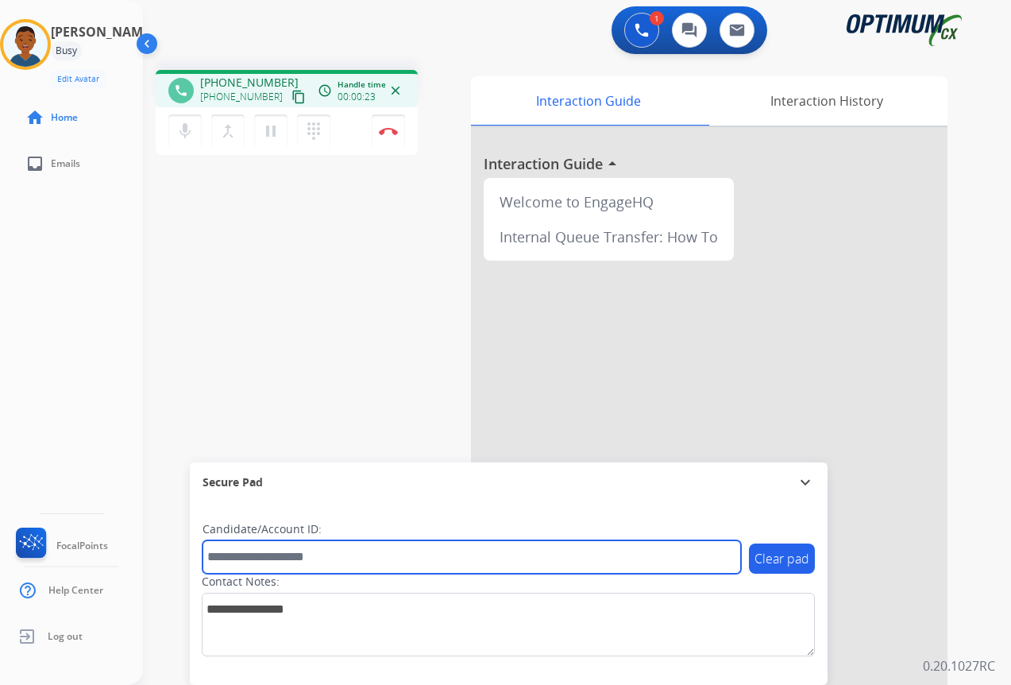
click at [239, 558] on input "text" at bounding box center [472, 556] width 538 height 33
paste input "*******"
type input "*******"
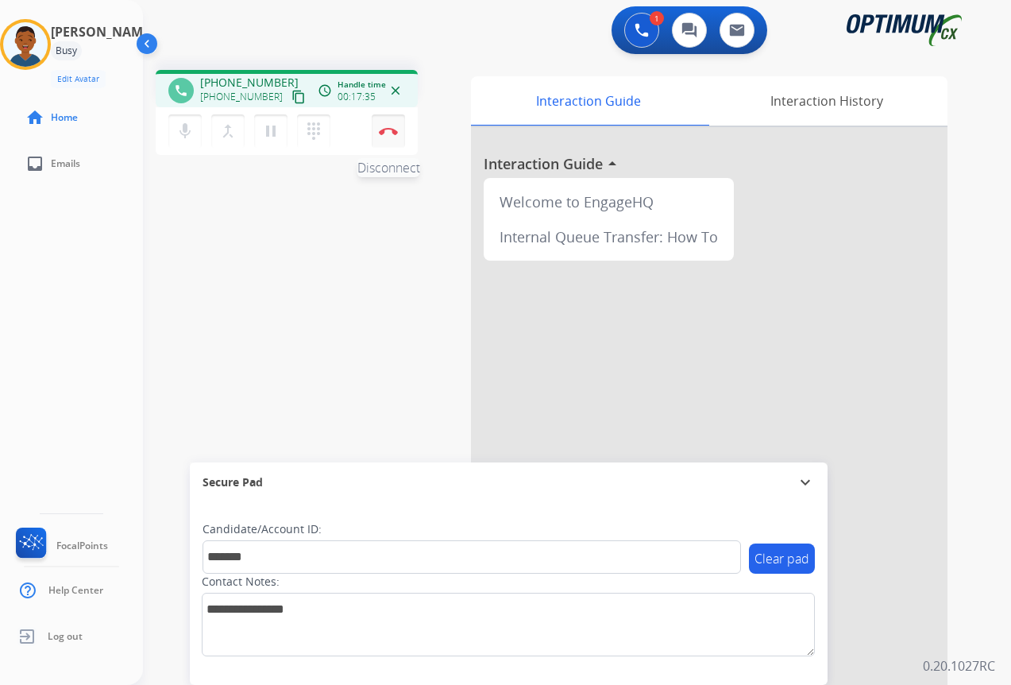
click at [388, 129] on img at bounding box center [388, 131] width 19 height 8
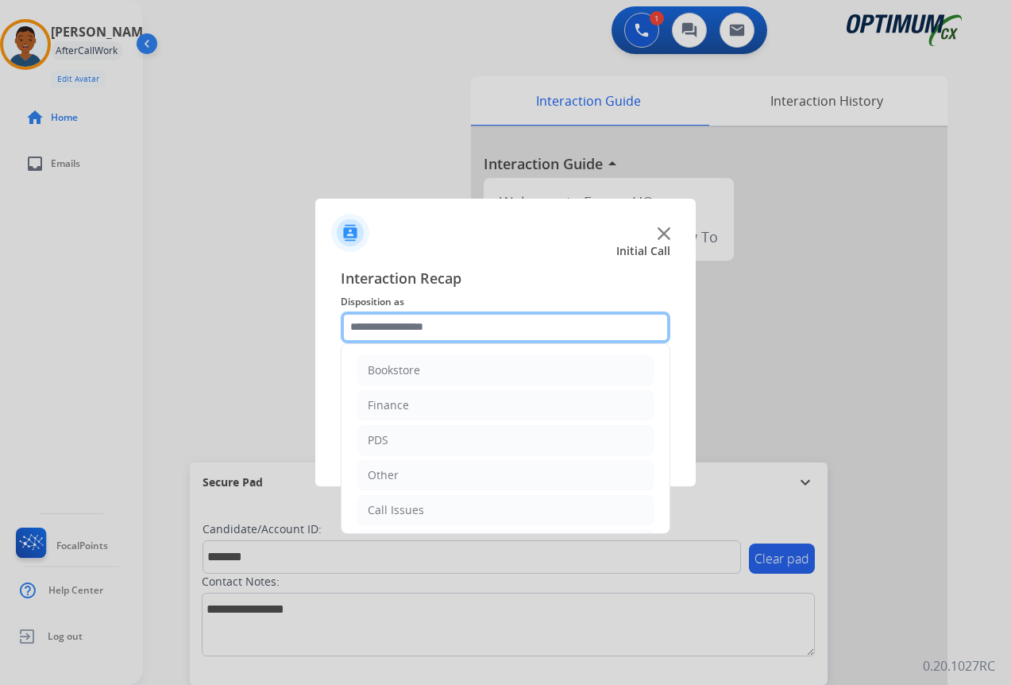
click at [406, 323] on input "text" at bounding box center [506, 327] width 330 height 32
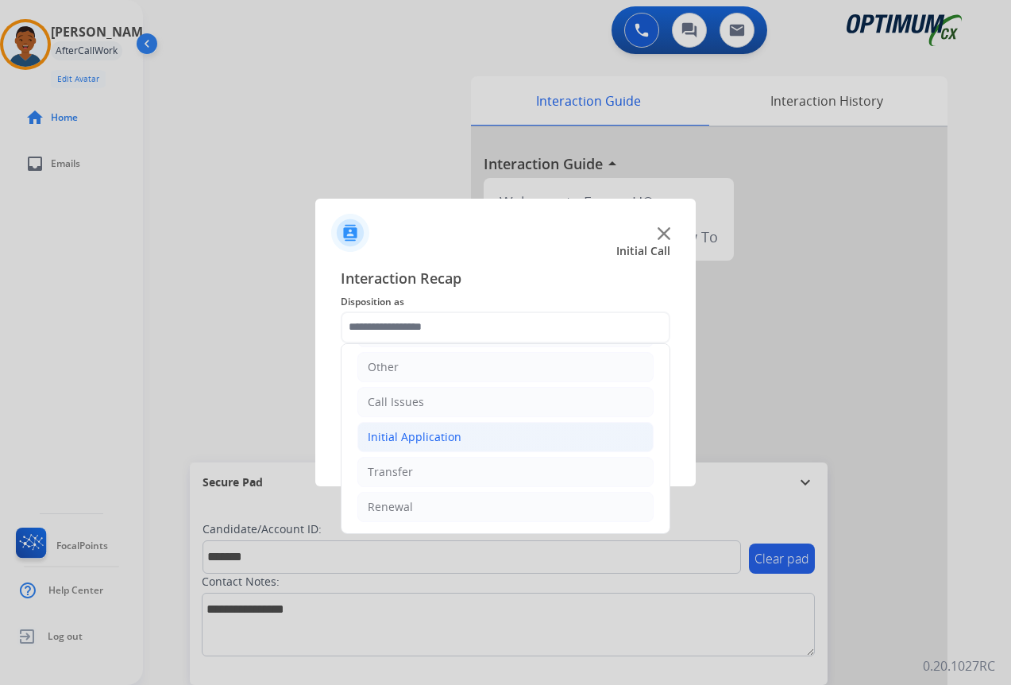
click at [391, 436] on div "Initial Application" at bounding box center [415, 437] width 94 height 16
click at [433, 473] on div "Credential Resend (Initial application)" at bounding box center [500, 472] width 201 height 16
type input "**********"
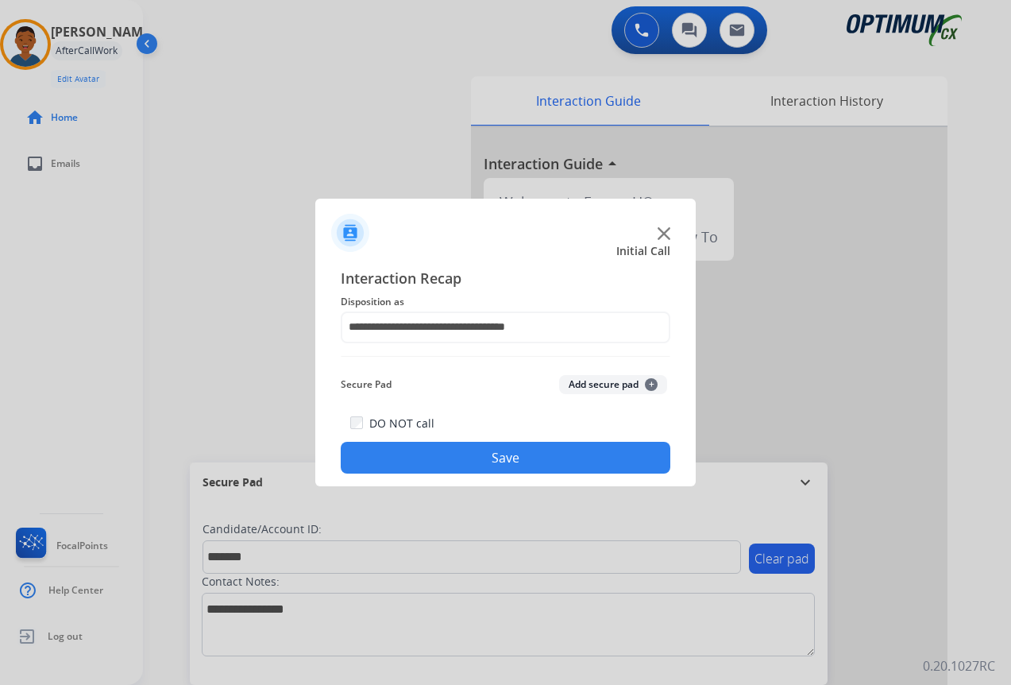
click at [607, 374] on div "Secure Pad Add secure pad +" at bounding box center [506, 385] width 330 height 32
click at [594, 388] on button "Add secure pad +" at bounding box center [613, 384] width 108 height 19
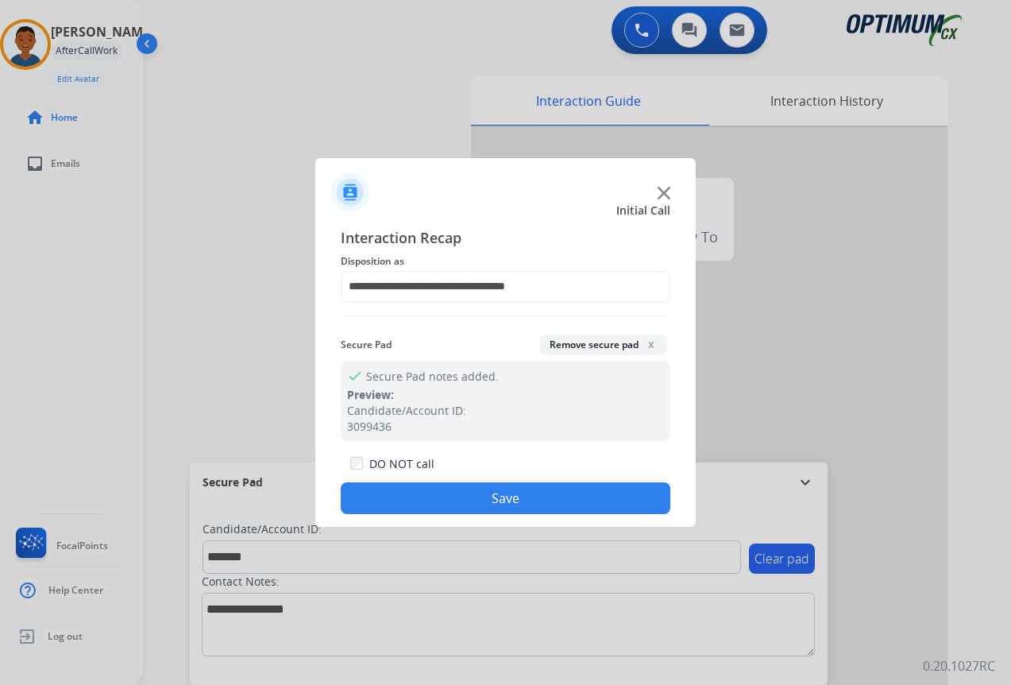
click at [516, 498] on button "Save" at bounding box center [506, 498] width 330 height 32
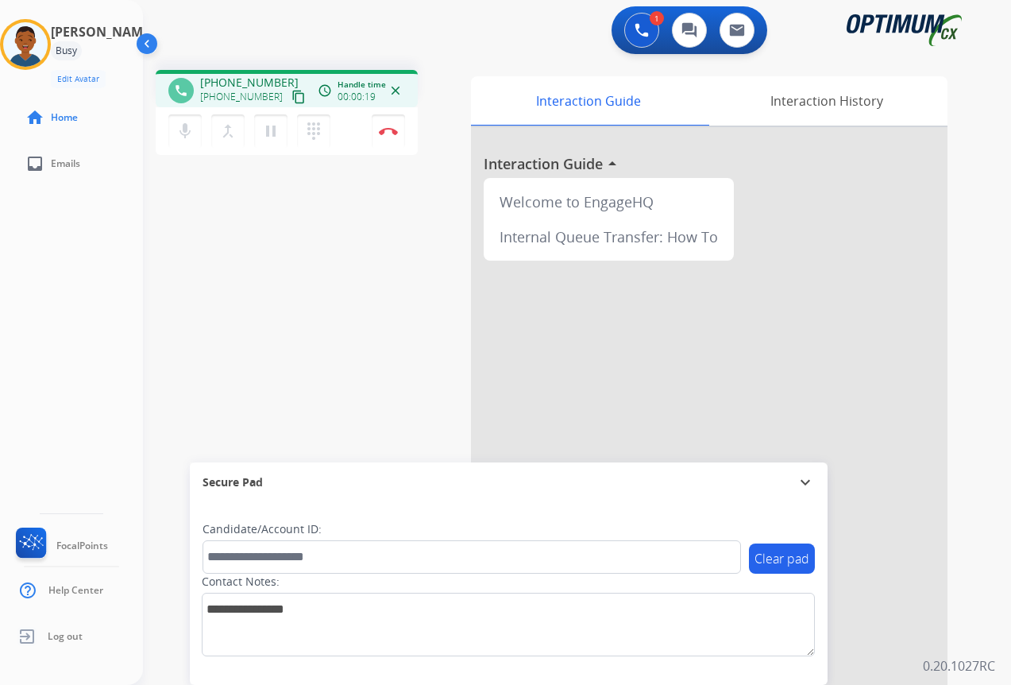
click at [291, 98] on mat-icon "content_copy" at bounding box center [298, 97] width 14 height 14
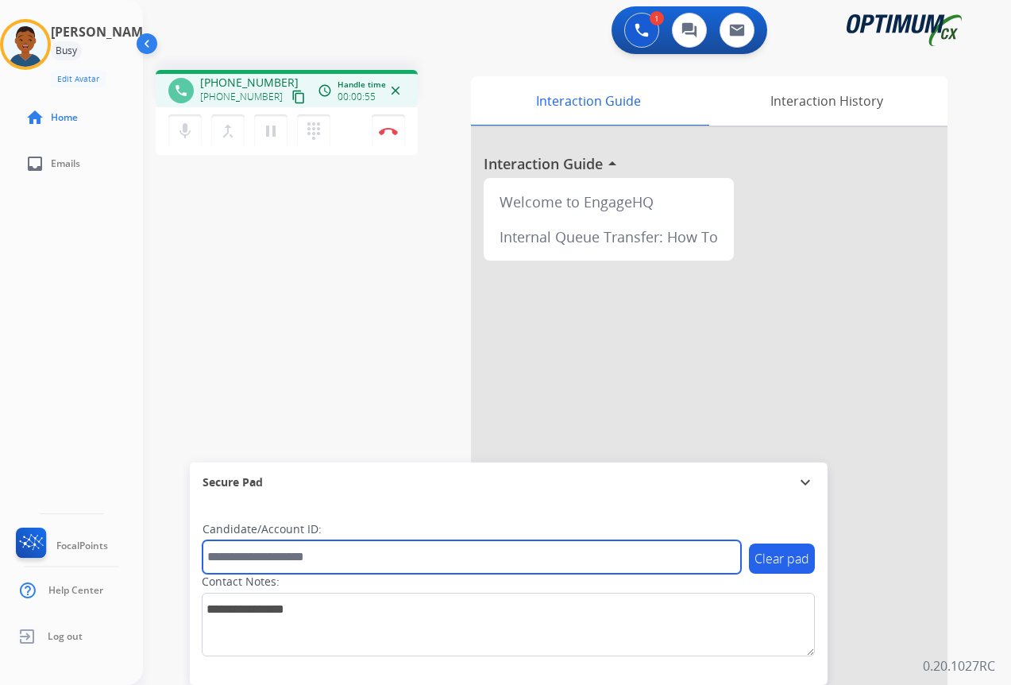
click at [236, 557] on input "text" at bounding box center [472, 556] width 538 height 33
paste input "*******"
type input "*******"
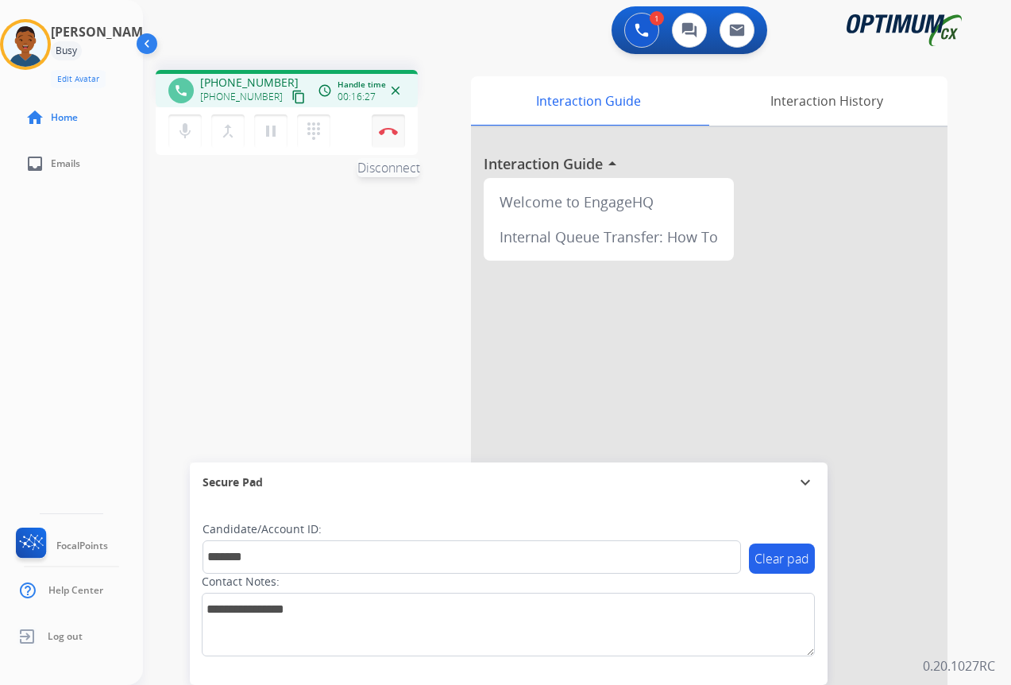
click at [387, 136] on button "Disconnect" at bounding box center [388, 130] width 33 height 33
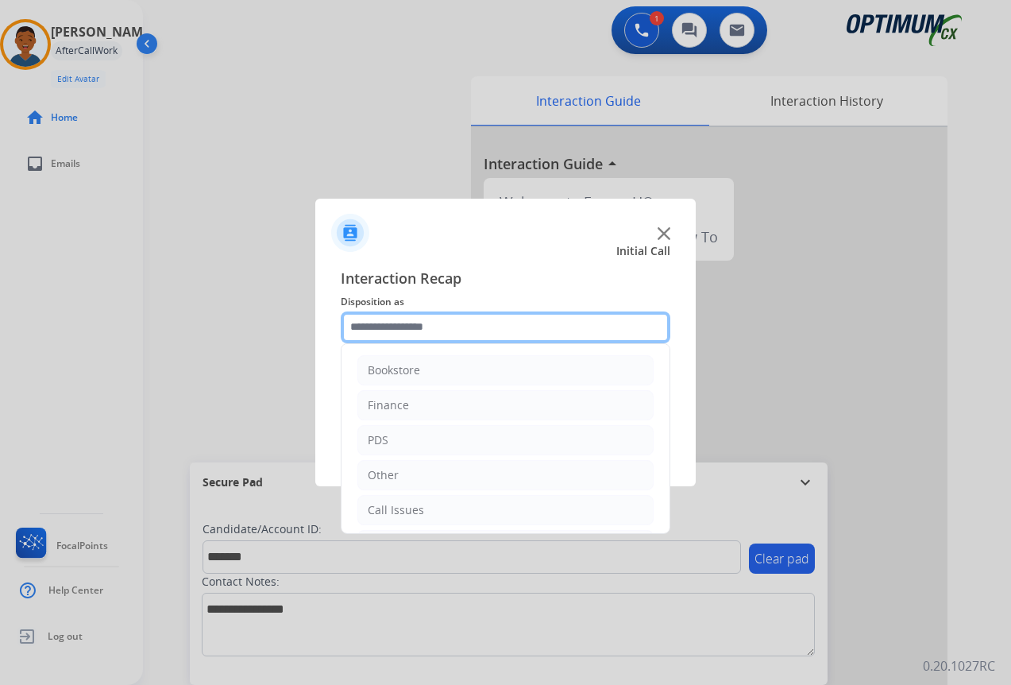
click at [404, 325] on input "text" at bounding box center [506, 327] width 330 height 32
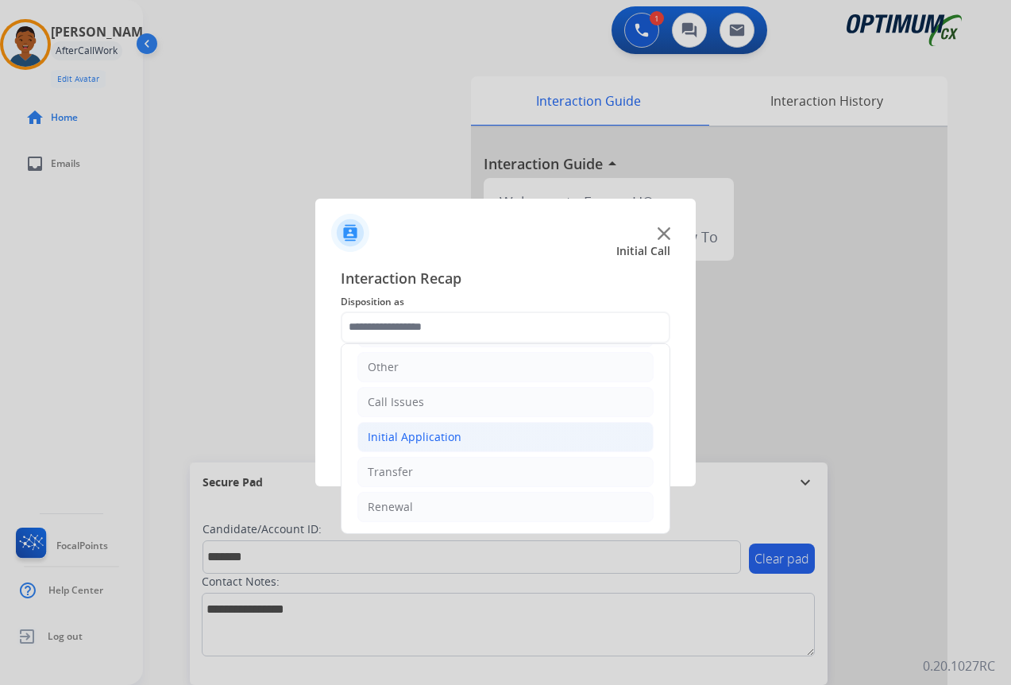
click at [390, 434] on div "Initial Application" at bounding box center [415, 437] width 94 height 16
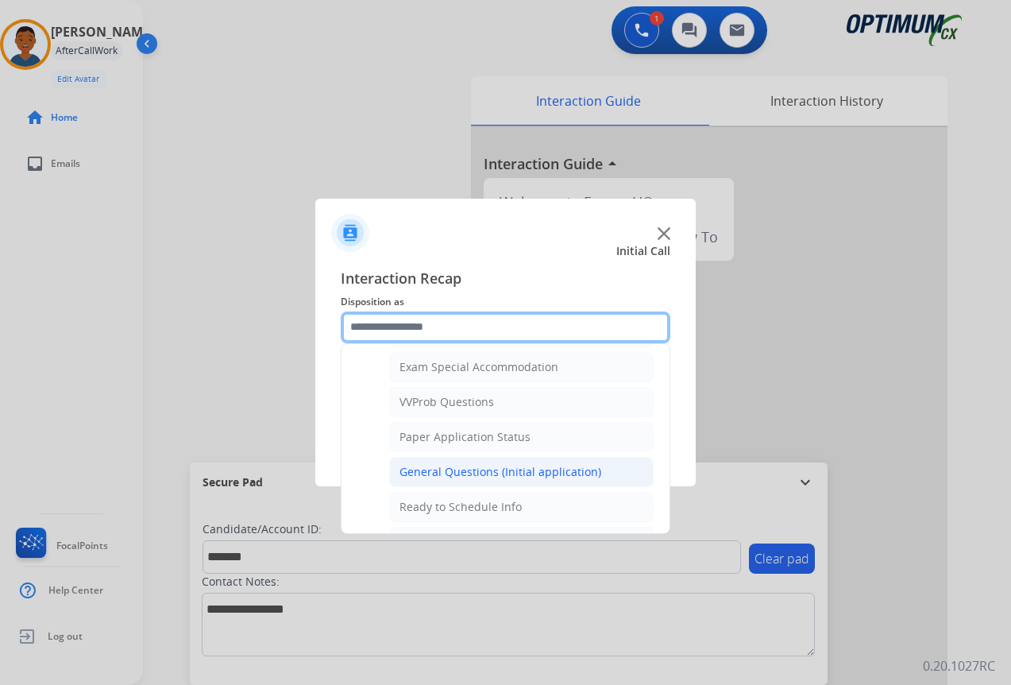
scroll to position [902, 0]
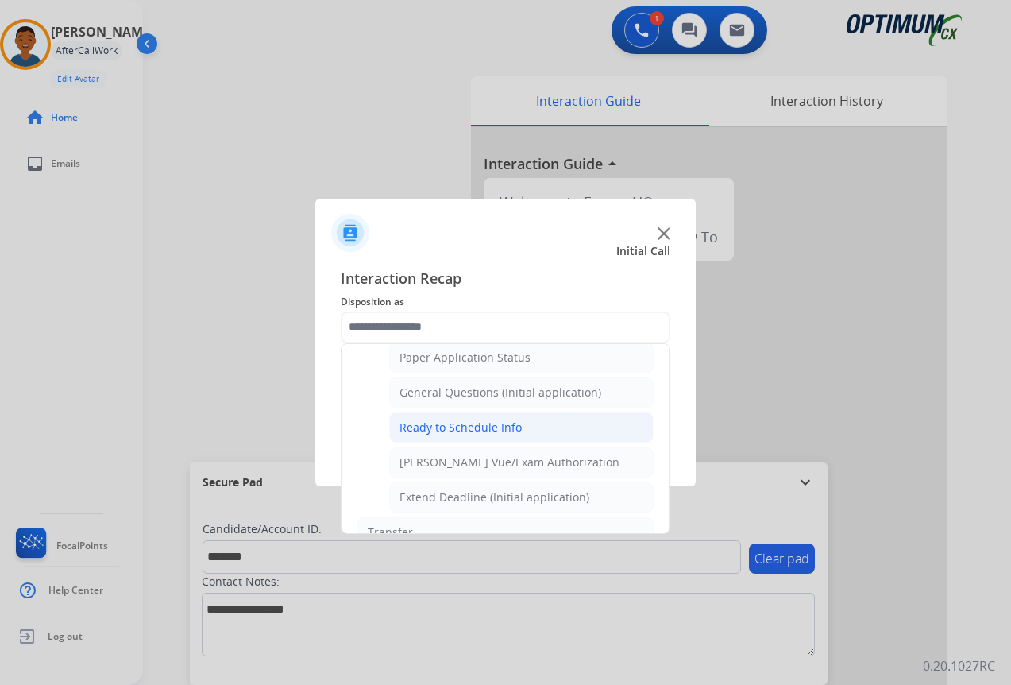
click at [453, 424] on div "Ready to Schedule Info" at bounding box center [461, 427] width 122 height 16
type input "**********"
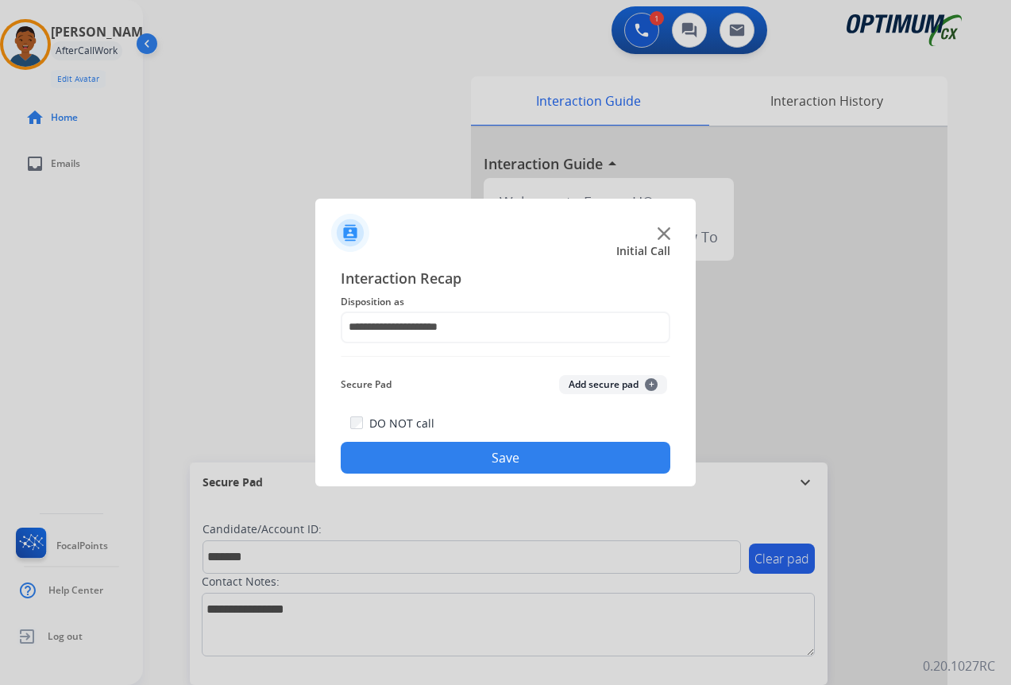
click at [605, 382] on button "Add secure pad +" at bounding box center [613, 384] width 108 height 19
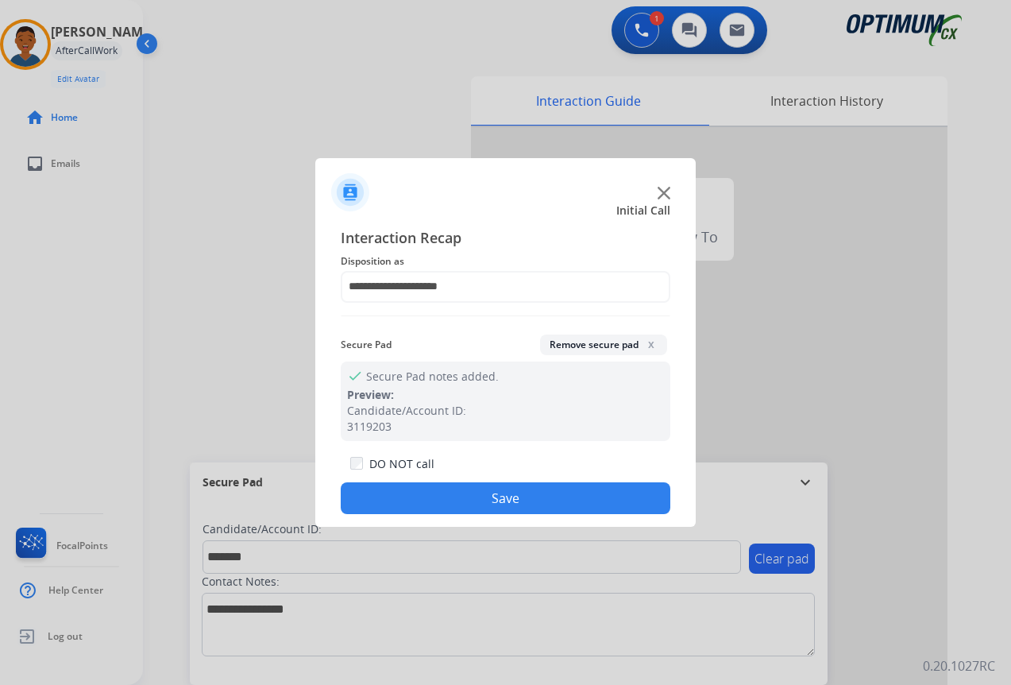
drag, startPoint x: 561, startPoint y: 500, endPoint x: 600, endPoint y: 508, distance: 40.7
click at [561, 499] on button "Save" at bounding box center [506, 498] width 330 height 32
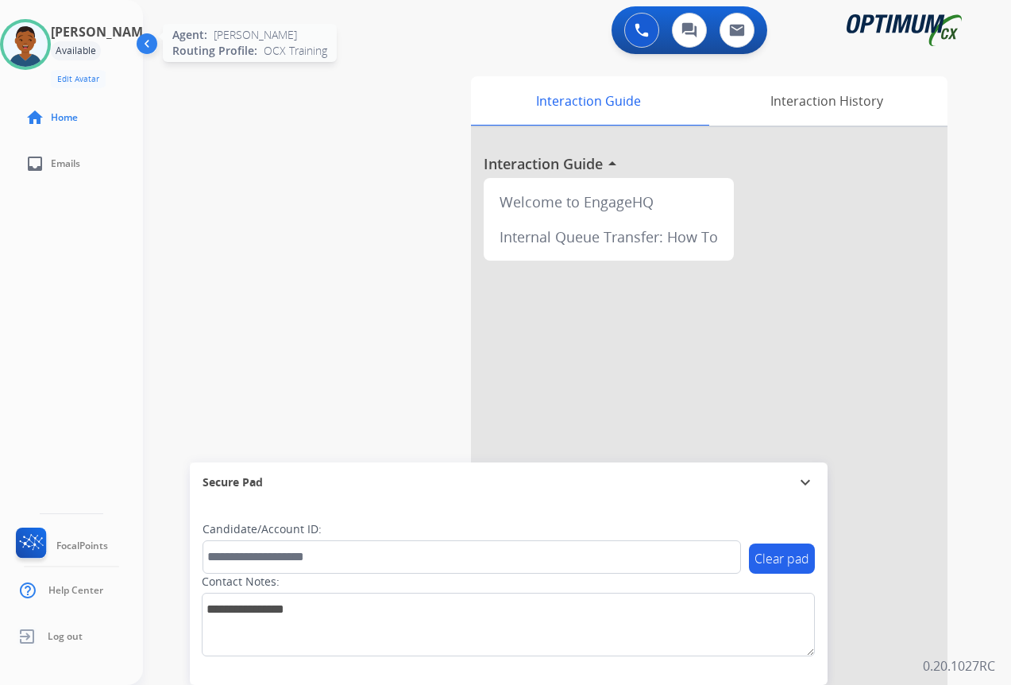
click at [37, 57] on img at bounding box center [25, 44] width 44 height 44
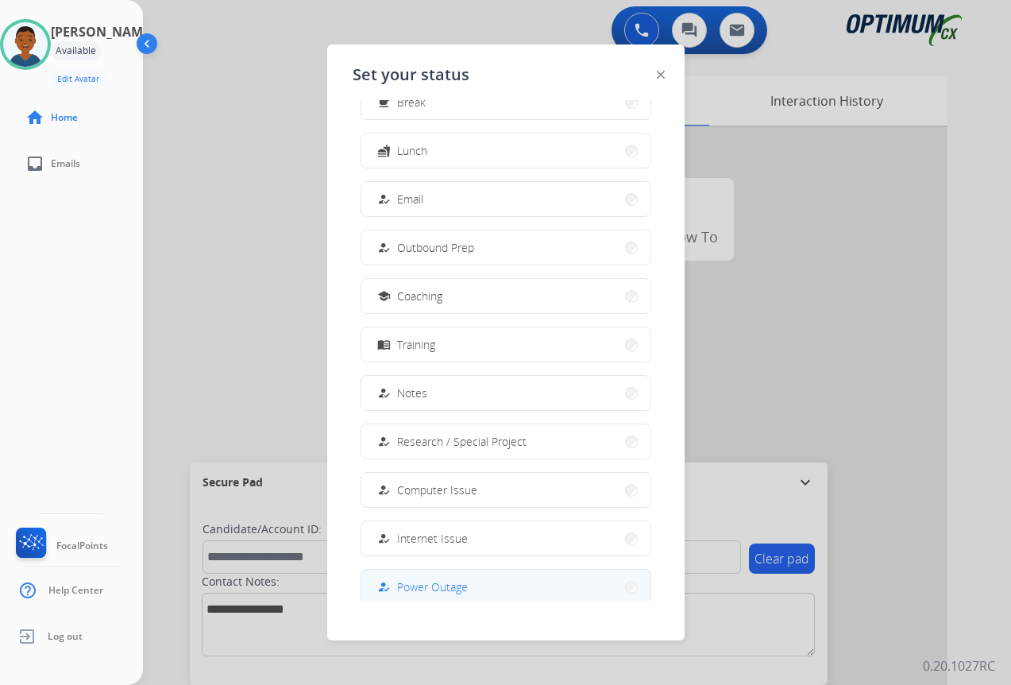
scroll to position [150, 0]
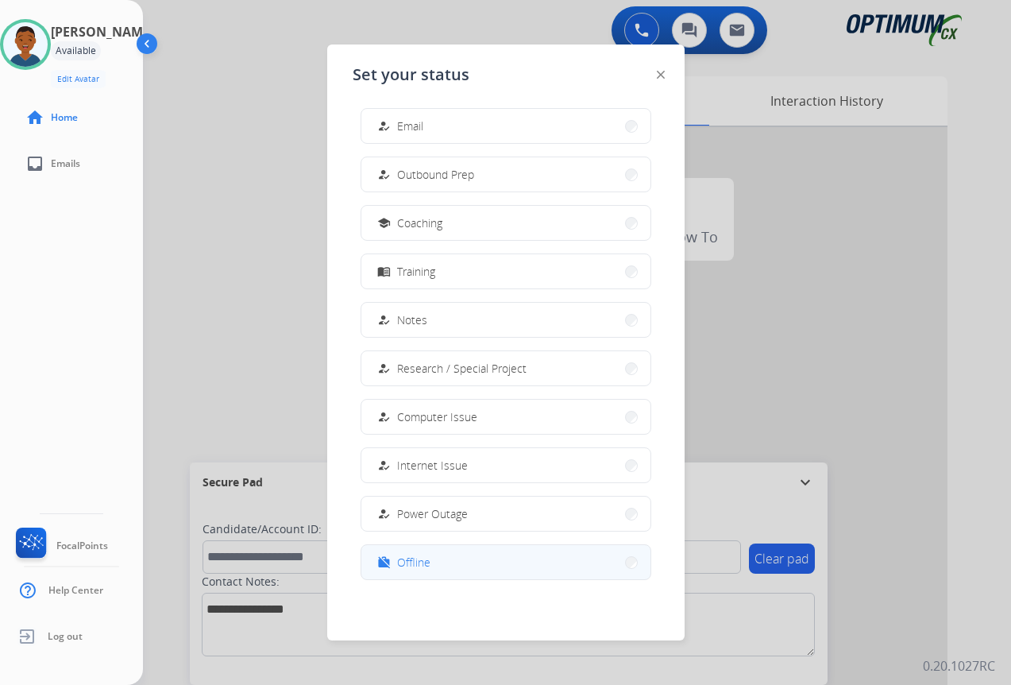
click at [423, 563] on span "Offline" at bounding box center [413, 562] width 33 height 17
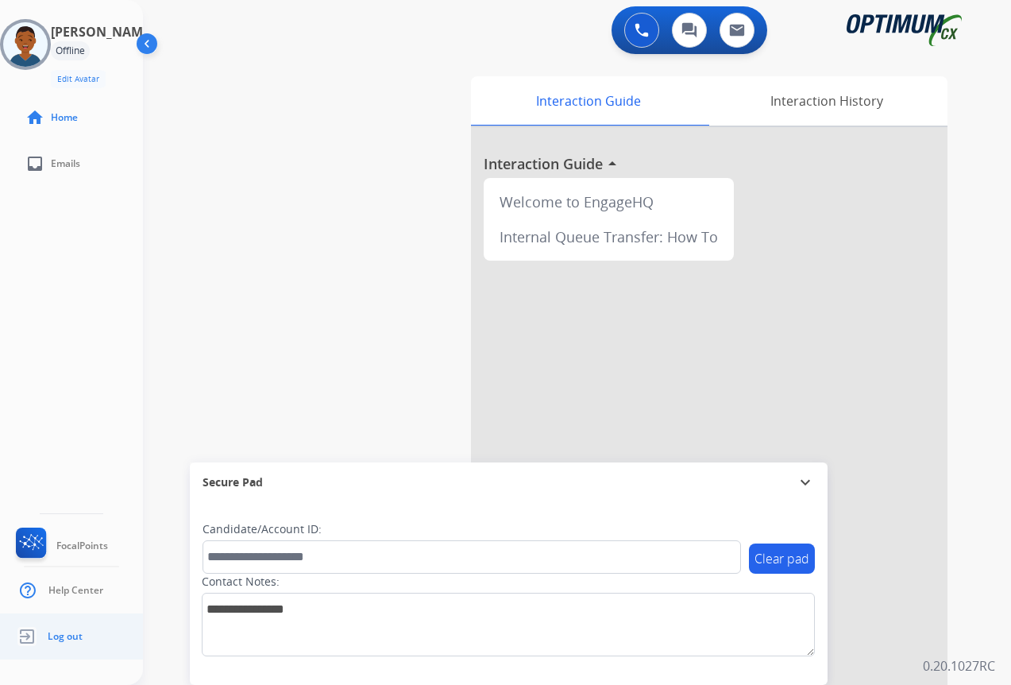
click at [66, 635] on span "Log out" at bounding box center [65, 636] width 35 height 13
